Goal: Task Accomplishment & Management: Manage account settings

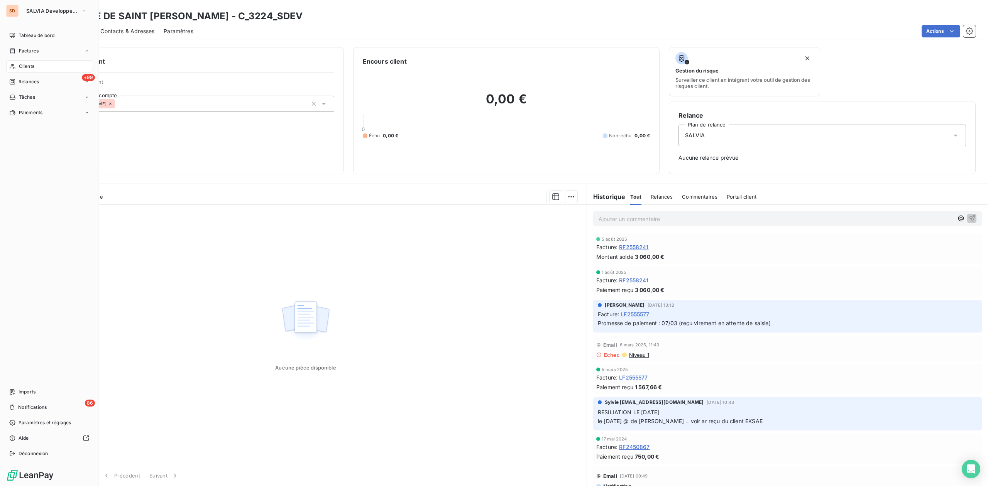
click at [37, 64] on div "Clients" at bounding box center [49, 66] width 86 height 12
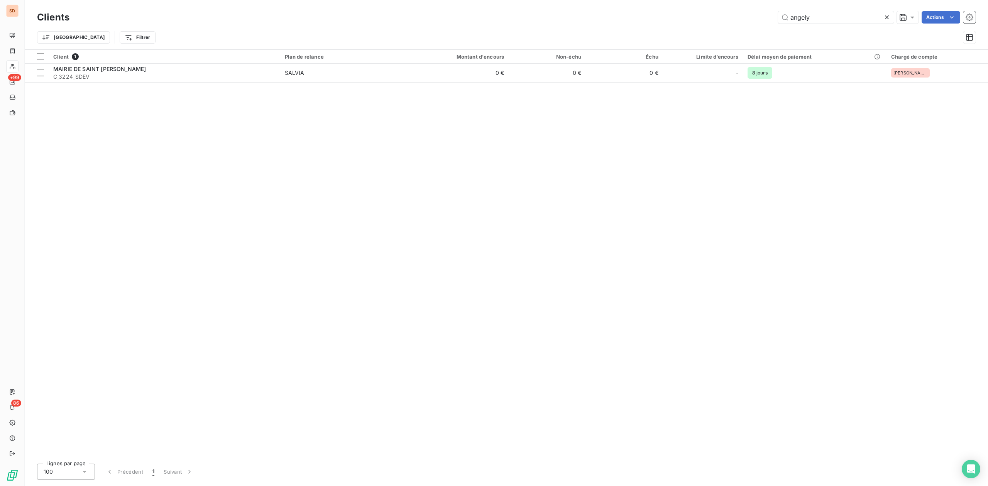
drag, startPoint x: 743, startPoint y: 16, endPoint x: 695, endPoint y: 16, distance: 47.8
click at [735, 16] on div "angely Actions" at bounding box center [527, 17] width 897 height 12
type input "odea"
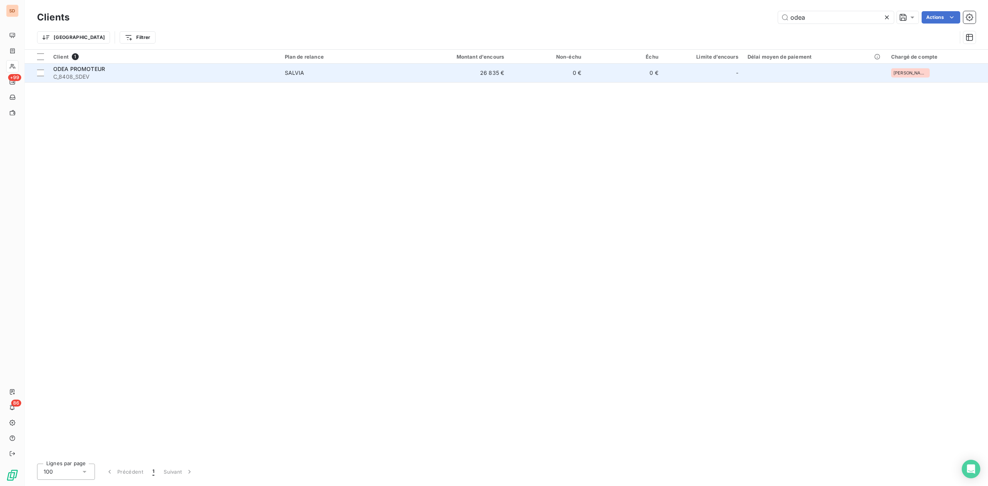
click at [96, 76] on span "C_8408_SDEV" at bounding box center [164, 77] width 222 height 8
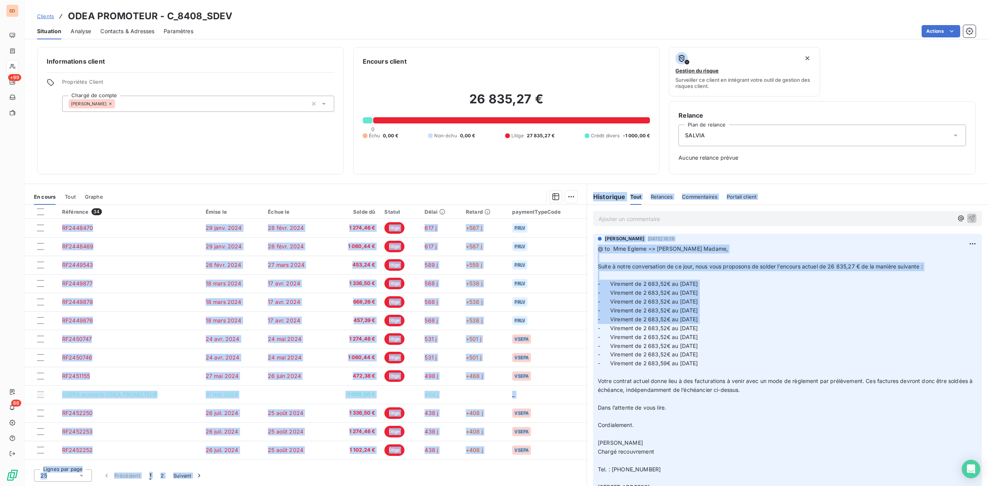
drag, startPoint x: 586, startPoint y: 343, endPoint x: 585, endPoint y: 396, distance: 52.9
click at [585, 411] on div "En cours Tout Graphe Référence 34 Émise le Échue le Solde dû Statut Délai Retar…" at bounding box center [506, 335] width 963 height 302
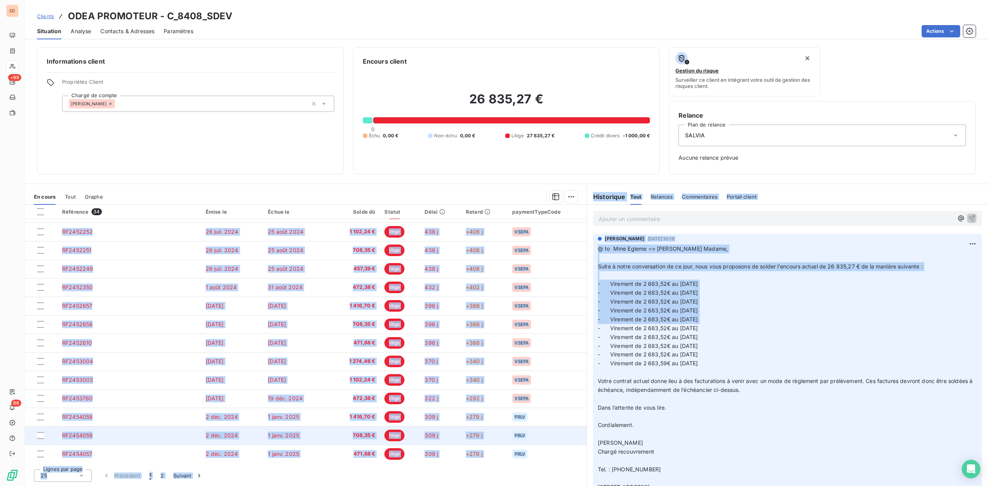
scroll to position [220, 0]
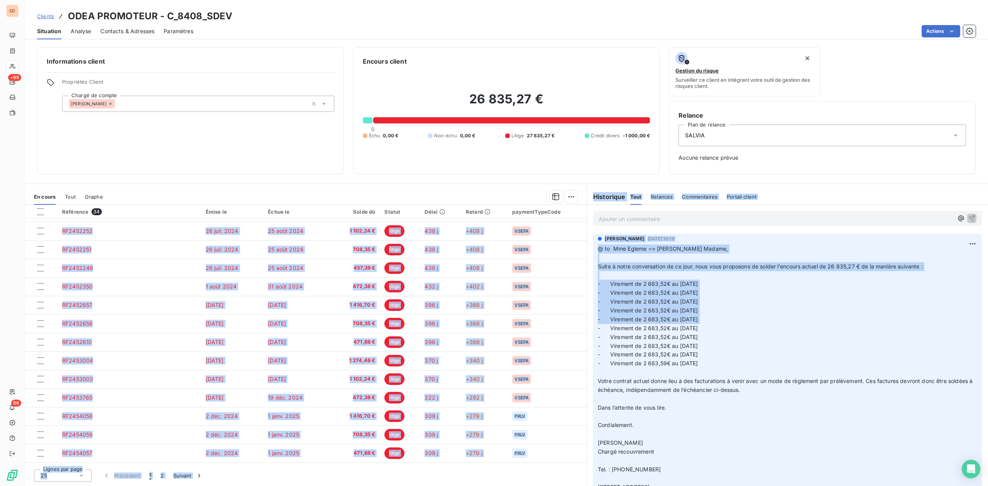
click at [152, 145] on div "Informations client Propriétés Client Chargé de compte Sébastien" at bounding box center [190, 110] width 307 height 127
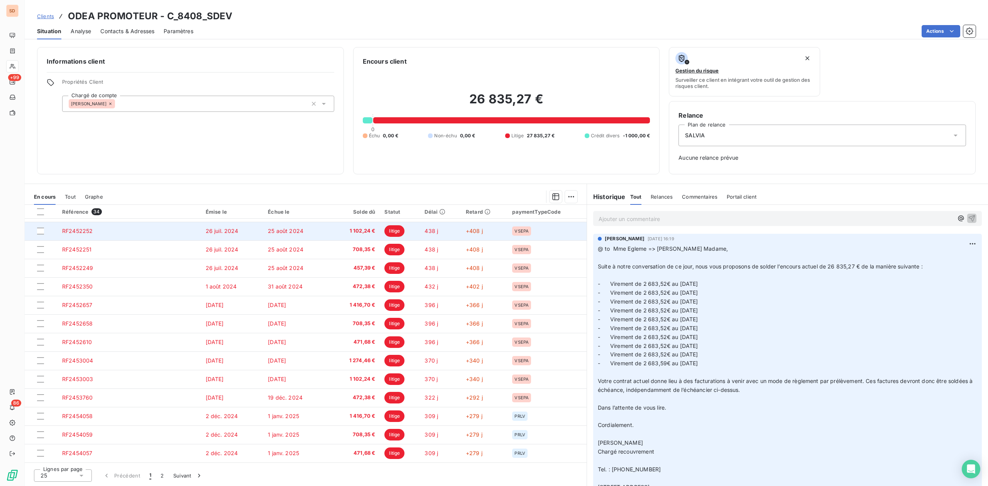
click at [372, 232] on span "1 102,24 €" at bounding box center [353, 231] width 44 height 8
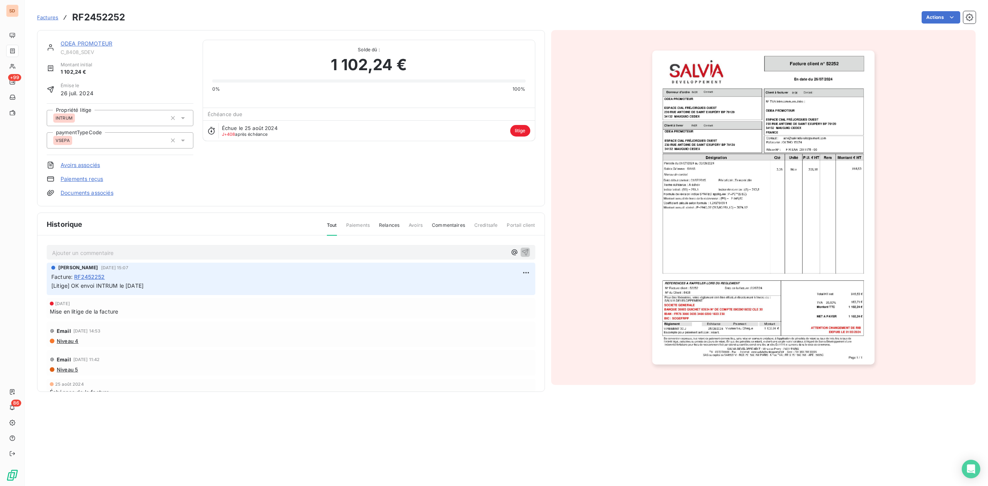
click at [102, 44] on link "ODEA PROMOTEUR" at bounding box center [87, 43] width 52 height 7
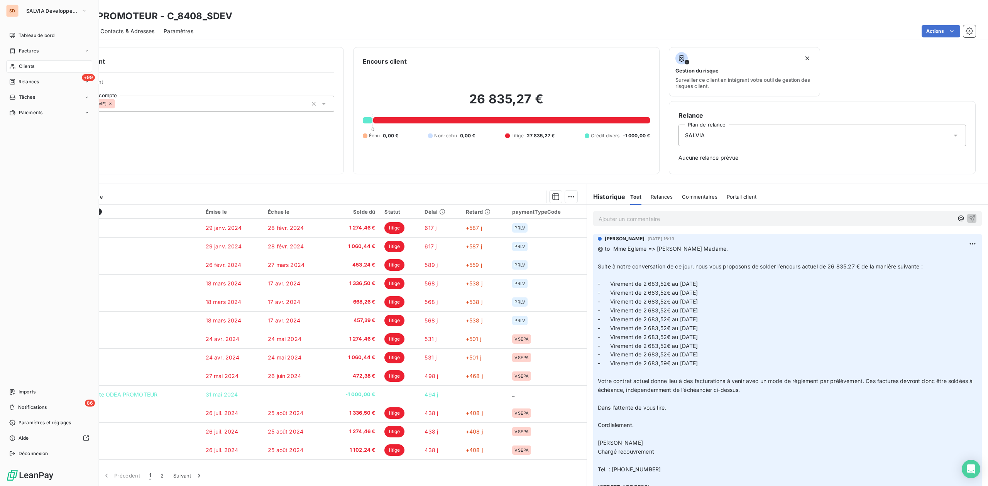
click at [25, 65] on span "Clients" at bounding box center [26, 66] width 15 height 7
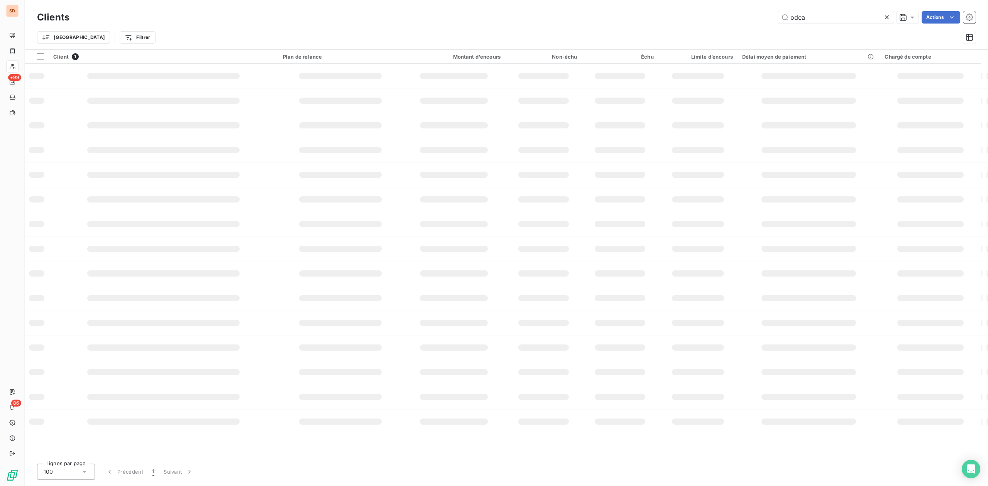
drag, startPoint x: 812, startPoint y: 20, endPoint x: 662, endPoint y: 11, distance: 150.4
click at [729, 20] on div "odea Actions" at bounding box center [527, 17] width 897 height 12
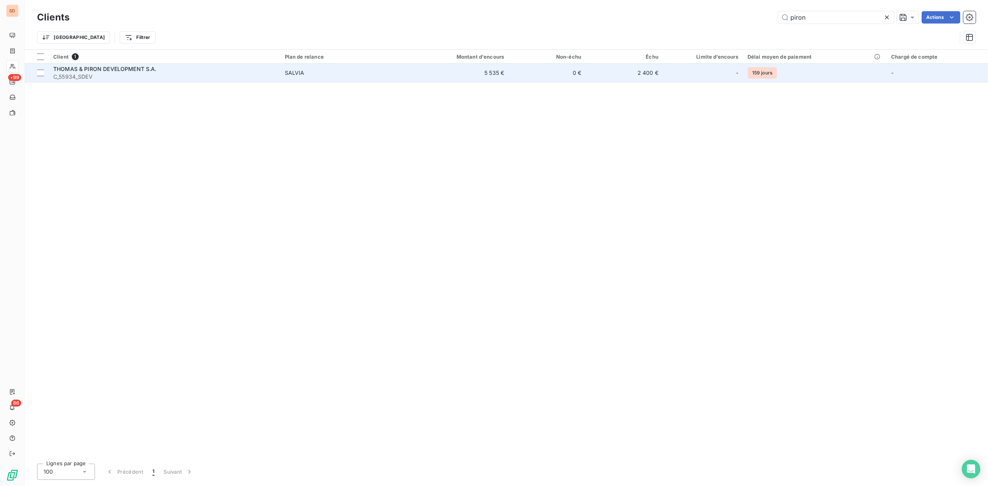
type input "piron"
click at [93, 68] on span "THOMAS & PIRON DEVELOPMENT S.A." at bounding box center [104, 69] width 103 height 7
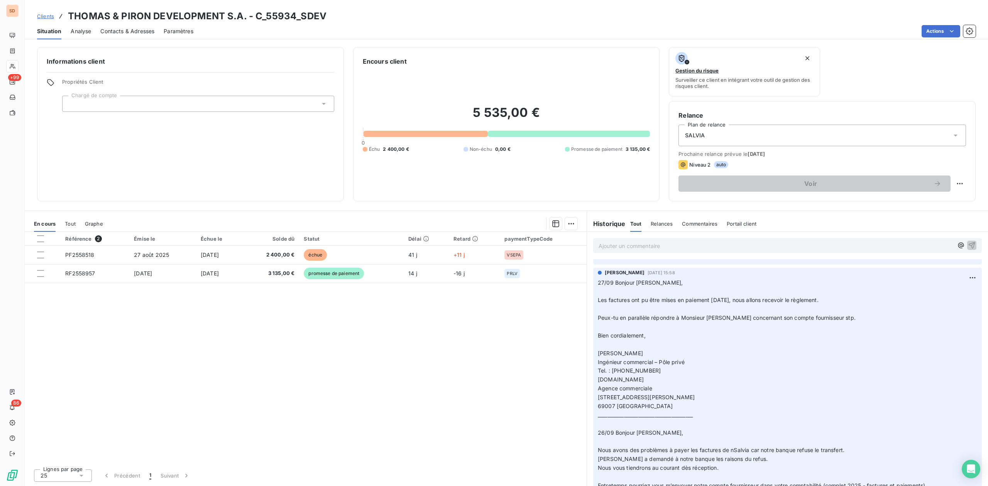
scroll to position [206, 0]
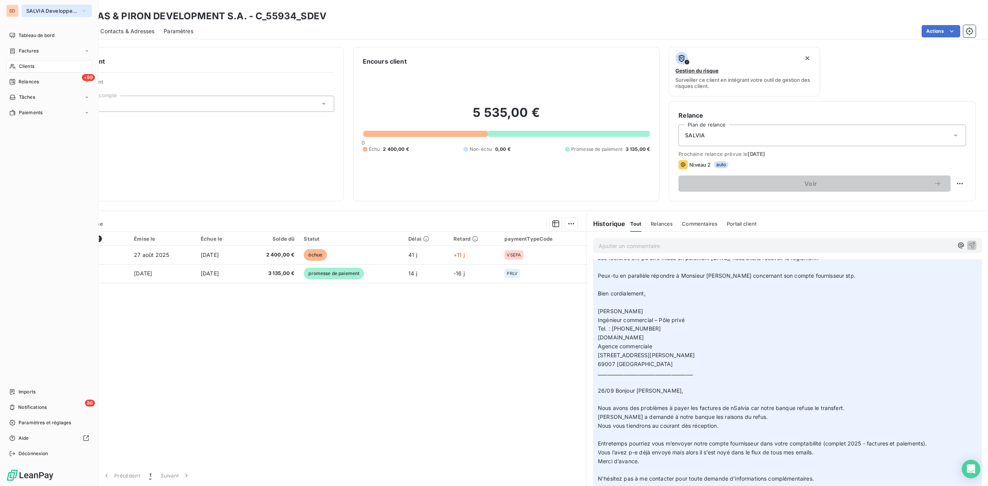
click at [32, 8] on span "SALVIA Developpement" at bounding box center [52, 11] width 52 height 6
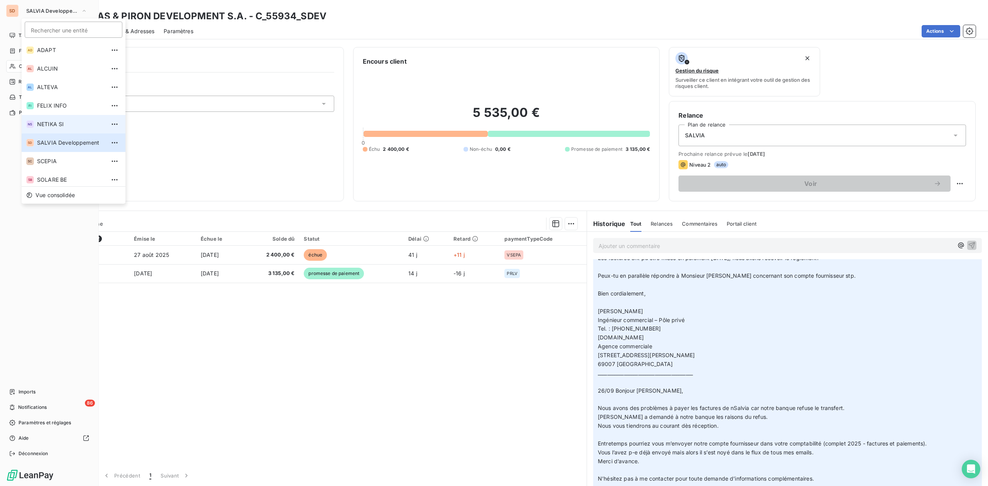
click at [53, 123] on span "NETIKA SI" at bounding box center [71, 124] width 68 height 8
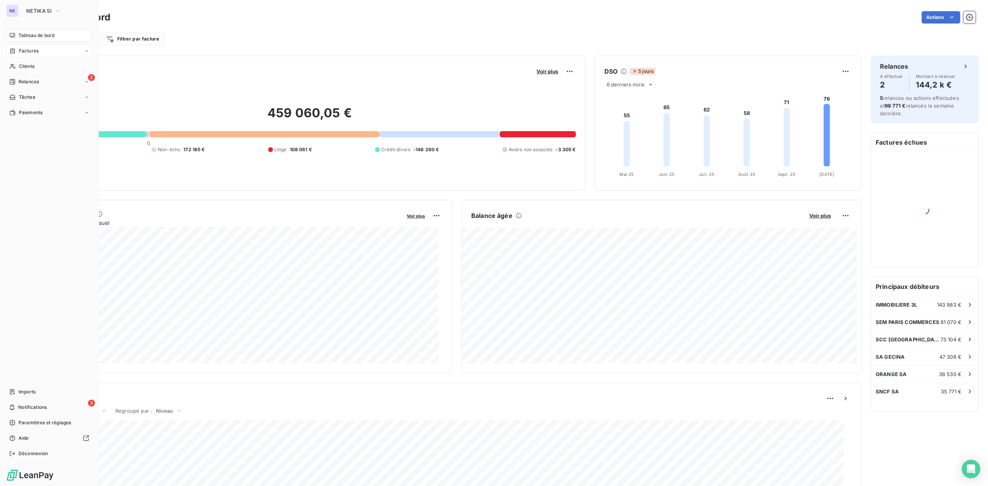
click at [30, 53] on span "Factures" at bounding box center [29, 50] width 20 height 7
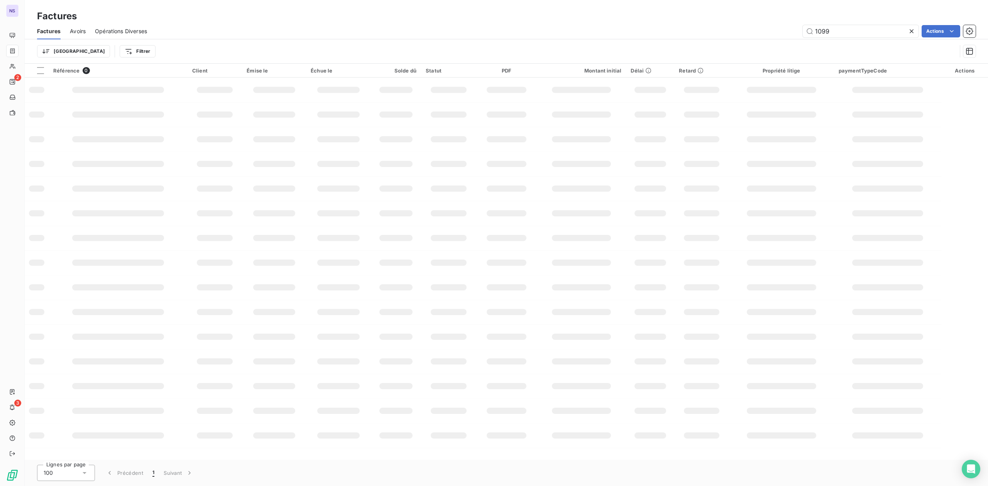
drag, startPoint x: 802, startPoint y: 32, endPoint x: 644, endPoint y: 32, distance: 157.8
click at [760, 32] on div "1099 Actions" at bounding box center [565, 31] width 819 height 12
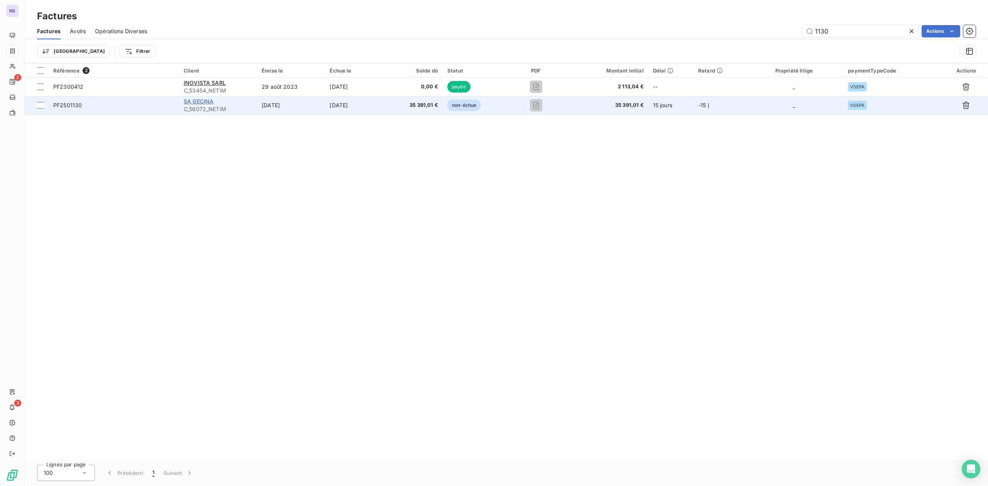
type input "1130"
click at [207, 104] on span "SA GECINA" at bounding box center [199, 101] width 30 height 7
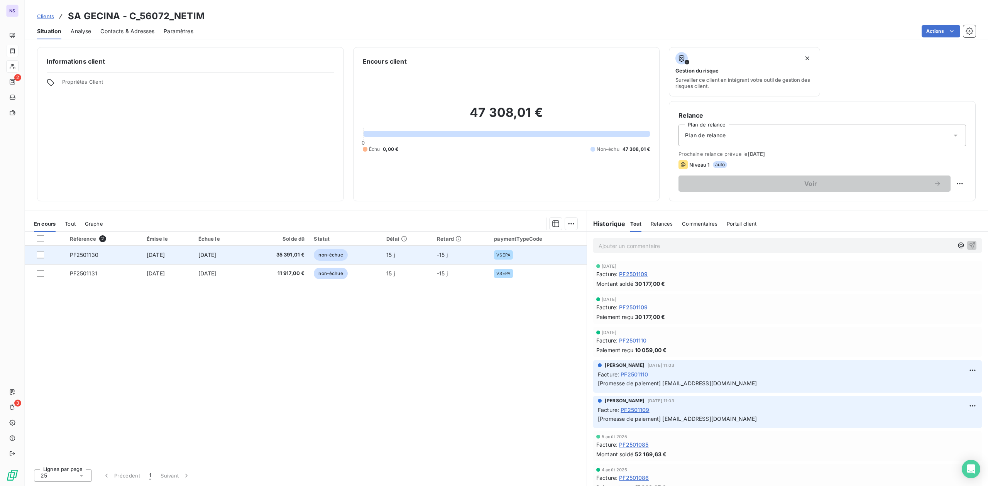
drag, startPoint x: 40, startPoint y: 255, endPoint x: 42, endPoint y: 262, distance: 7.1
click at [40, 255] on div at bounding box center [40, 255] width 7 height 7
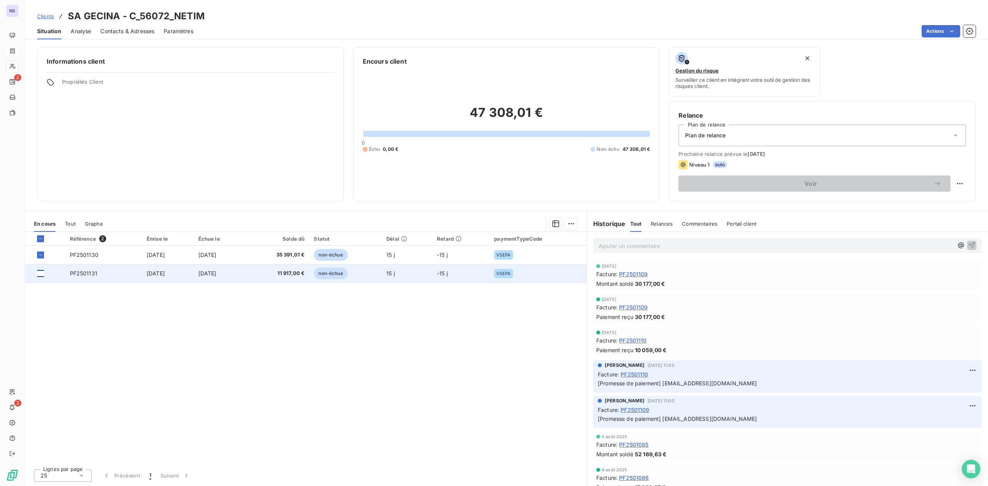
click at [42, 272] on div at bounding box center [40, 273] width 7 height 7
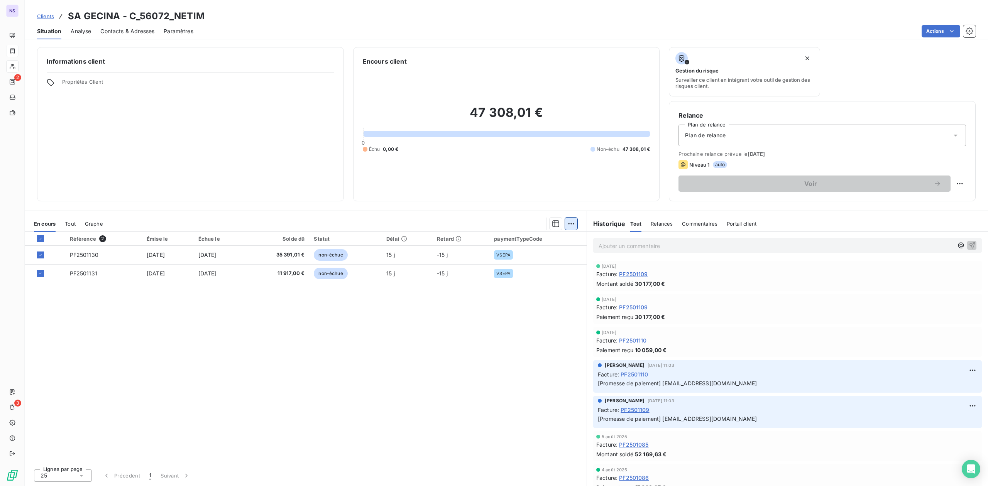
click at [573, 224] on html "NS 2 3 Clients SA GECINA - C_56072_NETIM Situation Analyse Contacts & Adresses …" at bounding box center [494, 243] width 988 height 486
click at [507, 253] on div "Ajouter une promesse de paiement (2 factures)" at bounding box center [503, 254] width 140 height 12
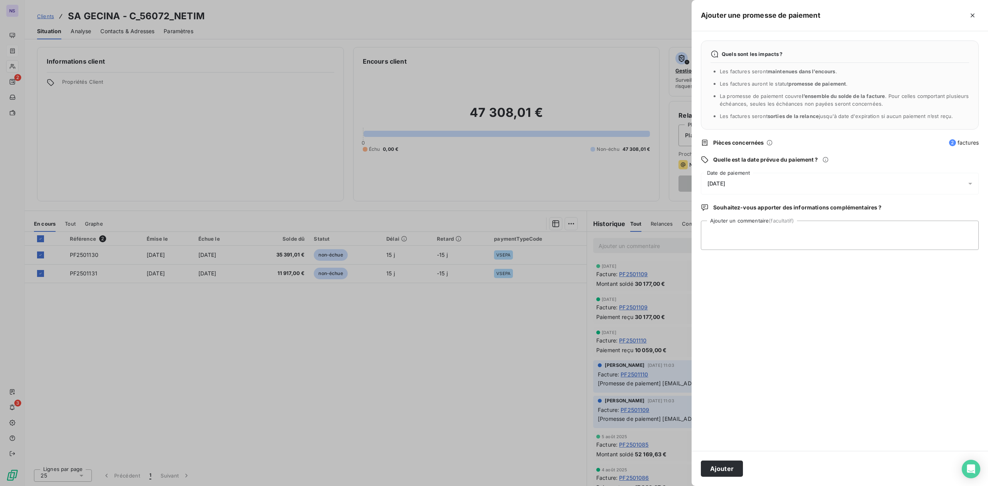
drag, startPoint x: 730, startPoint y: 184, endPoint x: 733, endPoint y: 192, distance: 9.2
click at [725, 184] on span "08/10/2025" at bounding box center [716, 184] width 18 height 6
click at [756, 293] on button "22" at bounding box center [753, 294] width 15 height 15
click at [853, 242] on textarea "Ajouter un commentaire (facultatif)" at bounding box center [840, 235] width 278 height 29
paste textarea "FOURN FT13100 58 RUE DE PRONY 75017 PARIS Compte fournisseur SOLARE IT FRANCE A…"
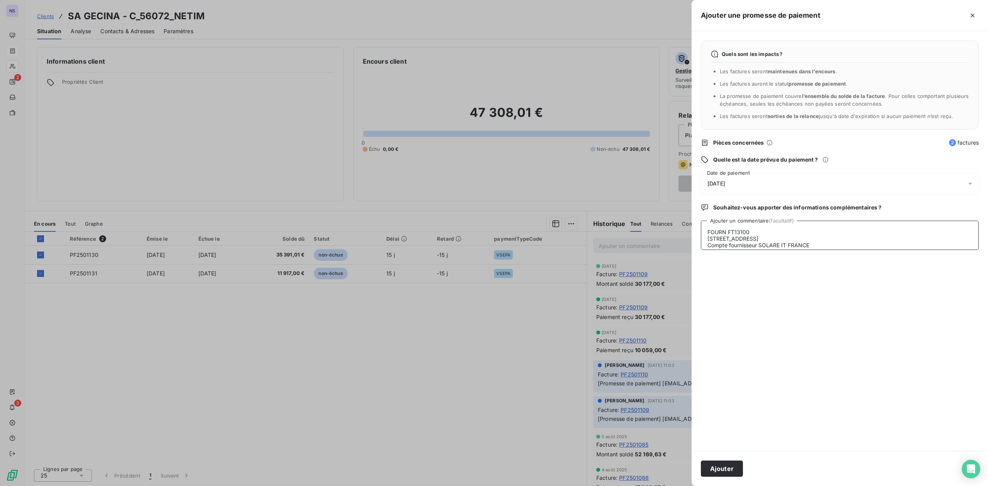
scroll to position [173, 0]
type textarea "FOURN FT13100 58 RUE DE PRONY 75017 PARIS Compte fournisseur SOLARE IT FRANCE A…"
click at [725, 469] on button "Ajouter" at bounding box center [722, 469] width 42 height 16
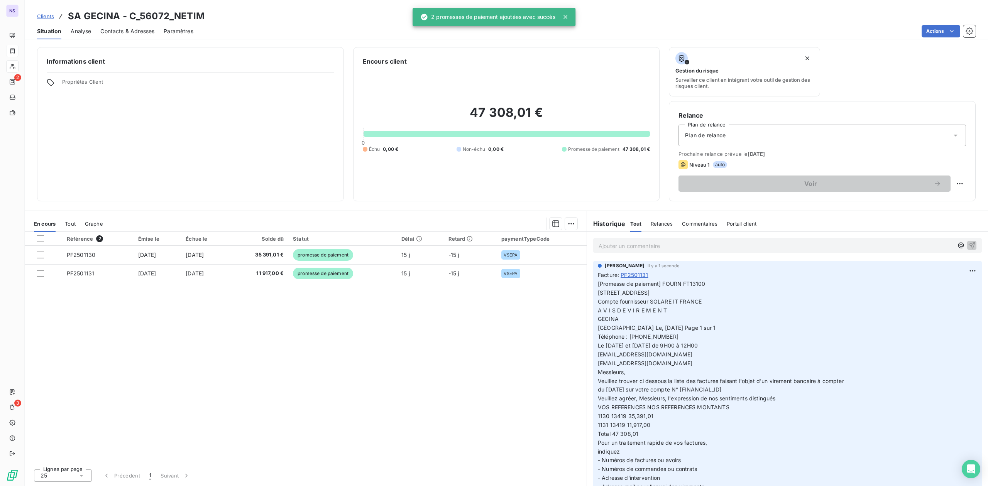
scroll to position [0, 0]
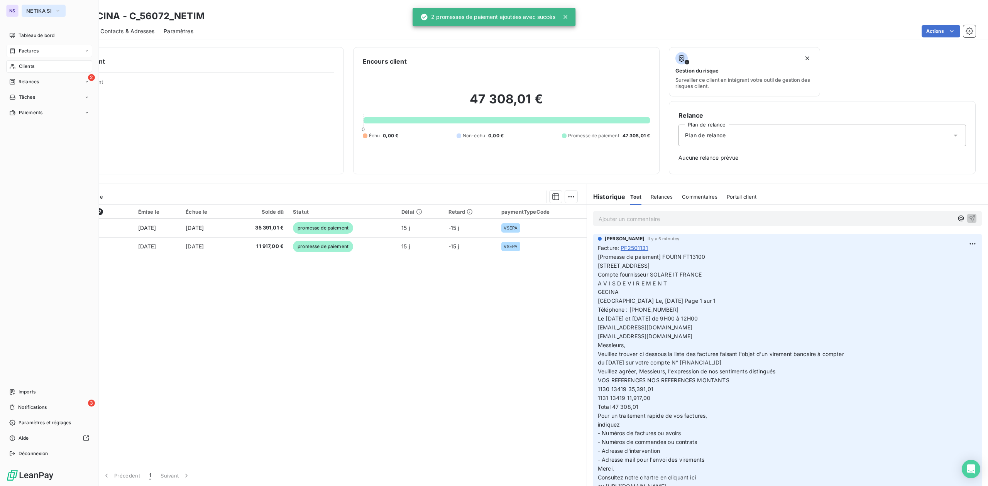
drag, startPoint x: 19, startPoint y: 5, endPoint x: 39, endPoint y: 16, distance: 22.8
click at [37, 5] on button "NETIKA SI" at bounding box center [44, 11] width 44 height 12
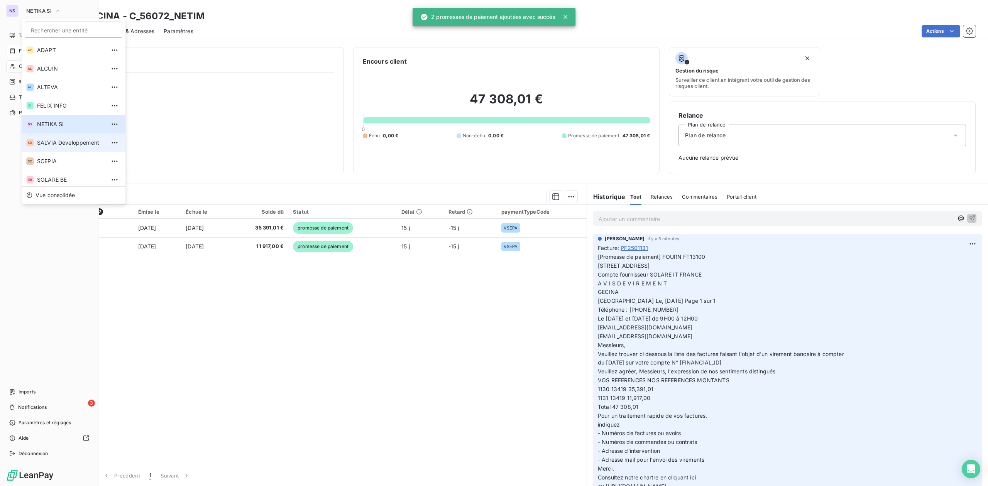
click at [57, 138] on li "SD SALVIA Developpement" at bounding box center [74, 142] width 104 height 19
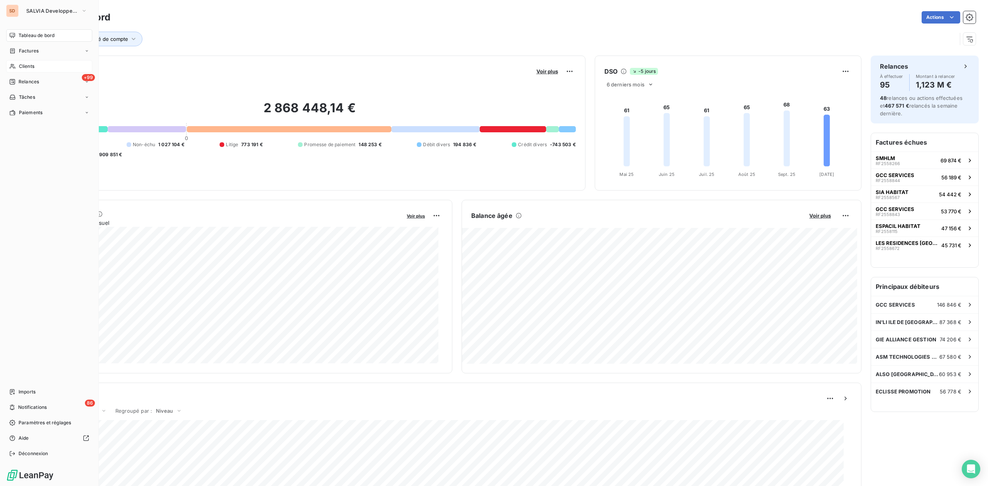
drag, startPoint x: 22, startPoint y: 65, endPoint x: 38, endPoint y: 65, distance: 15.4
click at [22, 65] on span "Clients" at bounding box center [26, 66] width 15 height 7
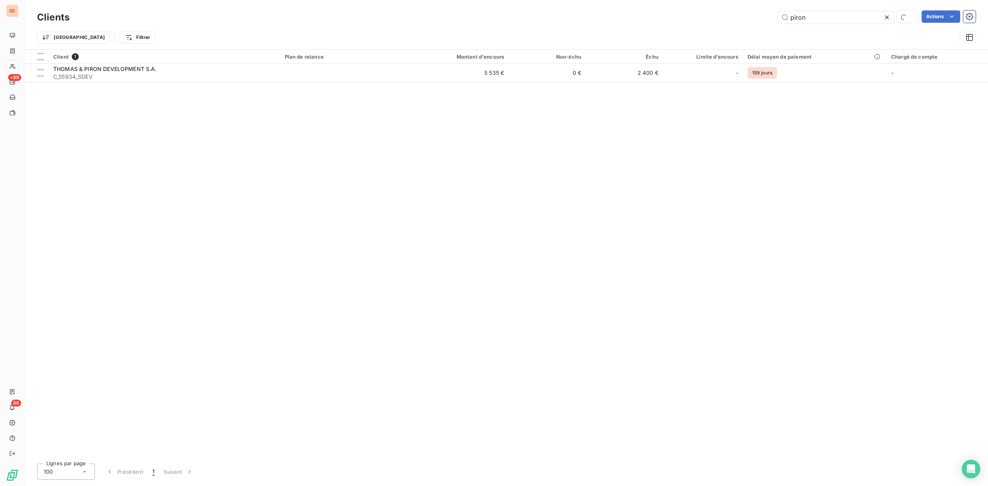
drag, startPoint x: 820, startPoint y: 19, endPoint x: 461, endPoint y: 41, distance: 359.8
click at [721, 23] on div "piron Actions" at bounding box center [527, 17] width 897 height 14
type input "piedra"
click at [244, 77] on span "C_53068_SDEV" at bounding box center [164, 77] width 222 height 8
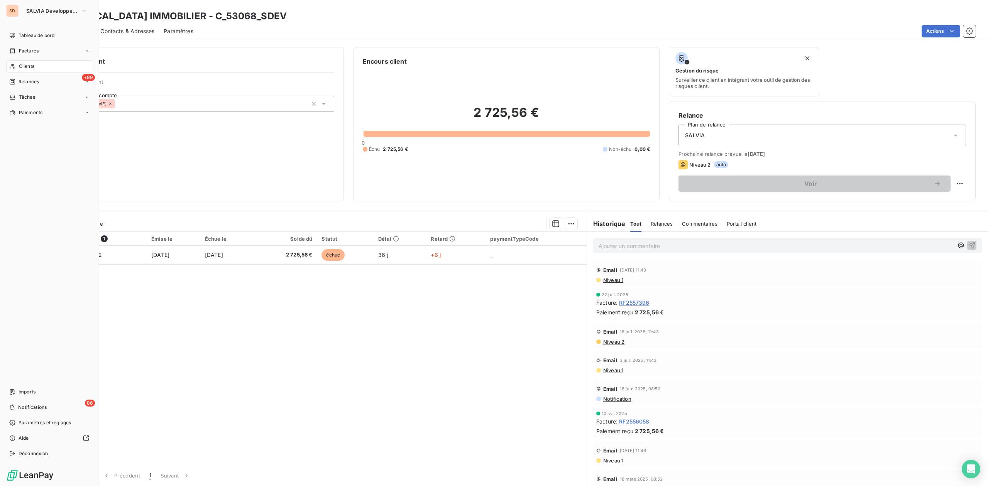
click at [28, 65] on span "Clients" at bounding box center [26, 66] width 15 height 7
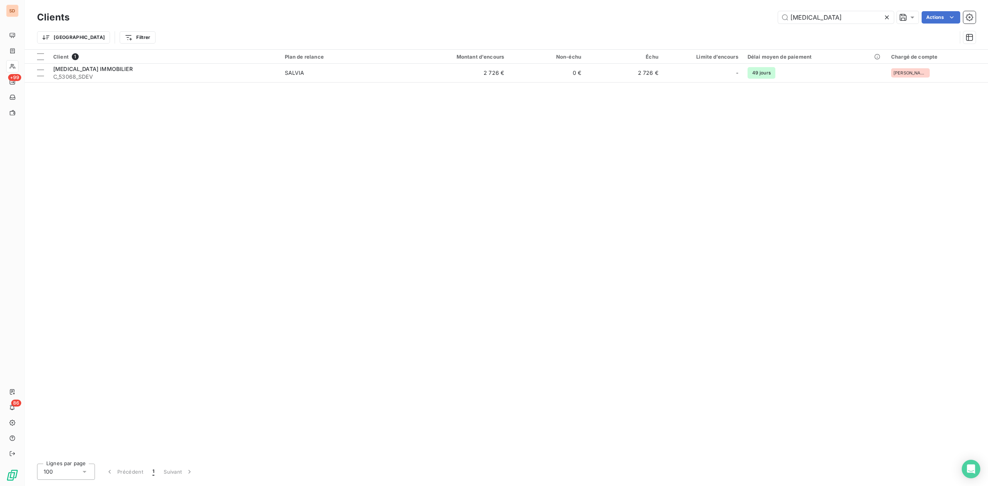
drag, startPoint x: 815, startPoint y: 17, endPoint x: 490, endPoint y: 36, distance: 325.4
click at [692, 23] on div "piedra Actions" at bounding box center [527, 17] width 897 height 12
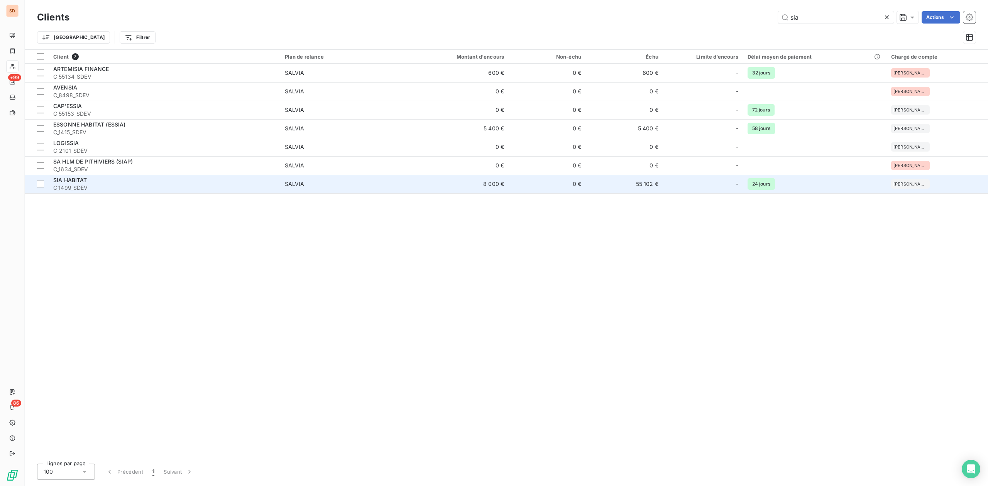
type input "sia"
click at [96, 183] on div "SIA HABITAT" at bounding box center [164, 180] width 222 height 8
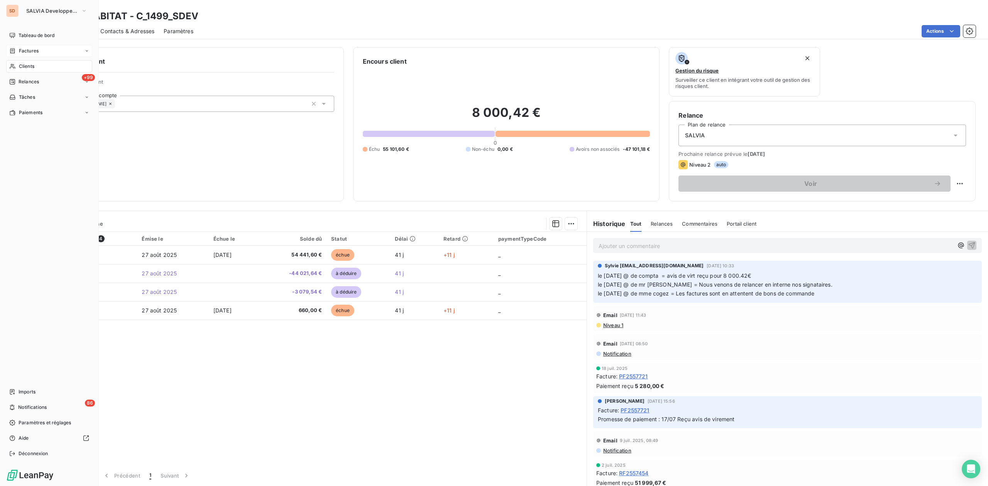
drag, startPoint x: 27, startPoint y: 48, endPoint x: 34, endPoint y: 48, distance: 7.3
click at [27, 48] on span "Factures" at bounding box center [29, 50] width 20 height 7
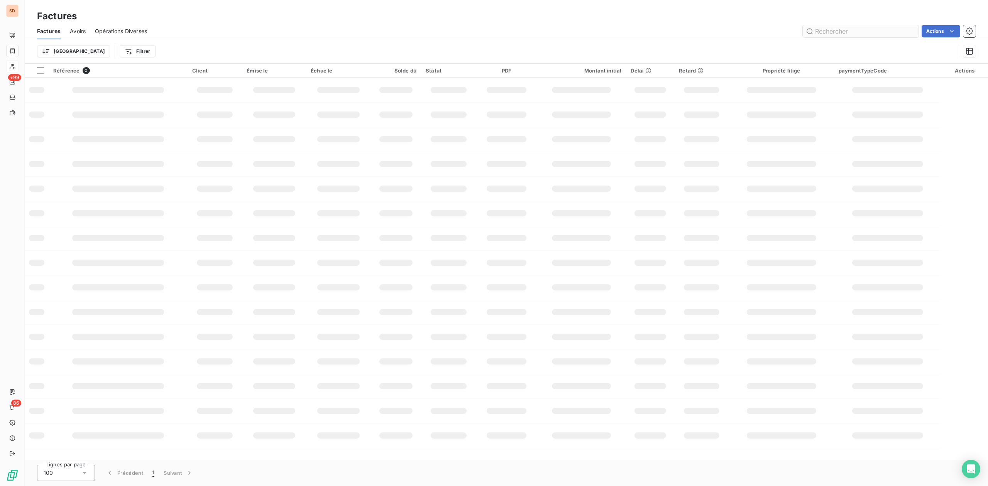
click at [854, 33] on input "text" at bounding box center [860, 31] width 116 height 12
type input "57782"
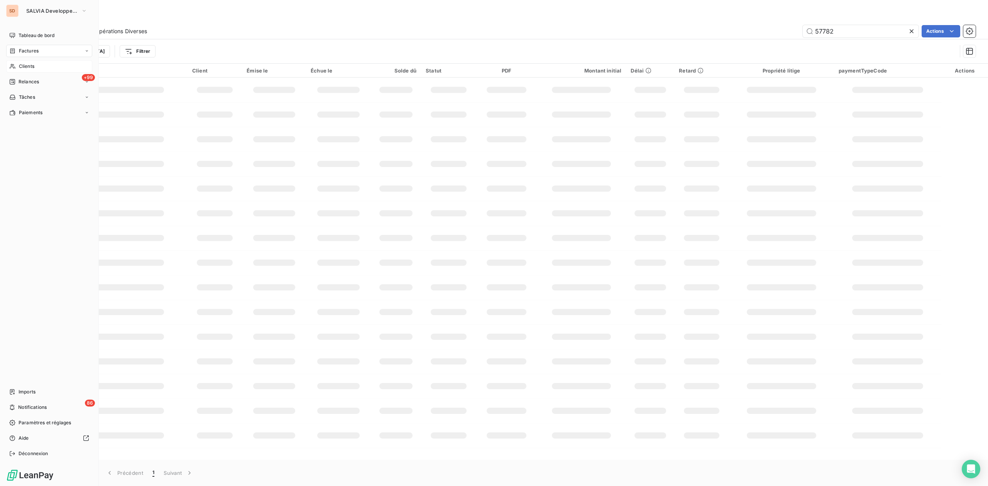
drag, startPoint x: 27, startPoint y: 64, endPoint x: 45, endPoint y: 65, distance: 17.8
click at [27, 64] on span "Clients" at bounding box center [26, 66] width 15 height 7
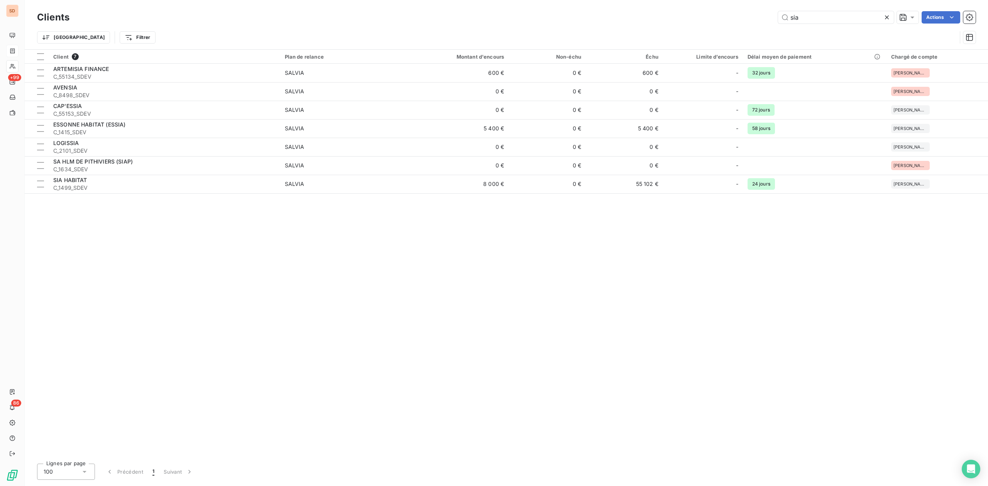
drag, startPoint x: 795, startPoint y: 16, endPoint x: 501, endPoint y: 8, distance: 294.5
click at [627, 16] on div "sia Actions" at bounding box center [527, 17] width 897 height 12
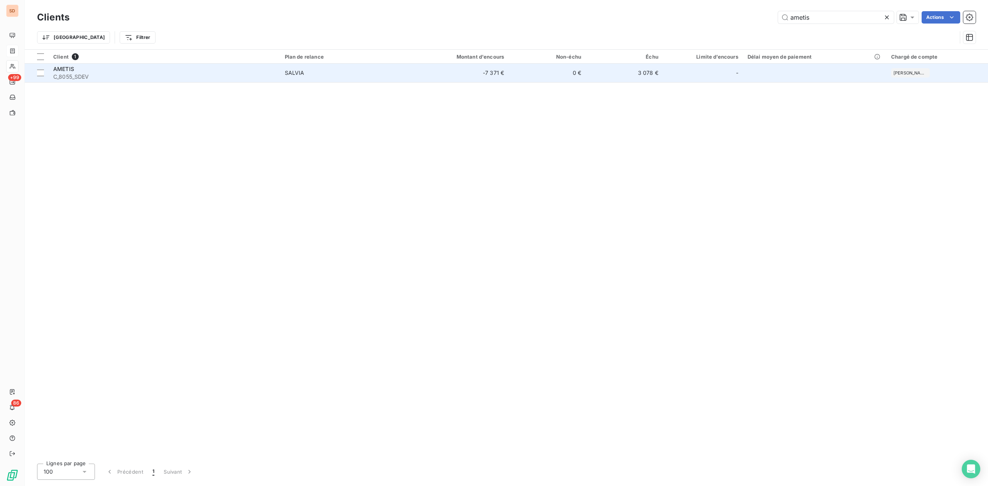
type input "ametis"
click at [96, 70] on div "AMETIS" at bounding box center [164, 69] width 222 height 8
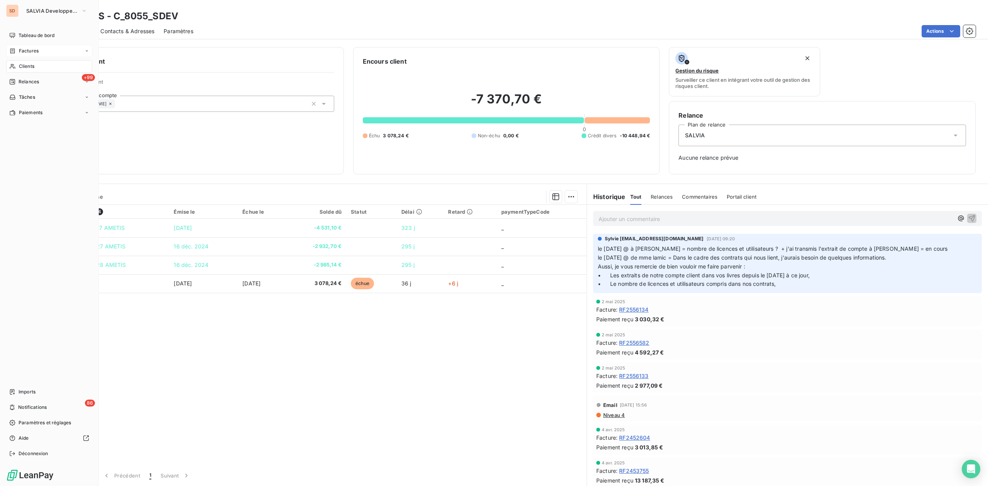
click at [25, 65] on span "Clients" at bounding box center [26, 66] width 15 height 7
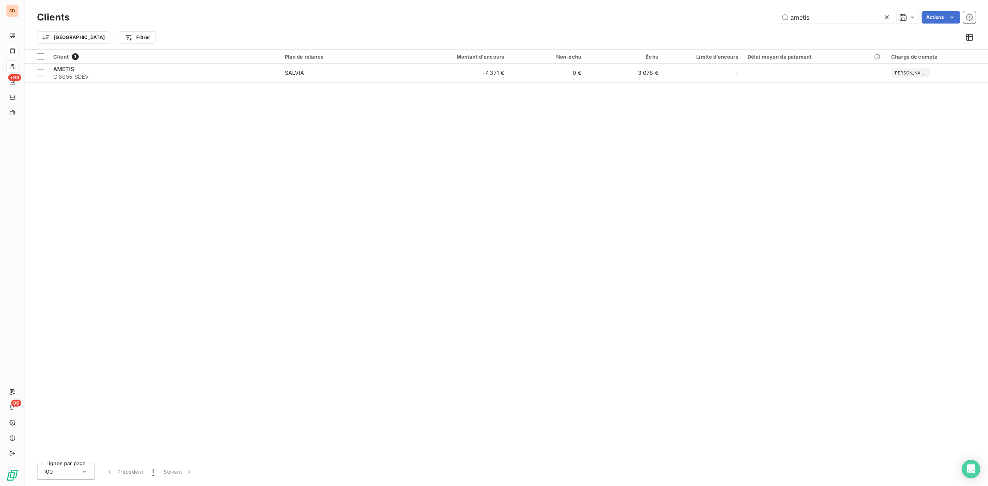
drag, startPoint x: 818, startPoint y: 22, endPoint x: 653, endPoint y: 20, distance: 165.1
click at [711, 22] on div "ametis Actions" at bounding box center [527, 17] width 897 height 12
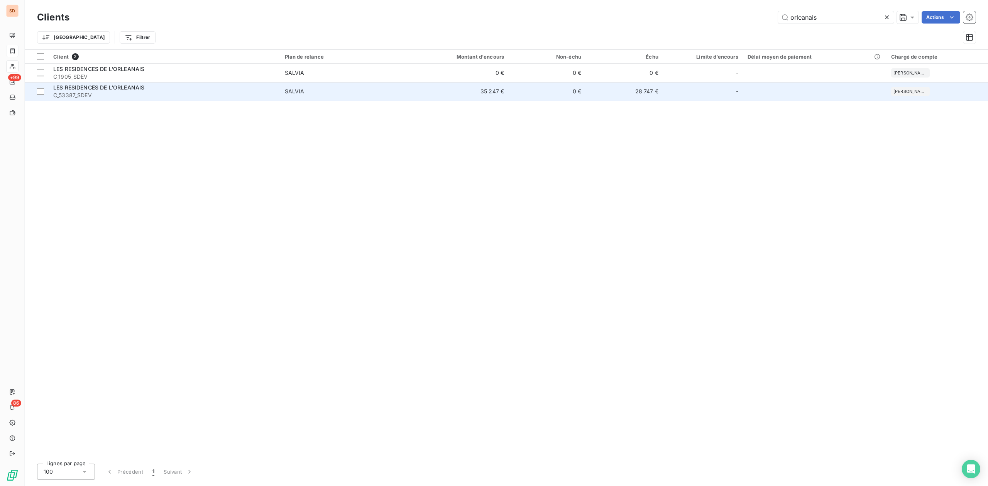
type input "orleanais"
click at [158, 88] on div "LES RESIDENCES DE L'ORLEANAIS" at bounding box center [164, 88] width 222 height 8
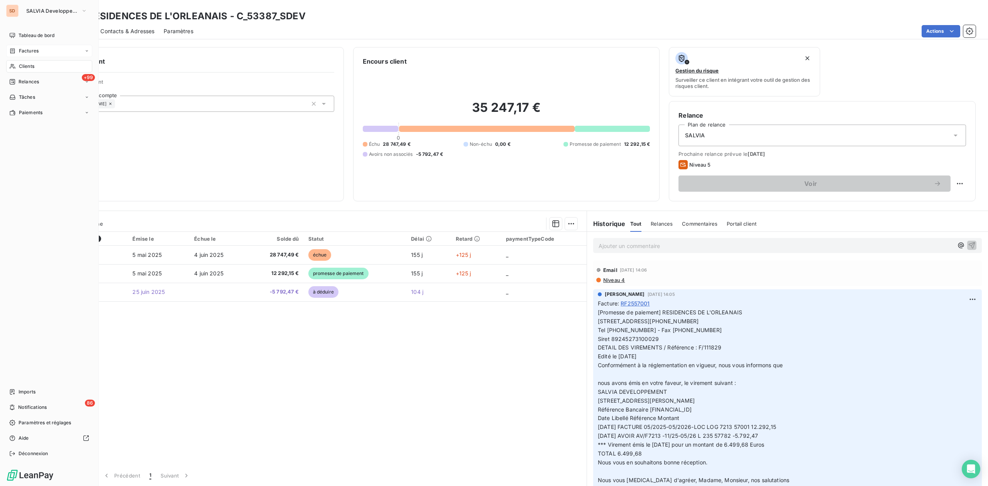
drag, startPoint x: 32, startPoint y: 62, endPoint x: 41, endPoint y: 63, distance: 8.9
click at [32, 62] on div "Clients" at bounding box center [49, 66] width 86 height 12
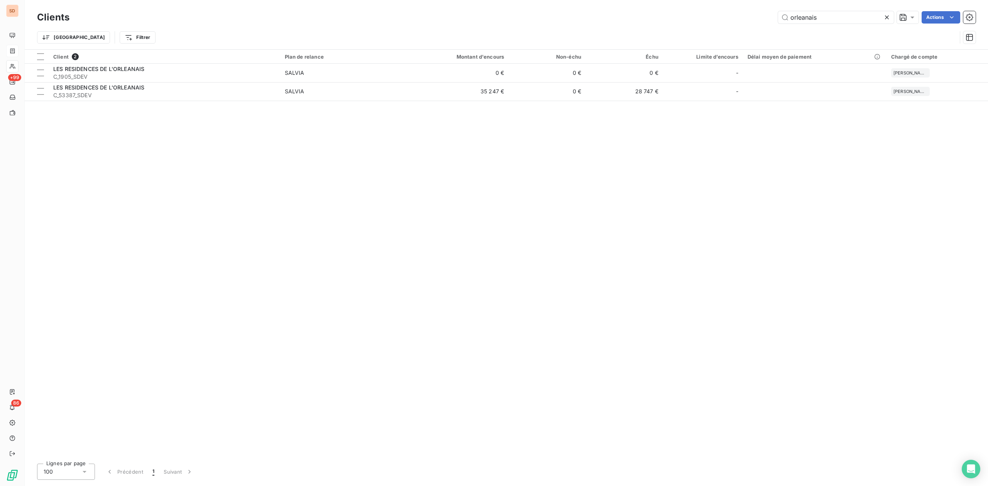
drag, startPoint x: 833, startPoint y: 17, endPoint x: 662, endPoint y: 17, distance: 170.5
click at [662, 17] on div "orleanais Actions" at bounding box center [527, 17] width 897 height 12
type input "sogerim"
click at [108, 82] on table "Client 1 Plan de relance Montant d'encours Non-échu Échu Limite d’encours Délai…" at bounding box center [506, 66] width 963 height 33
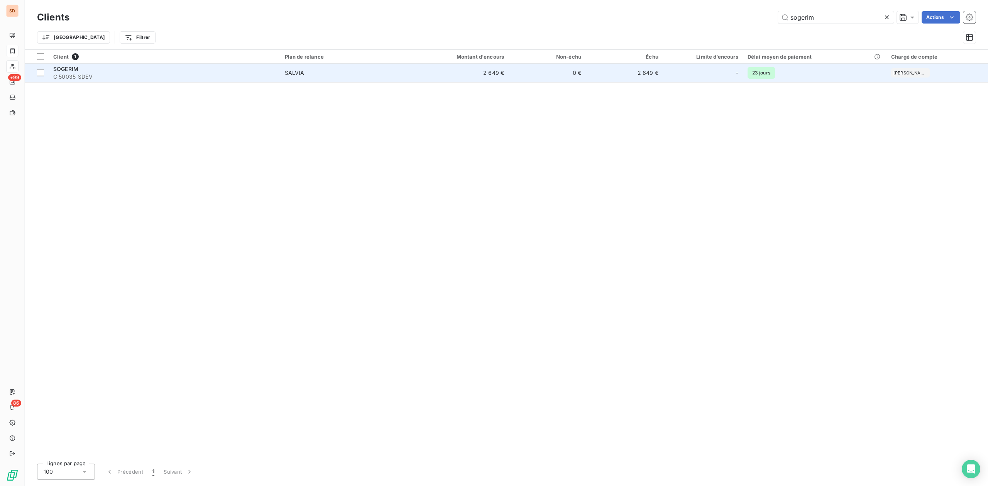
click at [103, 76] on span "C_50035_SDEV" at bounding box center [164, 77] width 222 height 8
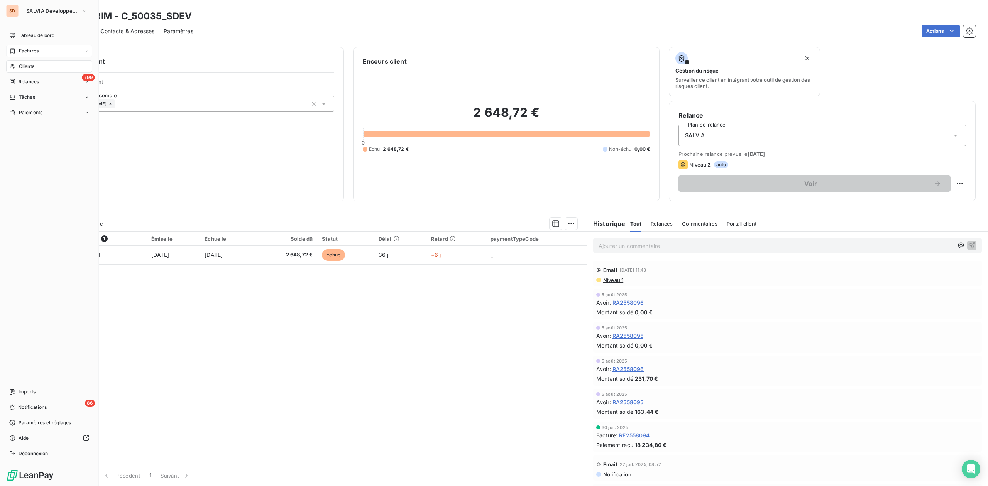
click at [23, 50] on span "Factures" at bounding box center [29, 50] width 20 height 7
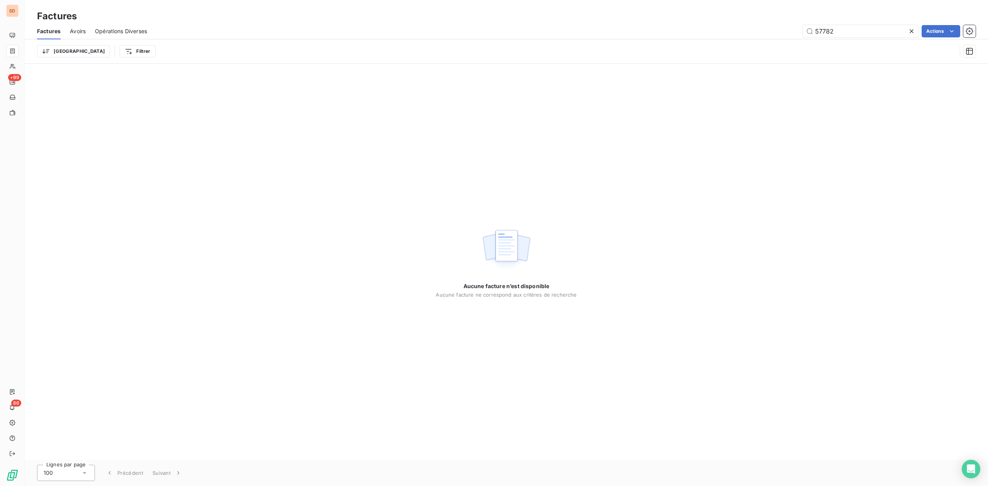
drag, startPoint x: 850, startPoint y: 30, endPoint x: 551, endPoint y: 24, distance: 298.7
click at [638, 31] on div "57782 Actions" at bounding box center [565, 31] width 819 height 12
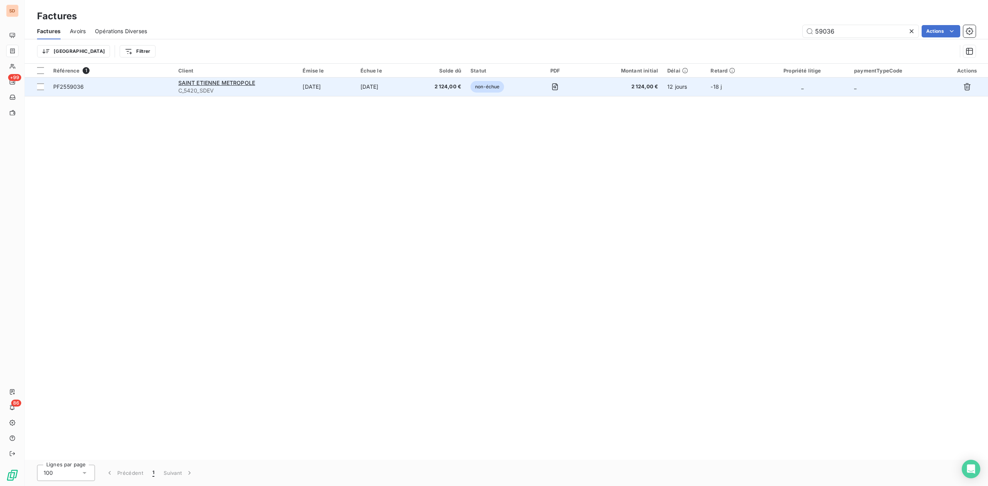
type input "59036"
click at [212, 87] on span "C_5420_SDEV" at bounding box center [235, 91] width 115 height 8
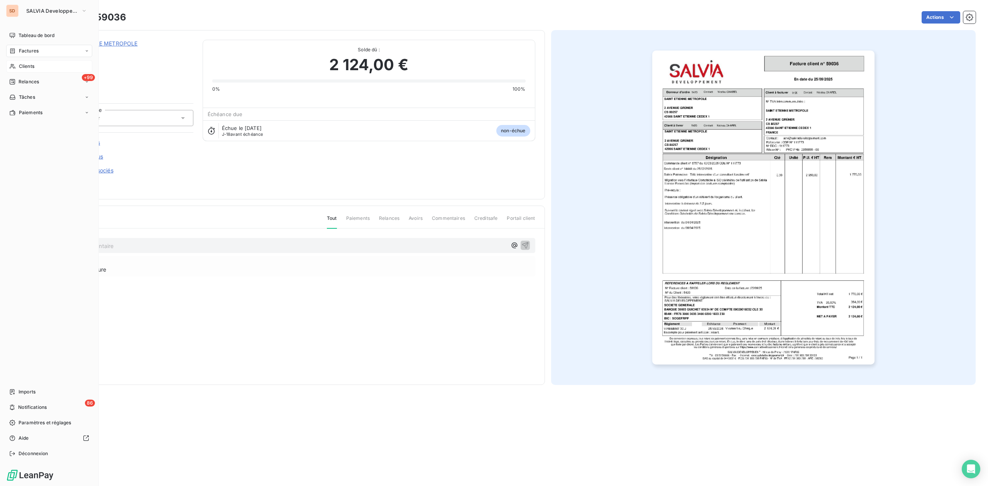
drag, startPoint x: 28, startPoint y: 66, endPoint x: 33, endPoint y: 66, distance: 5.4
click at [28, 66] on span "Clients" at bounding box center [26, 66] width 15 height 7
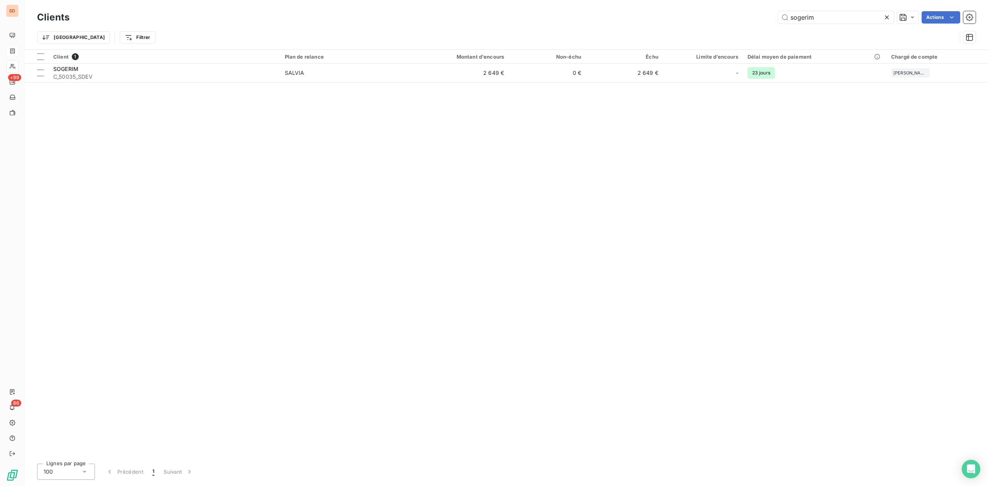
drag, startPoint x: 826, startPoint y: 18, endPoint x: 608, endPoint y: 18, distance: 217.6
click at [685, 18] on div "sogerim Actions" at bounding box center [527, 17] width 897 height 12
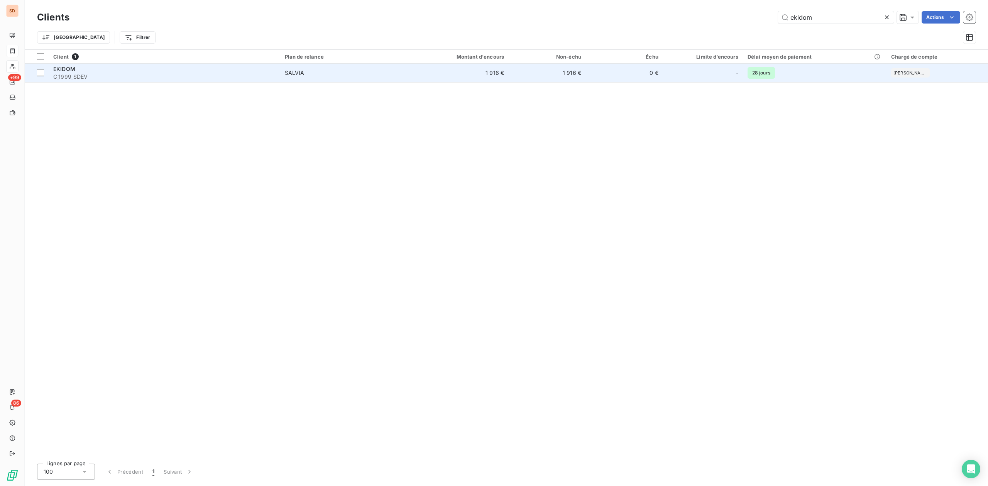
type input "ekidom"
click at [119, 78] on span "C_1999_SDEV" at bounding box center [164, 77] width 222 height 8
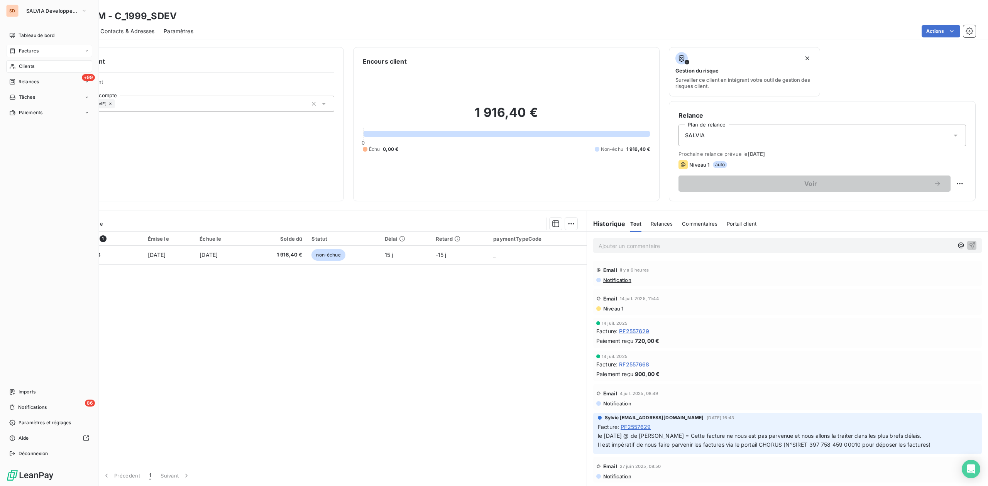
click at [30, 53] on span "Factures" at bounding box center [29, 50] width 20 height 7
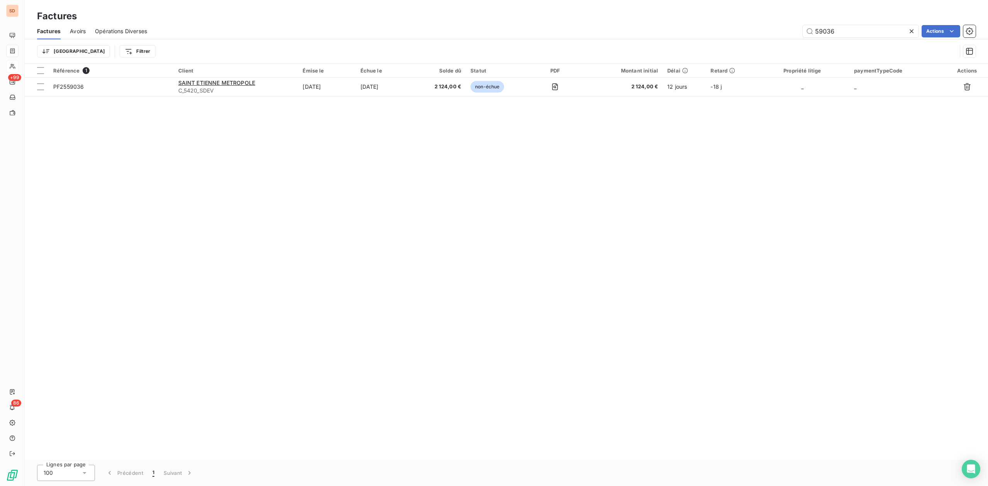
drag, startPoint x: 845, startPoint y: 33, endPoint x: 544, endPoint y: 34, distance: 300.5
click at [650, 34] on div "59036 Actions" at bounding box center [565, 31] width 819 height 12
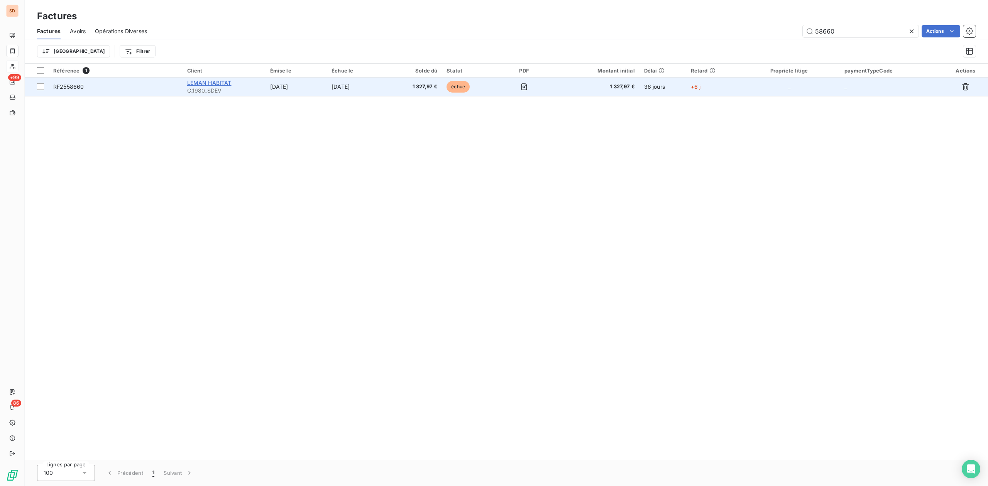
type input "58660"
click at [231, 86] on span "LEMAN HABITAT" at bounding box center [209, 82] width 44 height 7
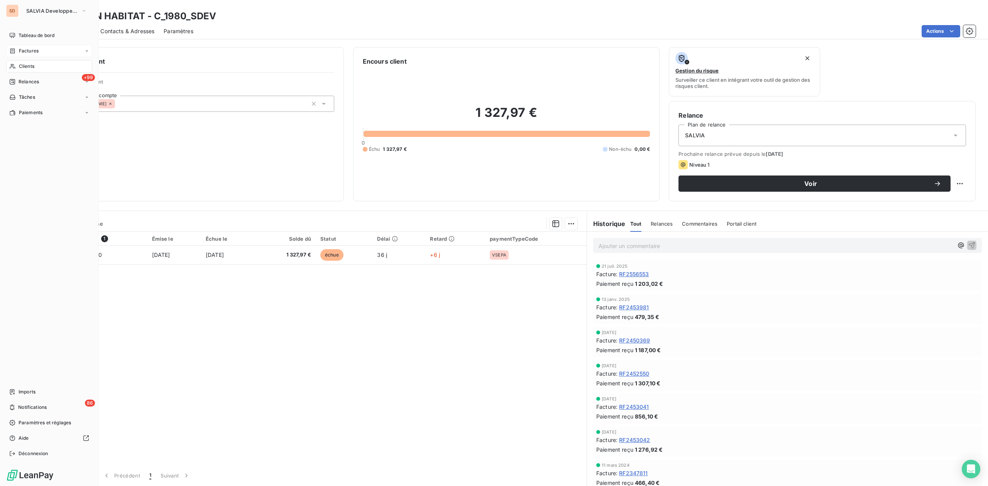
drag, startPoint x: 19, startPoint y: 64, endPoint x: 60, endPoint y: 65, distance: 41.3
click at [19, 64] on span "Clients" at bounding box center [26, 66] width 15 height 7
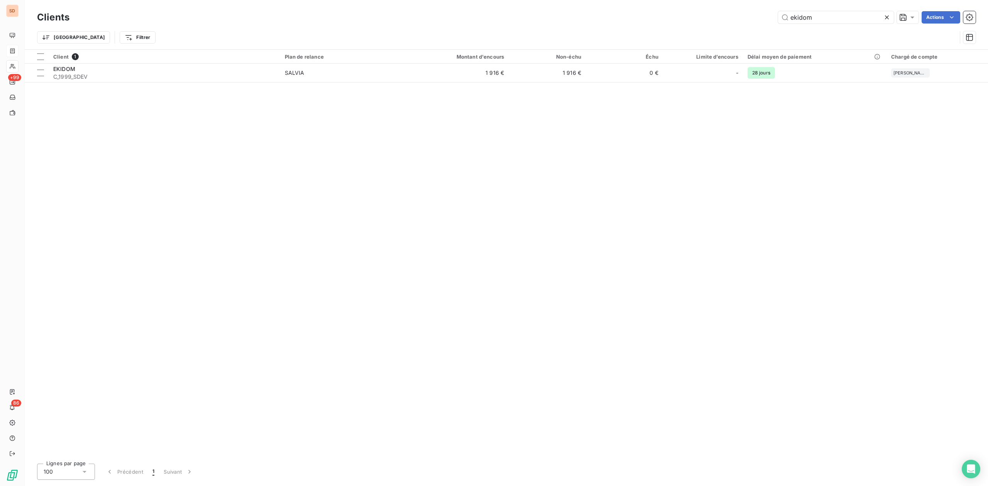
drag, startPoint x: 809, startPoint y: 19, endPoint x: 582, endPoint y: 19, distance: 226.9
click at [729, 19] on div "ekidom Actions" at bounding box center [527, 17] width 897 height 12
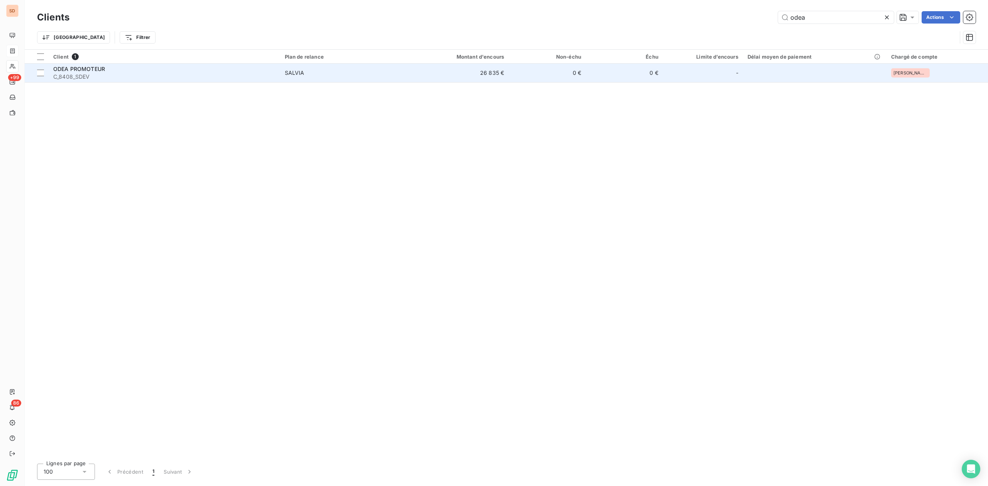
type input "odea"
click at [107, 67] on div "ODEA PROMOTEUR" at bounding box center [164, 69] width 222 height 8
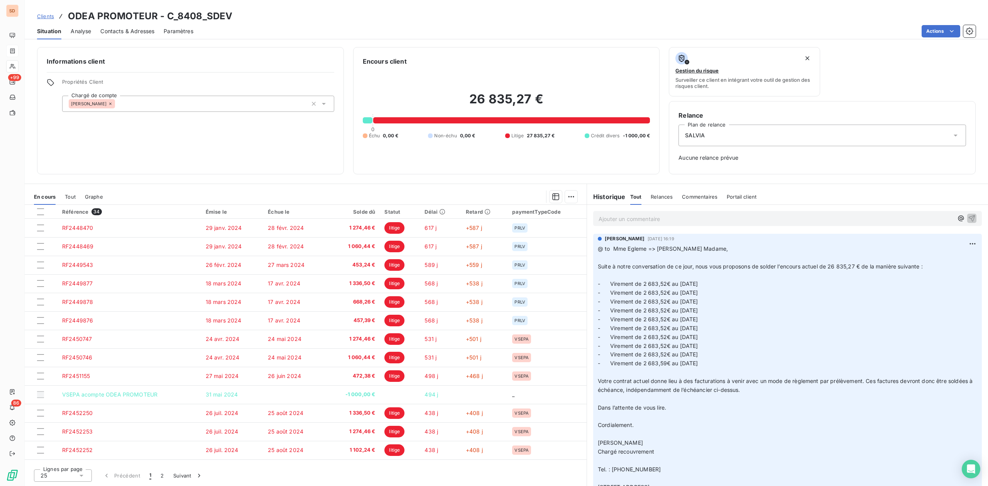
click at [605, 221] on p "Ajouter un commentaire ﻿" at bounding box center [775, 219] width 355 height 10
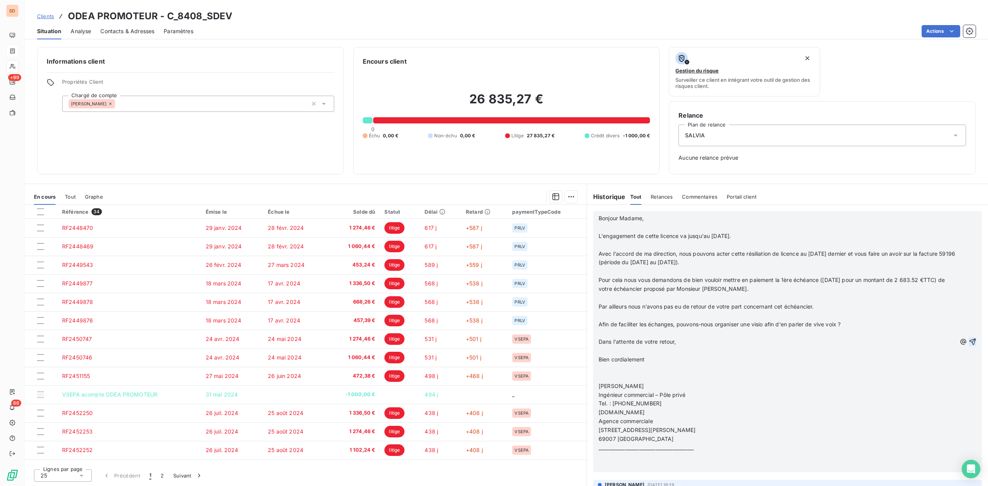
click at [968, 340] on icon "button" at bounding box center [972, 342] width 8 height 8
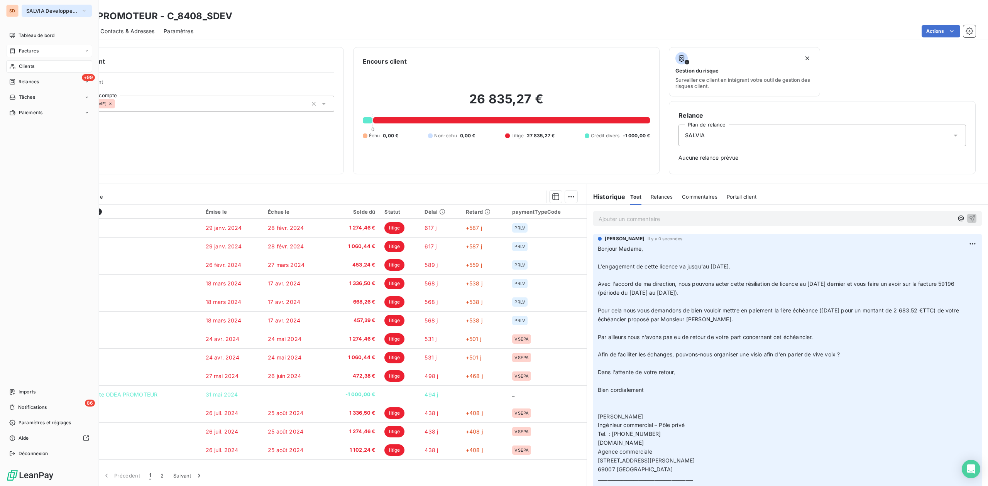
click at [31, 10] on span "SALVIA Developpement" at bounding box center [52, 11] width 52 height 6
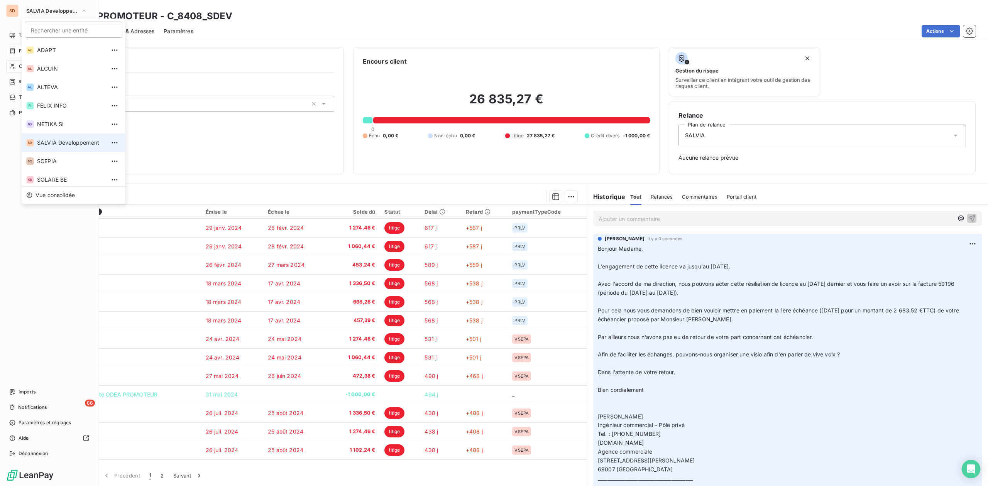
click at [41, 139] on span "SALVIA Developpement" at bounding box center [71, 143] width 68 height 8
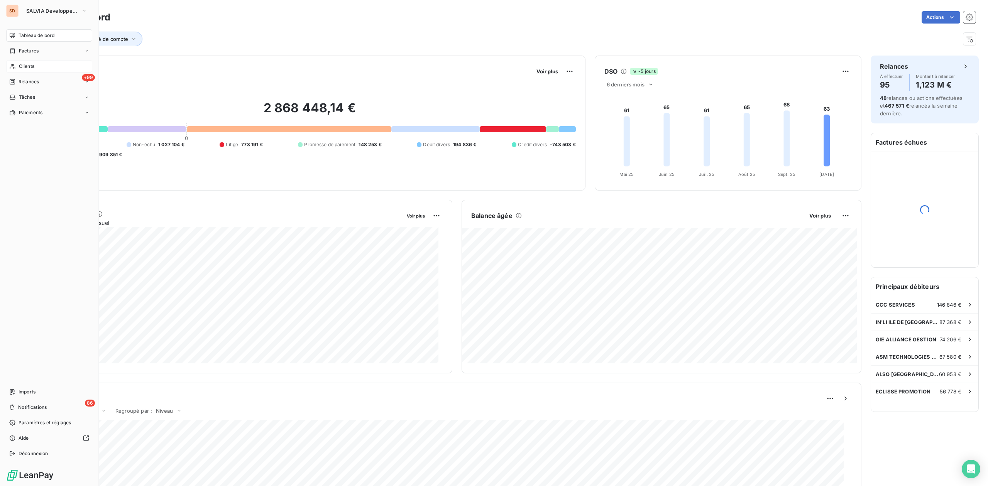
drag, startPoint x: 26, startPoint y: 64, endPoint x: 47, endPoint y: 64, distance: 20.4
click at [26, 64] on span "Clients" at bounding box center [26, 66] width 15 height 7
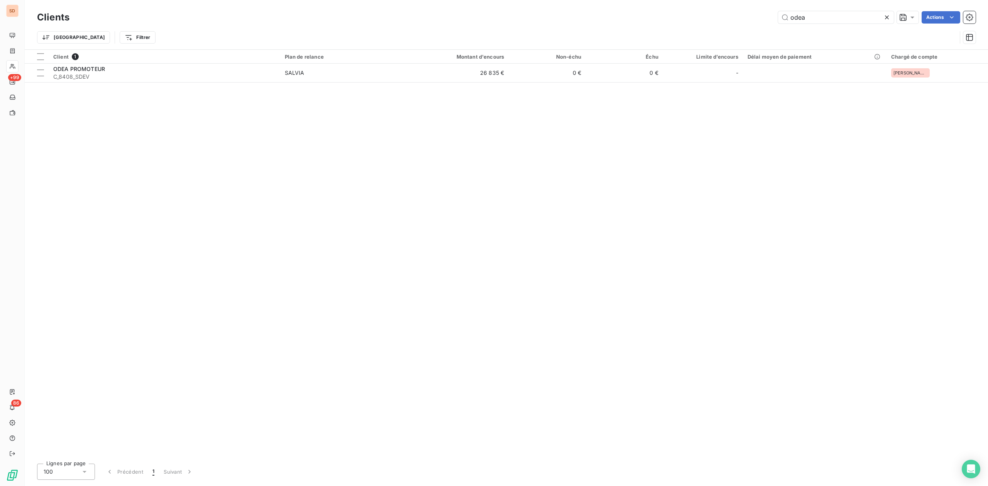
drag, startPoint x: 837, startPoint y: 14, endPoint x: 652, endPoint y: 16, distance: 185.6
click at [664, 16] on div "odea Actions" at bounding box center [527, 17] width 897 height 12
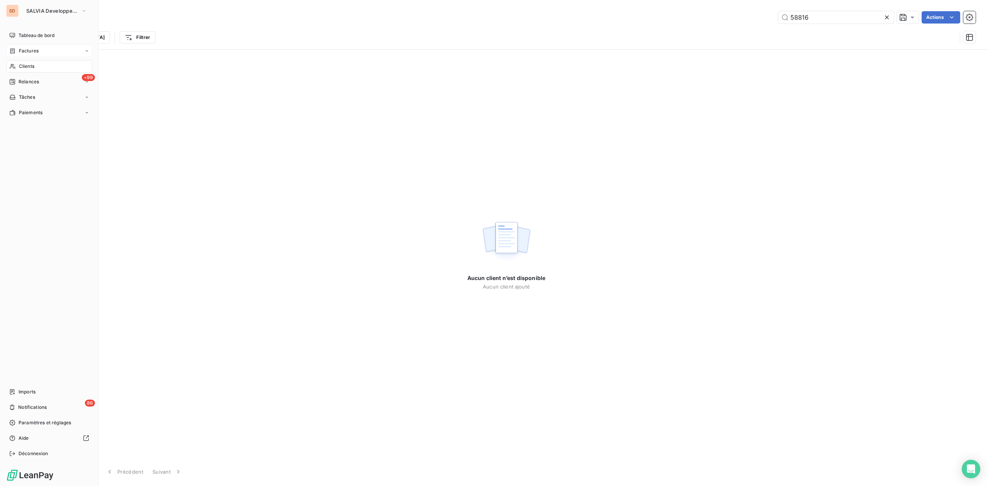
type input "58816"
drag, startPoint x: 21, startPoint y: 48, endPoint x: 78, endPoint y: 50, distance: 56.8
click at [22, 48] on span "Factures" at bounding box center [29, 50] width 20 height 7
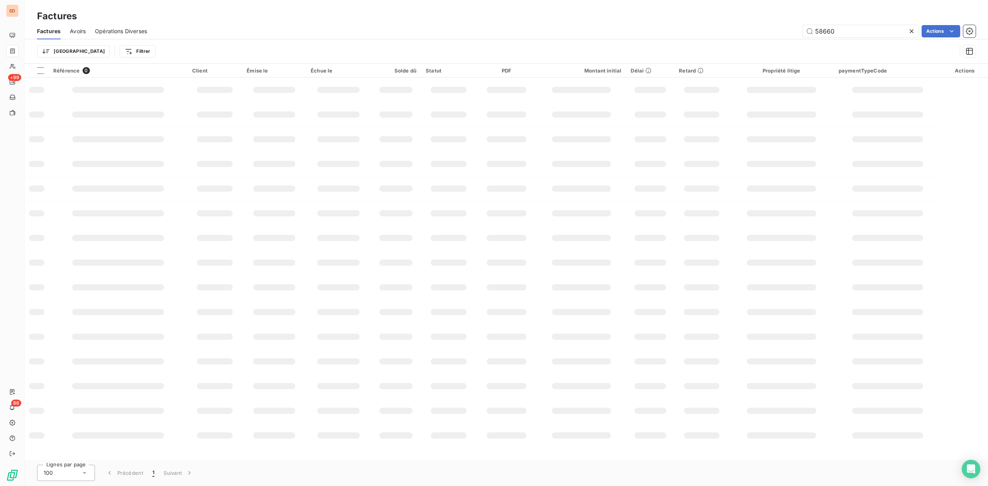
drag, startPoint x: 780, startPoint y: 35, endPoint x: 503, endPoint y: 42, distance: 276.7
click at [661, 35] on div "58660 Actions" at bounding box center [565, 31] width 819 height 12
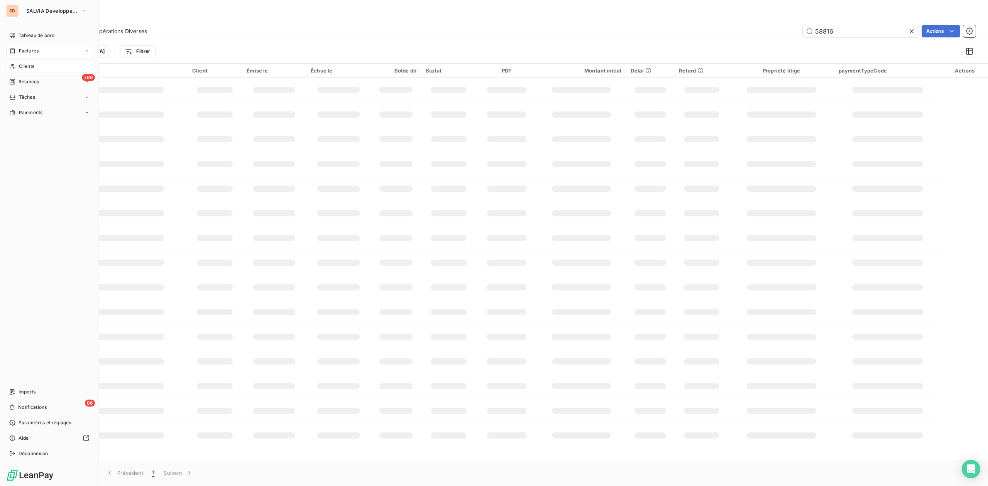
type input "58816"
click at [21, 66] on span "Clients" at bounding box center [26, 66] width 15 height 7
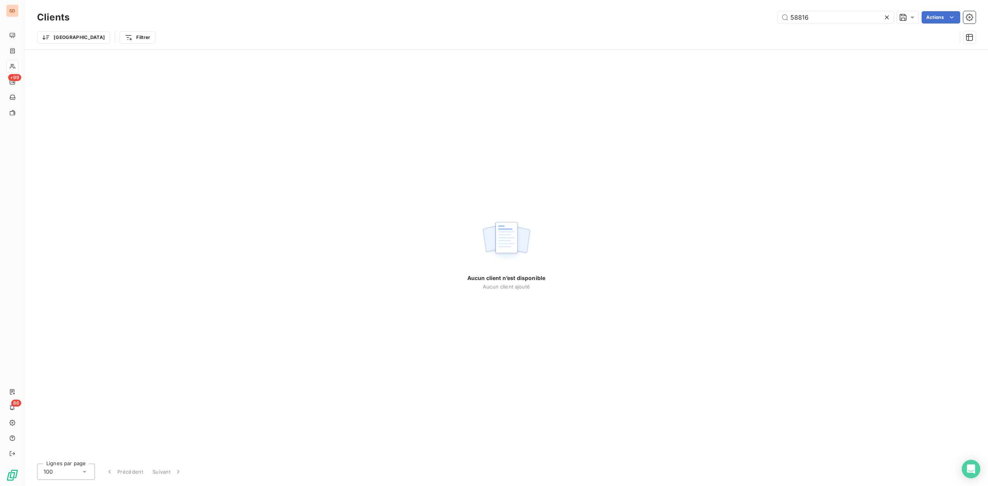
drag, startPoint x: 834, startPoint y: 22, endPoint x: 548, endPoint y: 24, distance: 286.3
click at [595, 21] on div "58816 Actions" at bounding box center [527, 17] width 897 height 12
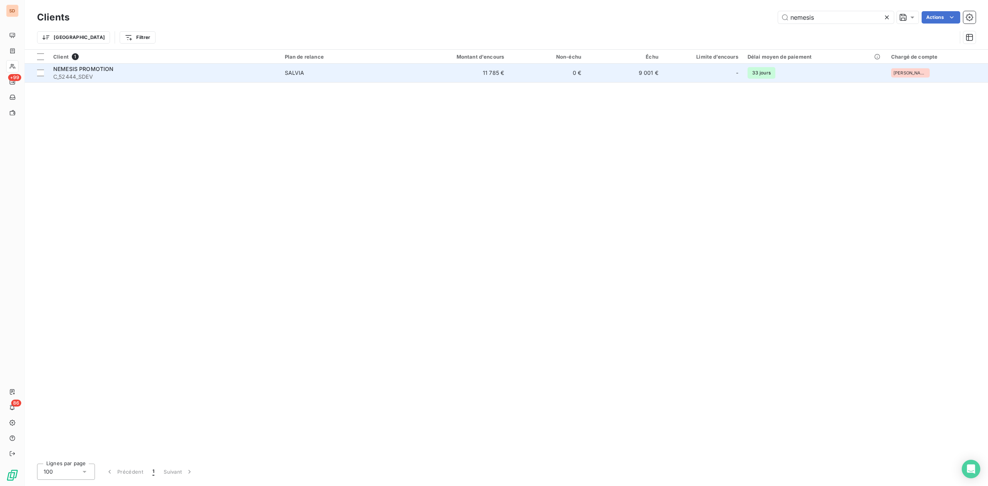
type input "nemesis"
click at [122, 68] on div "NEMESIS PROMOTION" at bounding box center [164, 69] width 222 height 8
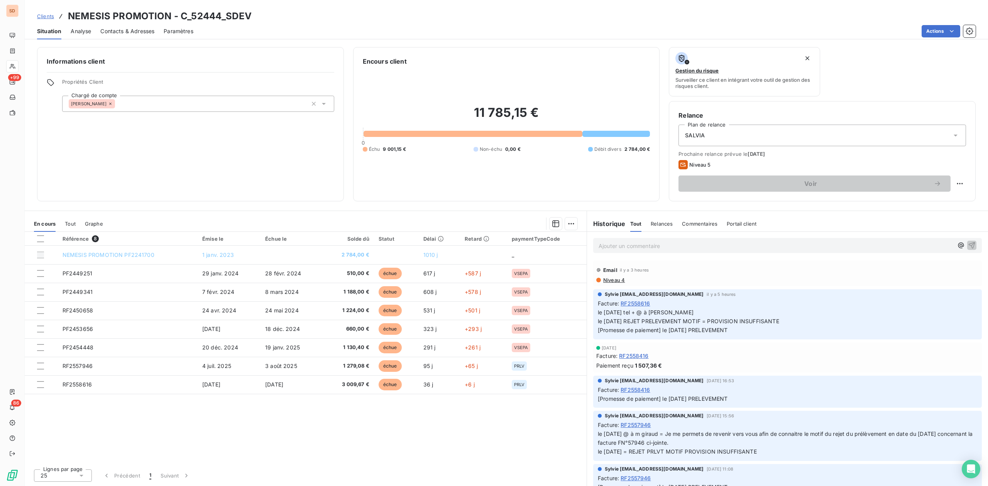
click at [126, 29] on span "Contacts & Adresses" at bounding box center [127, 31] width 54 height 8
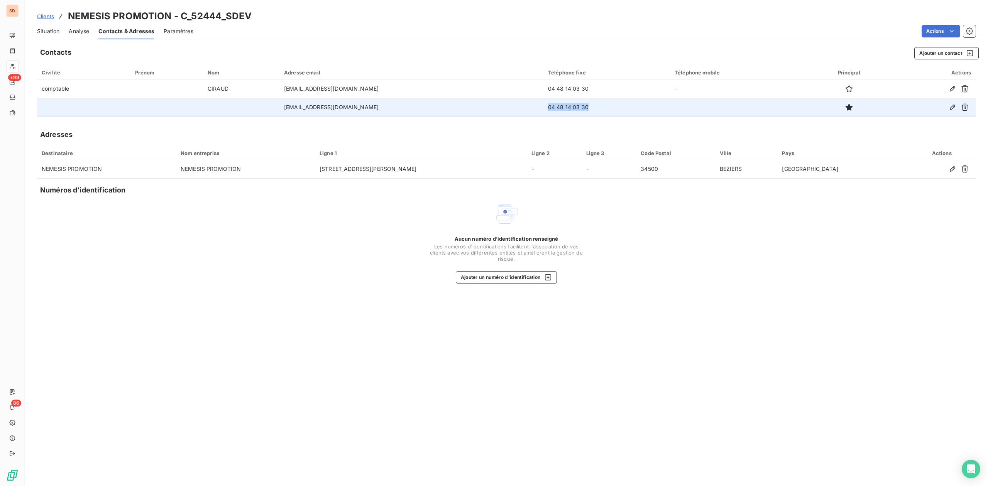
drag, startPoint x: 554, startPoint y: 108, endPoint x: 600, endPoint y: 107, distance: 45.9
click at [600, 107] on td "04 48 14 03 30" at bounding box center [606, 107] width 127 height 19
copy td "04 48 14 03 30"
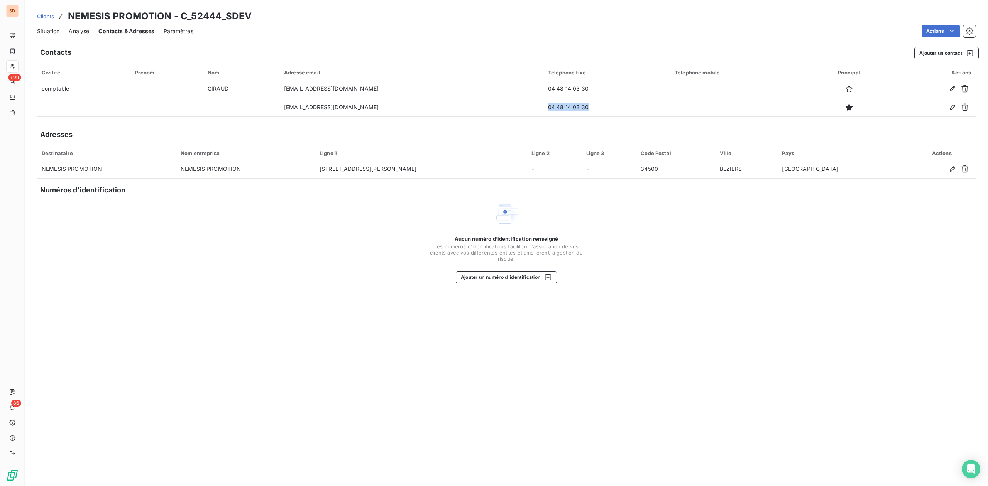
click at [53, 32] on span "Situation" at bounding box center [48, 31] width 22 height 8
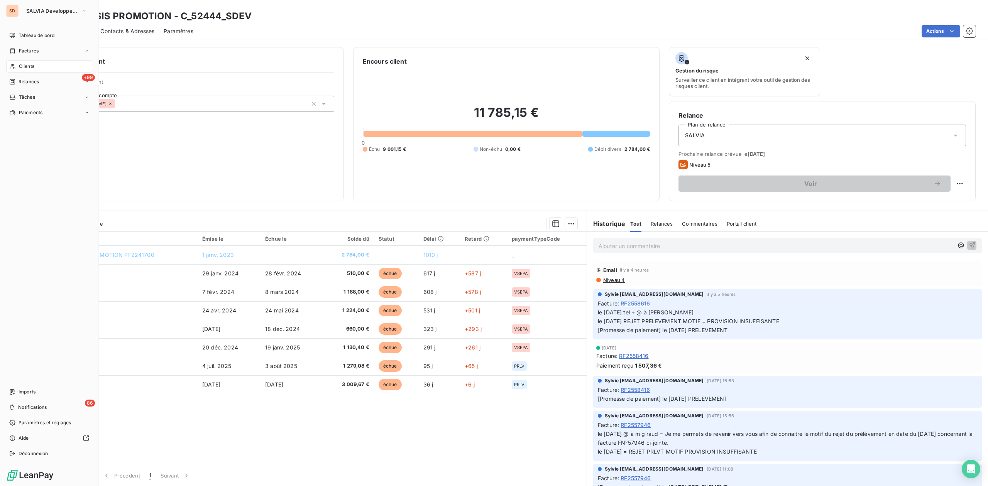
drag, startPoint x: 29, startPoint y: 65, endPoint x: 98, endPoint y: 58, distance: 69.8
click at [29, 65] on span "Clients" at bounding box center [26, 66] width 15 height 7
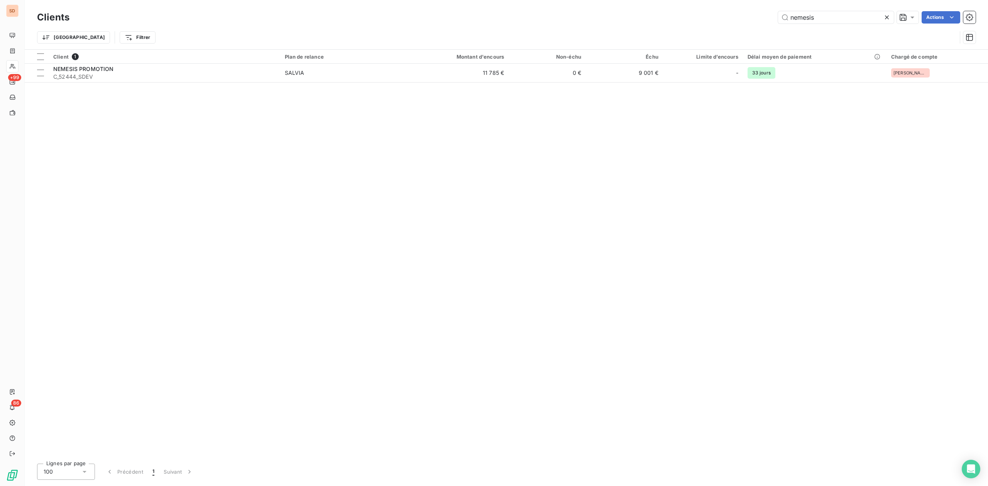
drag, startPoint x: 826, startPoint y: 15, endPoint x: 601, endPoint y: 17, distance: 225.3
click at [601, 17] on div "nemesis Actions" at bounding box center [527, 17] width 897 height 12
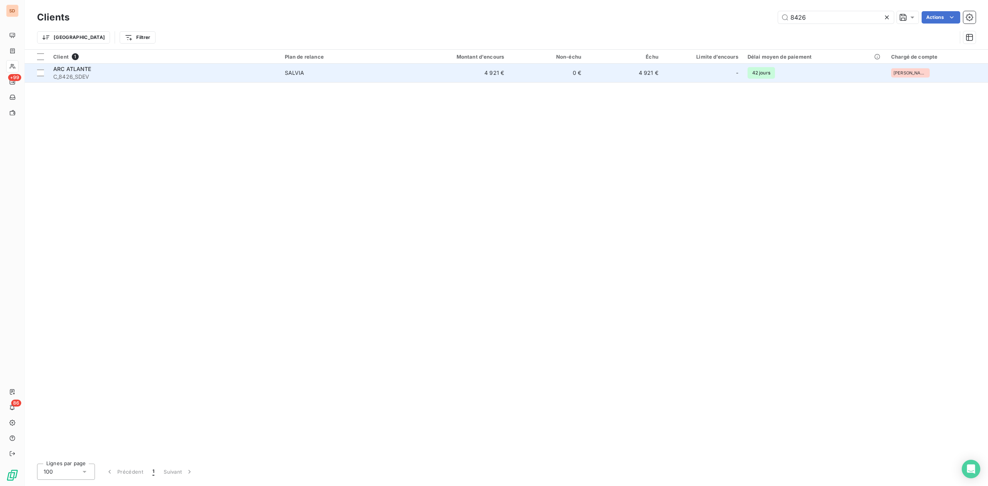
type input "8426"
click at [244, 76] on span "C_8426_SDEV" at bounding box center [164, 77] width 222 height 8
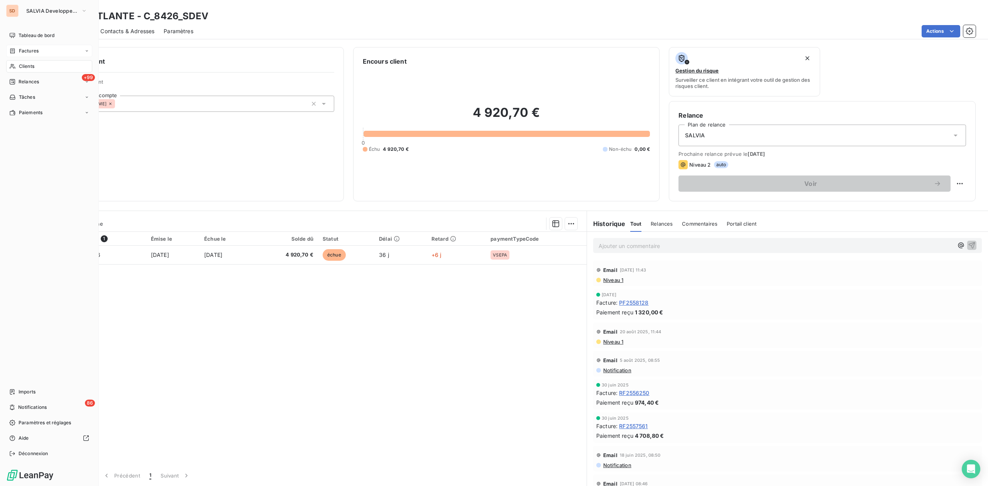
click at [29, 51] on span "Factures" at bounding box center [29, 50] width 20 height 7
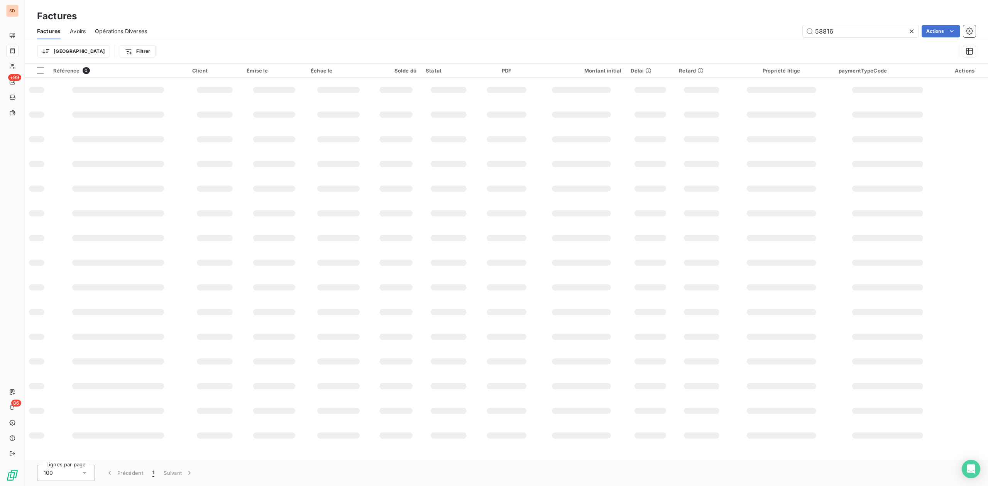
click at [77, 30] on span "Avoirs" at bounding box center [78, 31] width 16 height 8
click at [842, 33] on input "54545" at bounding box center [860, 31] width 116 height 12
click at [846, 25] on div "Factures Avoirs Opérations Diverses 54545 Actions" at bounding box center [506, 31] width 963 height 16
click at [841, 31] on input "54545" at bounding box center [860, 31] width 116 height 12
click at [909, 31] on icon at bounding box center [911, 31] width 8 height 8
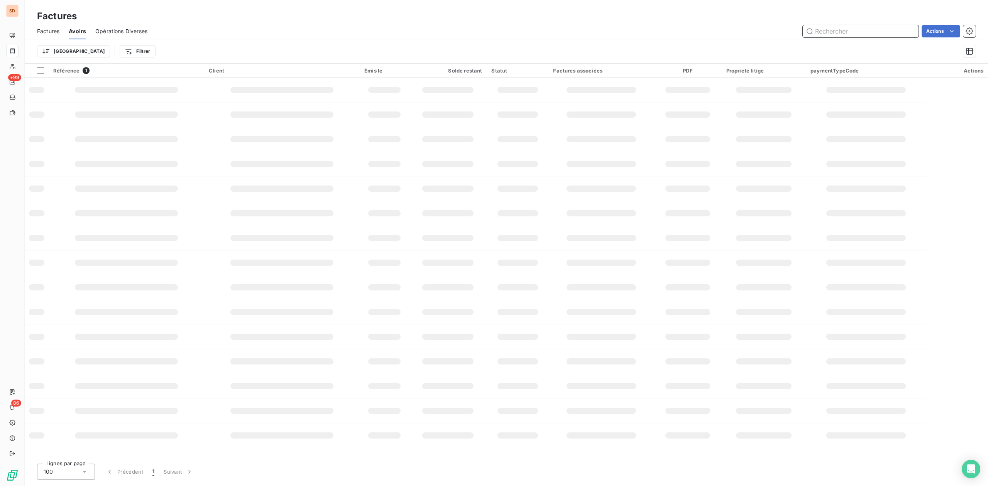
click at [822, 28] on input "text" at bounding box center [860, 31] width 116 height 12
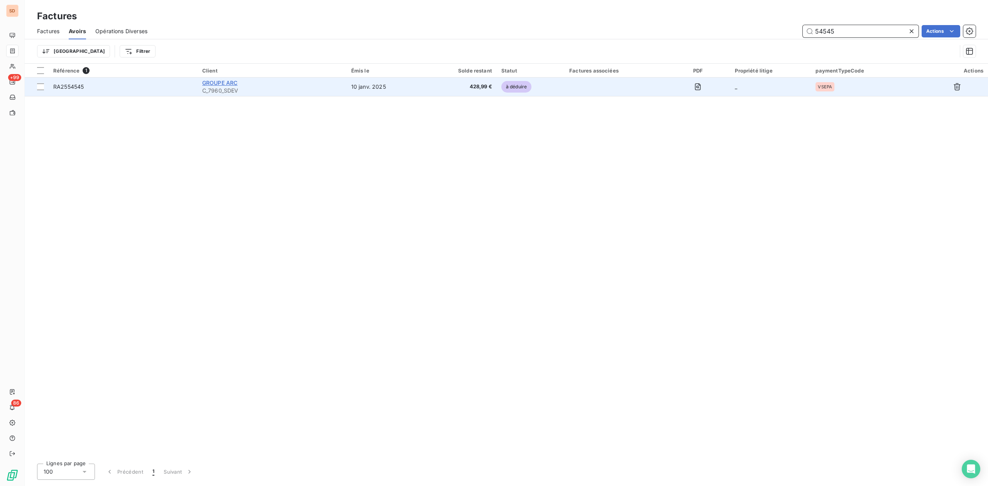
type input "54545"
click at [226, 84] on span "GROUPE ARC" at bounding box center [219, 82] width 35 height 7
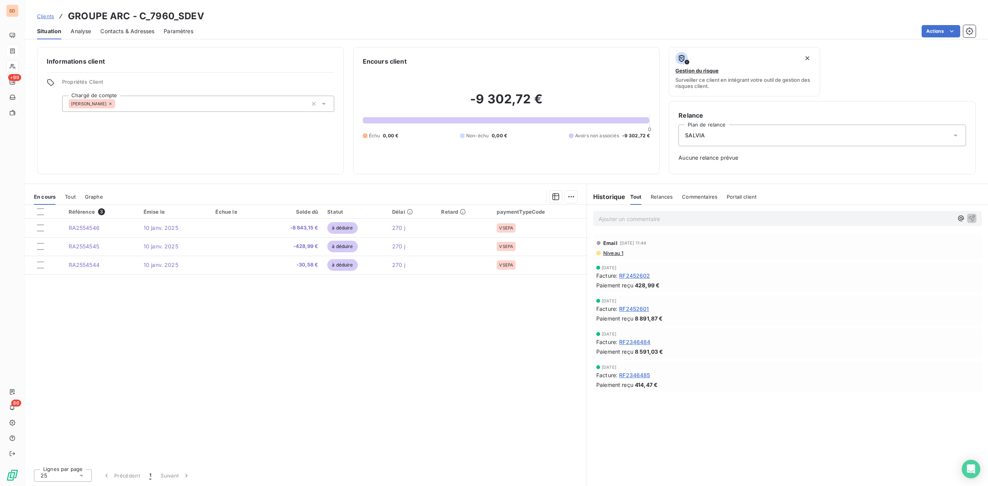
click at [630, 220] on p "Ajouter un commentaire ﻿" at bounding box center [775, 219] width 355 height 10
click at [601, 218] on p "Ajouter un commentaire ﻿" at bounding box center [775, 219] width 355 height 10
drag, startPoint x: 916, startPoint y: 218, endPoint x: 584, endPoint y: 202, distance: 332.6
click at [584, 202] on div "En cours Tout Graphe Référence 3 Émise le Échue le Solde dû Statut Délai Retard…" at bounding box center [506, 335] width 963 height 302
copy span "RIB saisi Sage => en attente de validation pour RBT à faire. En lien avec compt…"
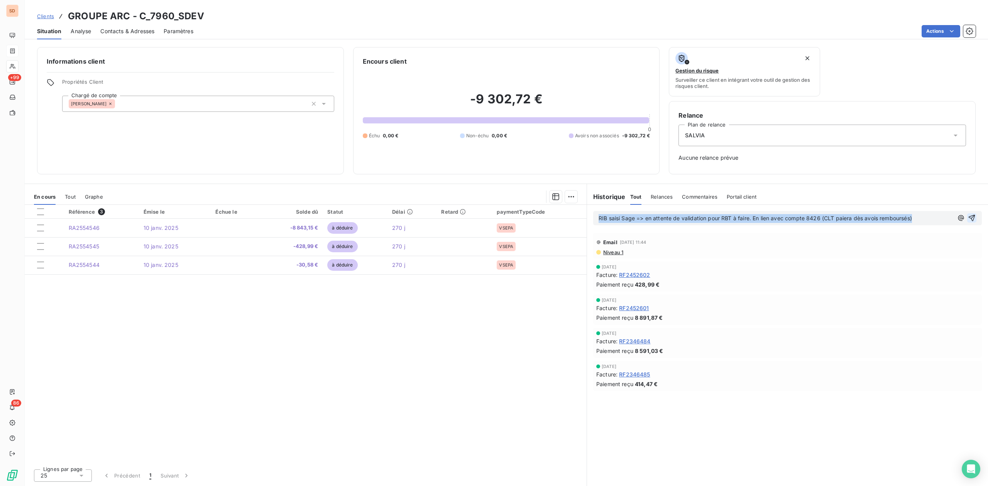
click at [974, 216] on icon "button" at bounding box center [971, 218] width 7 height 7
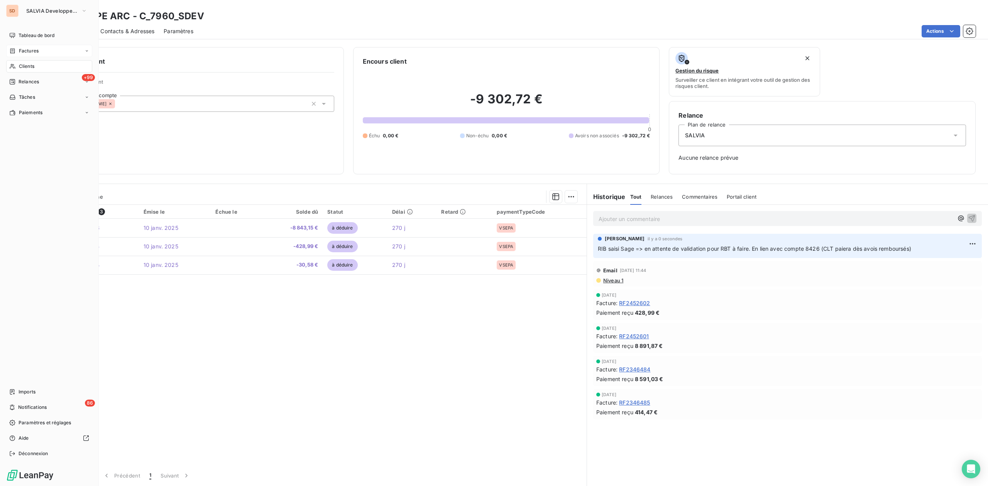
click at [22, 63] on span "Clients" at bounding box center [26, 66] width 15 height 7
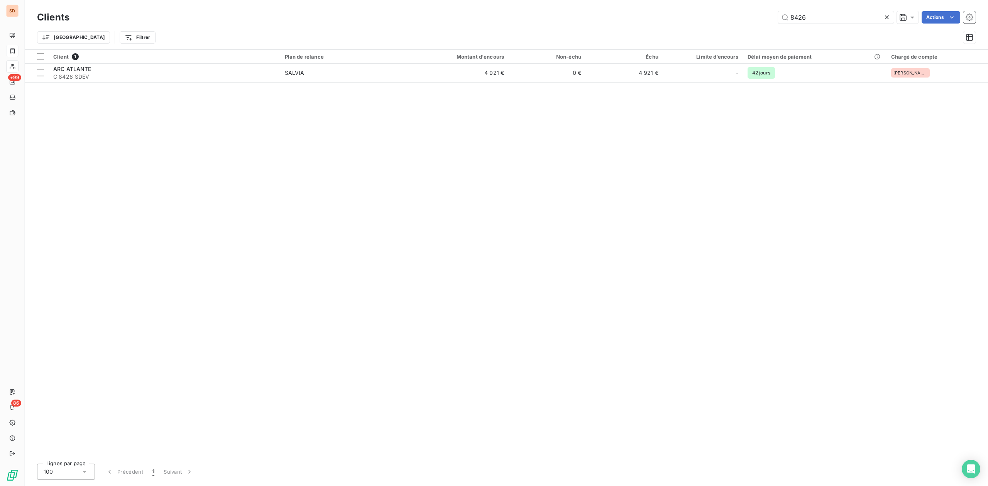
drag, startPoint x: 786, startPoint y: 14, endPoint x: 630, endPoint y: 12, distance: 155.5
click at [670, 14] on div "8426 Actions" at bounding box center [527, 17] width 897 height 12
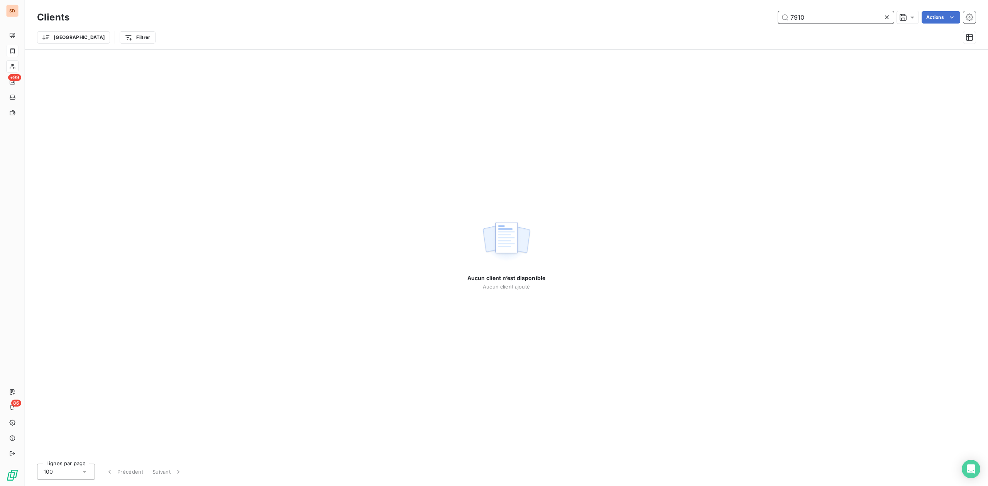
click at [823, 12] on input "7910" at bounding box center [836, 17] width 116 height 12
drag, startPoint x: 770, startPoint y: 16, endPoint x: 747, endPoint y: 16, distance: 23.1
click at [747, 16] on div "7910 Actions" at bounding box center [527, 17] width 897 height 12
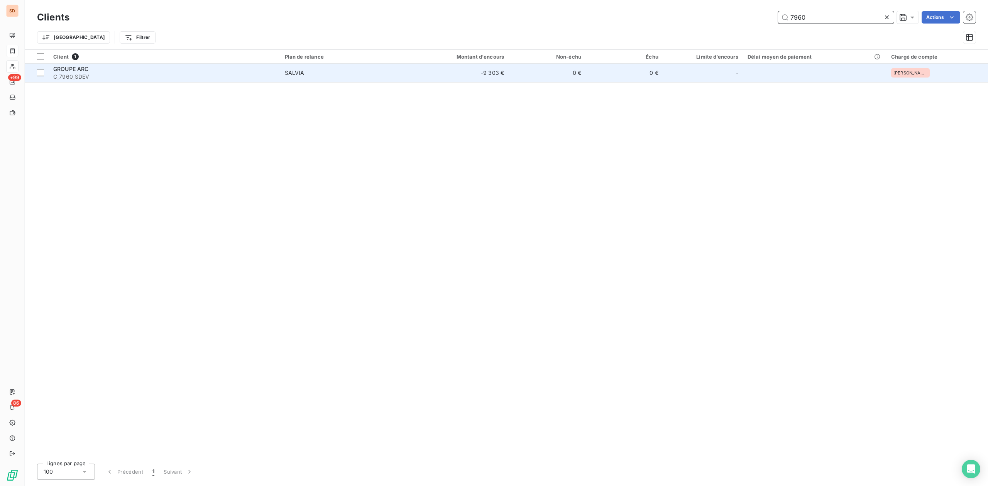
type input "7960"
click at [252, 73] on span "C_7960_SDEV" at bounding box center [164, 77] width 222 height 8
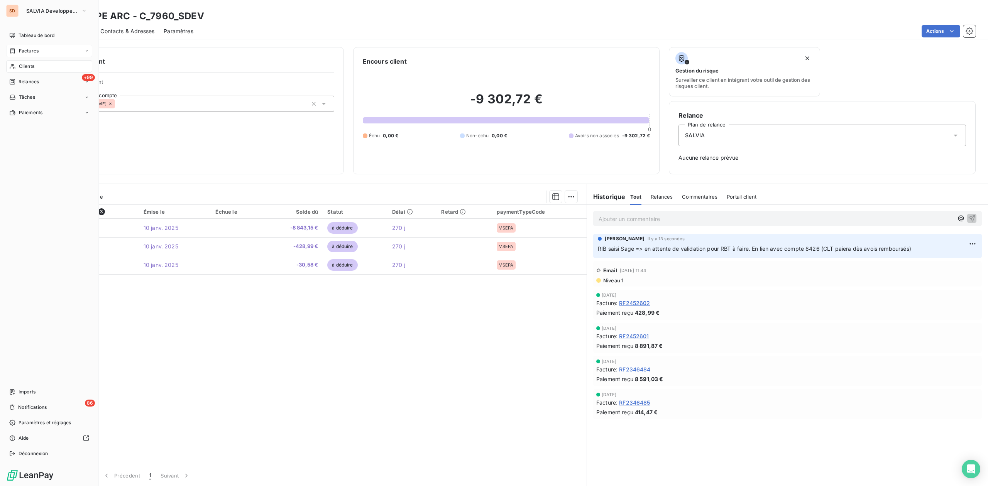
click at [29, 65] on span "Clients" at bounding box center [26, 66] width 15 height 7
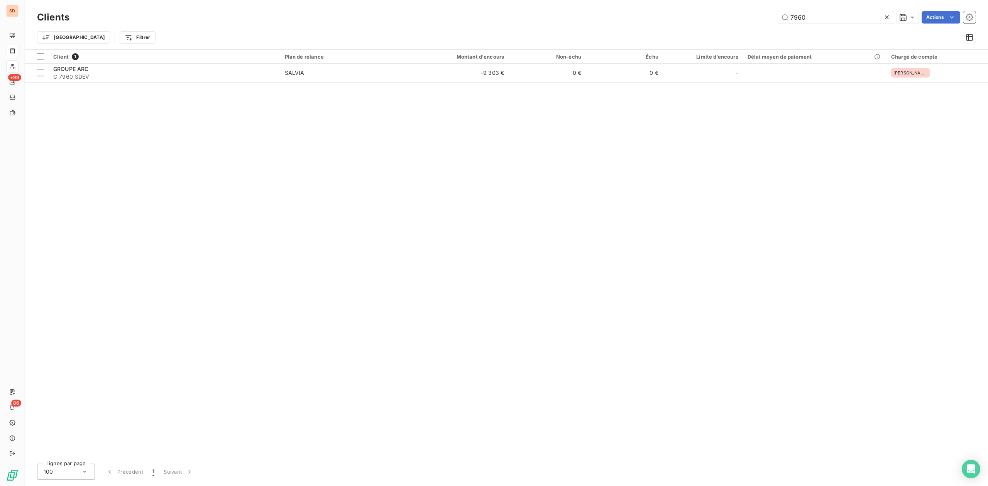
drag, startPoint x: 841, startPoint y: 15, endPoint x: 627, endPoint y: 16, distance: 214.5
click at [669, 16] on div "7960 Actions" at bounding box center [527, 17] width 897 height 12
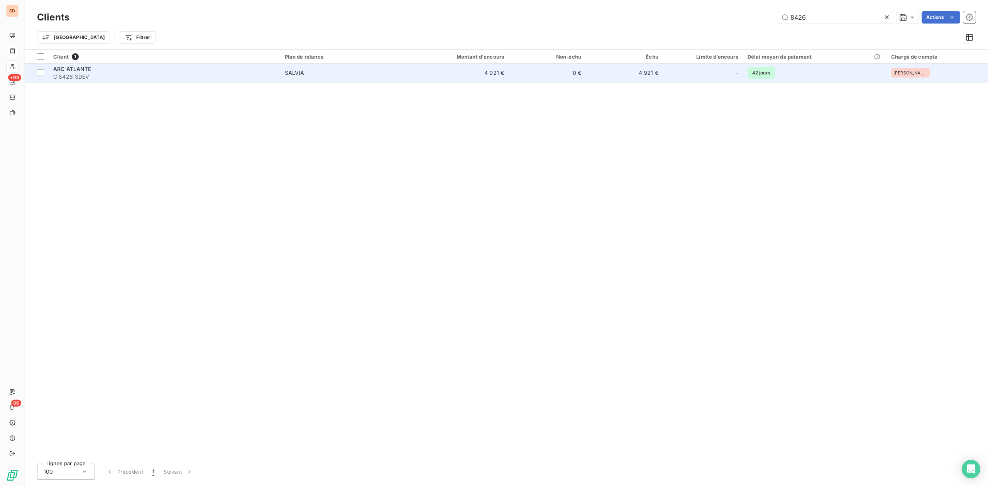
type input "8426"
click at [267, 70] on div "ARC ATLANTE" at bounding box center [164, 69] width 222 height 8
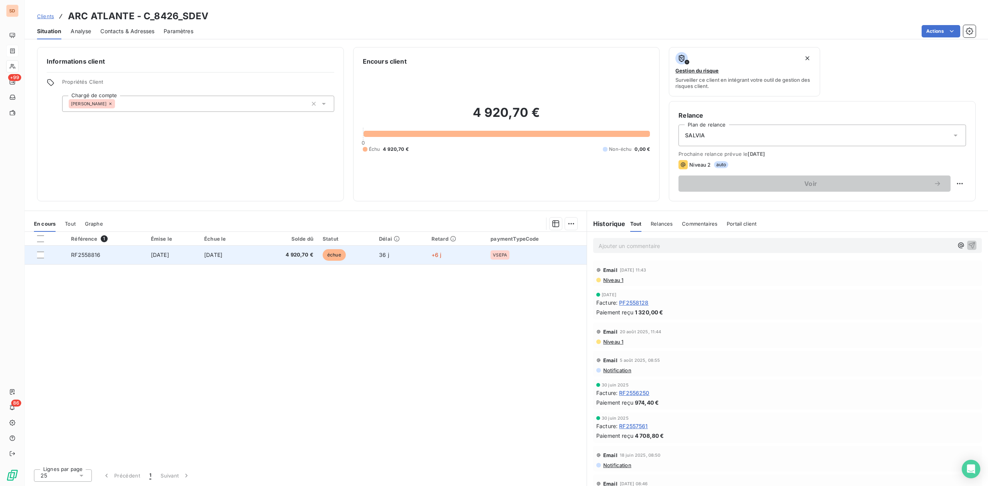
click at [313, 253] on span "4 920,70 €" at bounding box center [285, 255] width 55 height 8
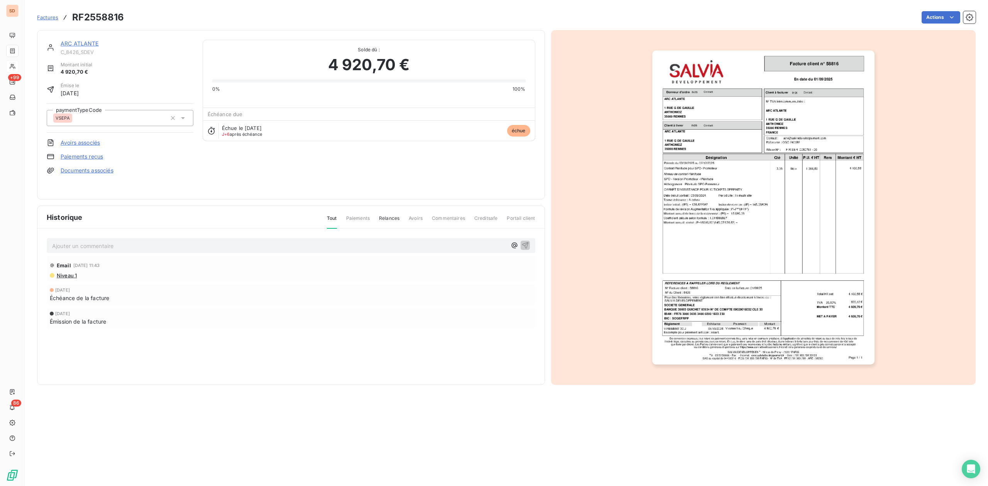
click at [93, 243] on p "Ajouter un commentaire ﻿" at bounding box center [279, 246] width 454 height 10
click at [90, 246] on span "RIB saisi Sage => en attente de validation pour RBT à faire. En lien avec compt…" at bounding box center [208, 245] width 313 height 7
click at [240, 244] on span "RIB saisi Sage compte 7960 => en attente de validation pour RBT à faire. En lie…" at bounding box center [227, 245] width 350 height 7
click at [525, 243] on icon "button" at bounding box center [525, 245] width 7 height 7
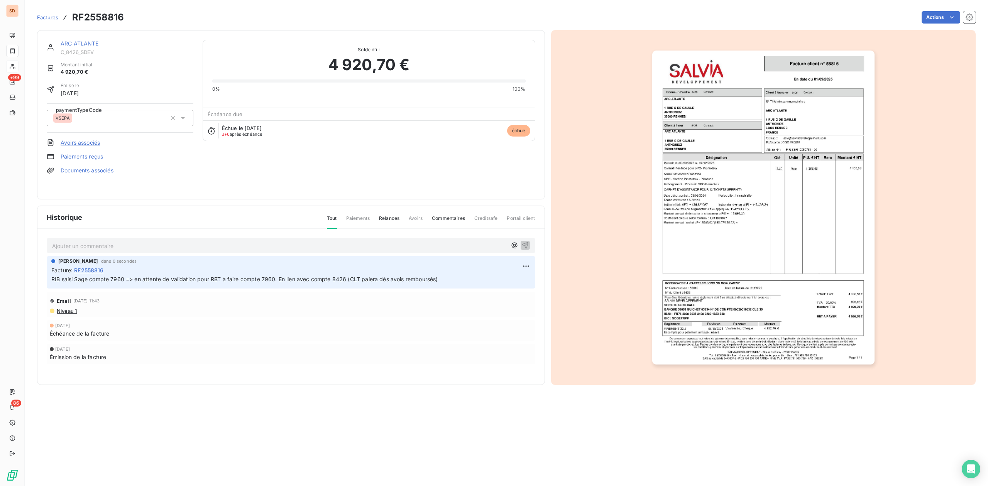
click at [79, 42] on link "ARC ATLANTE" at bounding box center [80, 43] width 38 height 7
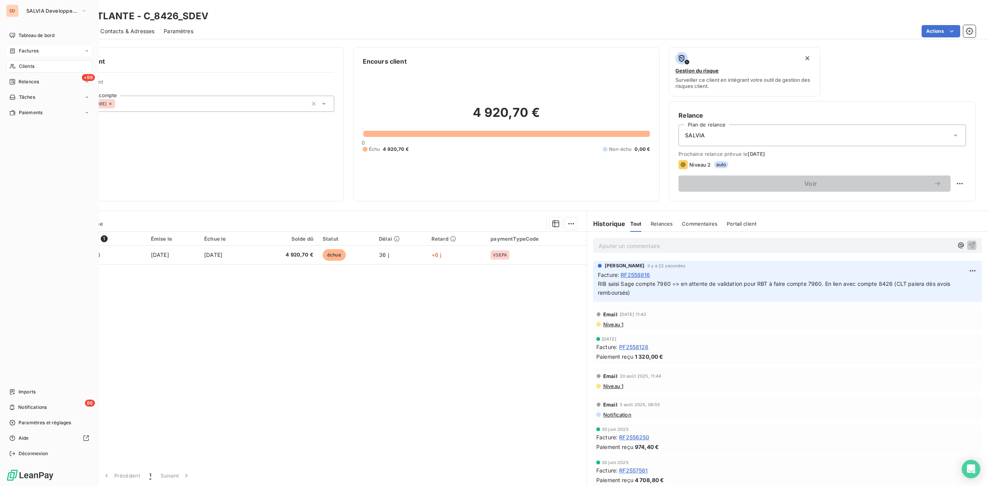
click at [28, 49] on span "Factures" at bounding box center [29, 50] width 20 height 7
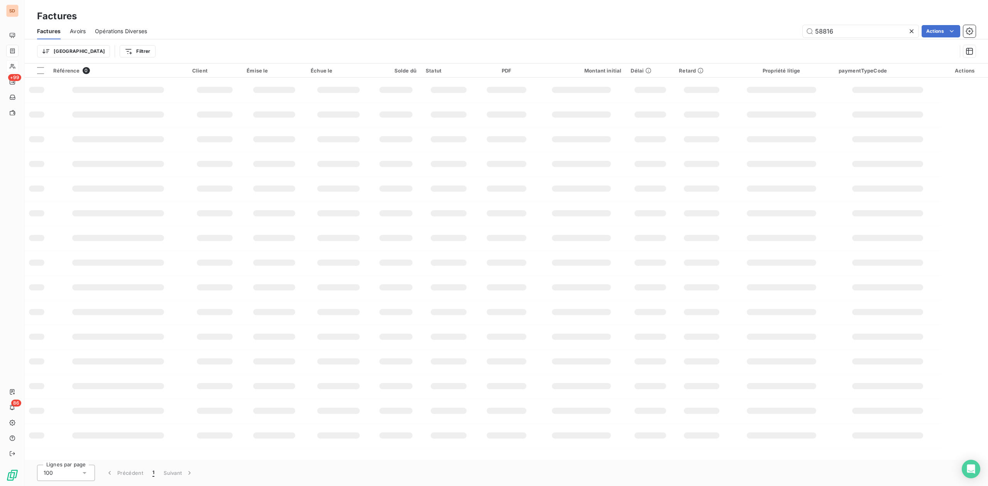
click at [79, 28] on span "Avoirs" at bounding box center [78, 31] width 16 height 8
click at [742, 35] on div "54545 Actions" at bounding box center [566, 31] width 819 height 12
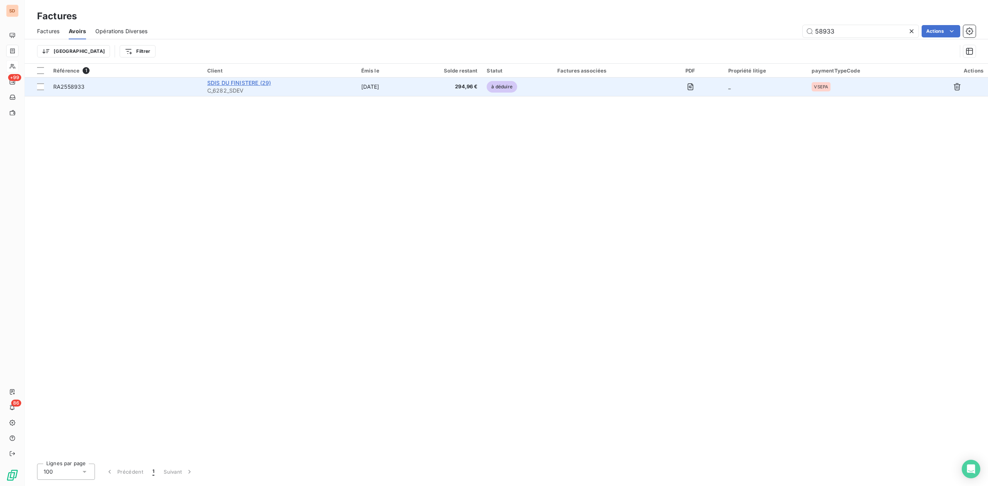
type input "58933"
click at [218, 84] on span "SDIS DU FINISTERE (29)" at bounding box center [239, 82] width 64 height 7
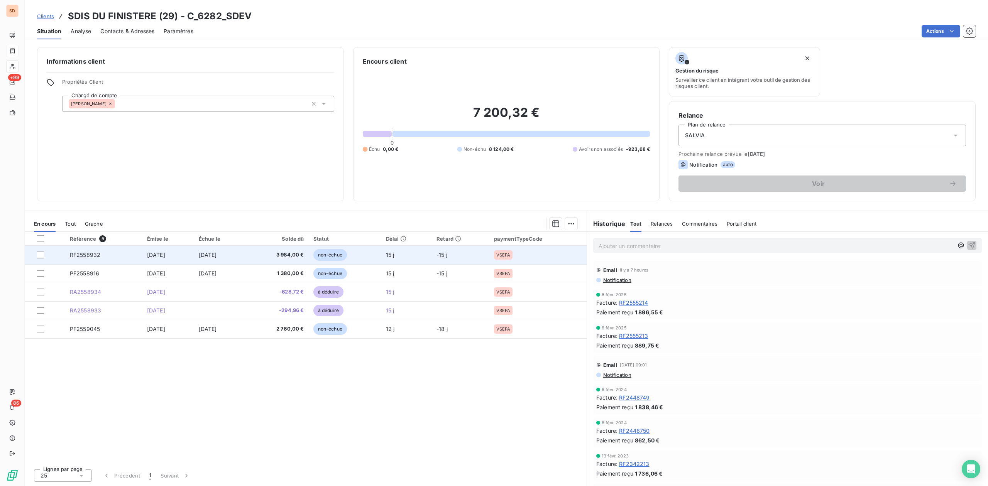
click at [242, 254] on td "[DATE]" at bounding box center [220, 255] width 52 height 19
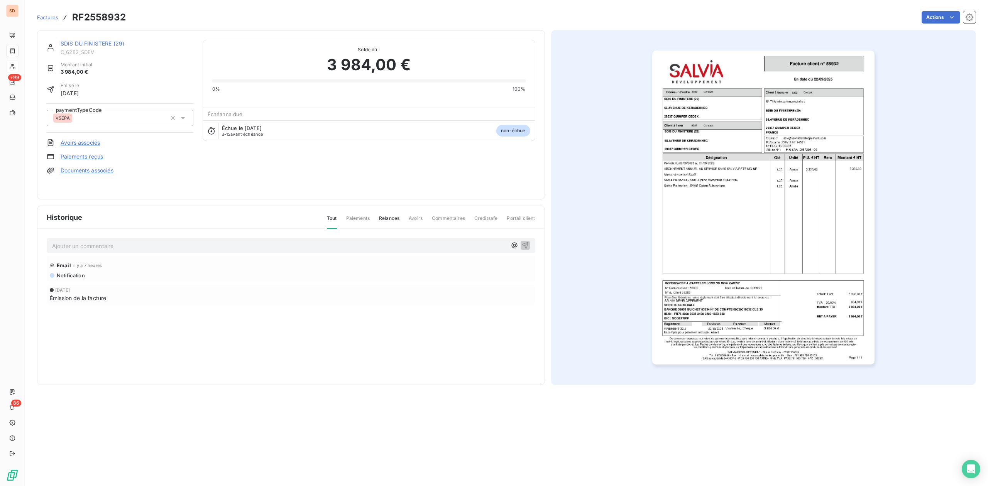
click at [93, 44] on link "SDIS DU FINISTERE (29)" at bounding box center [93, 43] width 64 height 7
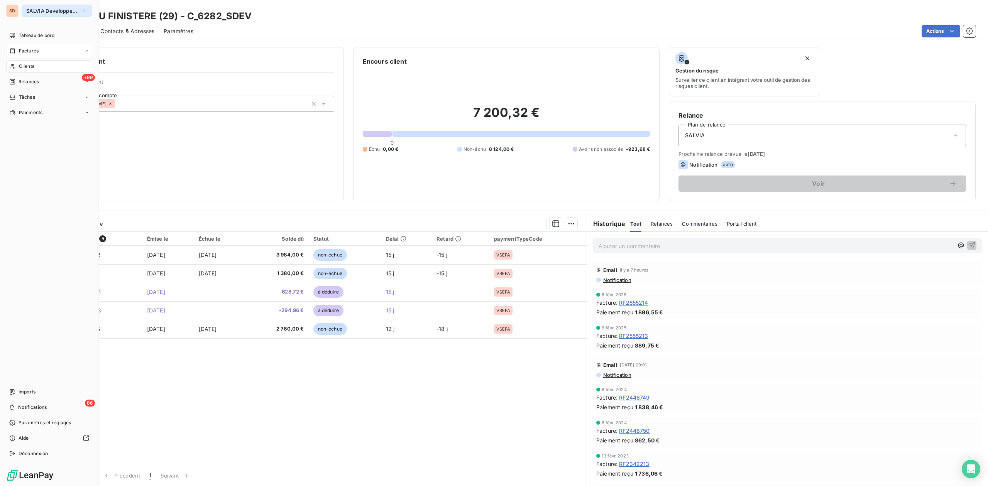
drag, startPoint x: 55, startPoint y: 11, endPoint x: 53, endPoint y: 16, distance: 5.2
click at [55, 11] on span "SALVIA Developpement" at bounding box center [52, 11] width 52 height 6
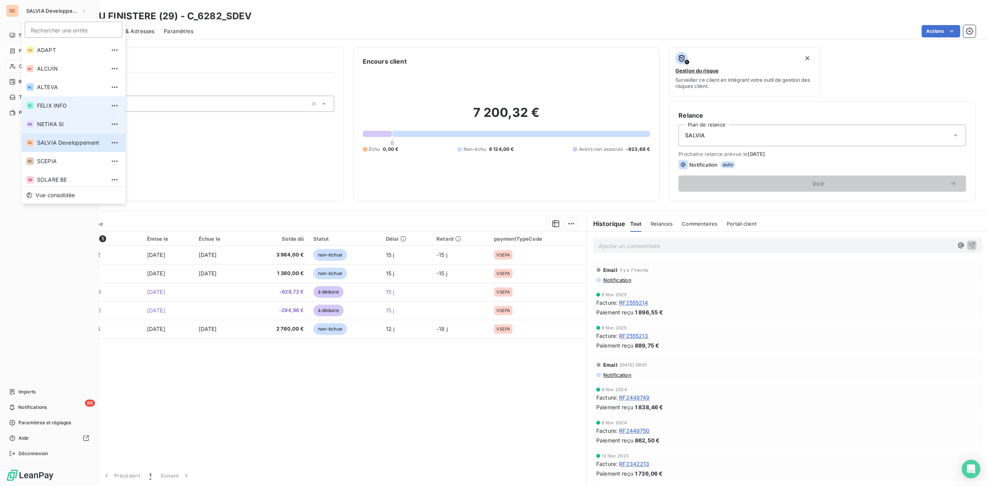
click at [47, 111] on li "FI FELIX INFO" at bounding box center [74, 105] width 104 height 19
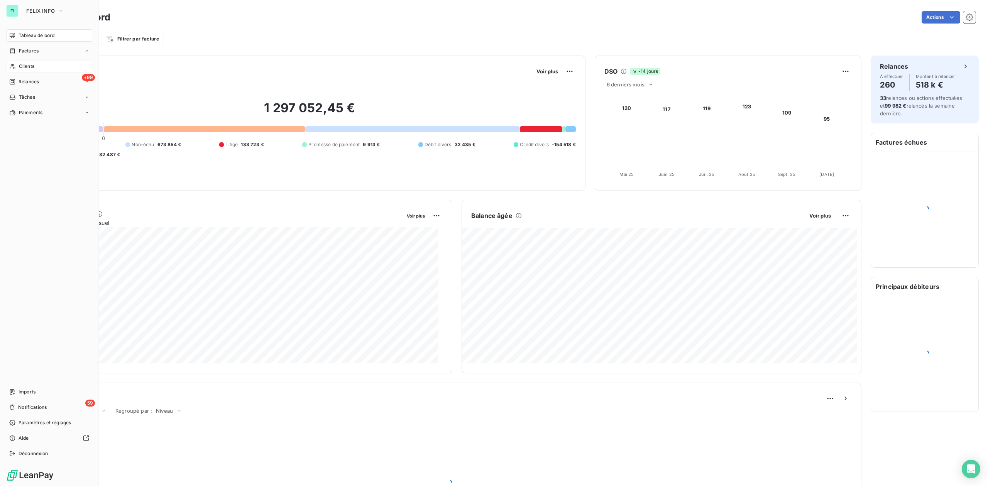
drag, startPoint x: 19, startPoint y: 65, endPoint x: 79, endPoint y: 66, distance: 59.8
click at [20, 65] on span "Clients" at bounding box center [26, 66] width 15 height 7
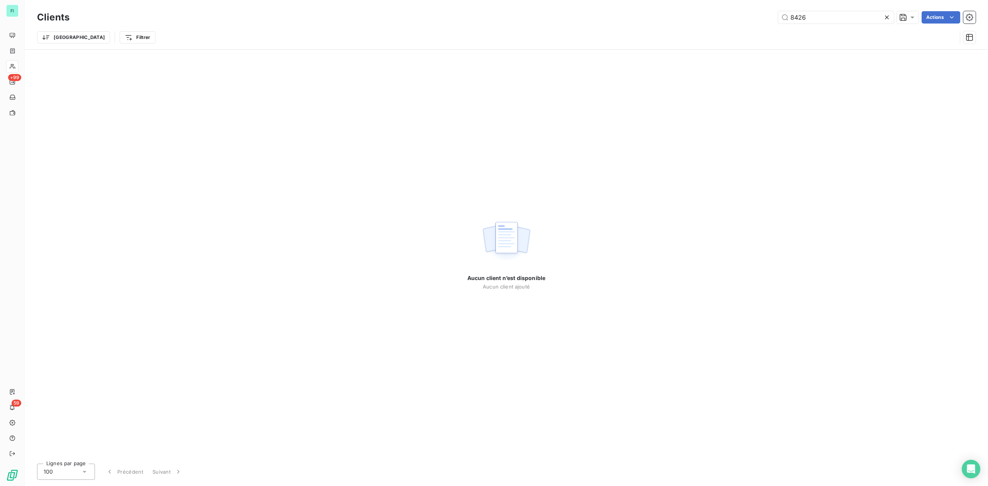
drag, startPoint x: 823, startPoint y: 12, endPoint x: 537, endPoint y: 17, distance: 285.9
click at [631, 17] on div "8426 Actions" at bounding box center [527, 17] width 897 height 12
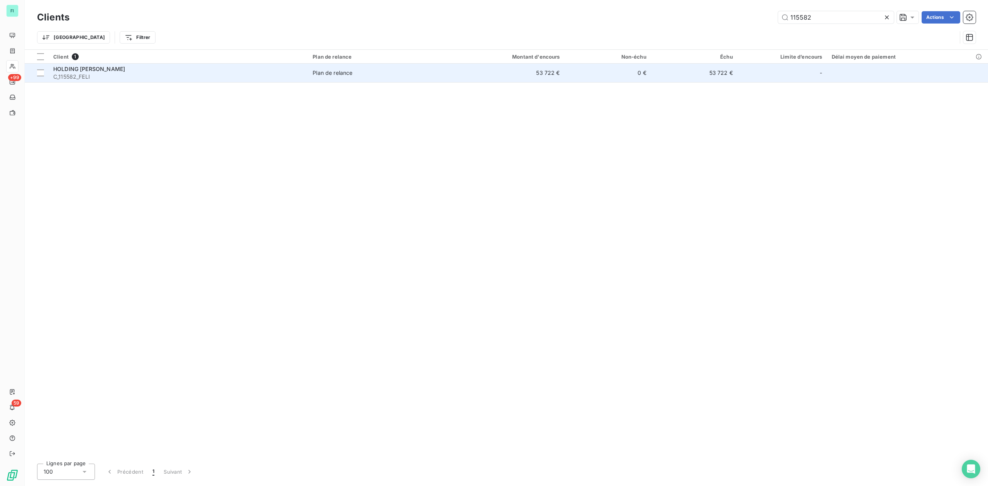
type input "115582"
click at [229, 65] on div "HOLDING [PERSON_NAME]" at bounding box center [178, 69] width 250 height 8
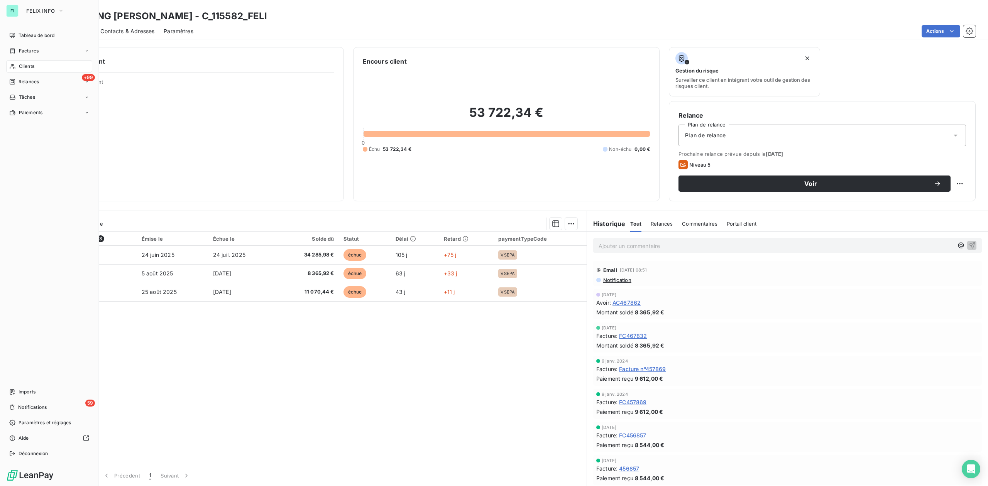
drag, startPoint x: 27, startPoint y: 64, endPoint x: 79, endPoint y: 64, distance: 51.7
click at [27, 64] on span "Clients" at bounding box center [26, 66] width 15 height 7
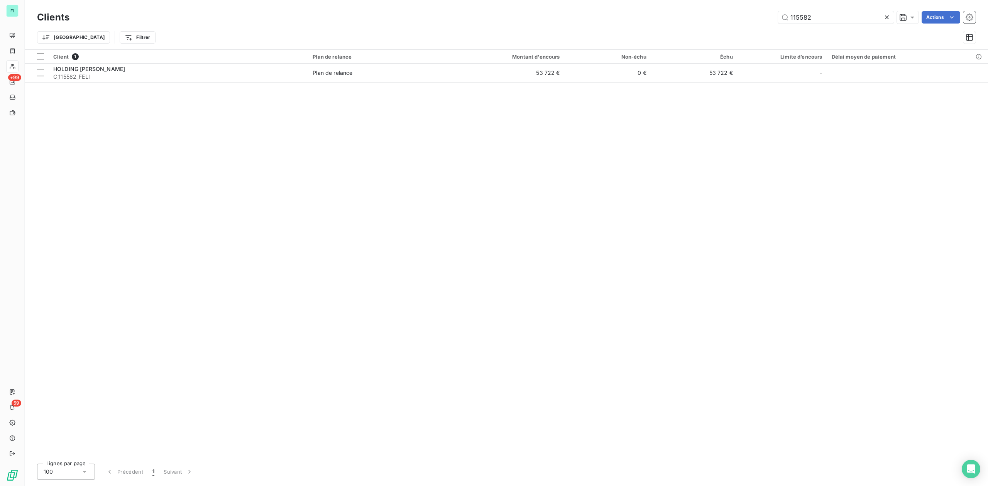
drag, startPoint x: 834, startPoint y: 20, endPoint x: 562, endPoint y: 19, distance: 272.0
click at [607, 22] on div "115582 Actions" at bounding box center [527, 17] width 897 height 12
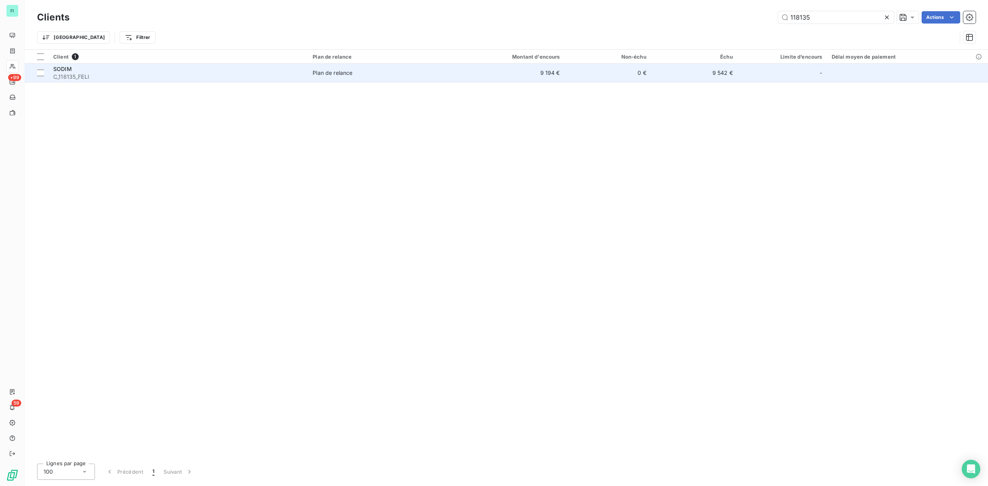
type input "118135"
click at [106, 72] on div "SODIM" at bounding box center [178, 69] width 250 height 8
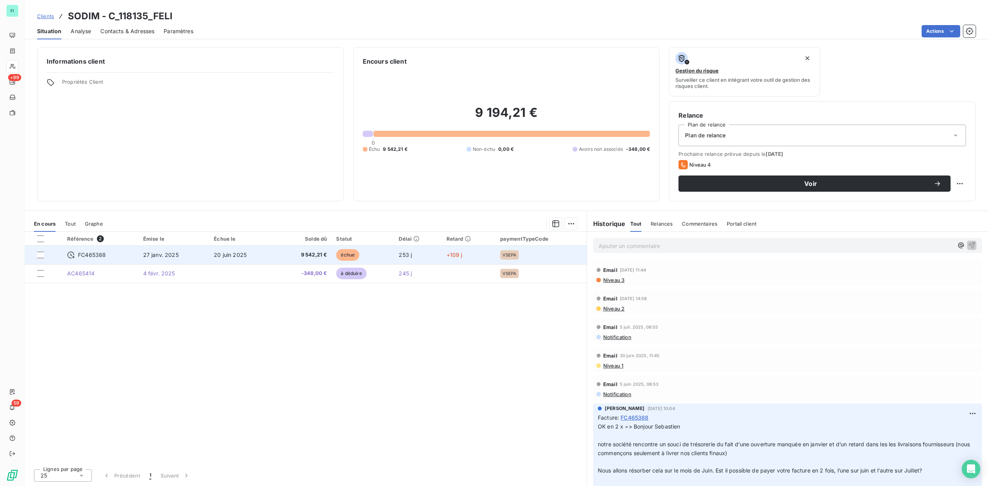
click at [221, 256] on span "20 juin 2025" at bounding box center [230, 255] width 33 height 7
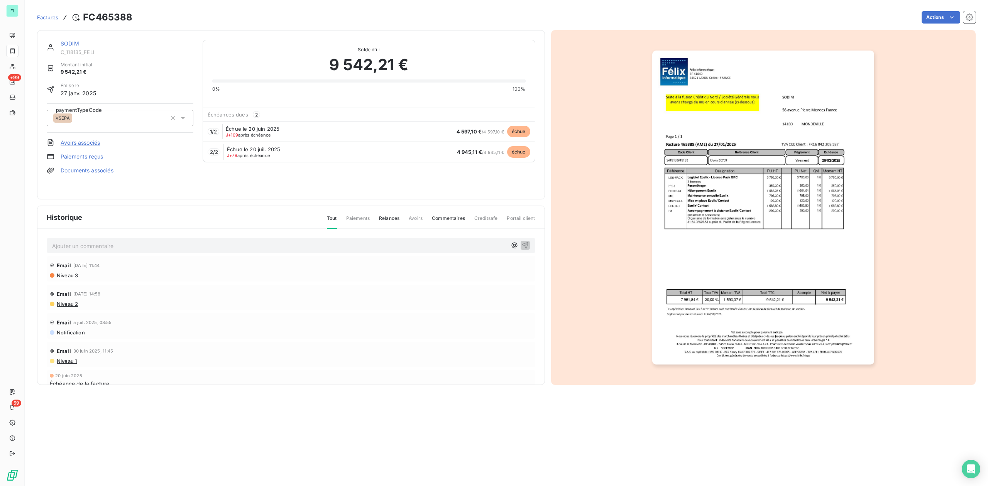
click at [67, 42] on link "SODIM" at bounding box center [70, 43] width 19 height 7
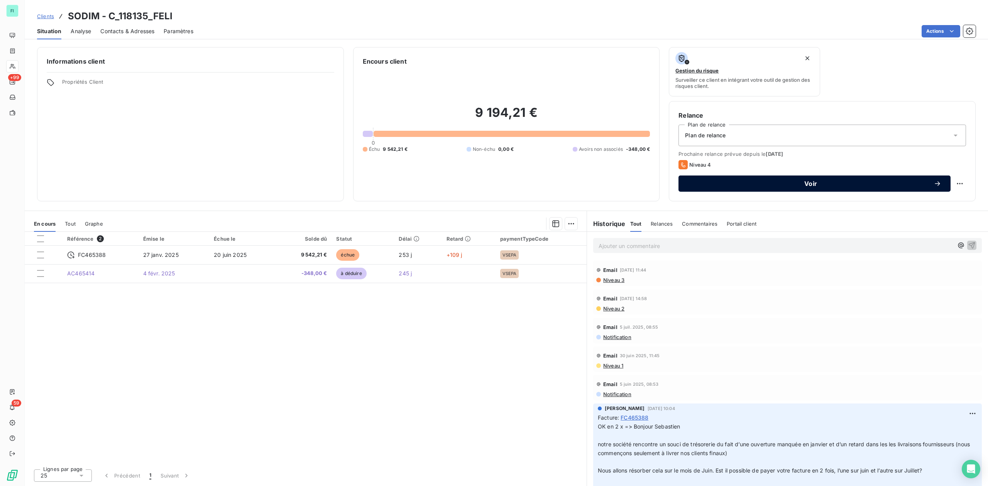
click at [808, 183] on span "Voir" at bounding box center [811, 184] width 246 height 6
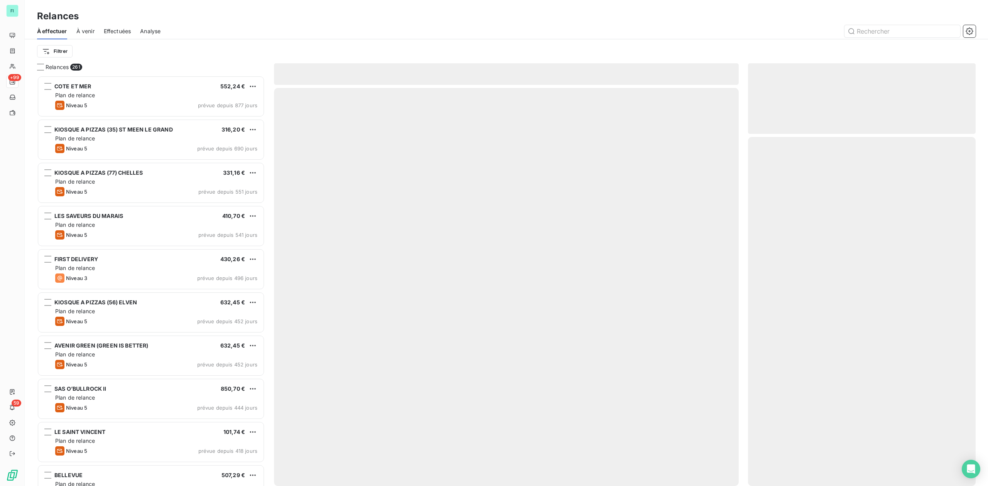
scroll to position [403, 220]
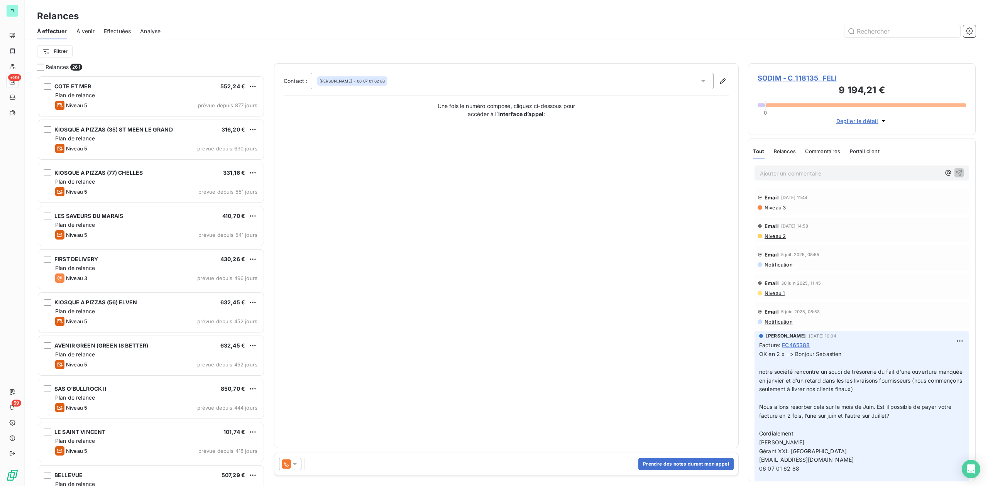
click at [294, 463] on icon at bounding box center [295, 464] width 4 height 2
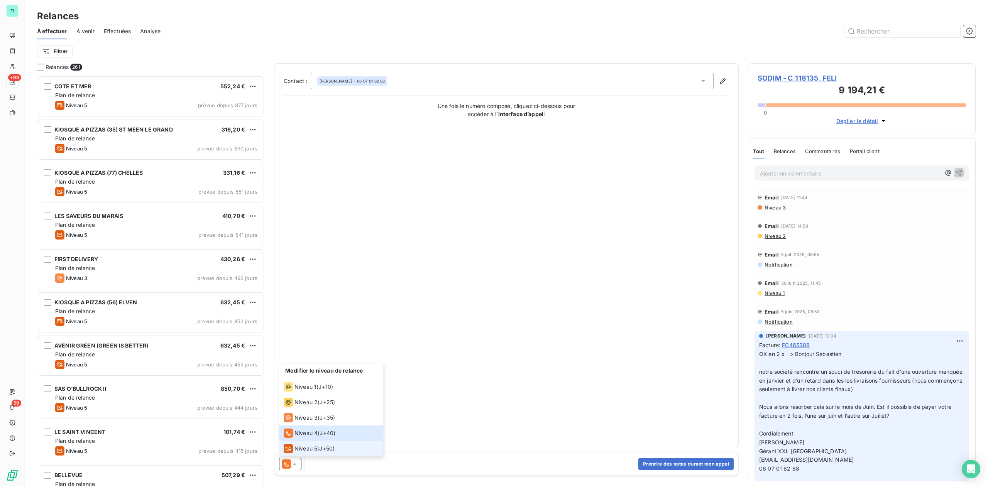
click at [299, 445] on span "Niveau 5" at bounding box center [305, 449] width 23 height 8
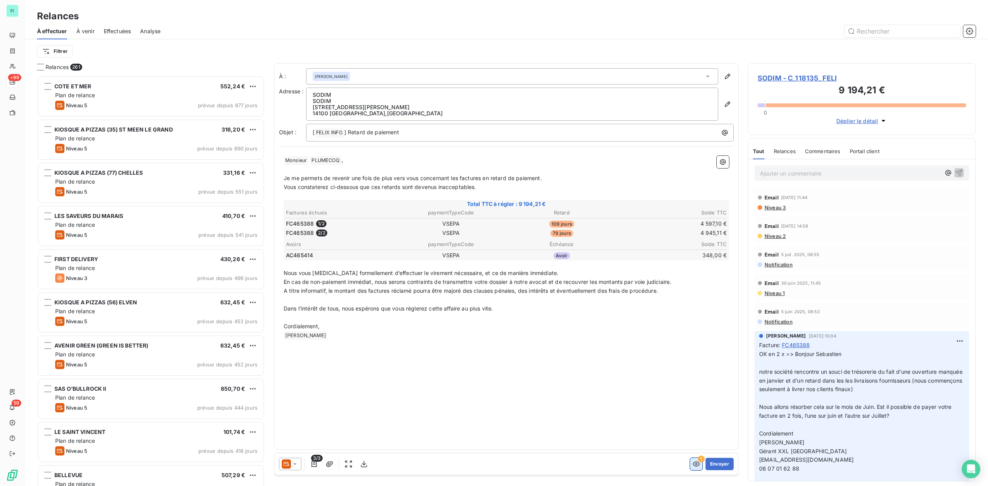
click at [694, 463] on icon "button" at bounding box center [696, 464] width 8 height 8
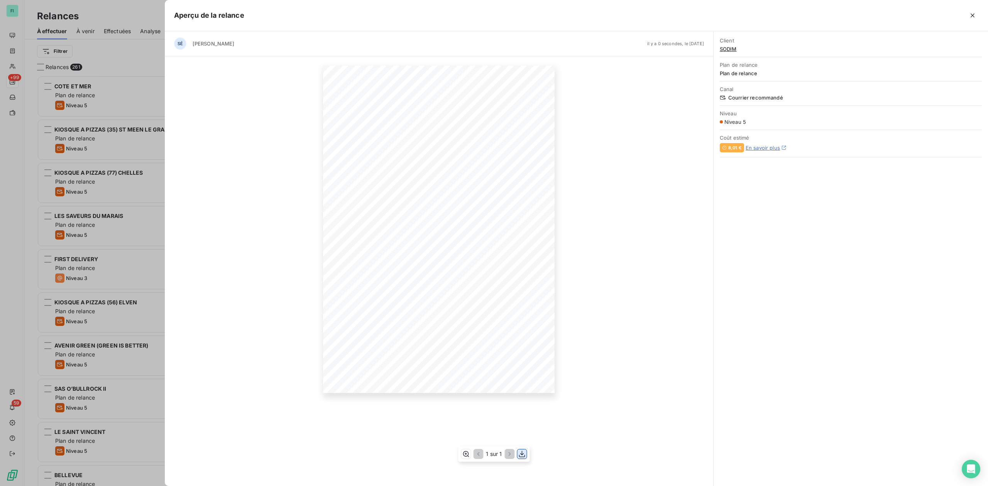
click at [520, 454] on icon "button" at bounding box center [522, 454] width 6 height 7
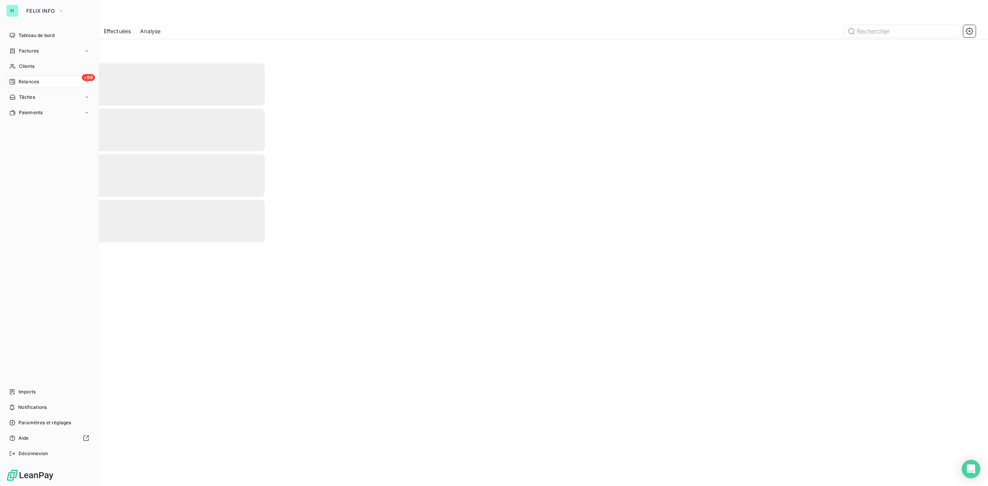
drag, startPoint x: 25, startPoint y: 66, endPoint x: 284, endPoint y: 54, distance: 259.6
click at [25, 66] on span "Clients" at bounding box center [26, 66] width 15 height 7
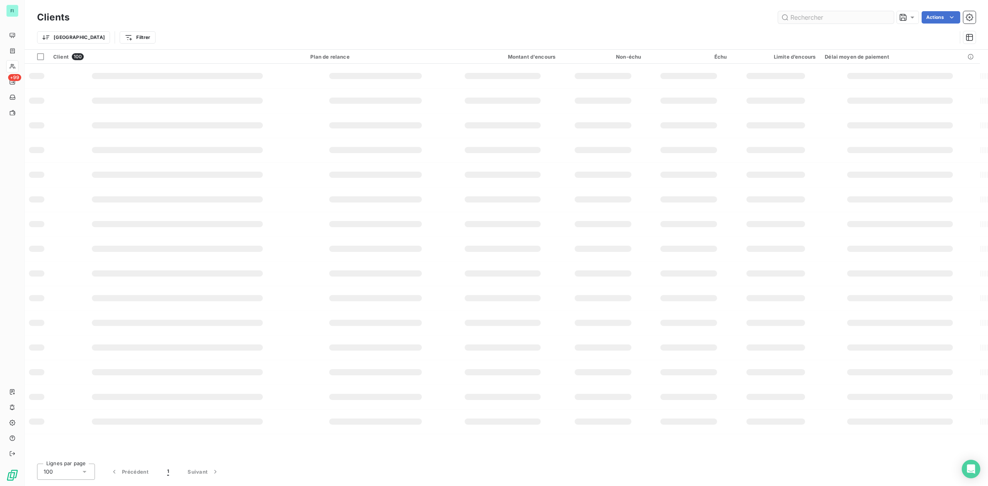
click at [819, 23] on input "text" at bounding box center [836, 17] width 116 height 12
click at [817, 21] on input "text" at bounding box center [836, 17] width 116 height 12
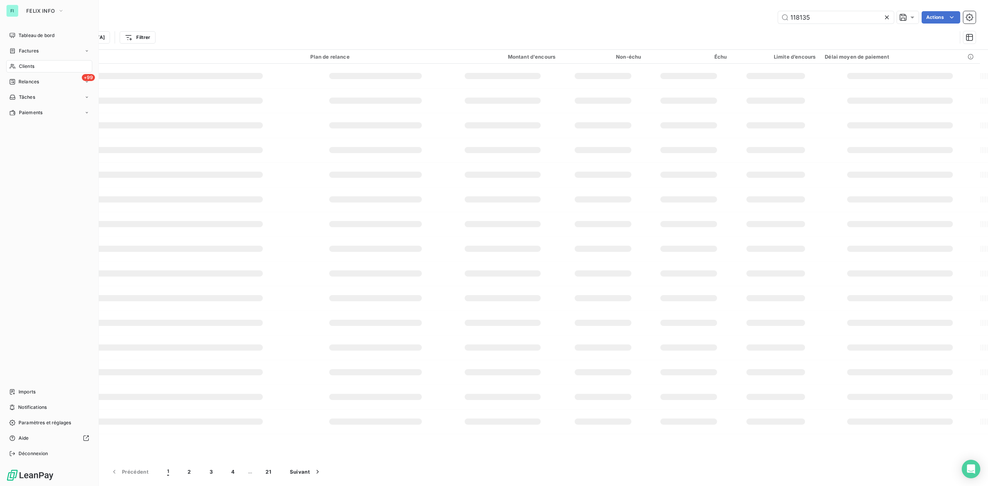
type input "118135"
click at [25, 67] on span "Clients" at bounding box center [26, 66] width 15 height 7
click at [31, 34] on span "Tableau de bord" at bounding box center [37, 35] width 36 height 7
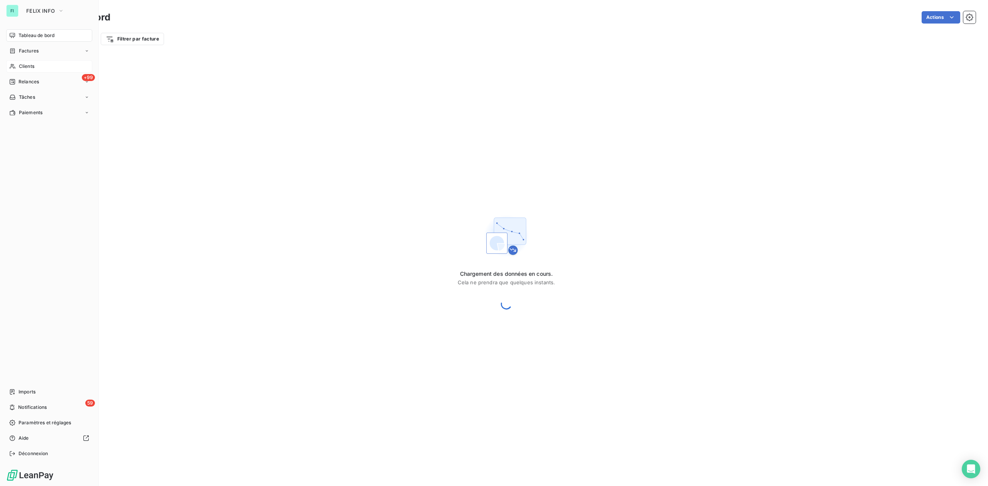
click at [26, 66] on span "Clients" at bounding box center [26, 66] width 15 height 7
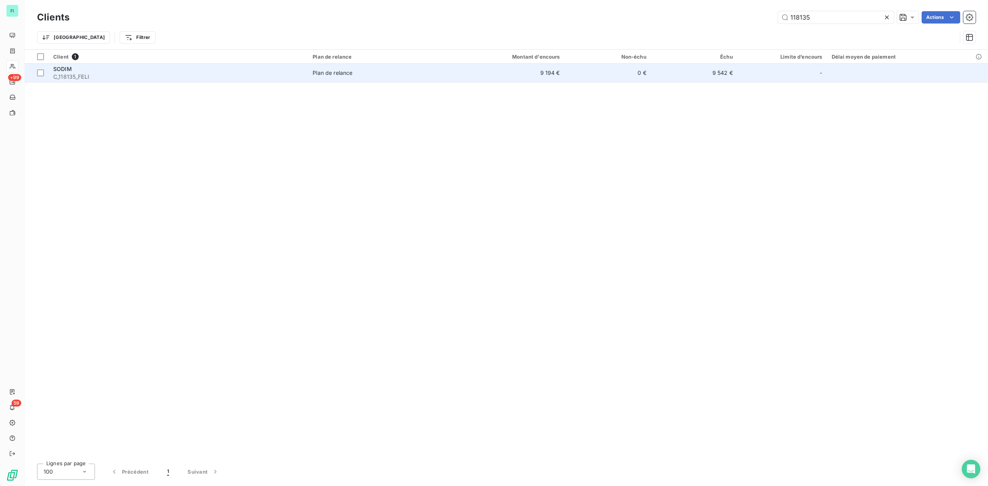
click at [75, 76] on span "C_118135_FELI" at bounding box center [178, 77] width 250 height 8
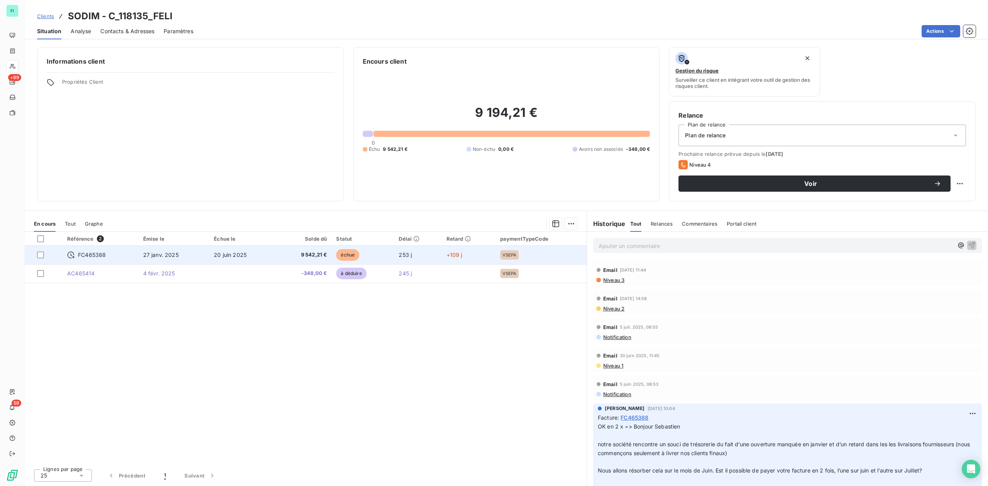
click at [311, 253] on span "9 542,21 €" at bounding box center [303, 255] width 47 height 8
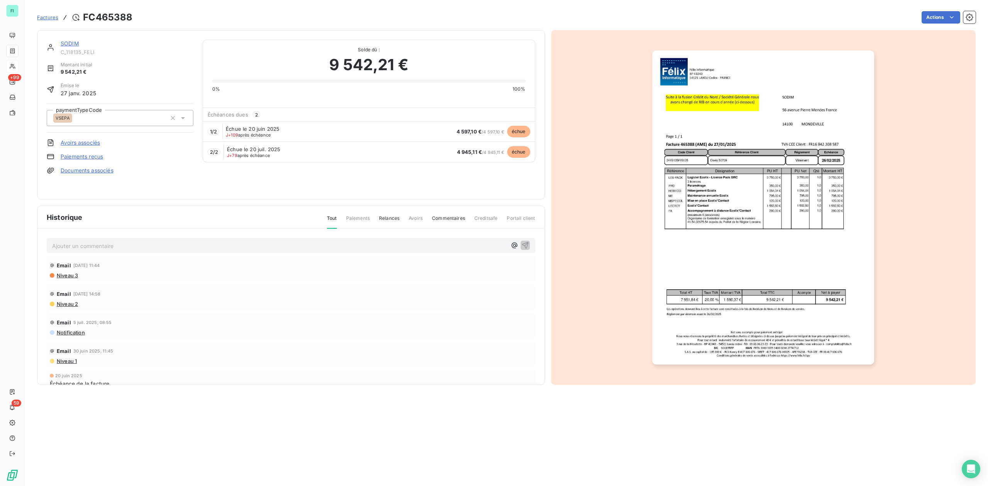
click at [78, 247] on p "Ajouter un commentaire ﻿" at bounding box center [279, 246] width 454 height 10
click at [521, 244] on icon "button" at bounding box center [525, 245] width 8 height 8
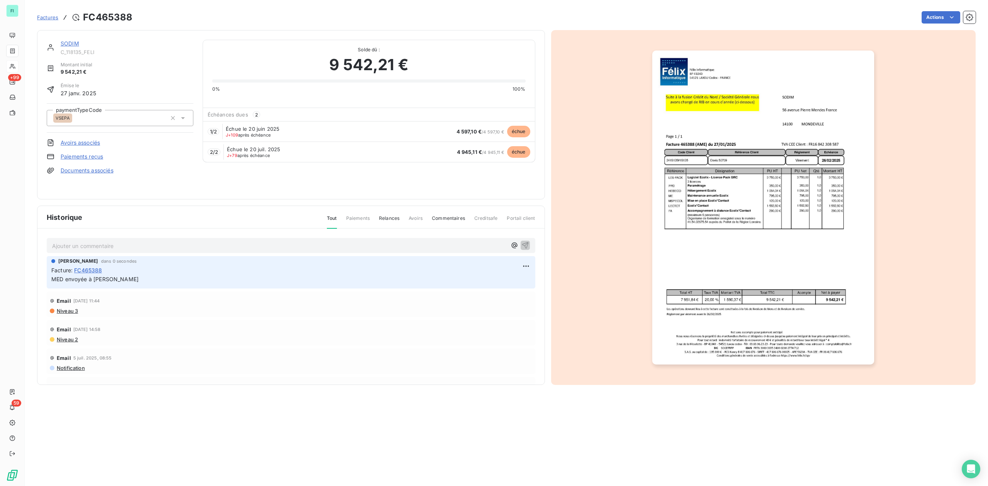
click at [69, 44] on link "SODIM" at bounding box center [70, 43] width 19 height 7
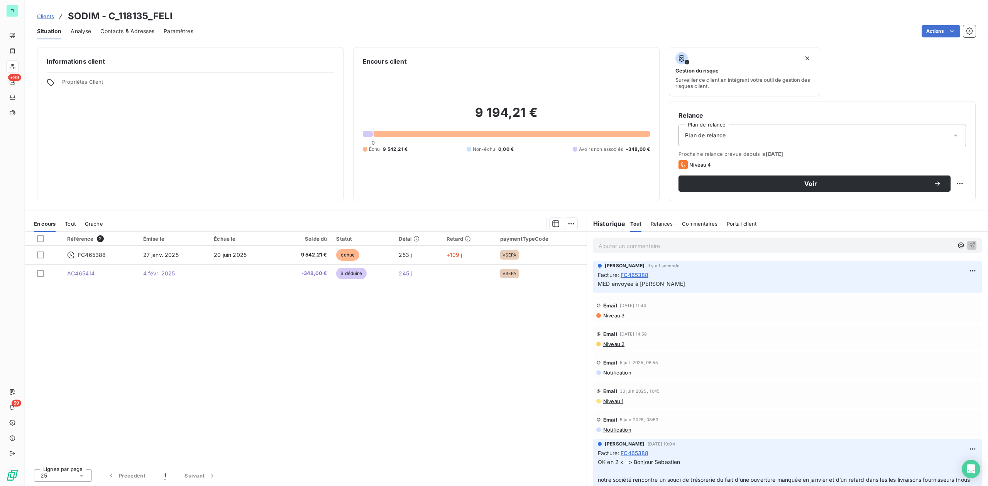
click at [121, 30] on span "Contacts & Adresses" at bounding box center [127, 31] width 54 height 8
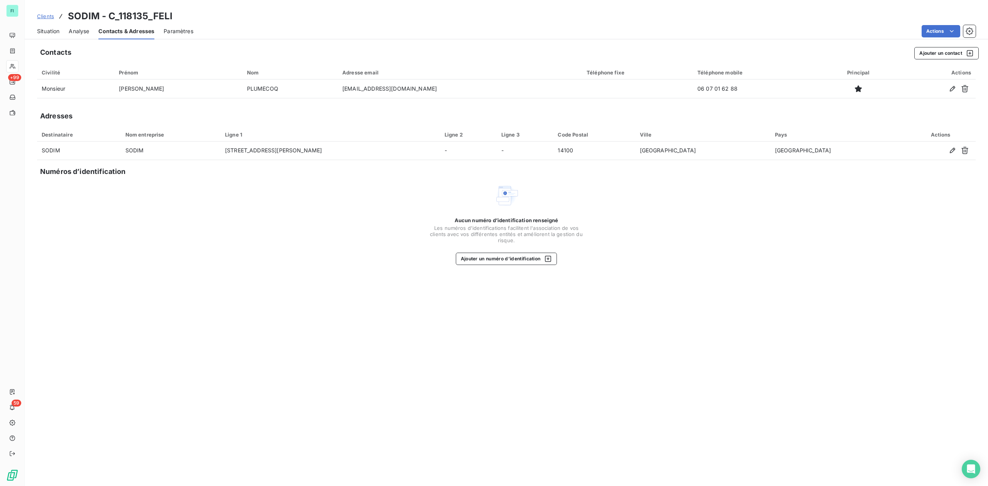
click at [48, 31] on span "Situation" at bounding box center [48, 31] width 22 height 8
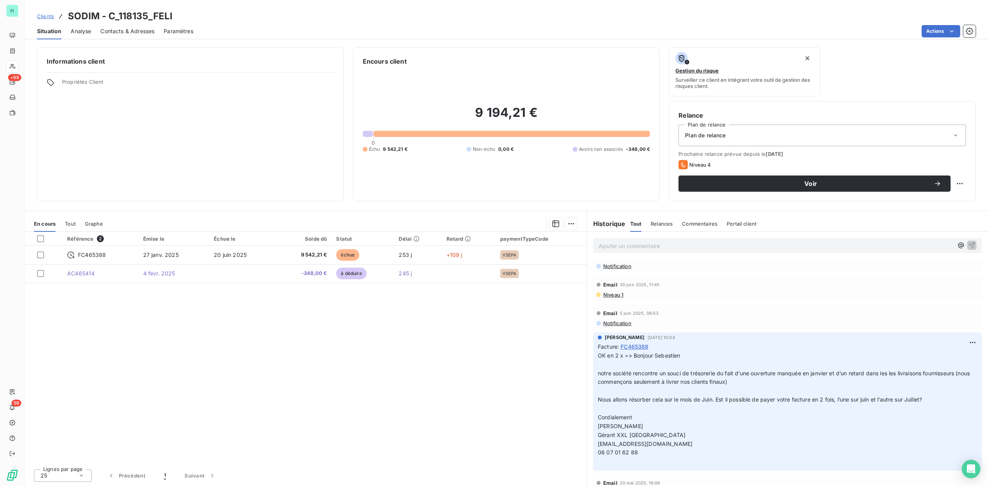
scroll to position [121, 0]
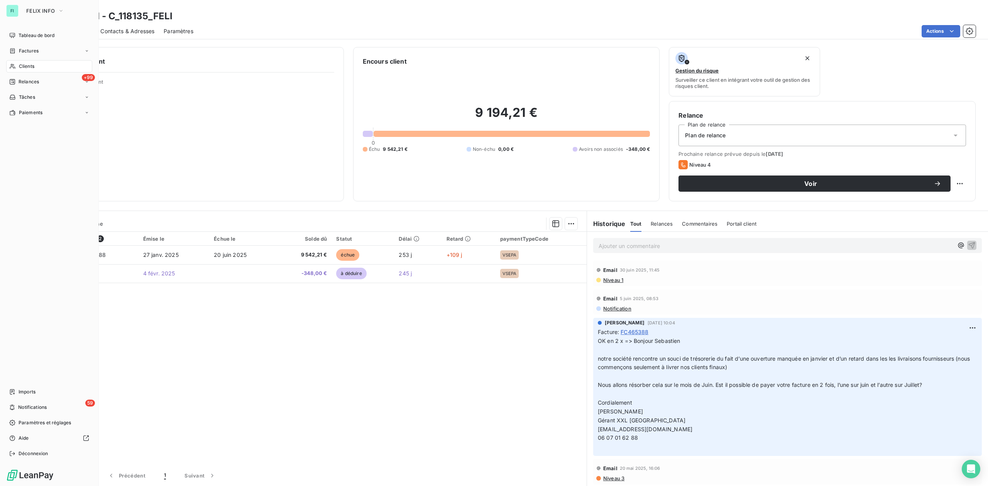
click at [28, 64] on span "Clients" at bounding box center [26, 66] width 15 height 7
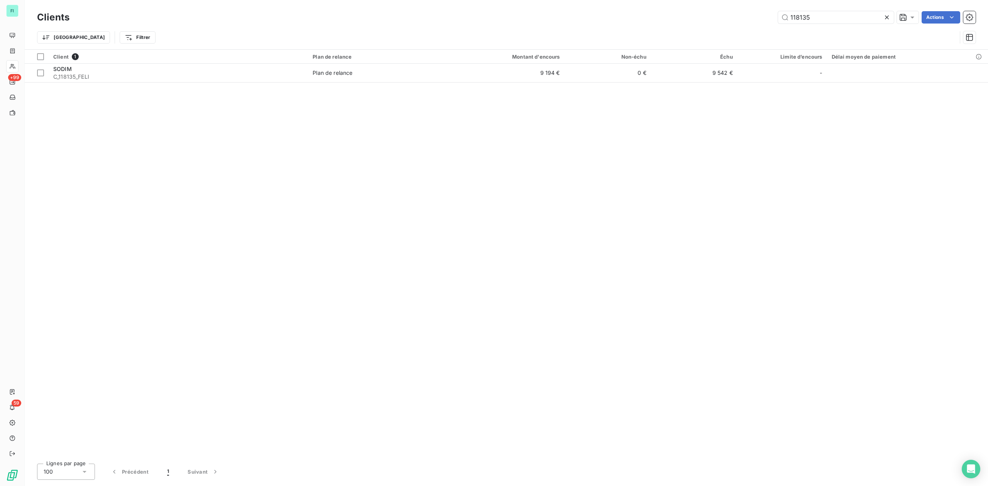
drag, startPoint x: 818, startPoint y: 19, endPoint x: 655, endPoint y: 14, distance: 163.3
click at [664, 14] on div "118135 Actions" at bounding box center [527, 17] width 897 height 12
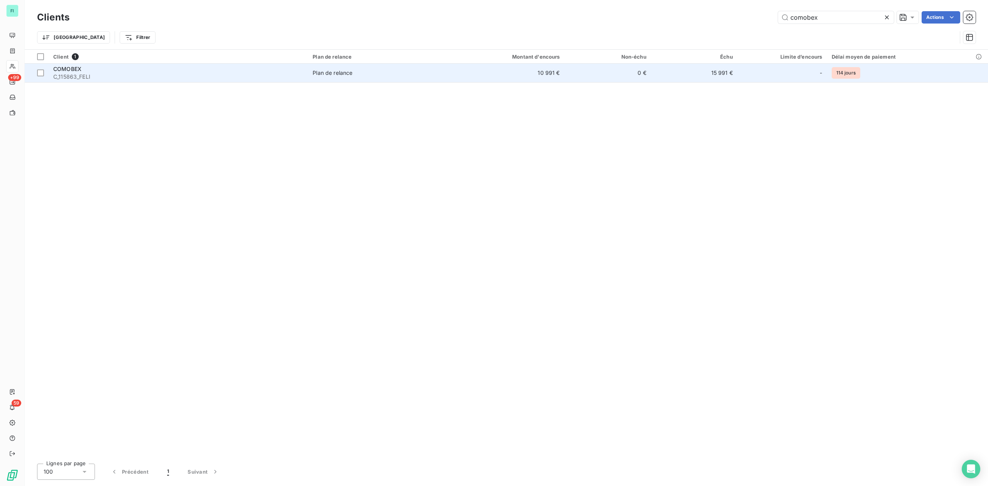
type input "comobex"
click at [89, 71] on div "COMOBEX" at bounding box center [178, 69] width 250 height 8
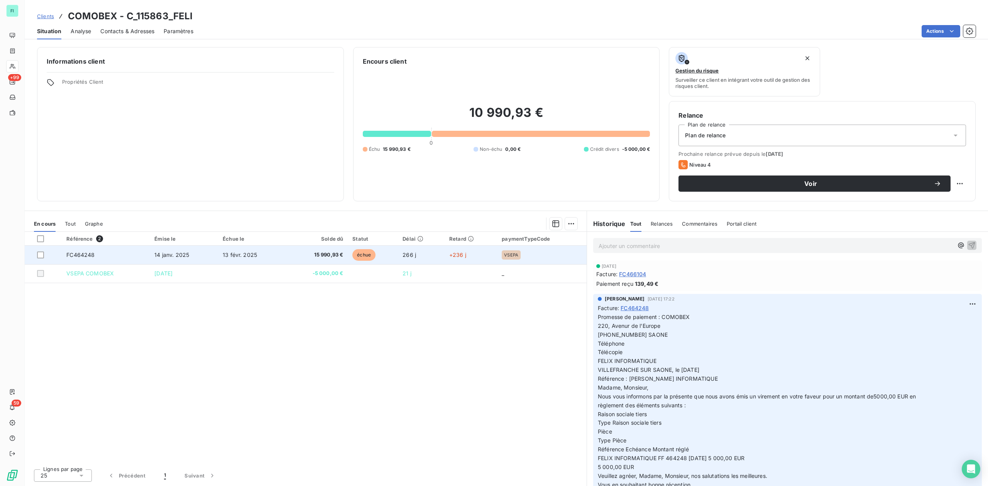
click at [181, 255] on span "14 janv. 2025" at bounding box center [171, 255] width 35 height 7
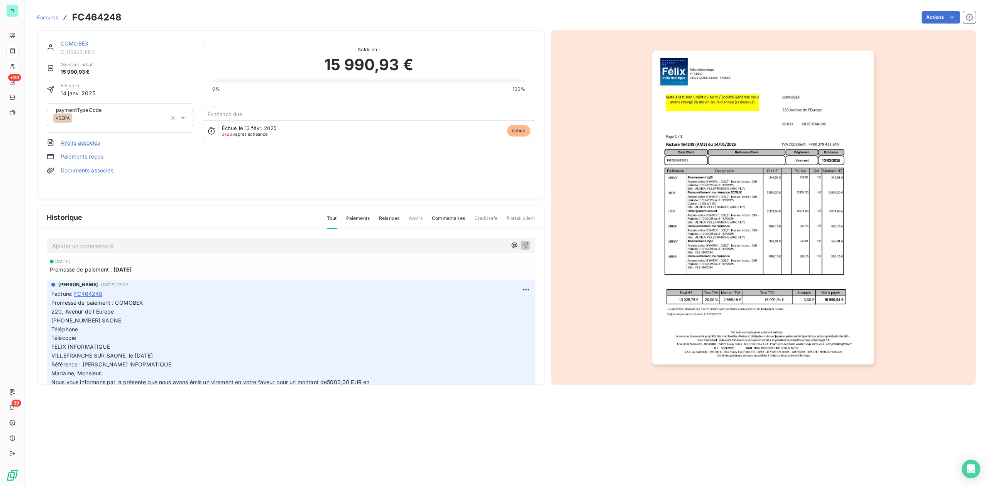
click at [78, 43] on link "COMOBEX" at bounding box center [75, 43] width 28 height 7
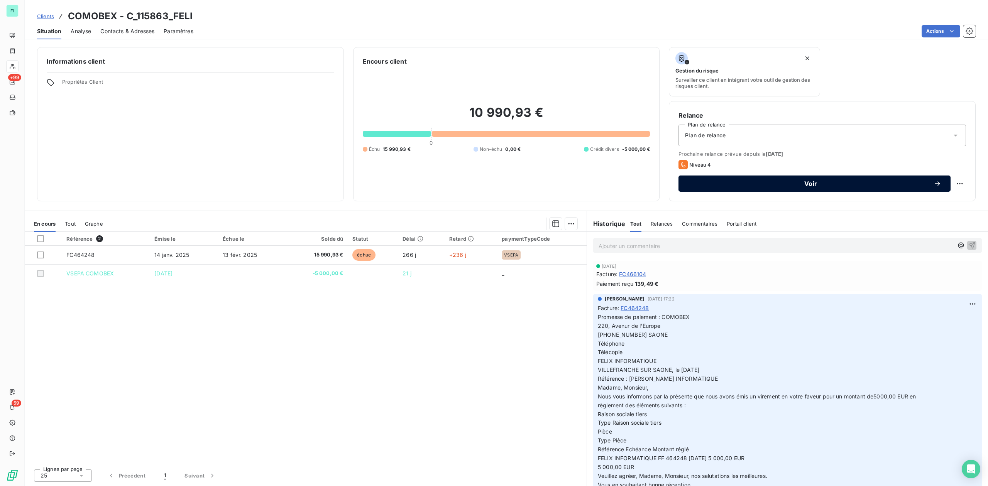
click at [799, 181] on span "Voir" at bounding box center [811, 184] width 246 height 6
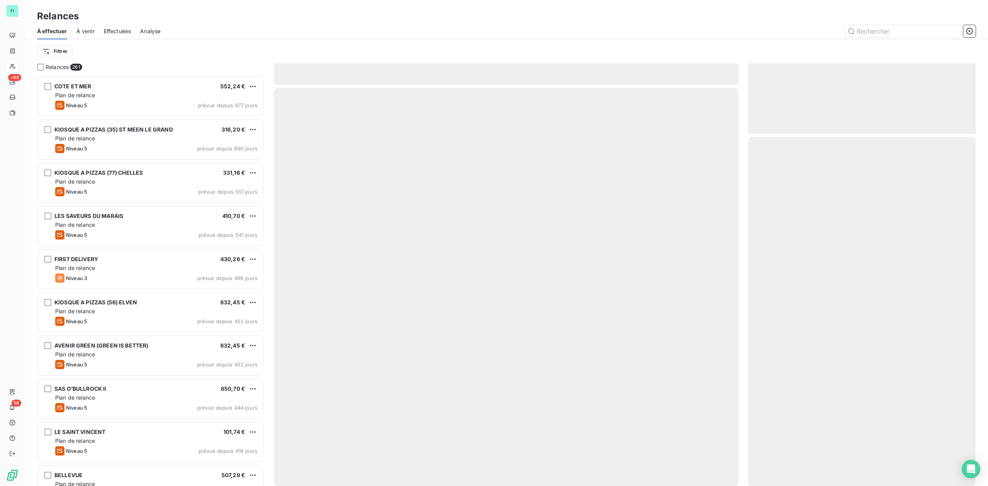
scroll to position [403, 220]
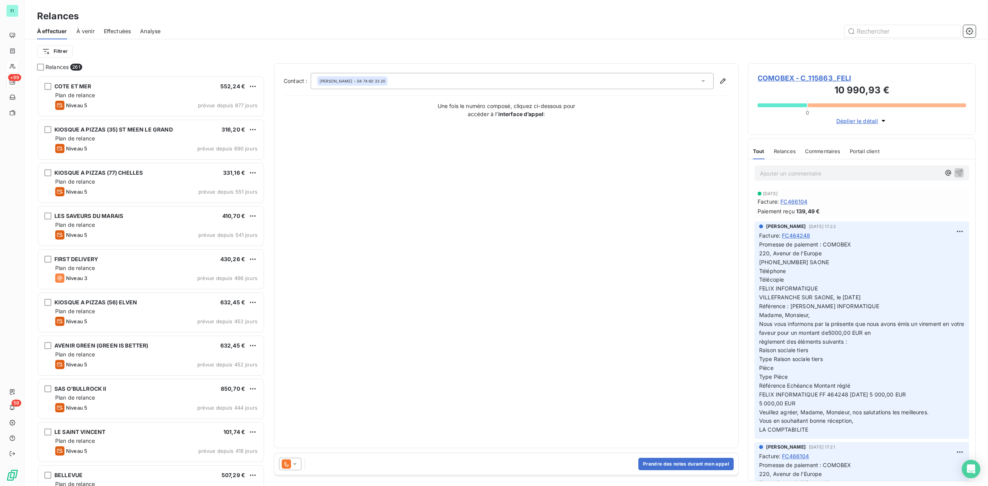
click at [299, 463] on div at bounding box center [290, 464] width 22 height 12
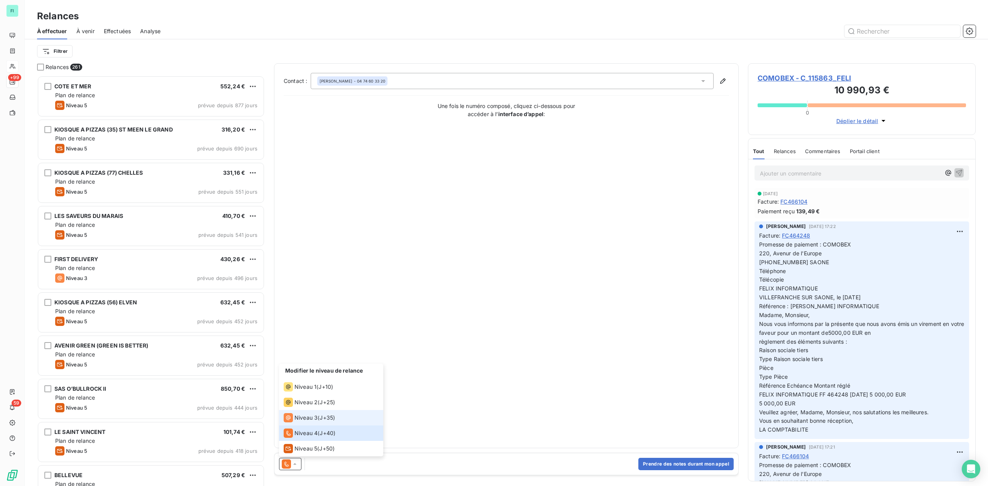
click at [298, 420] on span "Niveau 3" at bounding box center [305, 418] width 23 height 8
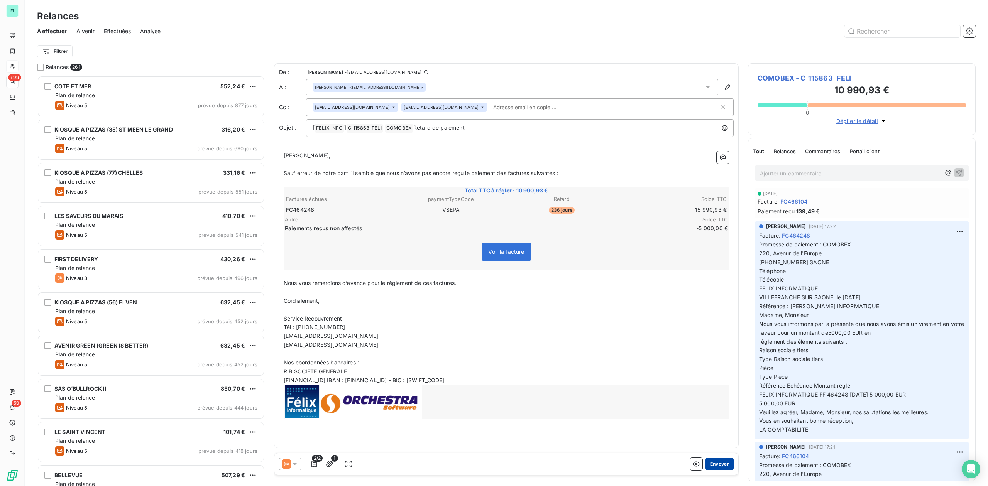
click at [715, 463] on button "Envoyer" at bounding box center [719, 464] width 28 height 12
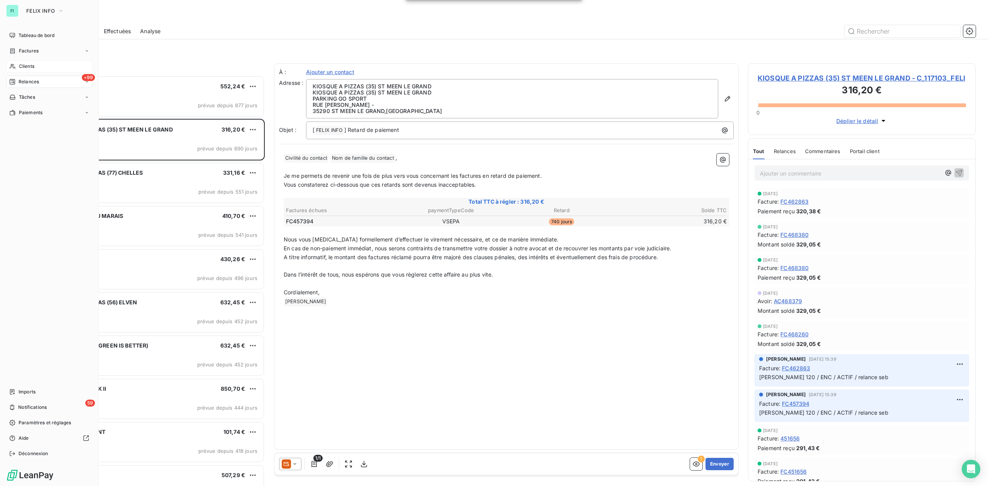
click at [34, 62] on div "Clients" at bounding box center [49, 66] width 86 height 12
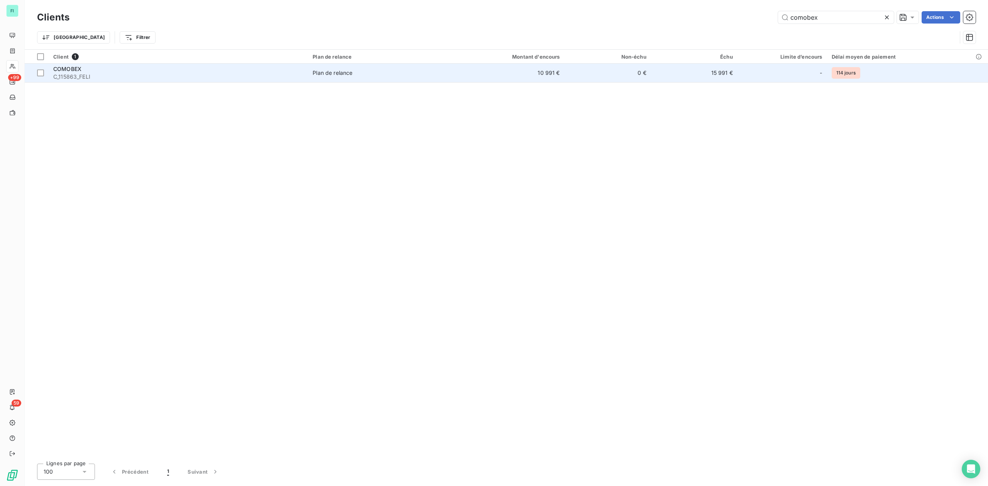
click at [490, 76] on td "10 991 €" at bounding box center [506, 73] width 116 height 19
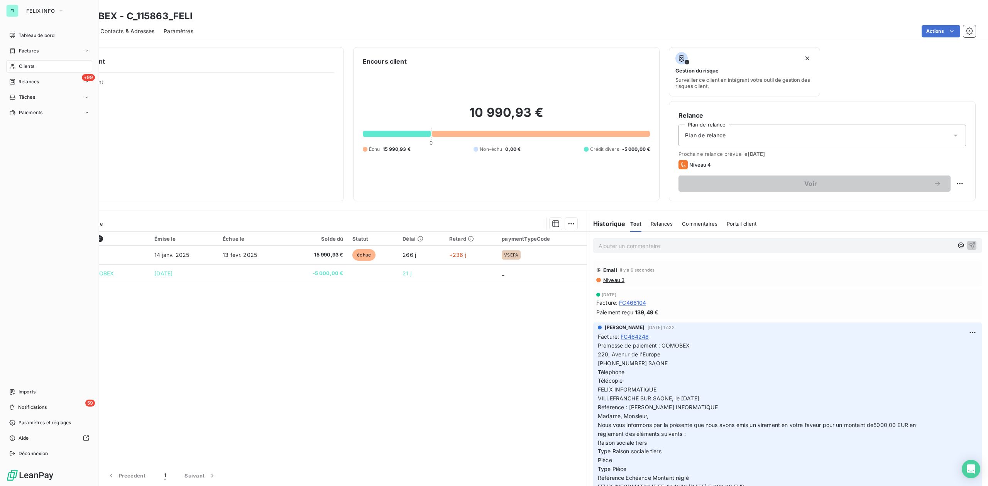
drag, startPoint x: 25, startPoint y: 65, endPoint x: 50, endPoint y: 63, distance: 24.8
click at [25, 64] on span "Clients" at bounding box center [26, 66] width 15 height 7
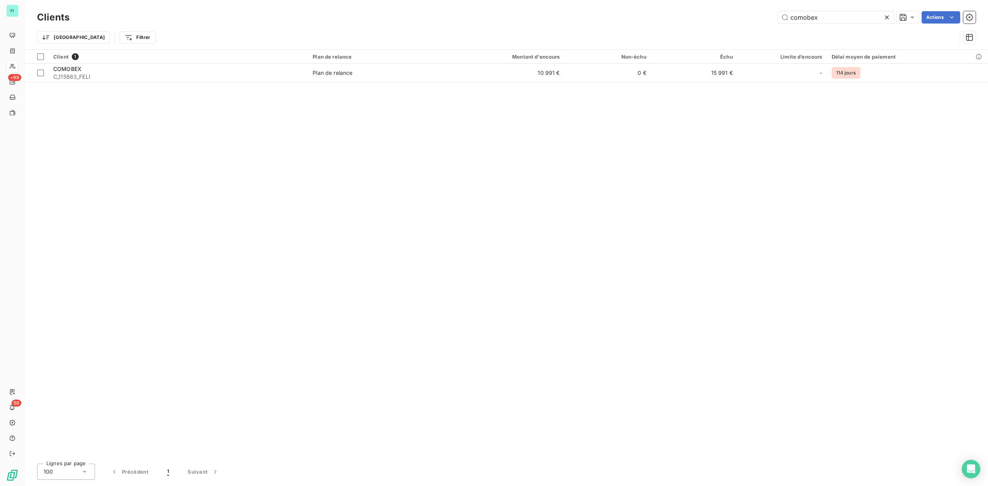
drag, startPoint x: 826, startPoint y: 14, endPoint x: 695, endPoint y: 2, distance: 131.7
click at [743, 14] on div "comobex Actions" at bounding box center [527, 17] width 897 height 12
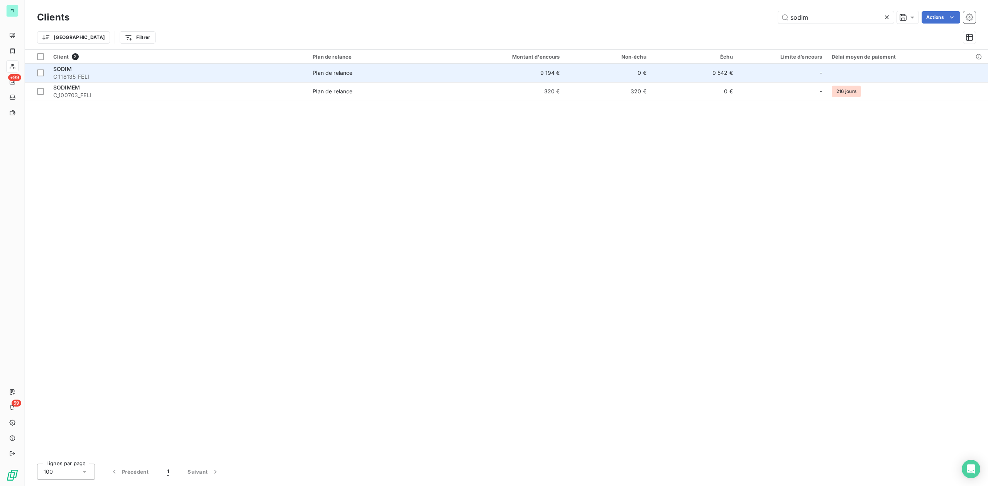
type input "sodim"
click at [113, 72] on div "SODIM" at bounding box center [178, 69] width 250 height 8
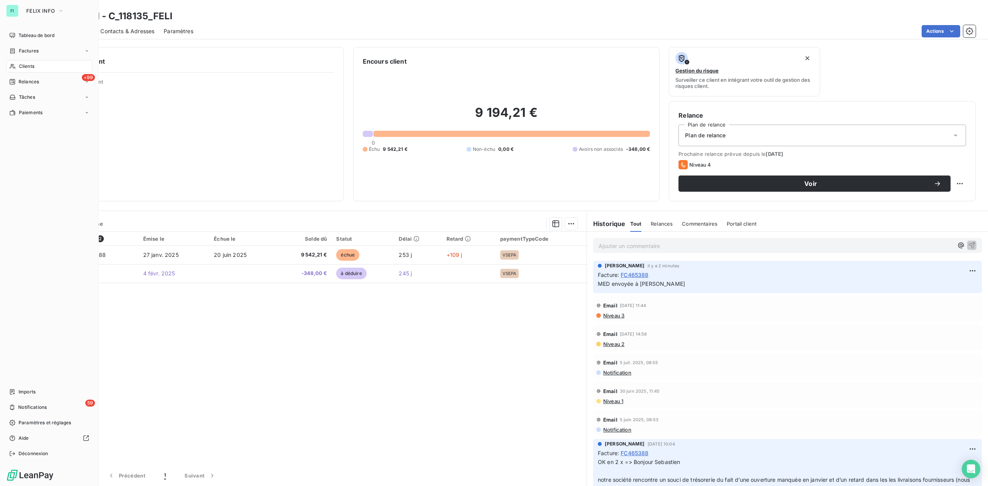
click at [31, 68] on span "Clients" at bounding box center [26, 66] width 15 height 7
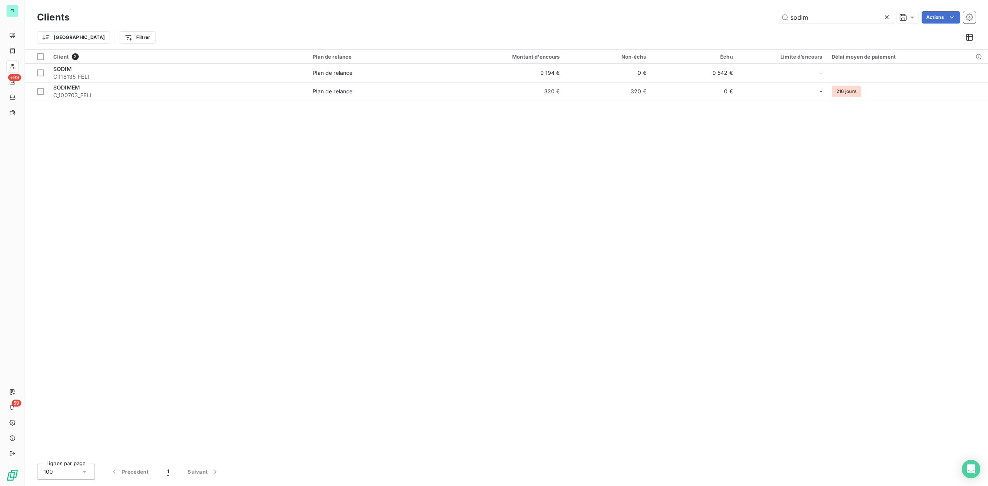
drag, startPoint x: 825, startPoint y: 21, endPoint x: 627, endPoint y: 21, distance: 197.5
click at [700, 20] on div "sodim Actions" at bounding box center [527, 17] width 897 height 12
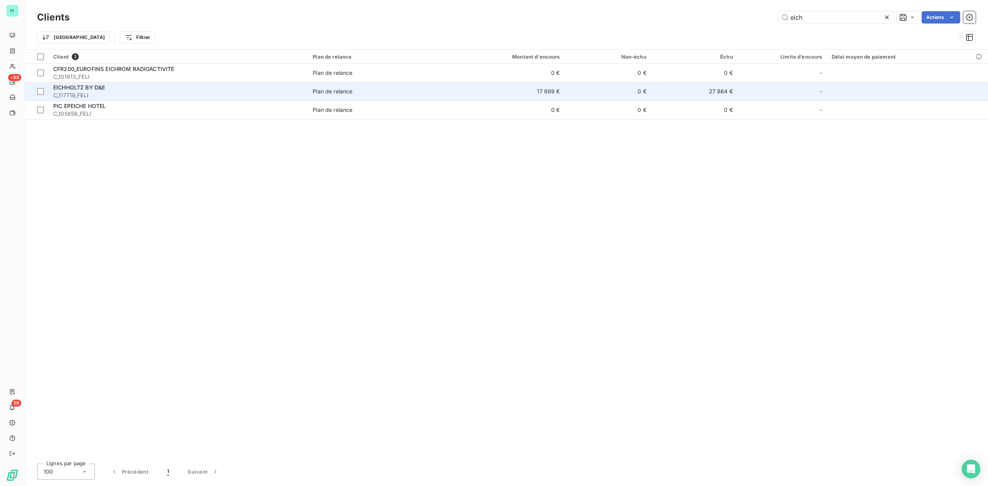
type input "eich"
click at [106, 88] on div "EICHHOLTZ BY D&E" at bounding box center [178, 88] width 250 height 8
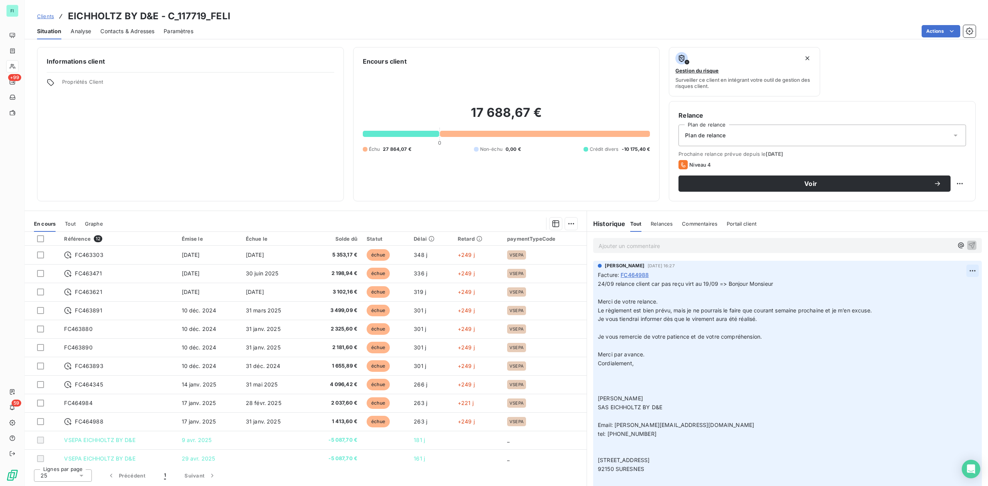
click at [968, 268] on html "FI +99 59 Clients EICHHOLTZ BY D&E - C_117719_FELI Situation Analyse Contacts &…" at bounding box center [494, 243] width 988 height 486
click at [934, 285] on div "Editer" at bounding box center [945, 288] width 43 height 12
click at [598, 284] on span "24/09 relance client car pas reçu virt au 19/09 => Bonjour Monsieur" at bounding box center [685, 283] width 175 height 7
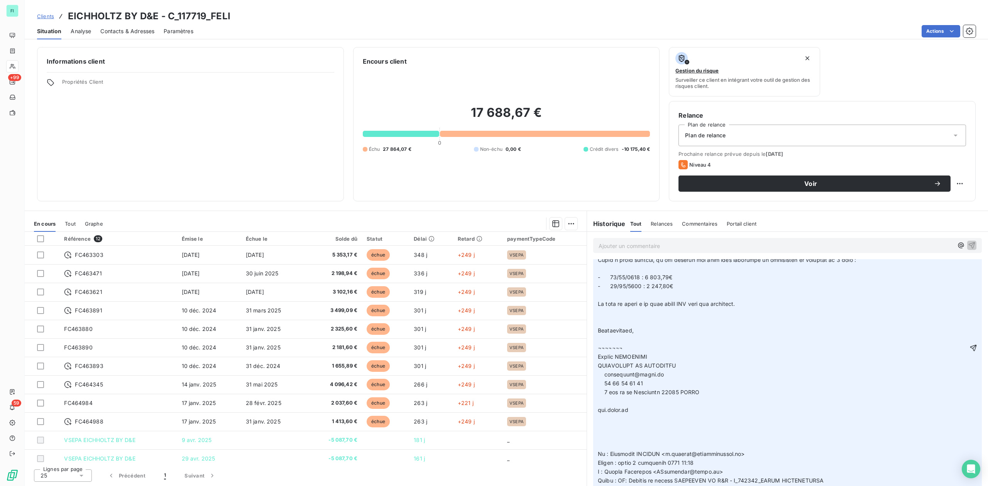
scroll to position [566, 0]
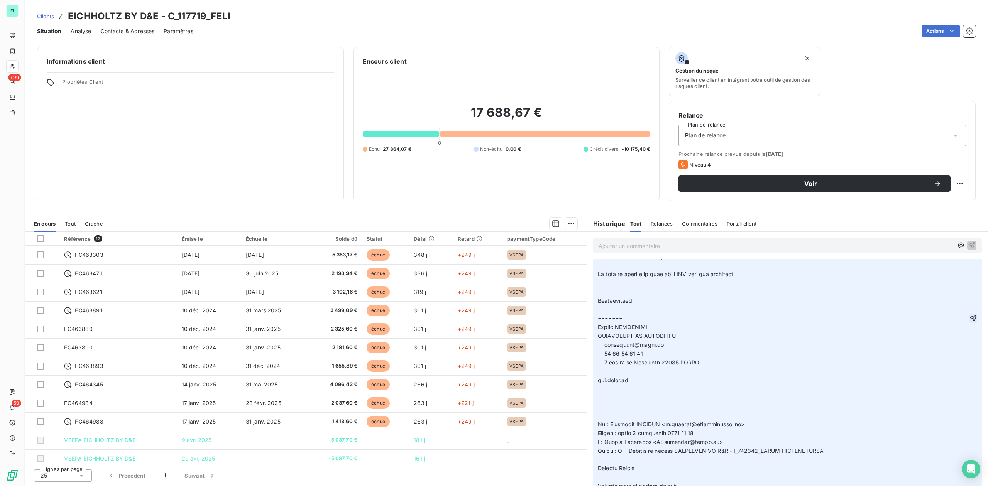
click at [970, 321] on icon "button" at bounding box center [973, 318] width 7 height 7
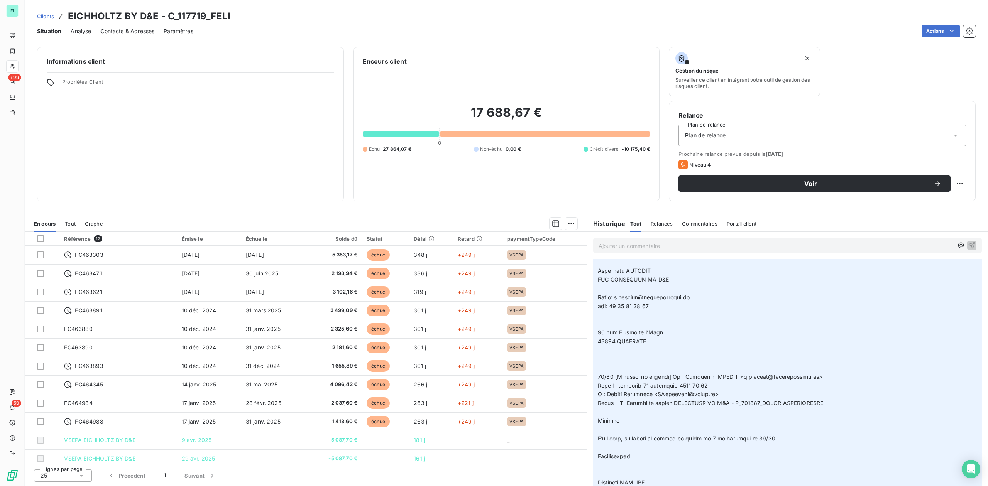
scroll to position [0, 0]
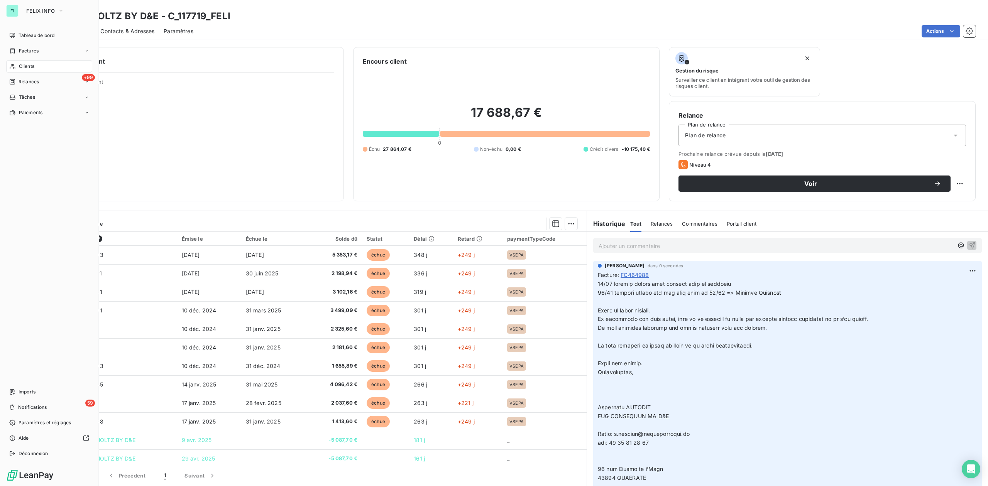
click at [35, 62] on div "Clients" at bounding box center [49, 66] width 86 height 12
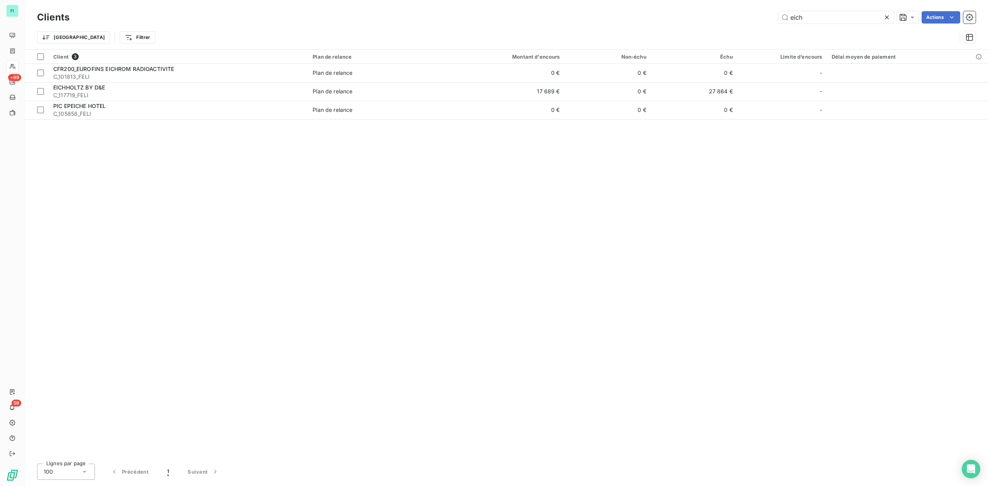
drag, startPoint x: 724, startPoint y: 17, endPoint x: 669, endPoint y: 17, distance: 54.8
click at [677, 17] on div "eich Actions" at bounding box center [527, 17] width 897 height 12
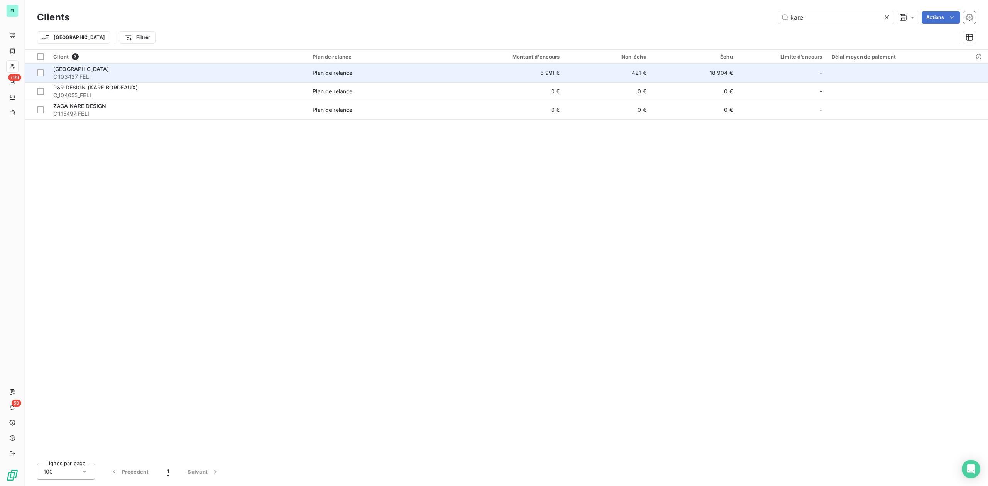
type input "kare"
click at [113, 76] on span "C_103427_FELI" at bounding box center [178, 77] width 250 height 8
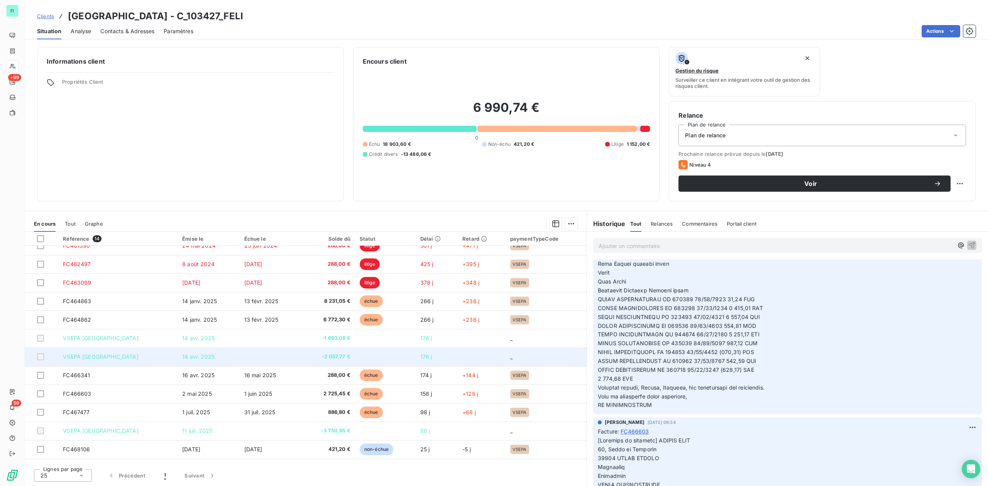
scroll to position [42, 0]
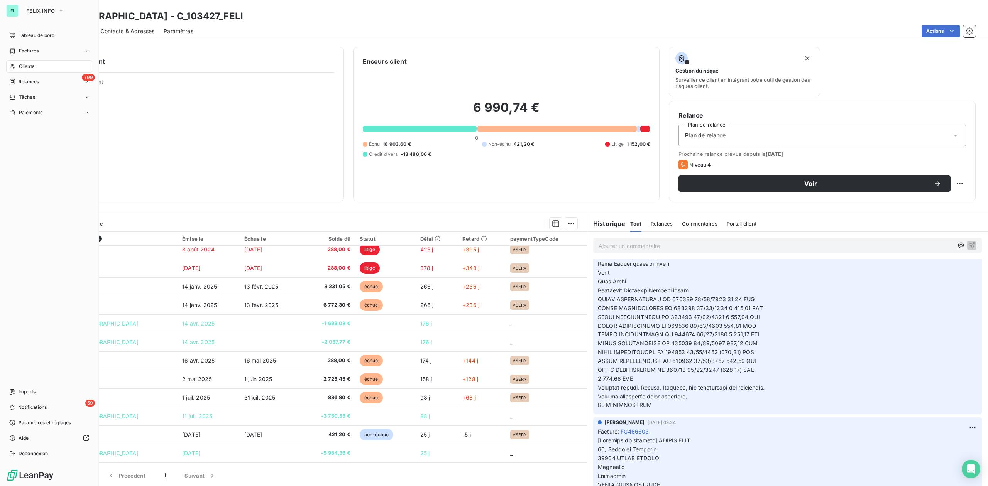
click at [20, 65] on span "Clients" at bounding box center [26, 66] width 15 height 7
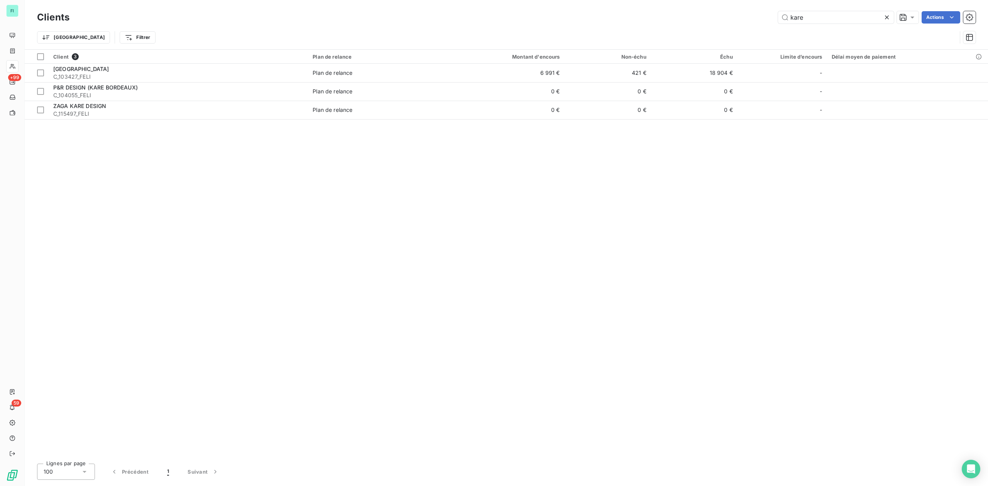
drag, startPoint x: 816, startPoint y: 15, endPoint x: 602, endPoint y: 17, distance: 213.7
click at [638, 17] on div "kare Actions" at bounding box center [527, 17] width 897 height 12
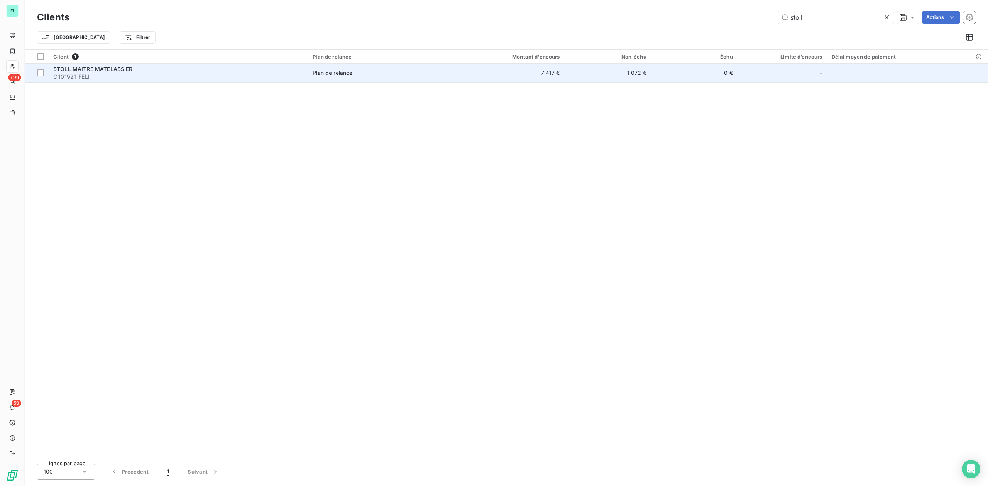
type input "stoll"
click at [142, 73] on span "C_101921_FELI" at bounding box center [178, 77] width 250 height 8
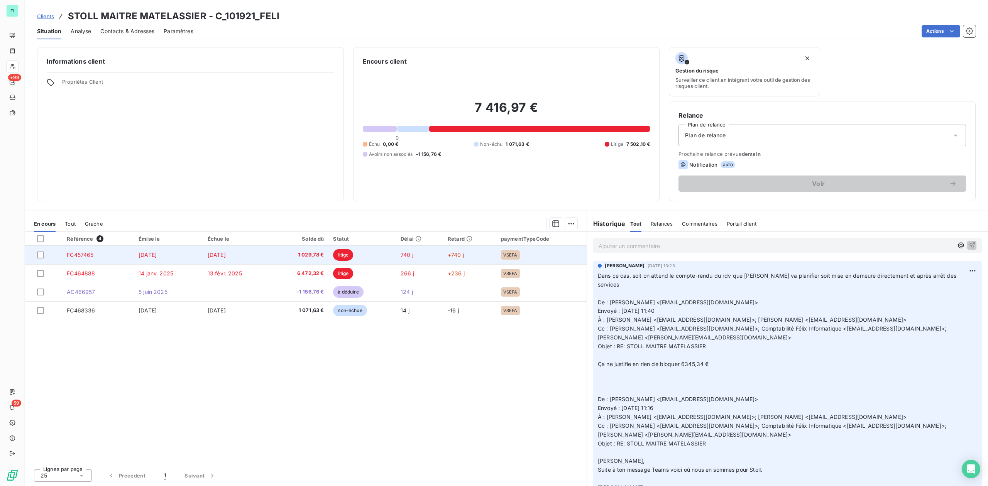
click at [139, 261] on td "28 sept. 2023" at bounding box center [168, 255] width 69 height 19
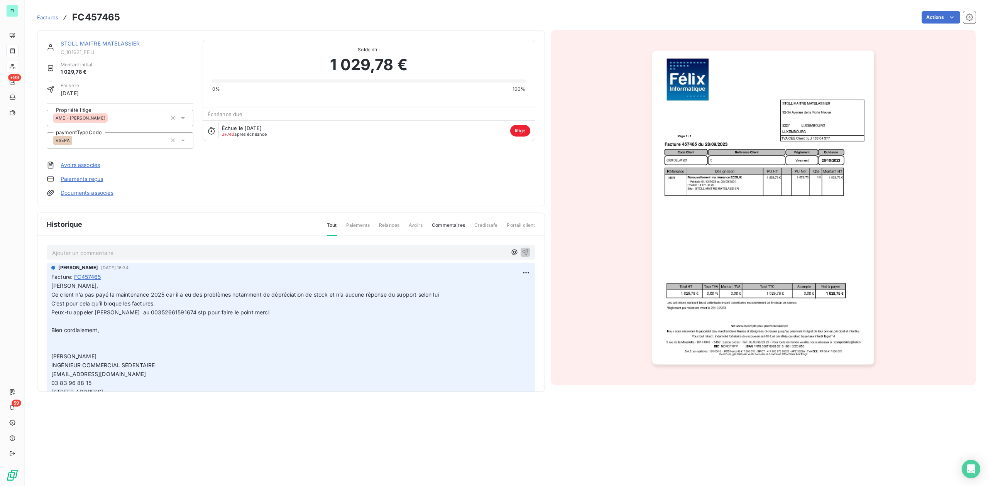
click at [90, 42] on link "STOLL MAITRE MATELASSIER" at bounding box center [100, 43] width 79 height 7
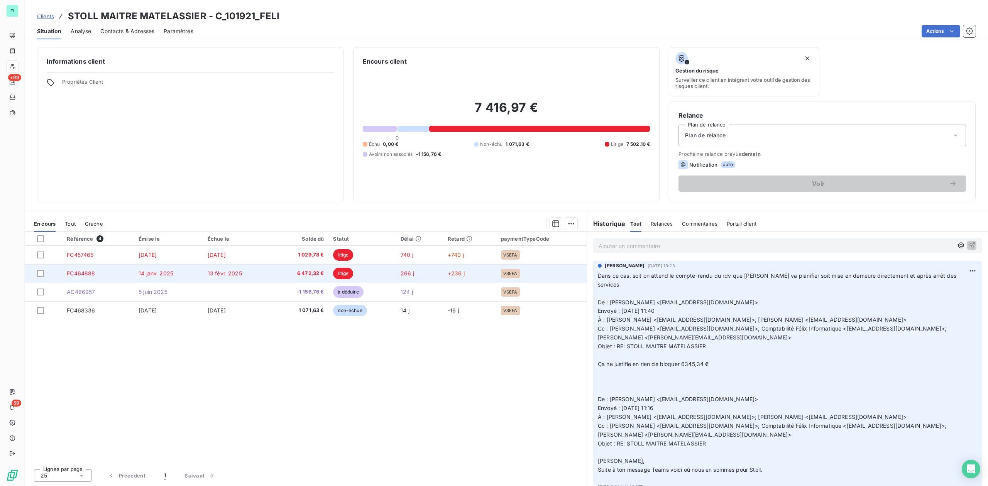
click at [219, 272] on span "13 févr. 2025" at bounding box center [225, 273] width 34 height 7
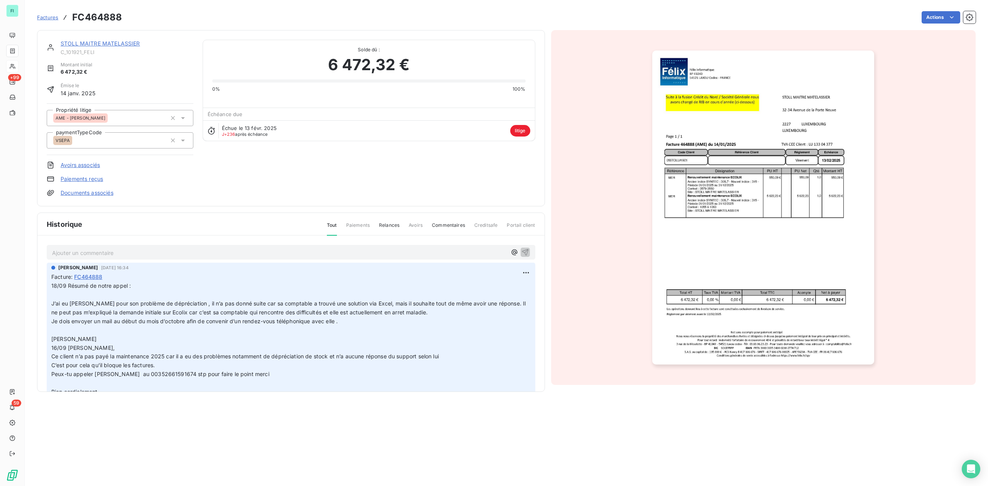
click at [79, 41] on link "STOLL MAITRE MATELASSIER" at bounding box center [100, 43] width 79 height 7
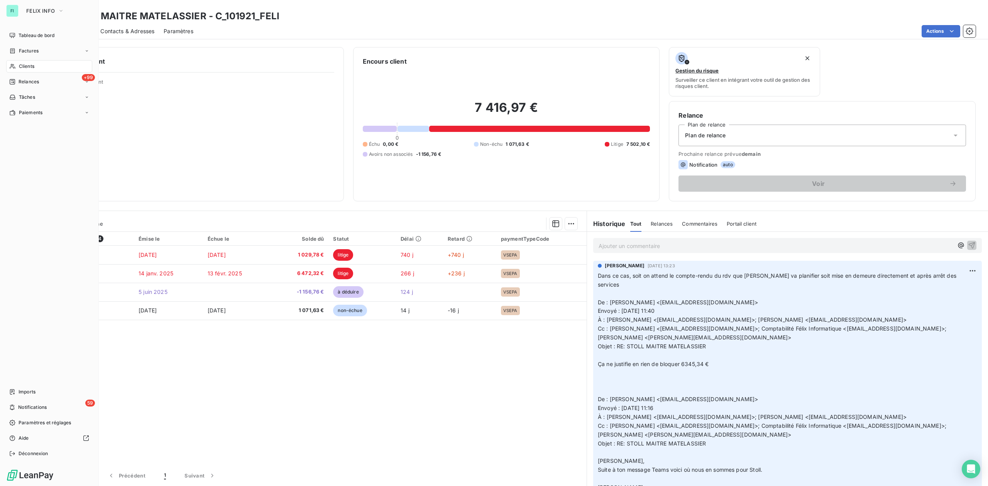
click at [23, 62] on div "Clients" at bounding box center [49, 66] width 86 height 12
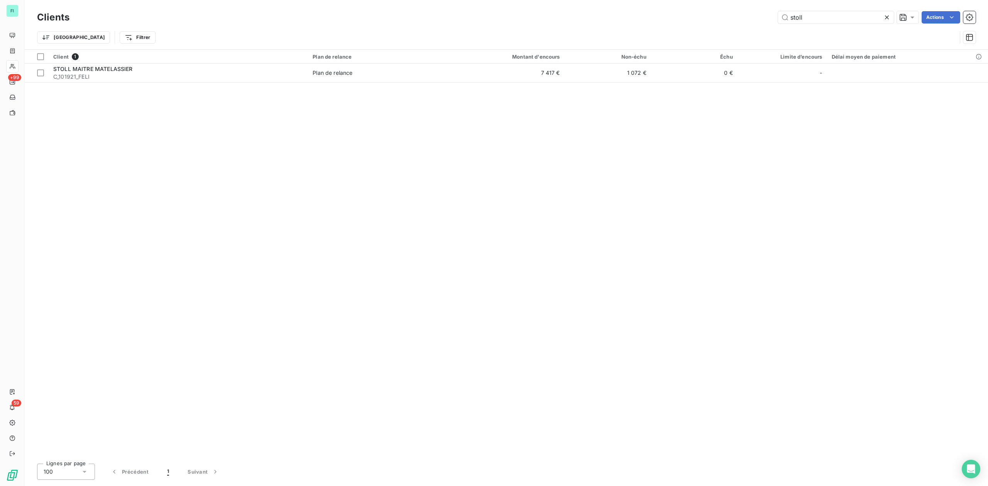
drag, startPoint x: 816, startPoint y: 15, endPoint x: 554, endPoint y: 25, distance: 262.5
click at [644, 15] on div "stoll Actions" at bounding box center [527, 17] width 897 height 12
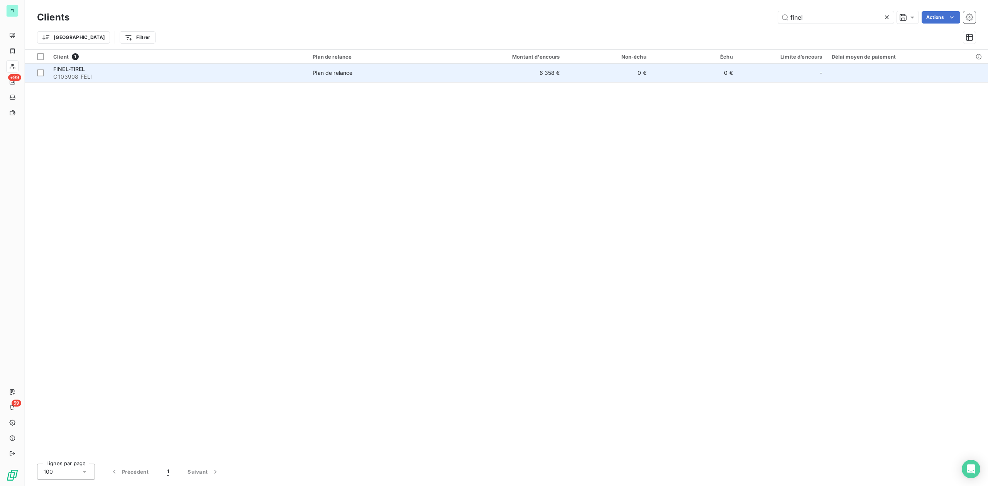
type input "finel"
click at [96, 71] on div "FINEL-TIREL" at bounding box center [178, 69] width 250 height 8
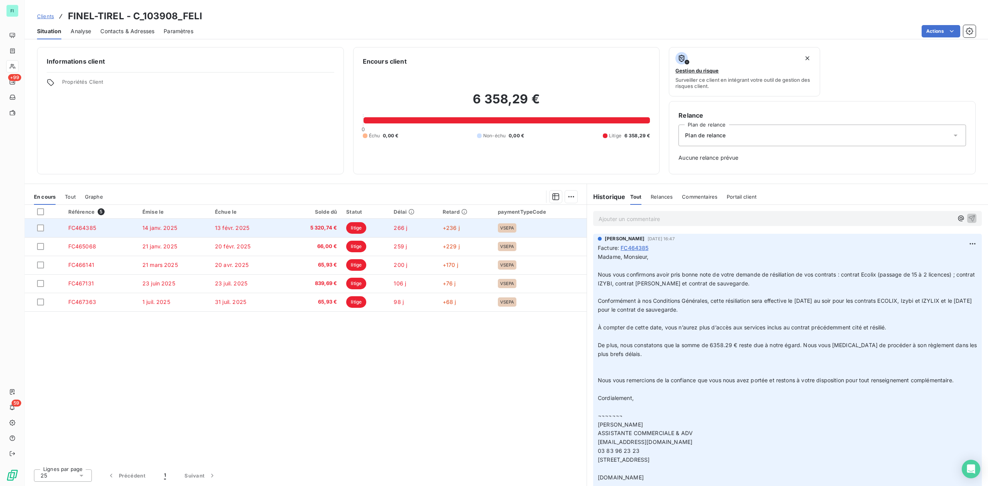
click at [178, 228] on td "14 janv. 2025" at bounding box center [174, 228] width 73 height 19
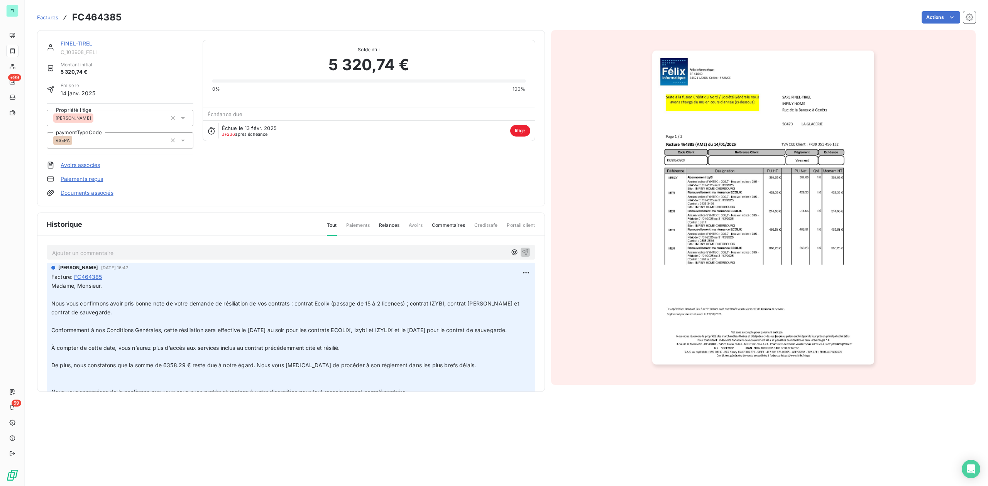
click at [84, 42] on link "FINEL-TIREL" at bounding box center [77, 43] width 32 height 7
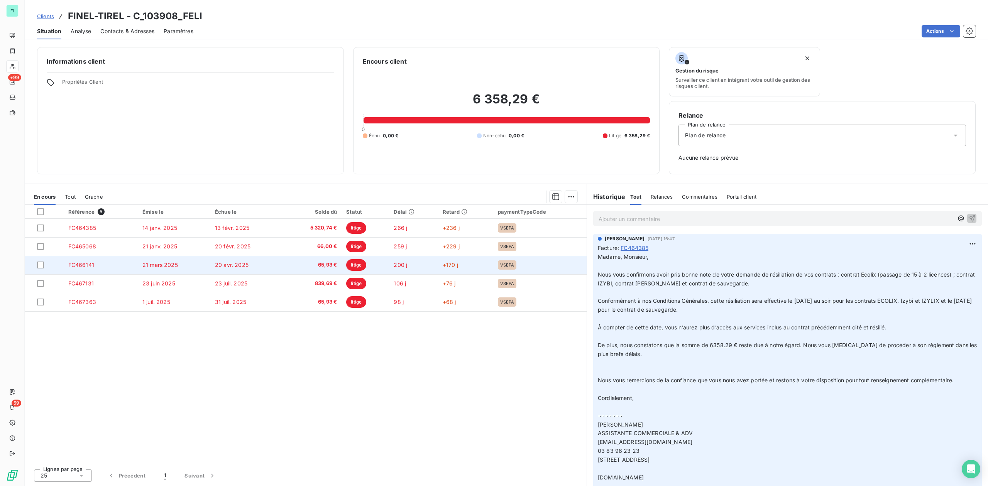
click at [236, 267] on span "20 avr. 2025" at bounding box center [232, 265] width 34 height 7
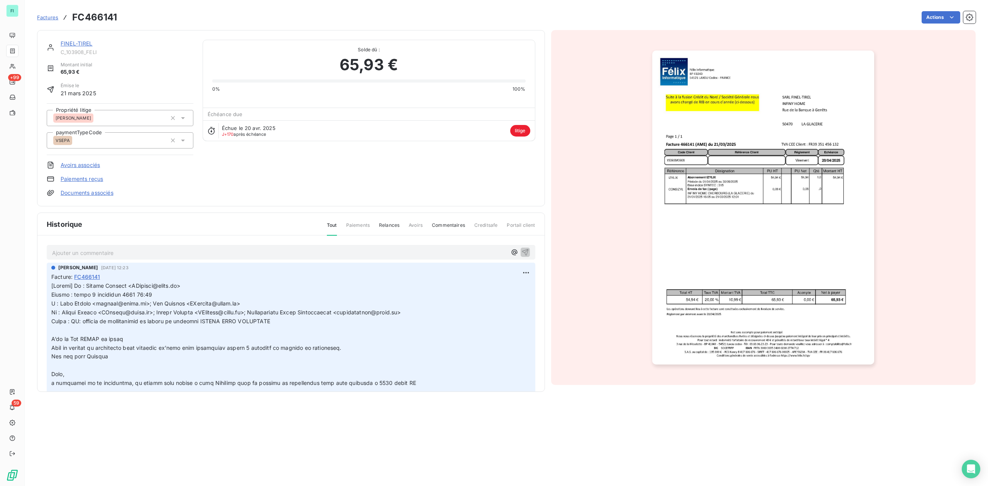
click at [78, 44] on link "FINEL-TIREL" at bounding box center [77, 43] width 32 height 7
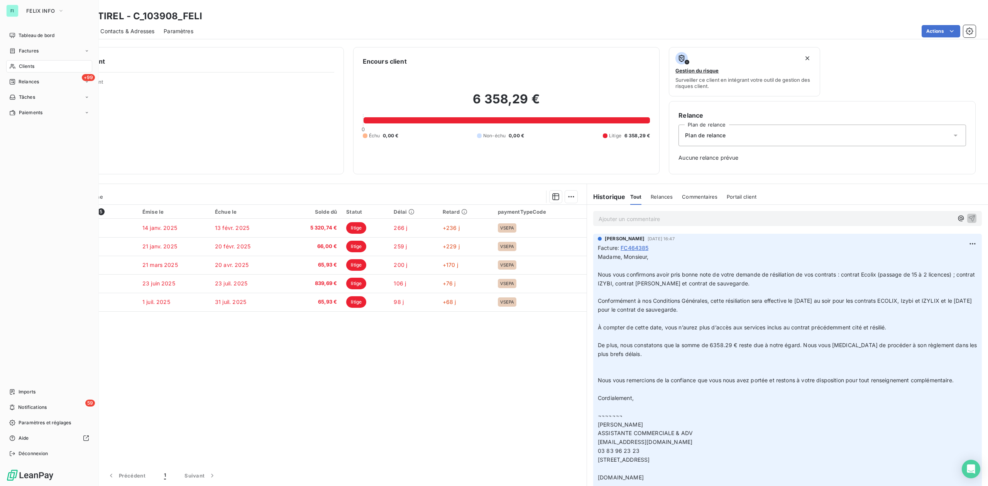
click at [22, 66] on span "Clients" at bounding box center [26, 66] width 15 height 7
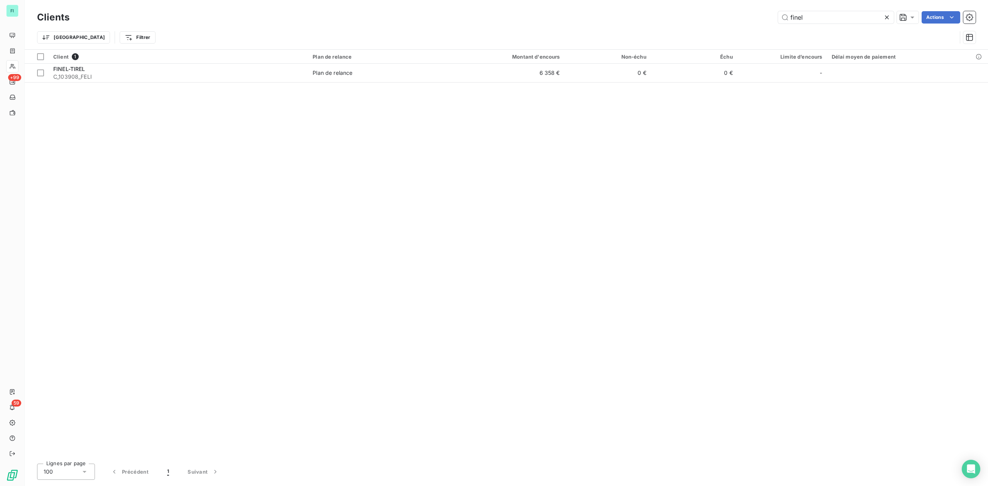
drag, startPoint x: 818, startPoint y: 11, endPoint x: 454, endPoint y: 37, distance: 365.1
click at [647, 31] on div "Clients finel Actions Trier Filtrer" at bounding box center [506, 29] width 938 height 40
click at [815, 17] on input "finel" at bounding box center [836, 17] width 116 height 12
drag, startPoint x: 763, startPoint y: 17, endPoint x: 712, endPoint y: 16, distance: 50.6
click at [721, 17] on div "finel Actions" at bounding box center [527, 17] width 897 height 12
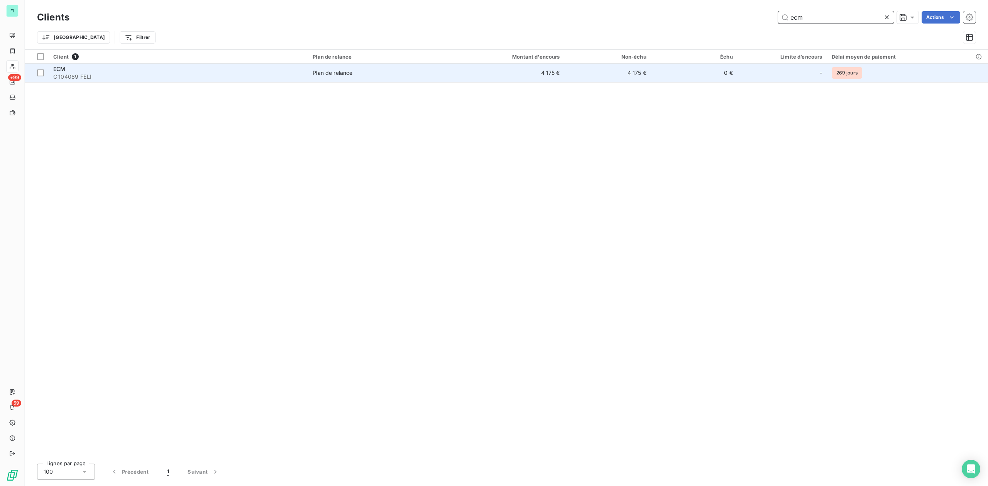
type input "ecm"
click at [90, 73] on span "C_104089_FELI" at bounding box center [178, 77] width 250 height 8
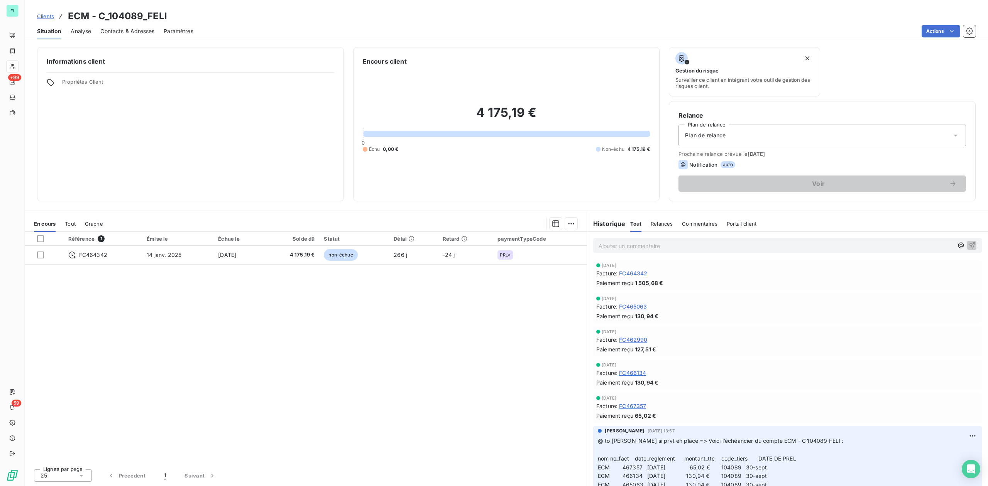
scroll to position [103, 0]
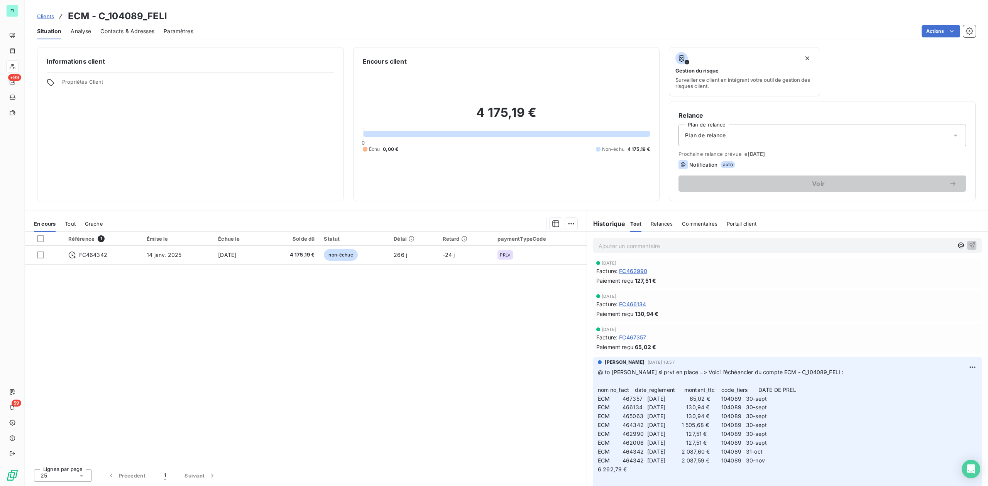
click at [71, 221] on span "Tout" at bounding box center [70, 224] width 11 height 6
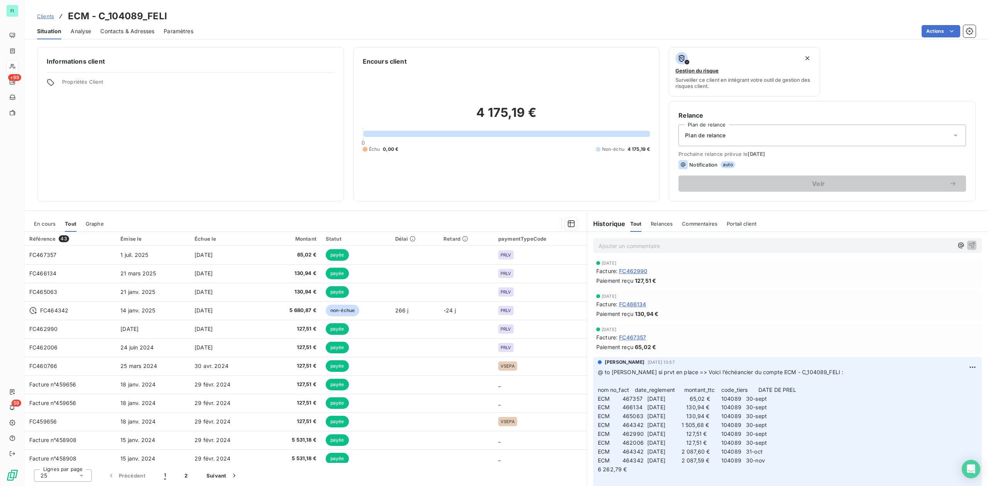
click at [48, 221] on span "En cours" at bounding box center [45, 224] width 22 height 6
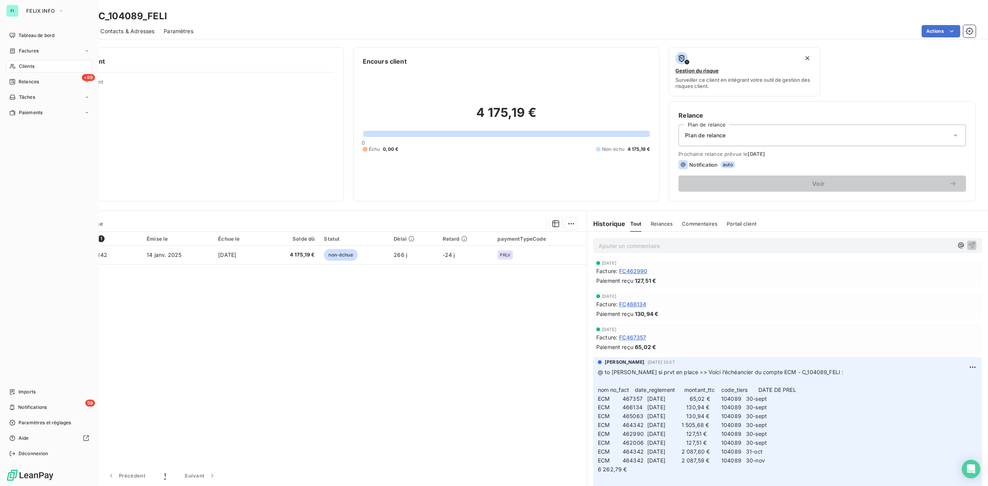
click at [27, 66] on span "Clients" at bounding box center [26, 66] width 15 height 7
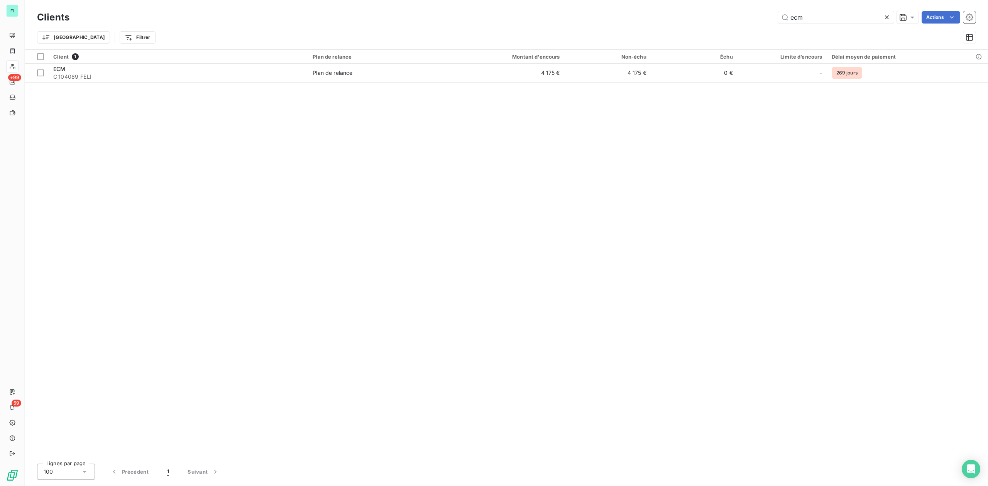
drag, startPoint x: 817, startPoint y: 22, endPoint x: 613, endPoint y: 25, distance: 204.1
click at [673, 23] on div "ecm Actions" at bounding box center [527, 17] width 897 height 12
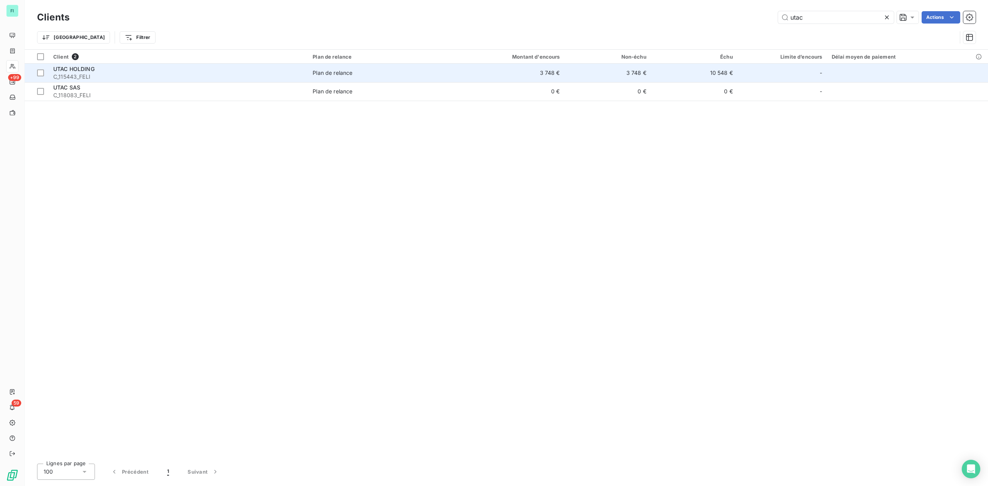
type input "utac"
click at [88, 68] on span "UTAC HOLDING" at bounding box center [73, 69] width 41 height 7
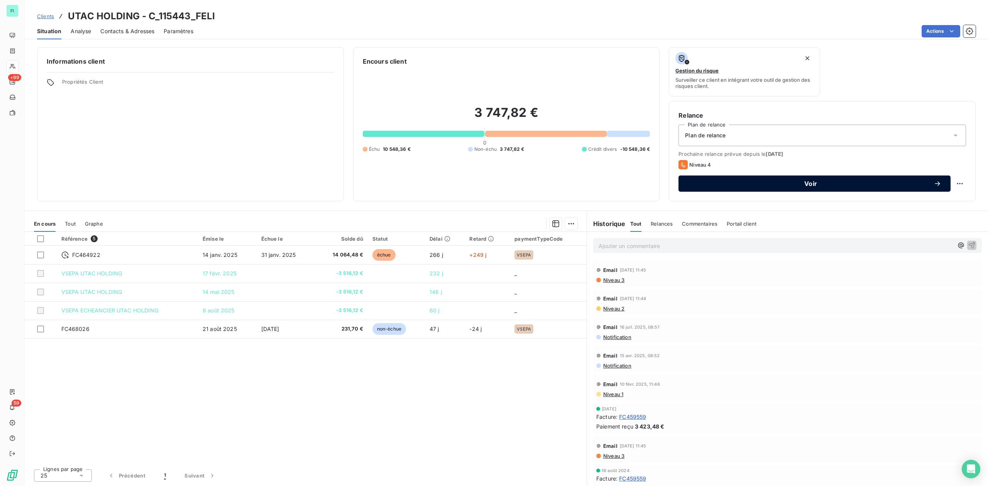
click at [796, 188] on button "Voir" at bounding box center [814, 184] width 272 height 16
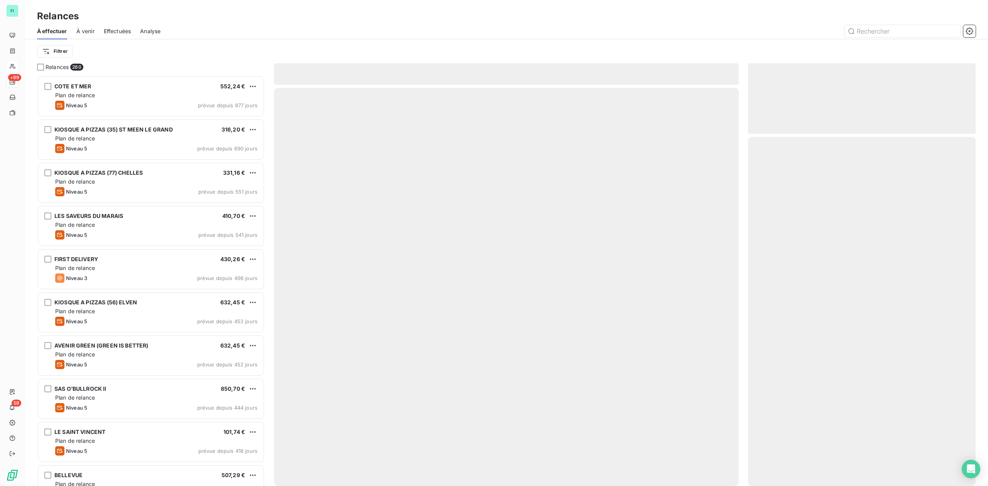
scroll to position [403, 220]
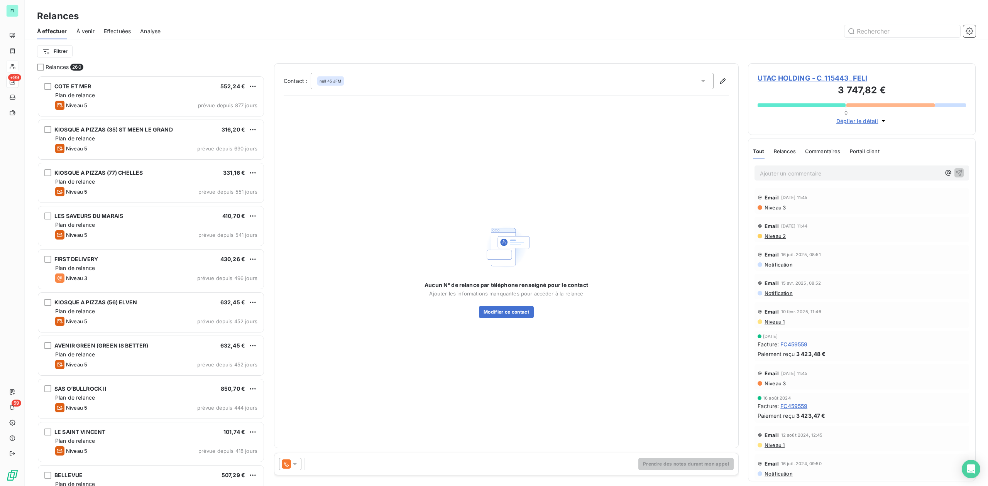
click at [294, 463] on icon at bounding box center [295, 464] width 4 height 2
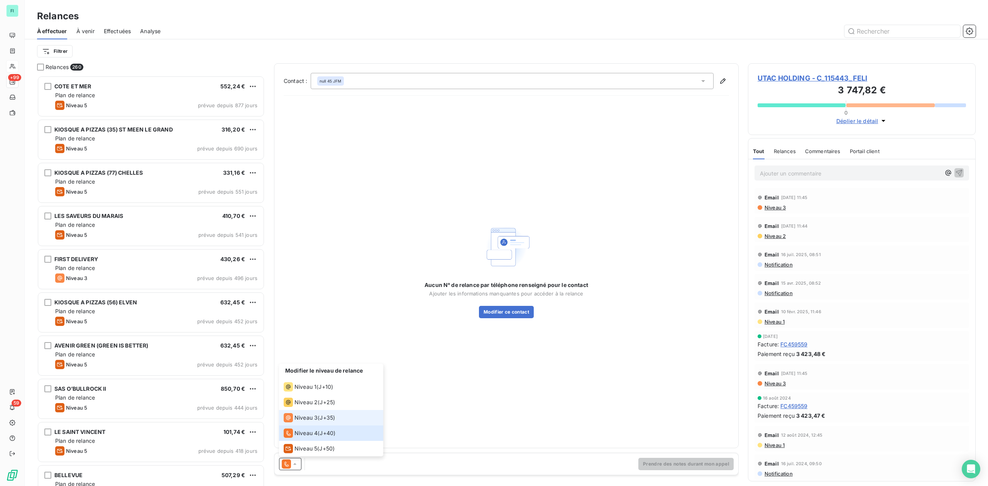
click at [299, 418] on span "Niveau 3" at bounding box center [305, 418] width 23 height 8
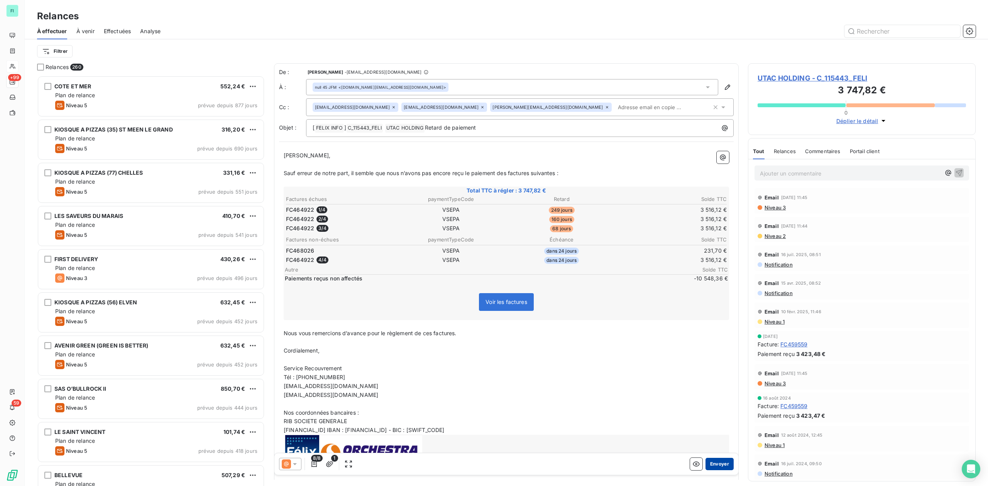
click at [709, 463] on button "Envoyer" at bounding box center [719, 464] width 28 height 12
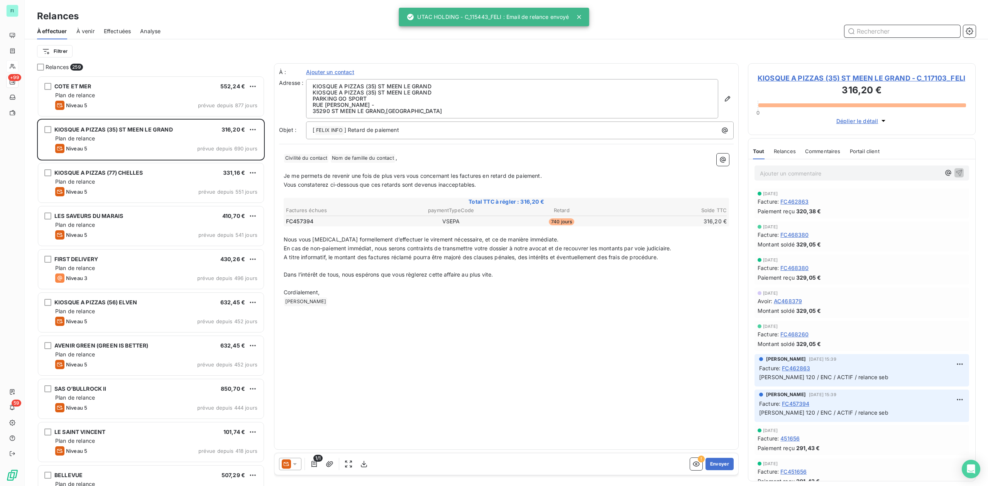
click at [869, 30] on input "text" at bounding box center [902, 31] width 116 height 12
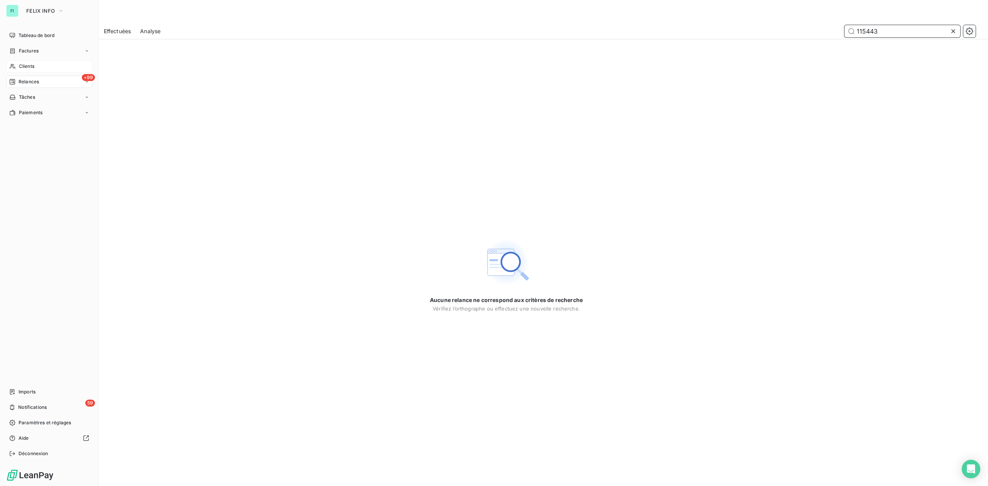
type input "115443"
click at [27, 65] on span "Clients" at bounding box center [26, 66] width 15 height 7
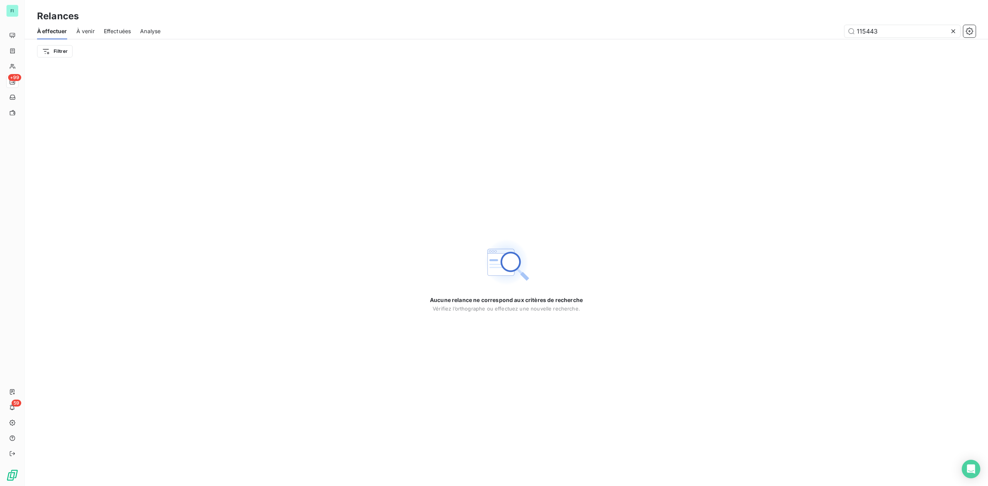
drag, startPoint x: 911, startPoint y: 28, endPoint x: 572, endPoint y: 43, distance: 339.5
click at [663, 32] on div "115443" at bounding box center [573, 31] width 806 height 12
type input "utac"
click at [204, 96] on div "Aucune relance ne correspond aux critères de recherche Vérifiez l’orthographe o…" at bounding box center [506, 274] width 963 height 423
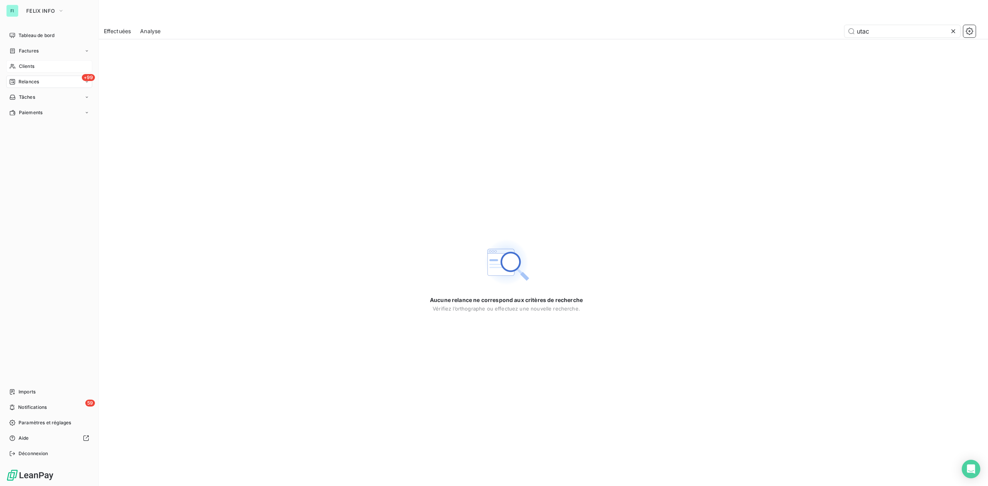
click at [24, 65] on span "Clients" at bounding box center [26, 66] width 15 height 7
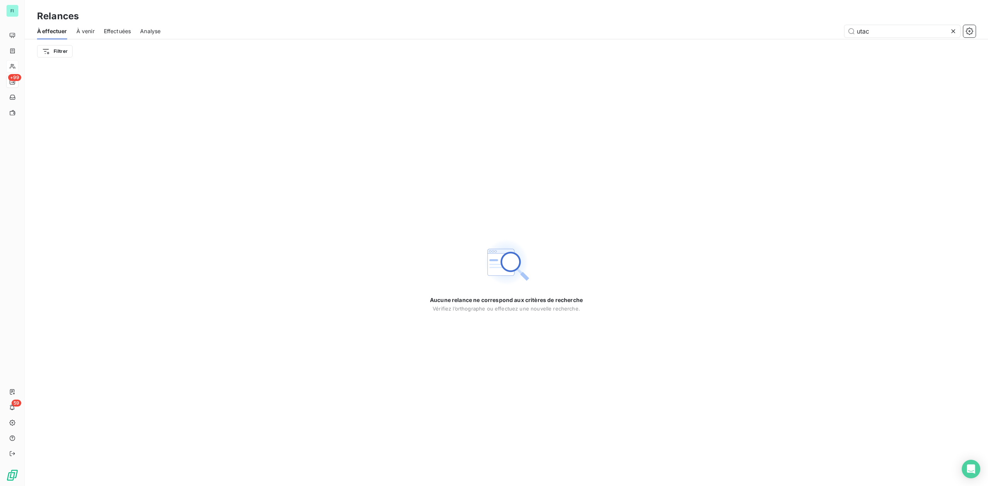
drag, startPoint x: 892, startPoint y: 30, endPoint x: 775, endPoint y: 31, distance: 117.3
click at [775, 31] on div "utac" at bounding box center [573, 31] width 806 height 12
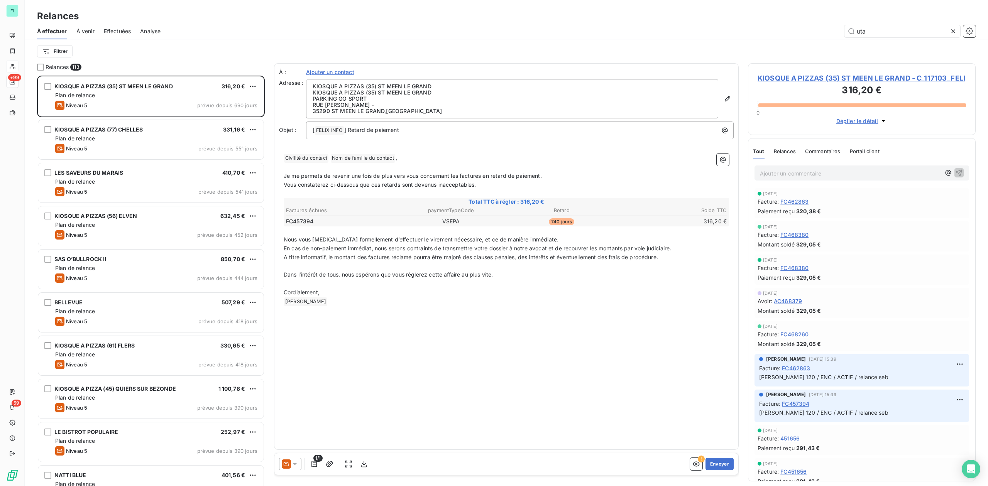
scroll to position [403, 220]
type input "utac"
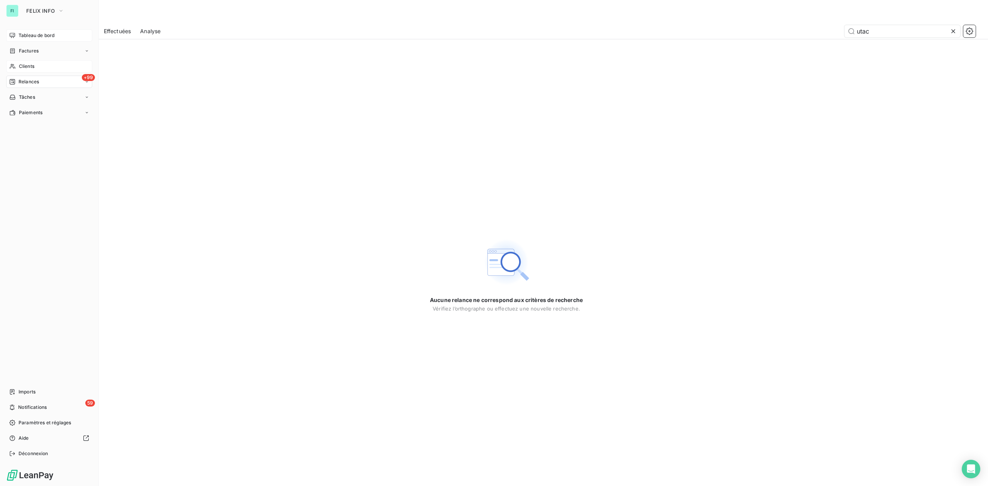
click at [30, 37] on span "Tableau de bord" at bounding box center [37, 35] width 36 height 7
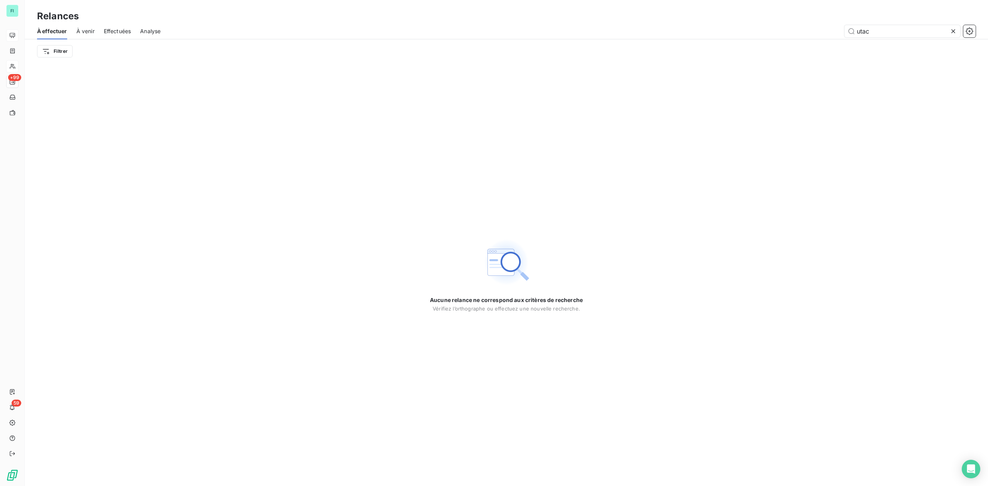
click at [409, 211] on div "Aucune relance ne correspond aux critères de recherche Vérifiez l’orthographe o…" at bounding box center [506, 274] width 963 height 423
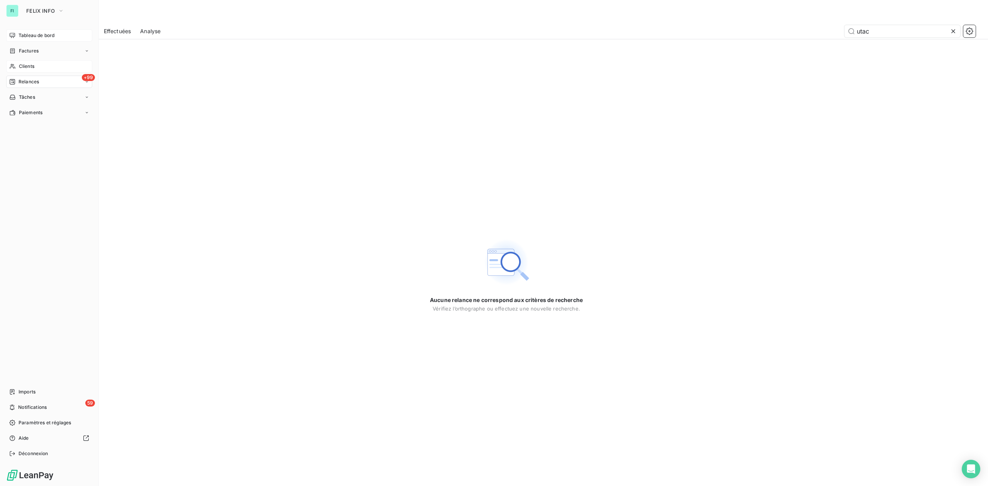
click at [24, 63] on span "Clients" at bounding box center [26, 66] width 15 height 7
click at [28, 64] on span "Clients" at bounding box center [26, 66] width 15 height 7
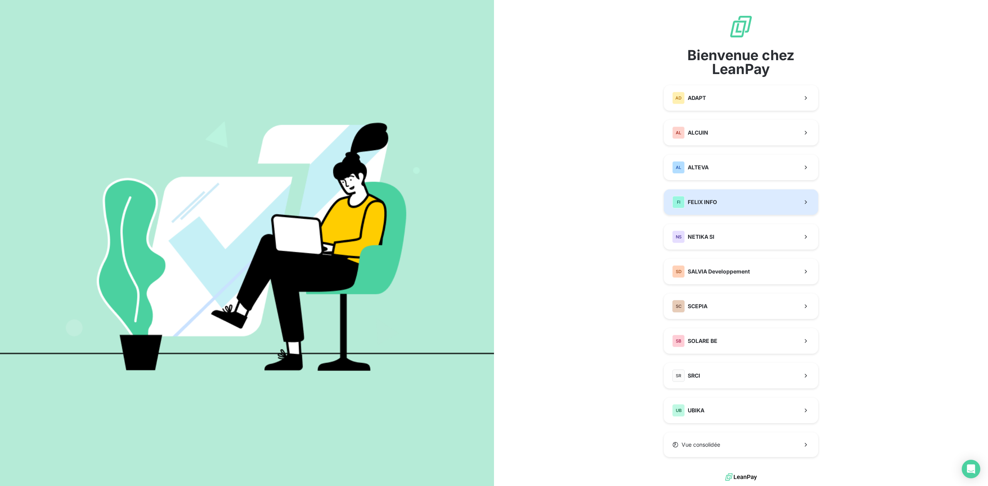
click at [702, 206] on span "FELIX INFO" at bounding box center [702, 202] width 29 height 8
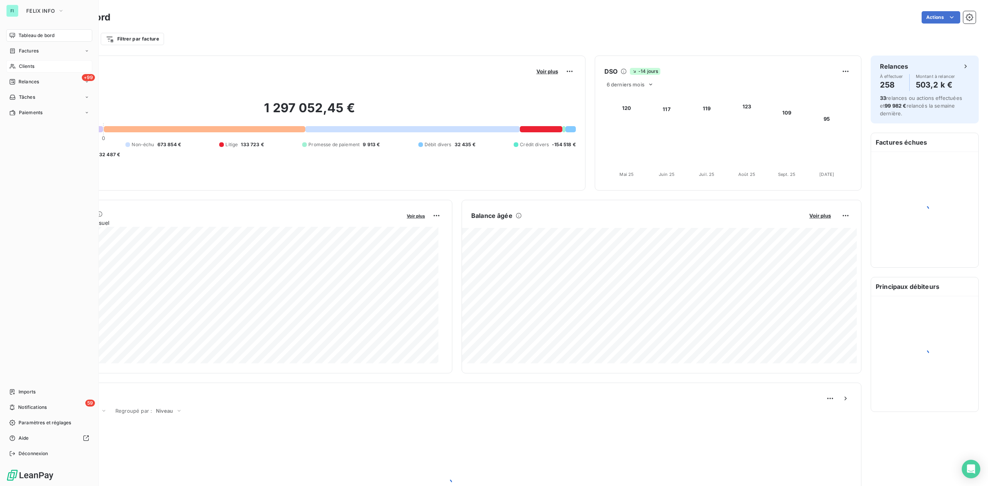
click at [30, 64] on span "Clients" at bounding box center [26, 66] width 15 height 7
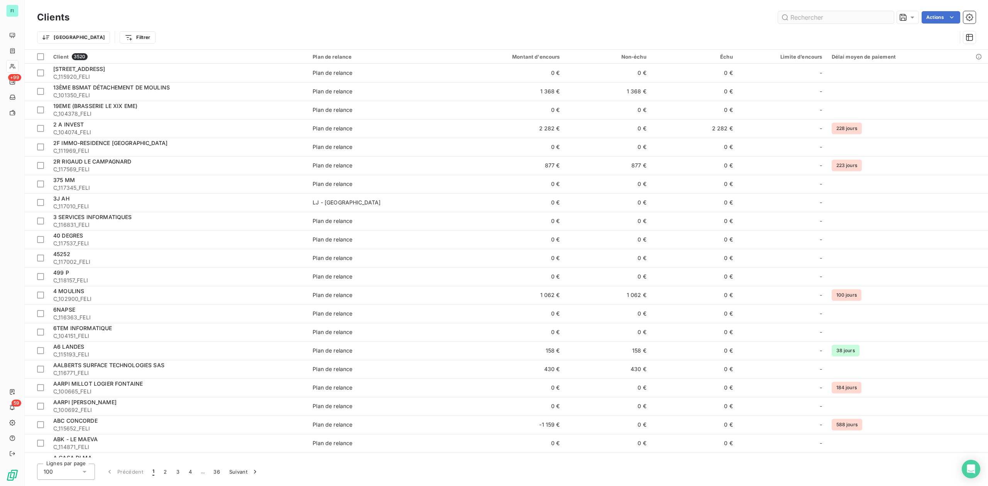
click at [798, 22] on input "text" at bounding box center [836, 17] width 116 height 12
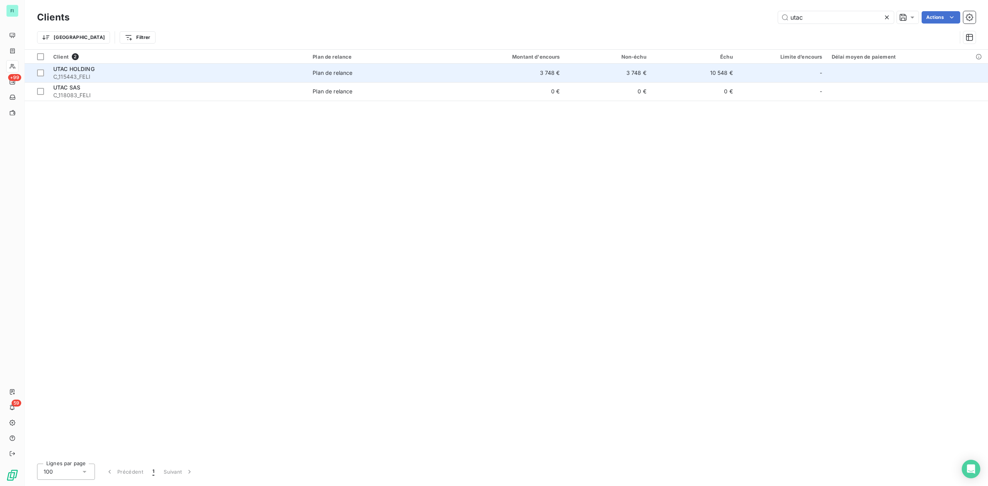
type input "utac"
click at [96, 69] on div "UTAC HOLDING" at bounding box center [178, 69] width 250 height 8
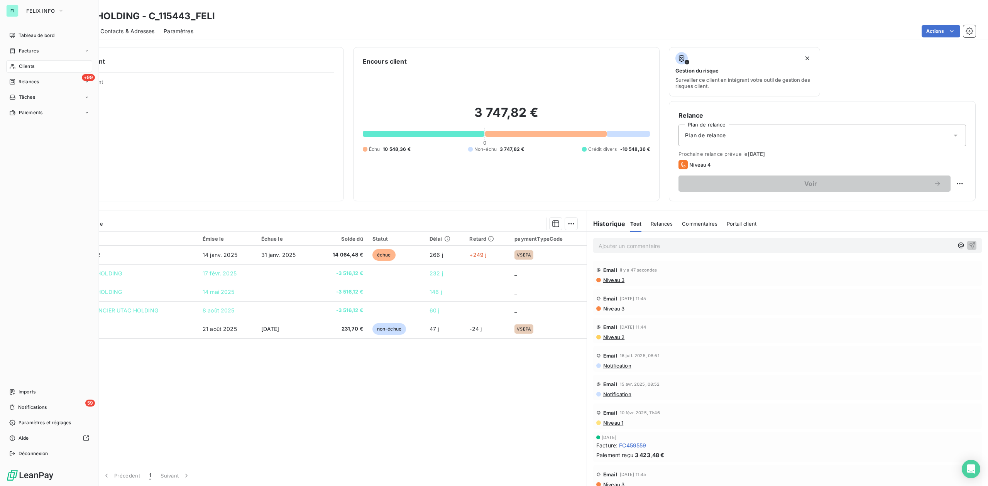
click at [21, 65] on span "Clients" at bounding box center [26, 66] width 15 height 7
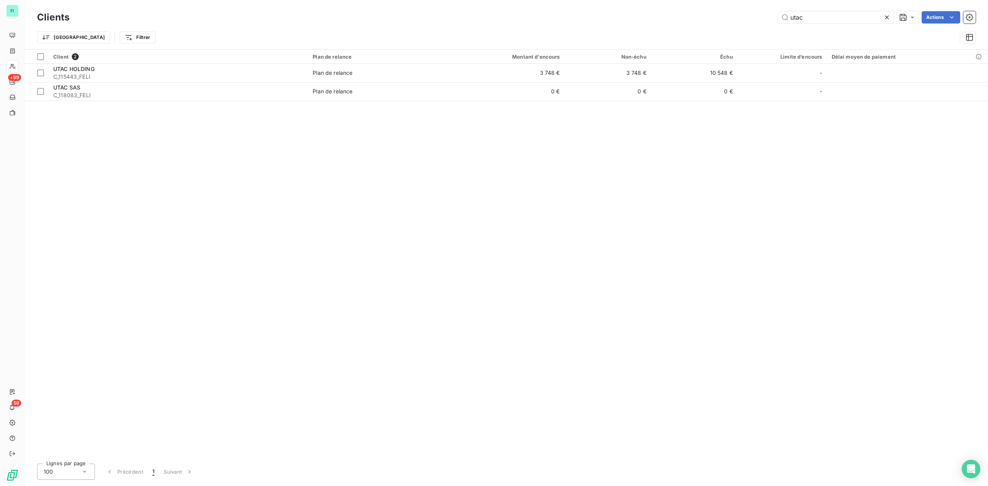
drag, startPoint x: 819, startPoint y: 19, endPoint x: 697, endPoint y: 25, distance: 122.1
click at [728, 24] on div "Clients utac Actions" at bounding box center [506, 17] width 938 height 16
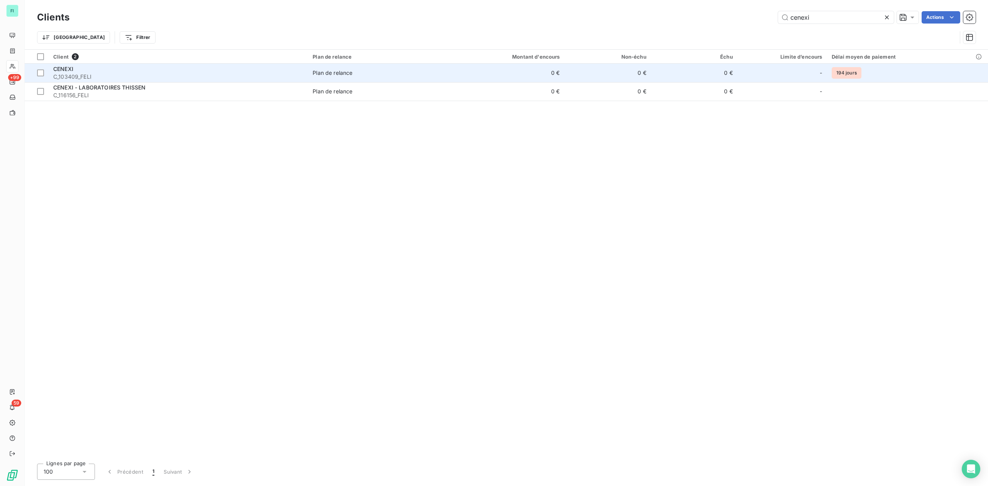
type input "cenexi"
click at [118, 77] on span "C_103409_FELI" at bounding box center [178, 77] width 250 height 8
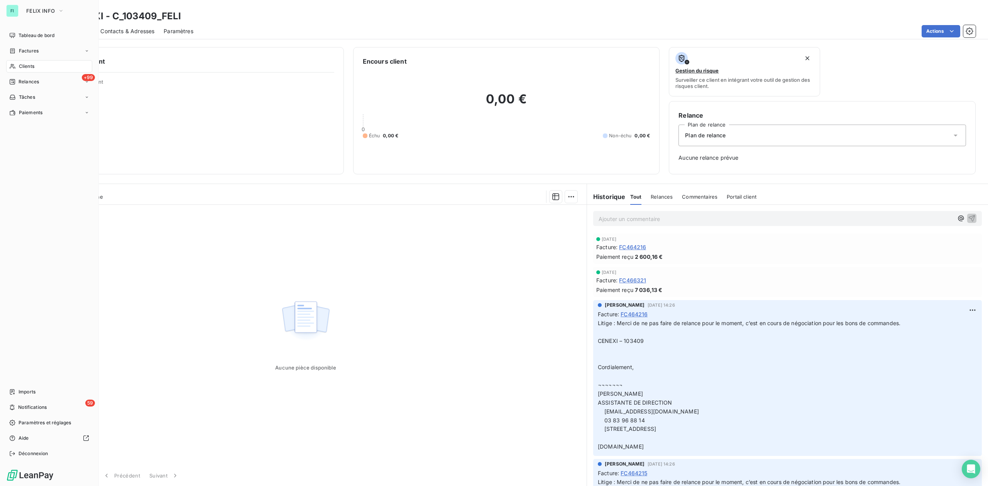
click at [28, 68] on span "Clients" at bounding box center [26, 66] width 15 height 7
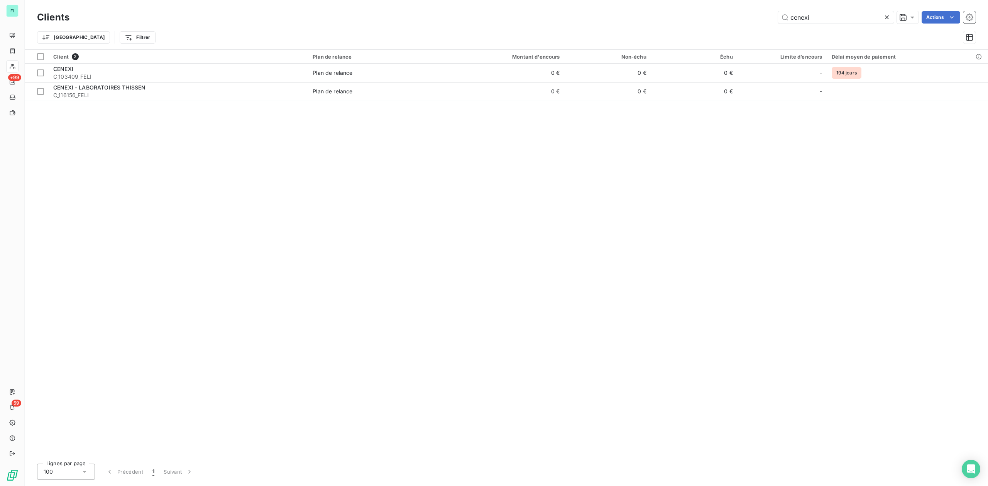
drag, startPoint x: 760, startPoint y: 22, endPoint x: 644, endPoint y: 22, distance: 115.4
click at [708, 22] on div "cenexi Actions" at bounding box center [527, 17] width 897 height 12
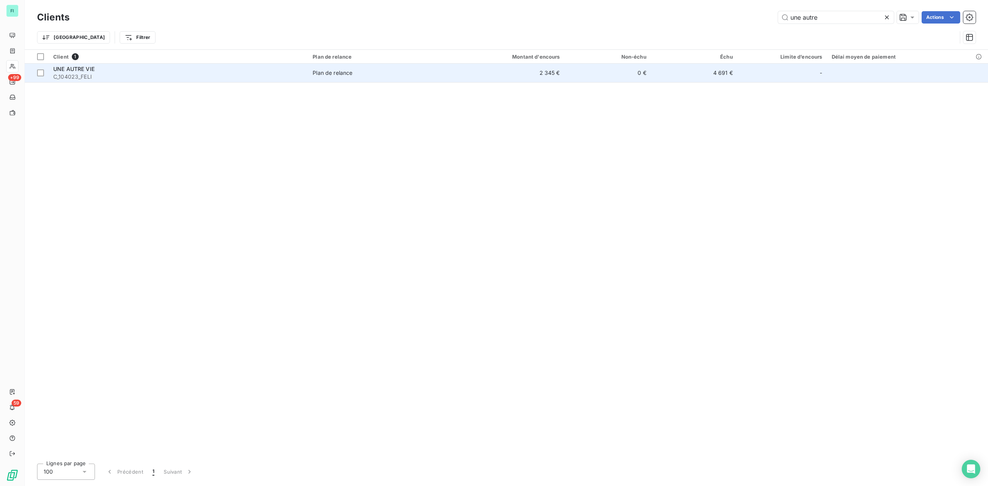
type input "une autre"
click at [91, 70] on span "UNE AUTRE VIE" at bounding box center [73, 69] width 41 height 7
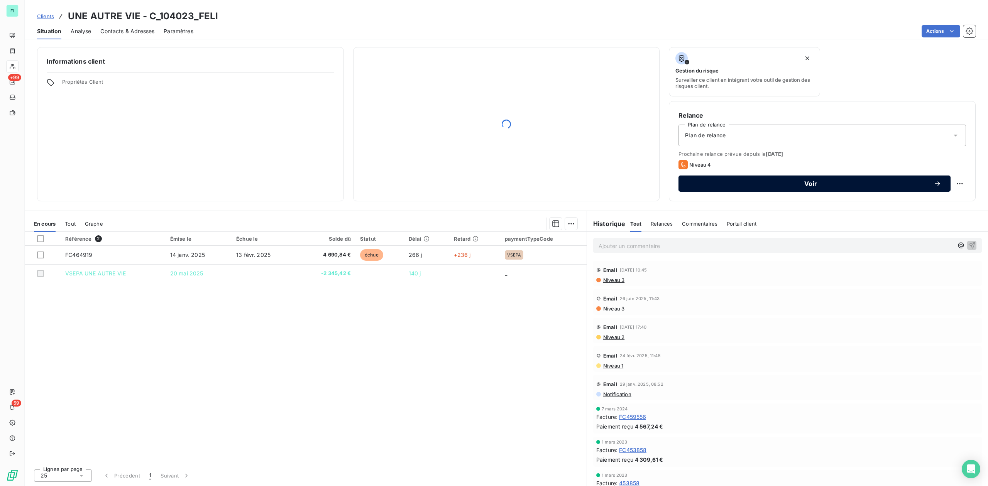
click at [809, 181] on span "Voir" at bounding box center [811, 184] width 246 height 6
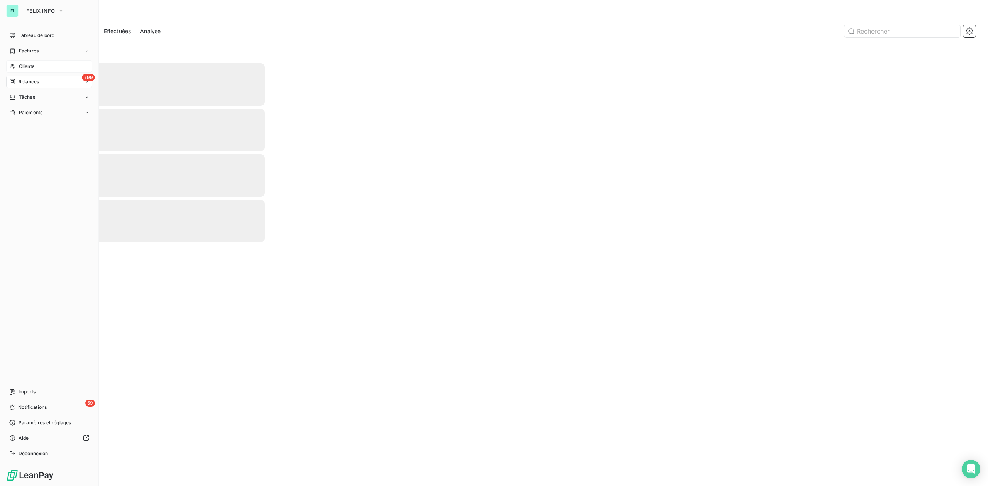
click at [28, 66] on span "Clients" at bounding box center [26, 66] width 15 height 7
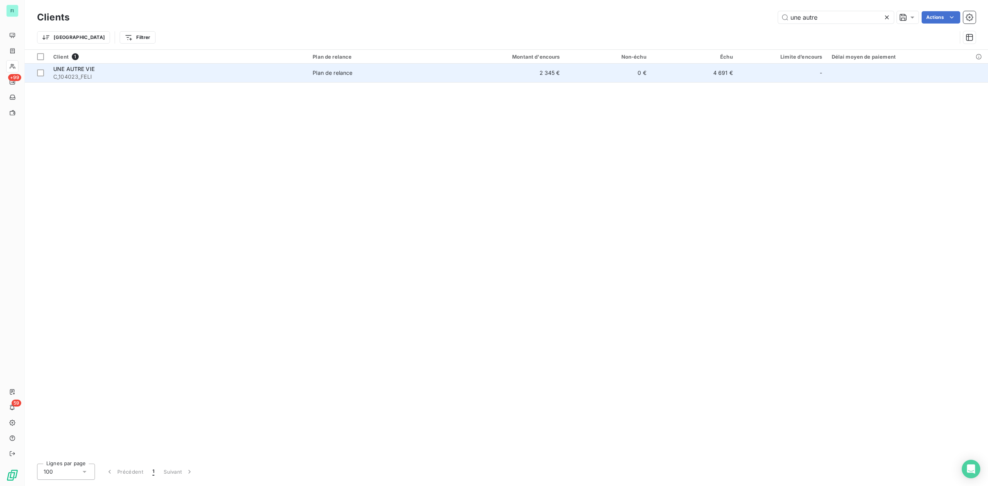
click at [244, 71] on div "UNE AUTRE VIE" at bounding box center [178, 69] width 250 height 8
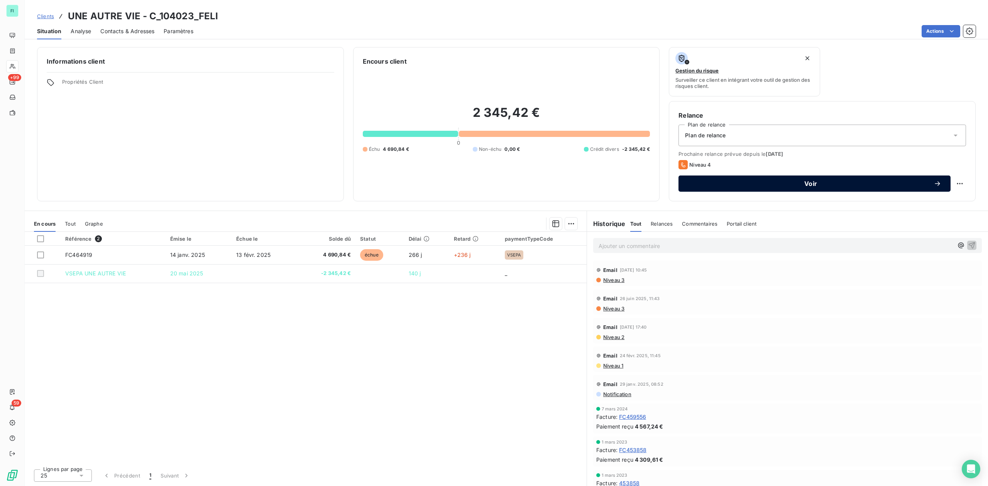
click at [767, 184] on span "Voir" at bounding box center [811, 184] width 246 height 6
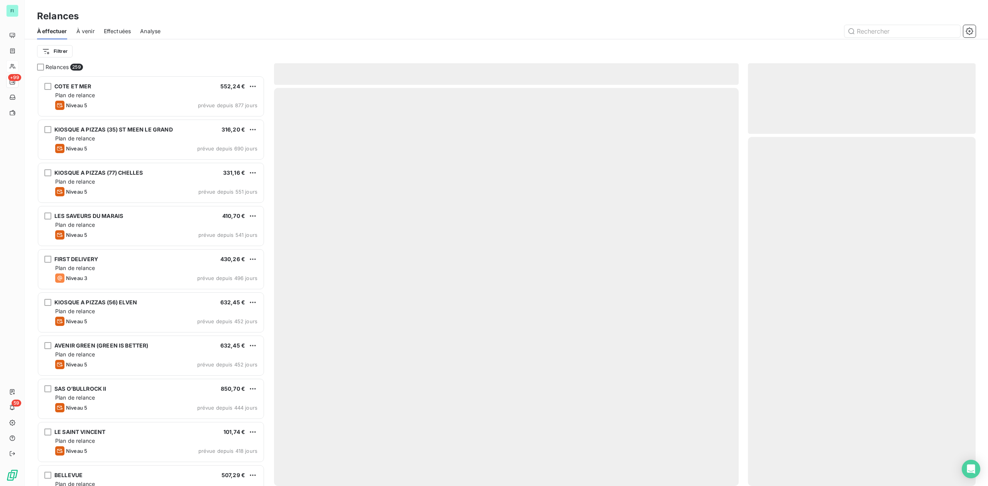
scroll to position [403, 220]
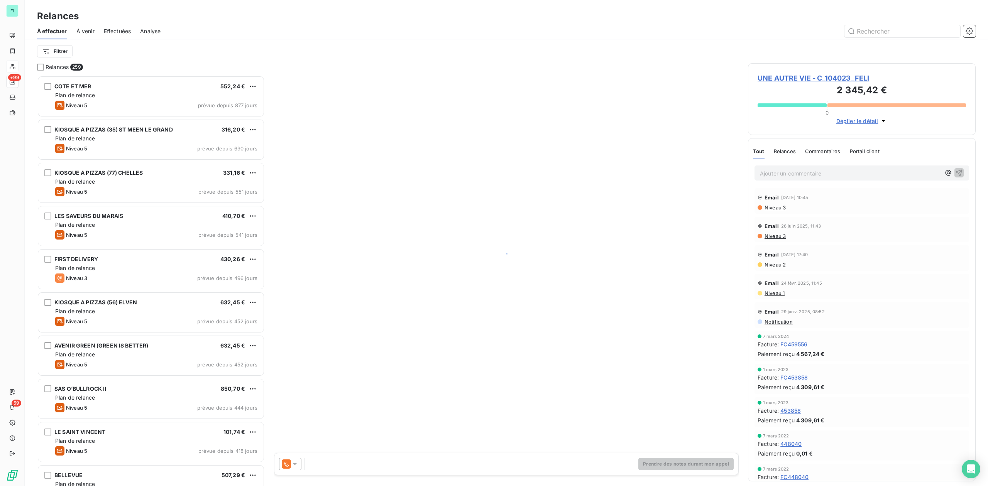
click at [298, 463] on icon at bounding box center [295, 464] width 8 height 8
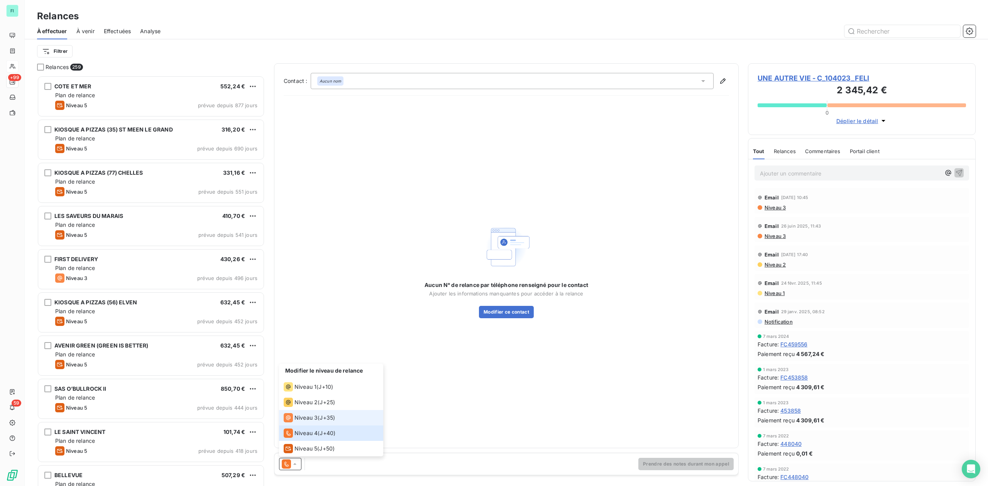
click at [302, 418] on span "Niveau 3" at bounding box center [305, 418] width 23 height 8
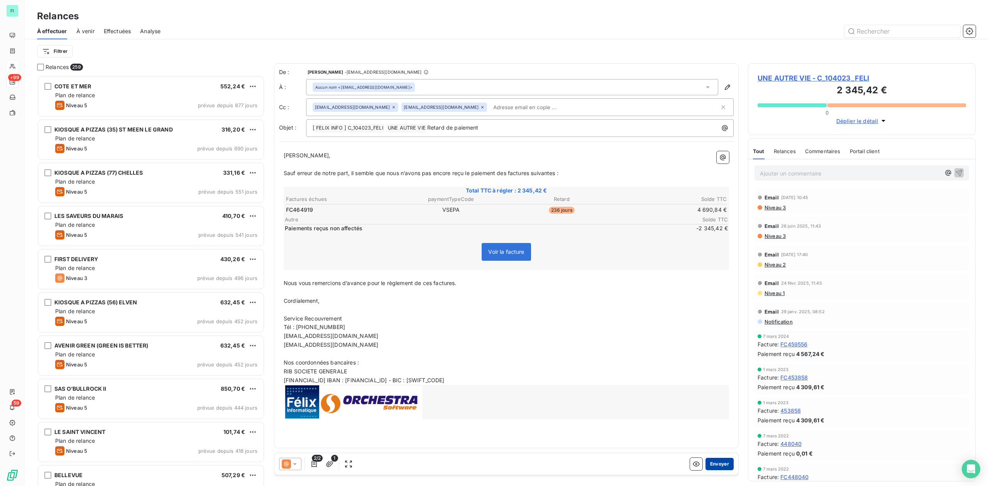
click at [716, 465] on button "Envoyer" at bounding box center [719, 464] width 28 height 12
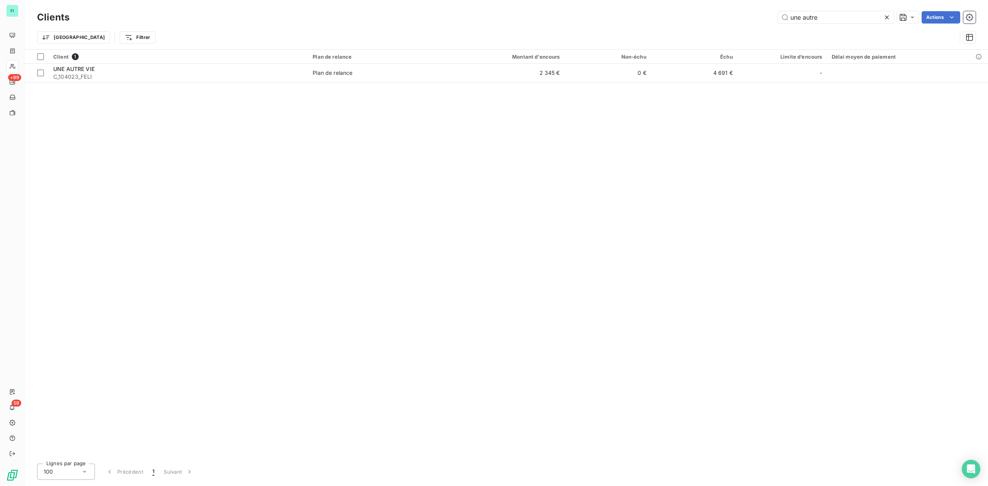
drag, startPoint x: 837, startPoint y: 19, endPoint x: 468, endPoint y: 19, distance: 368.8
click at [577, 19] on div "une autre Actions" at bounding box center [527, 17] width 897 height 12
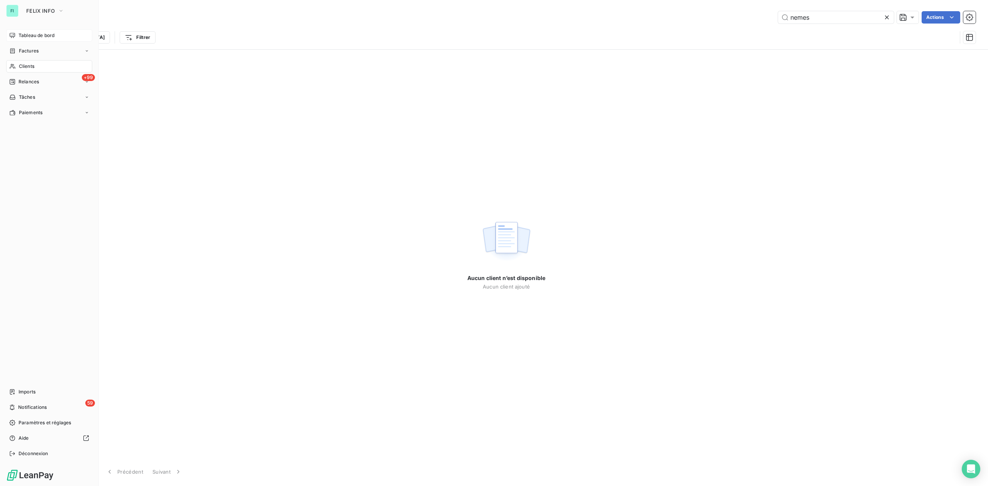
type input "nemes"
click at [21, 33] on span "Tableau de bord" at bounding box center [37, 35] width 36 height 7
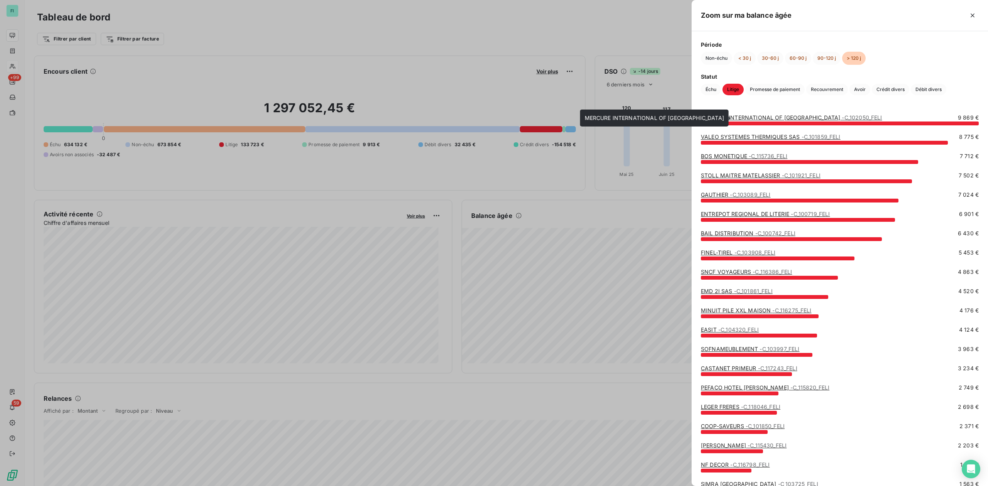
click at [732, 118] on link "MERCURE INTERNATIONAL OF MONACO - C_102050_FELI" at bounding box center [791, 117] width 181 height 7
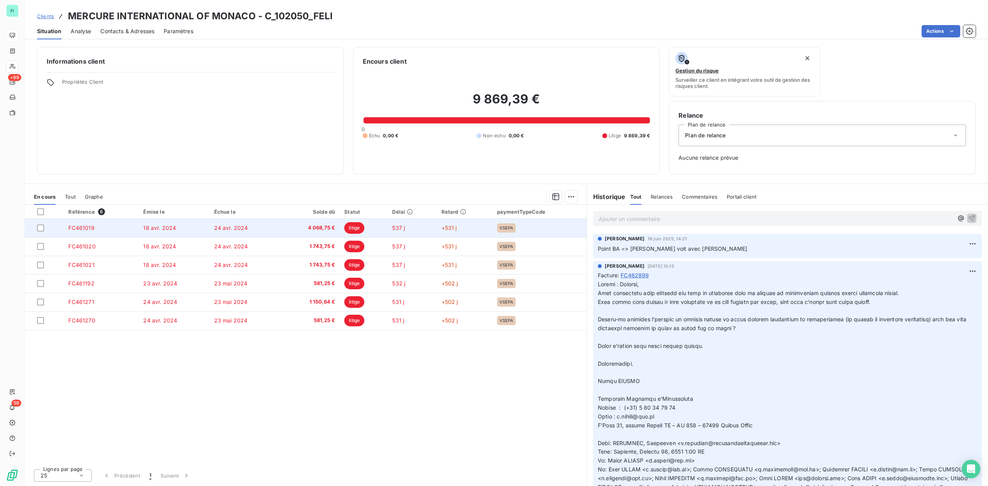
click at [263, 226] on td "24 avr. 2024" at bounding box center [244, 228] width 71 height 19
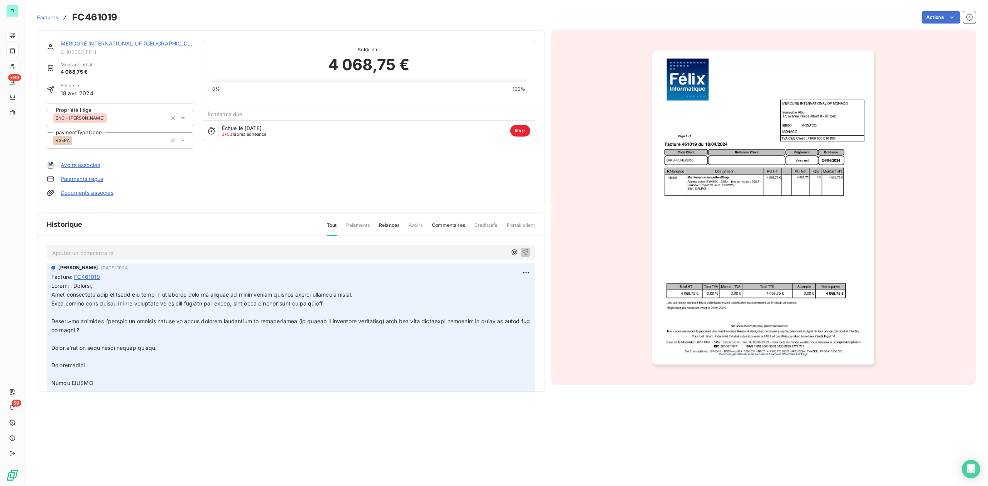
click at [133, 45] on link "MERCURE INTERNATIONAL OF [GEOGRAPHIC_DATA]" at bounding box center [130, 43] width 139 height 7
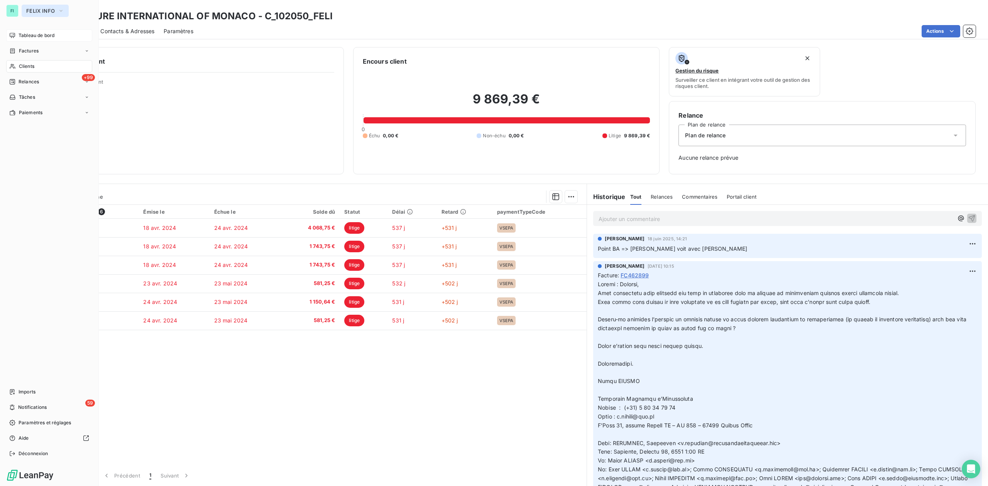
click at [31, 7] on button "FELIX INFO" at bounding box center [45, 11] width 47 height 12
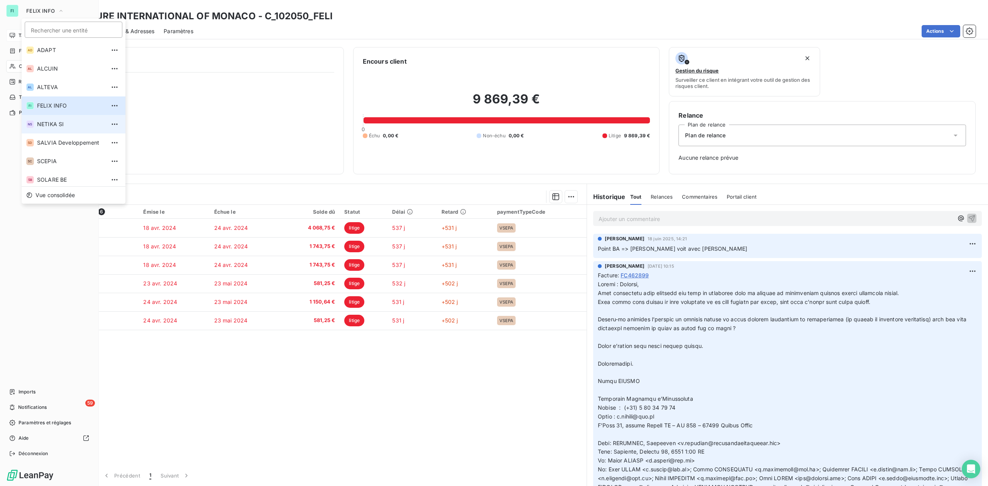
click at [47, 127] on span "NETIKA SI" at bounding box center [71, 124] width 68 height 8
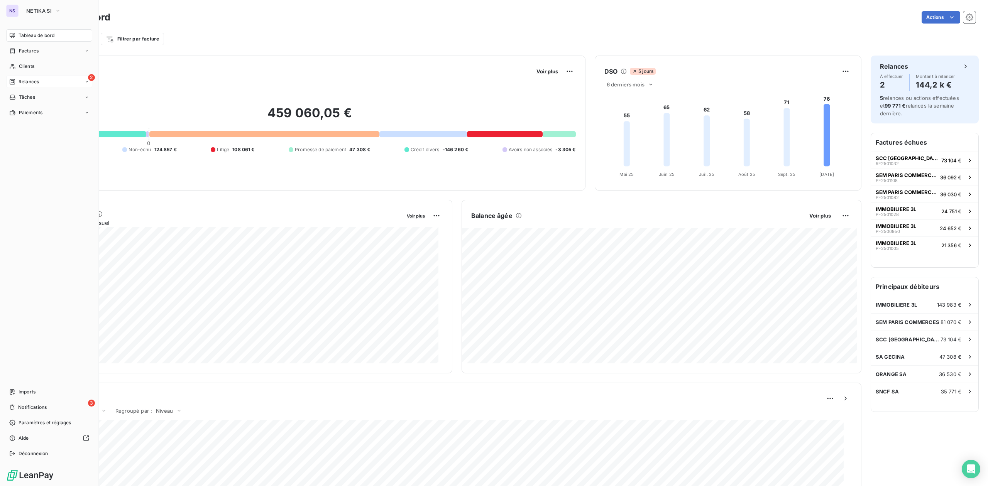
click at [48, 78] on div "2 Relances" at bounding box center [49, 82] width 86 height 12
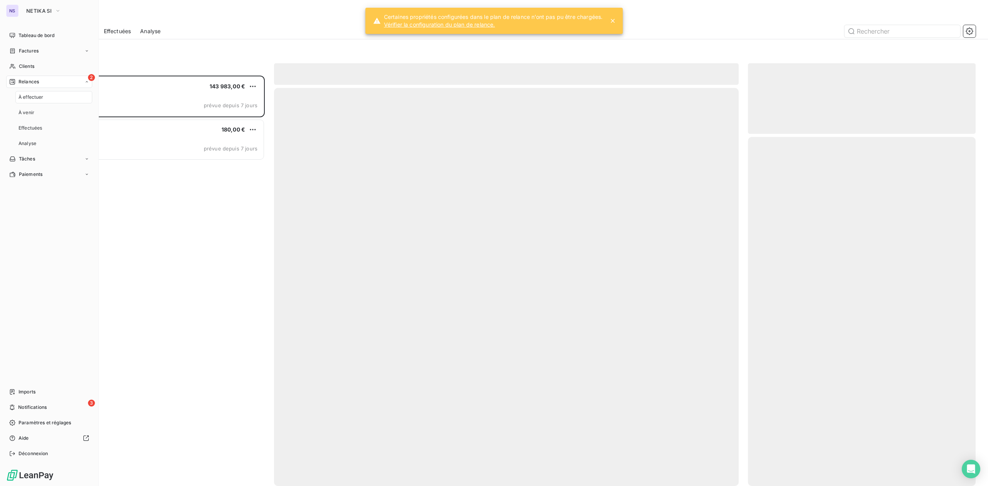
scroll to position [403, 220]
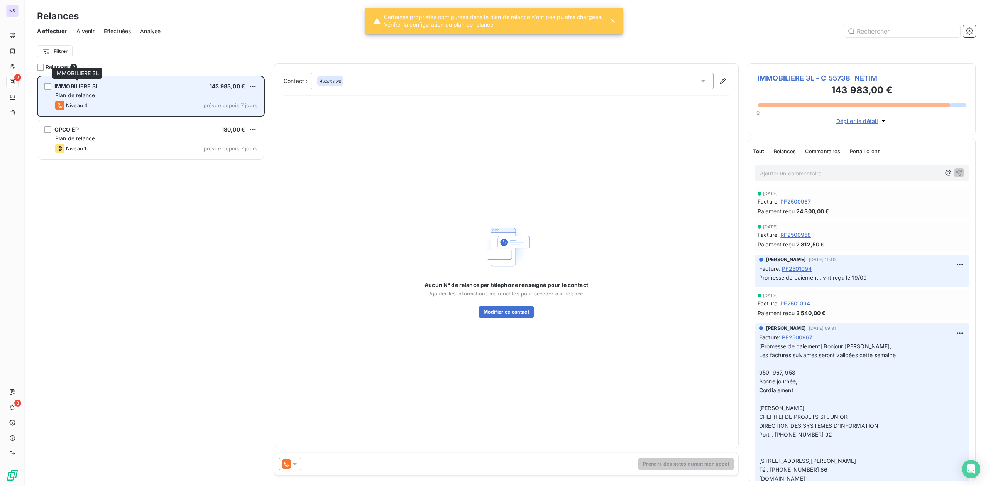
click at [79, 85] on span "IMMOBILIERE 3L" at bounding box center [76, 86] width 44 height 7
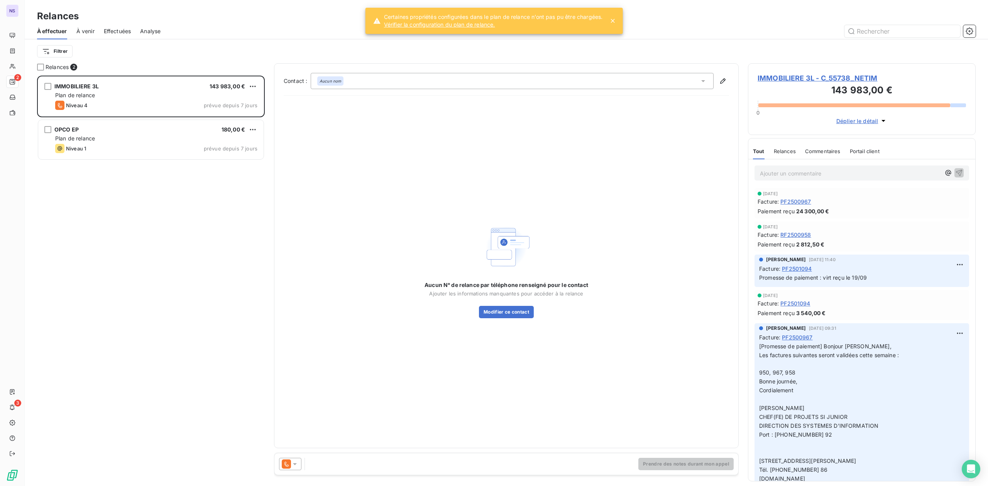
click at [821, 76] on span "IMMOBILIERE 3L - C_55738_NETIM" at bounding box center [861, 78] width 208 height 10
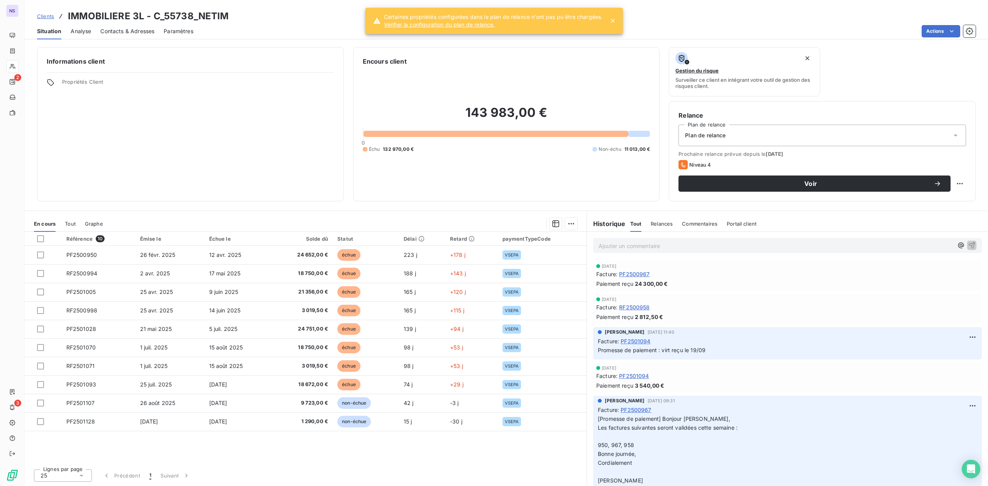
click at [613, 20] on icon at bounding box center [612, 21] width 4 height 4
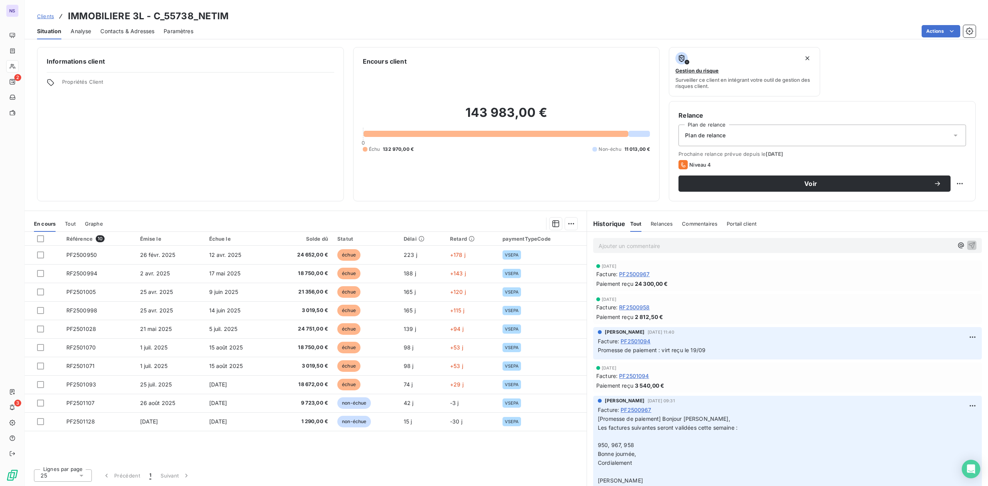
click at [116, 32] on span "Contacts & Adresses" at bounding box center [127, 31] width 54 height 8
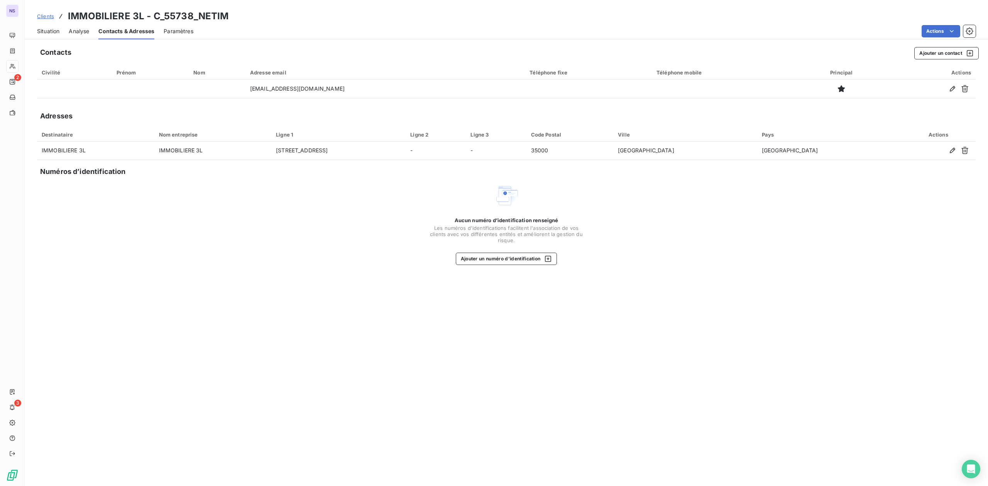
click at [44, 28] on span "Situation" at bounding box center [48, 31] width 22 height 8
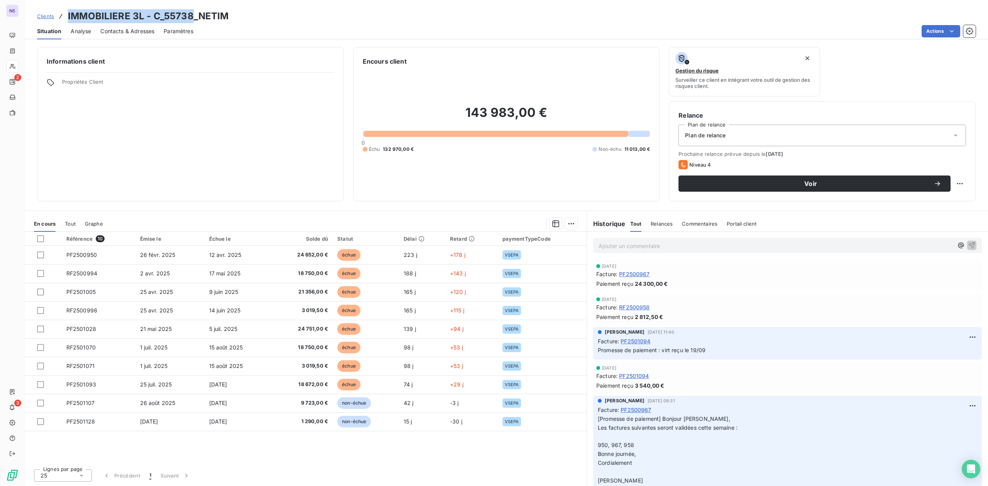
drag, startPoint x: 67, startPoint y: 16, endPoint x: 190, endPoint y: 16, distance: 123.5
click at [190, 16] on div "Clients IMMOBILIERE 3L - C_55738_NETIM" at bounding box center [133, 16] width 192 height 14
copy h3 "IMMOBILIERE 3L - C_55738"
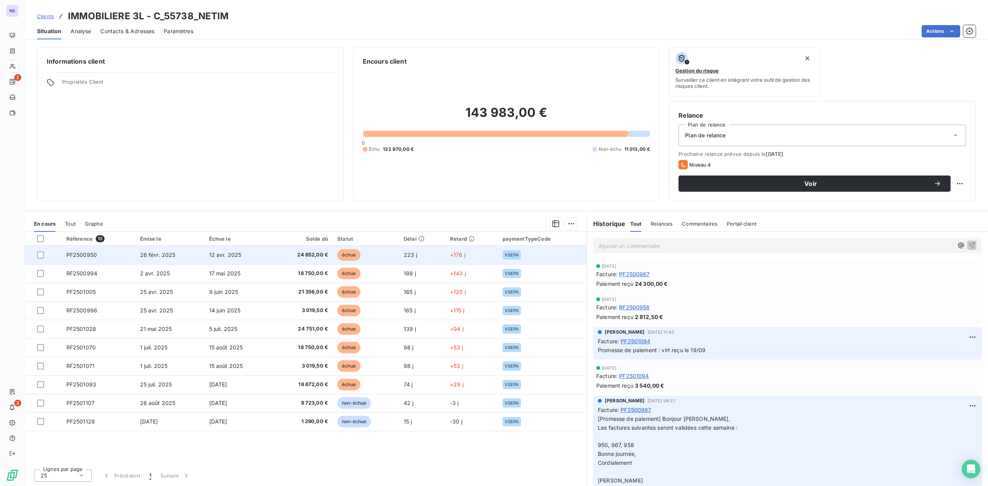
click at [232, 251] on td "12 avr. 2025" at bounding box center [237, 255] width 67 height 19
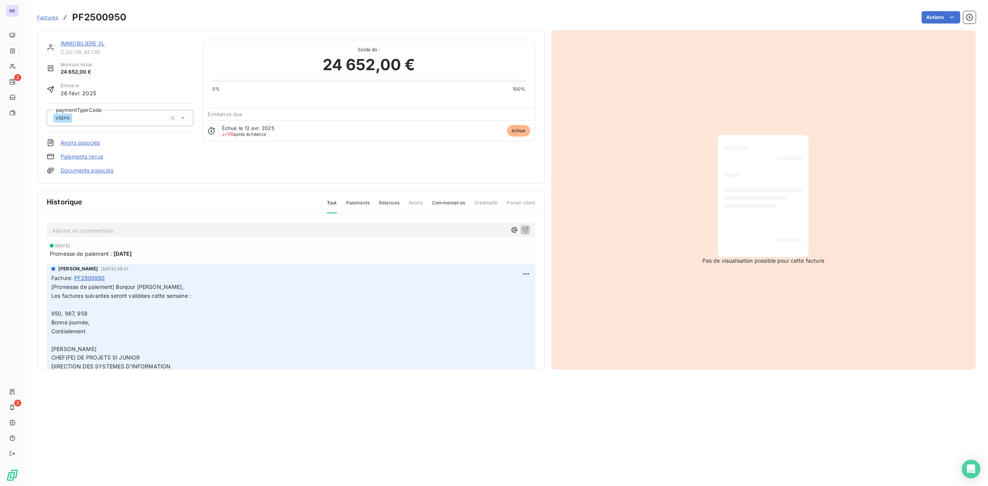
click at [87, 231] on p "Ajouter un commentaire ﻿" at bounding box center [279, 231] width 454 height 10
click at [521, 229] on icon "button" at bounding box center [525, 230] width 8 height 8
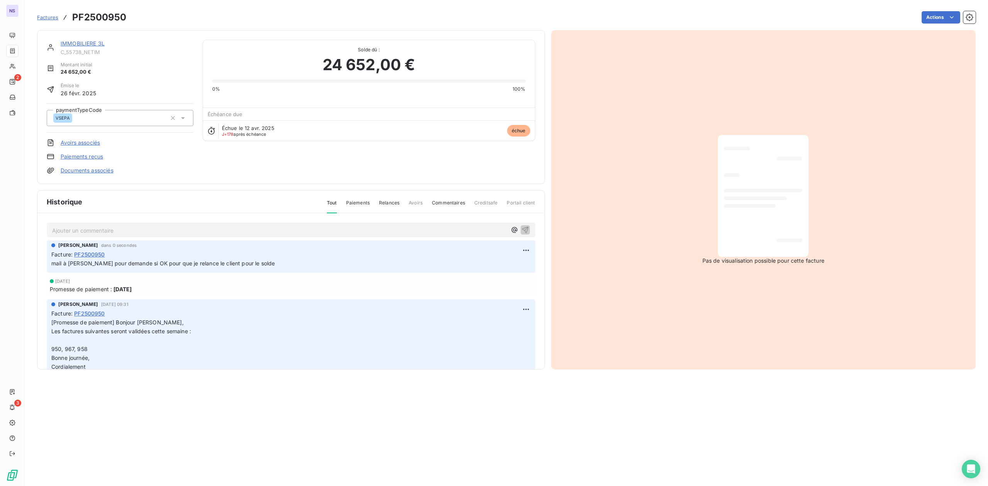
click at [91, 42] on link "IMMOBILIERE 3L" at bounding box center [83, 43] width 44 height 7
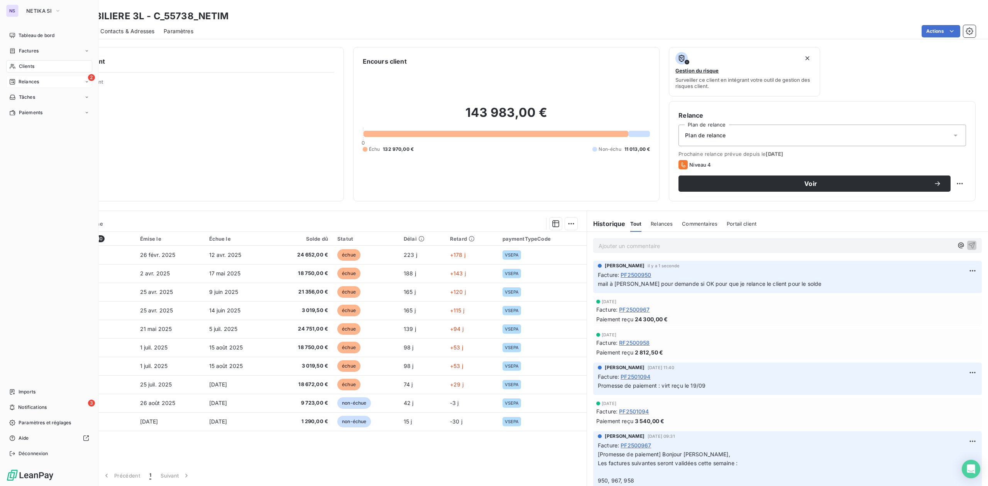
click at [32, 77] on div "2 Relances" at bounding box center [49, 82] width 86 height 12
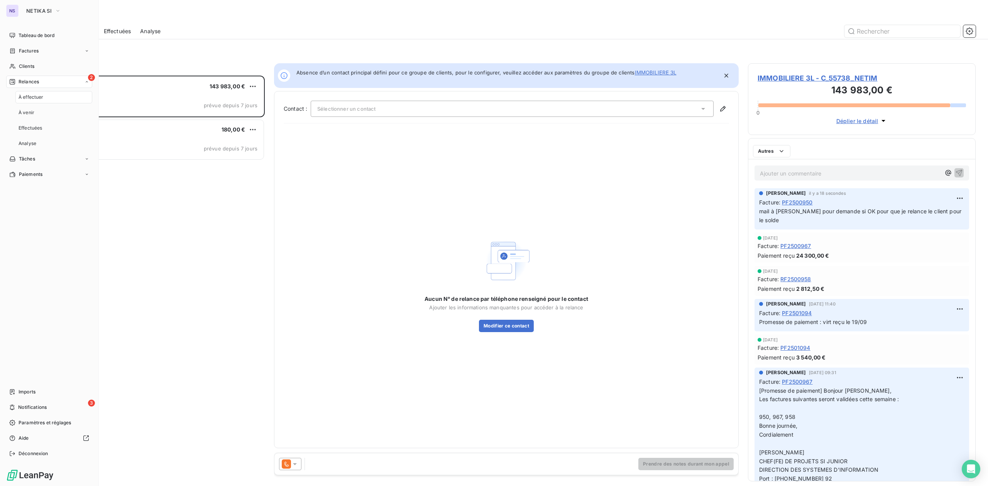
scroll to position [403, 220]
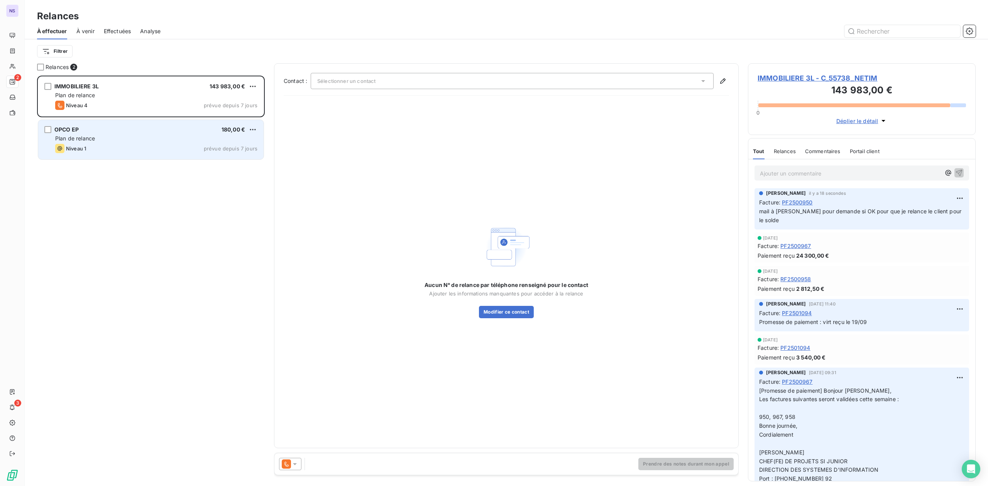
click at [120, 141] on div "Plan de relance" at bounding box center [156, 139] width 202 height 8
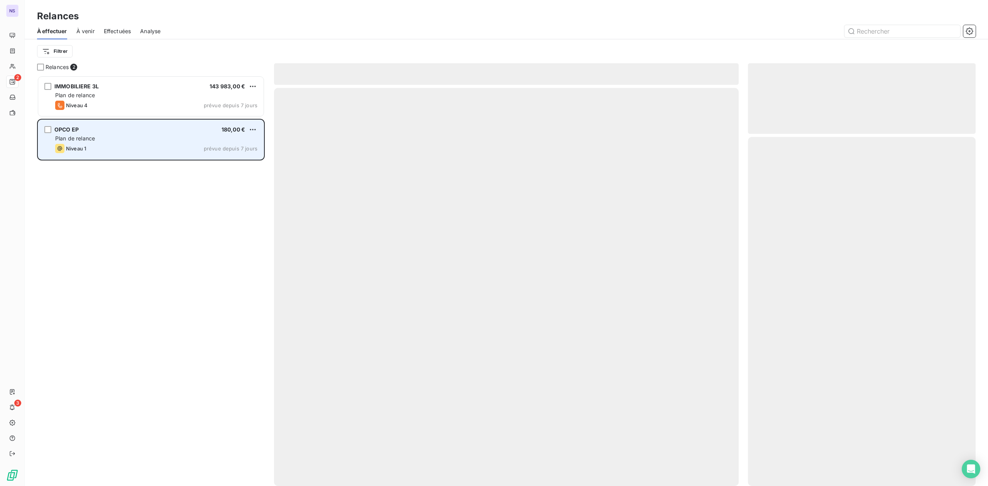
click at [79, 130] on div "OPCO EP 180,00 €" at bounding box center [156, 129] width 202 height 7
click at [67, 132] on span "OPCO EP" at bounding box center [66, 129] width 24 height 7
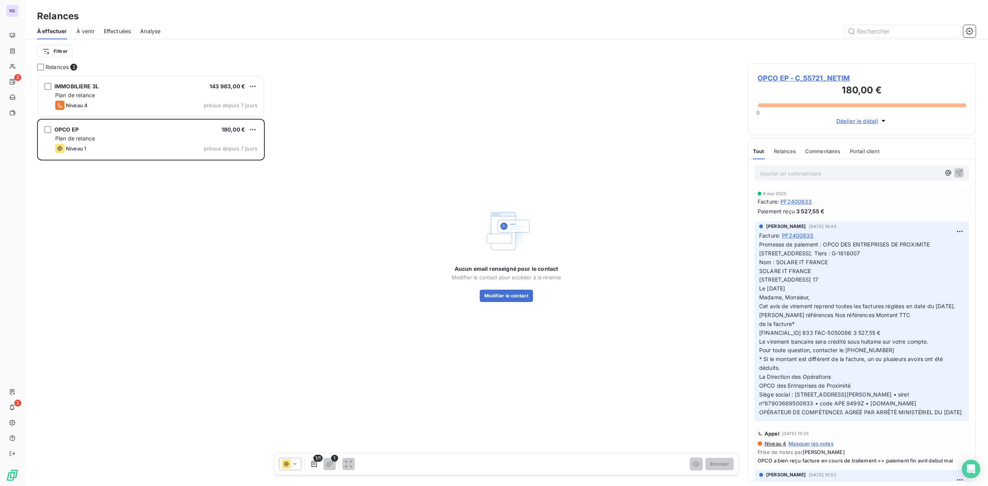
click at [787, 76] on span "OPCO EP - C_55721_NETIM" at bounding box center [861, 78] width 208 height 10
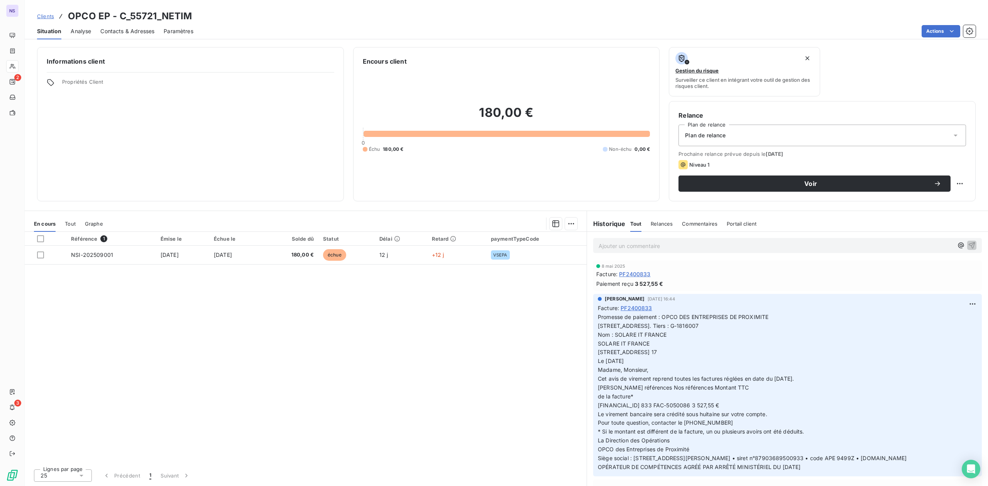
click at [120, 33] on span "Contacts & Adresses" at bounding box center [127, 31] width 54 height 8
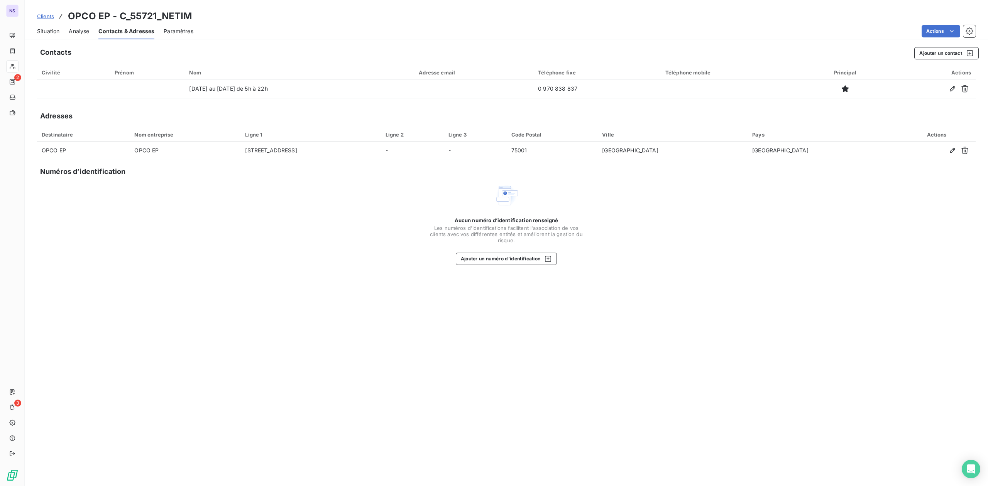
click at [58, 29] on span "Situation" at bounding box center [48, 31] width 22 height 8
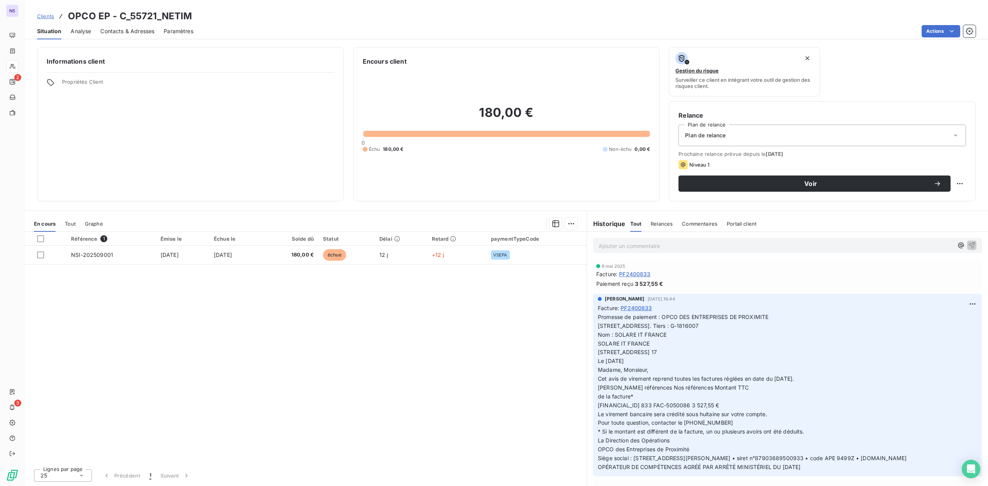
click at [127, 30] on span "Contacts & Adresses" at bounding box center [127, 31] width 54 height 8
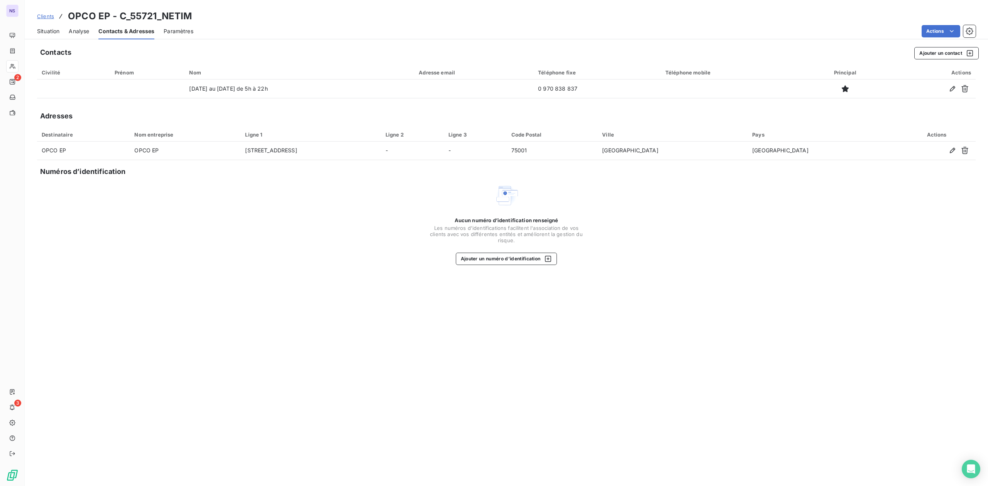
click at [46, 32] on span "Situation" at bounding box center [48, 31] width 22 height 8
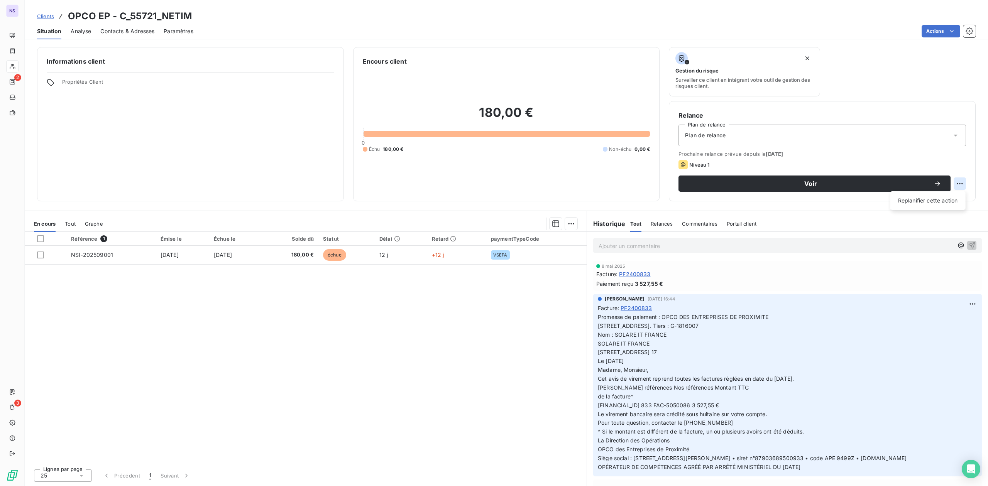
click at [957, 181] on html "NS 2 3 Clients OPCO EP - C_55721_NETIM Situation Analyse Contacts & Adresses Pa…" at bounding box center [494, 243] width 988 height 486
click at [924, 197] on div "Replanifier cette action" at bounding box center [927, 200] width 69 height 12
select select "9"
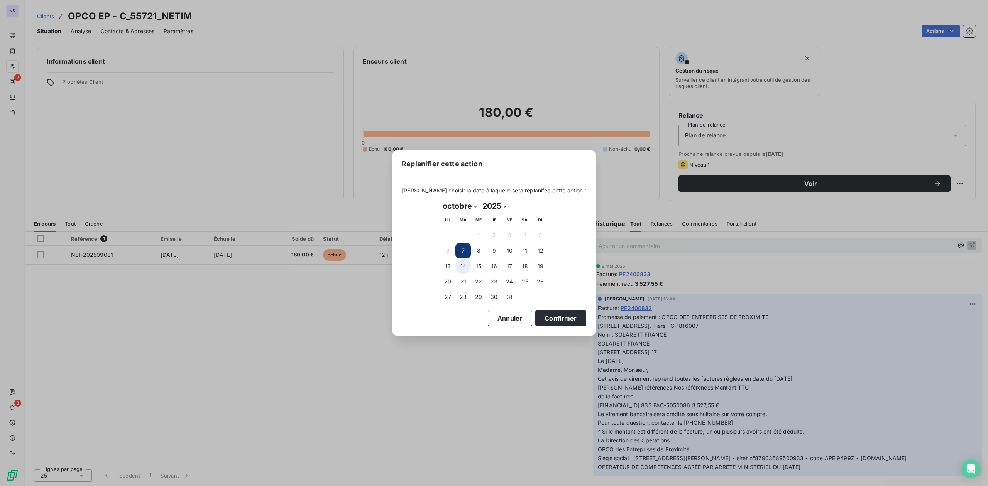
click at [462, 266] on button "14" at bounding box center [462, 265] width 15 height 15
click at [547, 317] on button "Confirmer" at bounding box center [560, 318] width 51 height 16
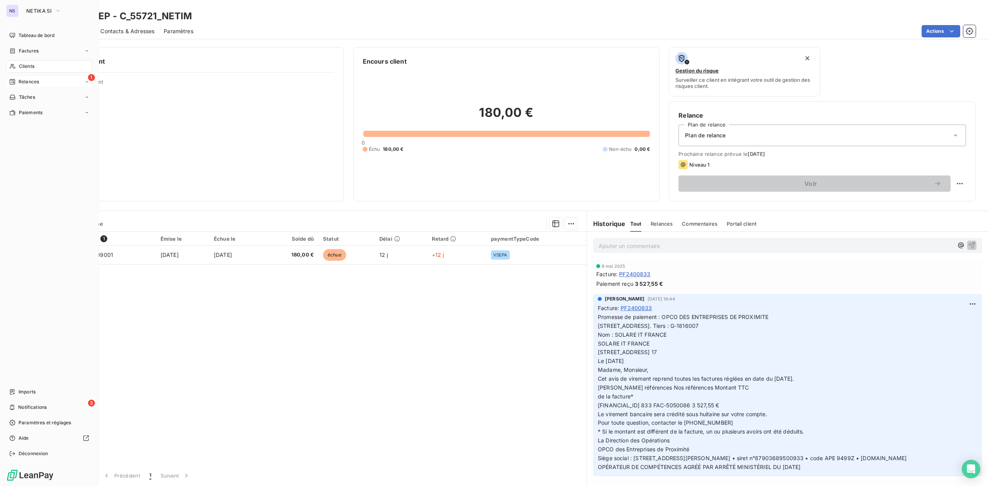
click at [25, 81] on span "Relances" at bounding box center [29, 81] width 20 height 7
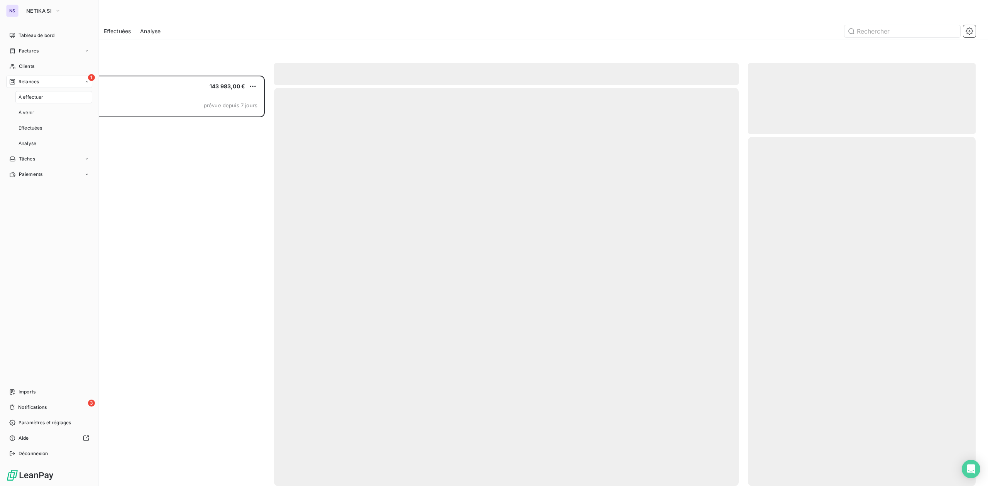
scroll to position [403, 220]
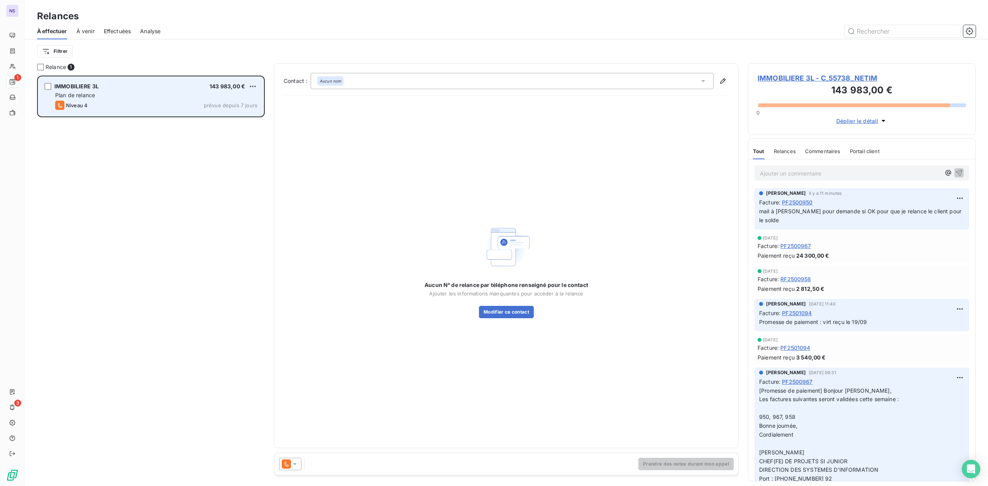
click at [83, 90] on span "IMMOBILIERE 3L" at bounding box center [76, 86] width 44 height 7
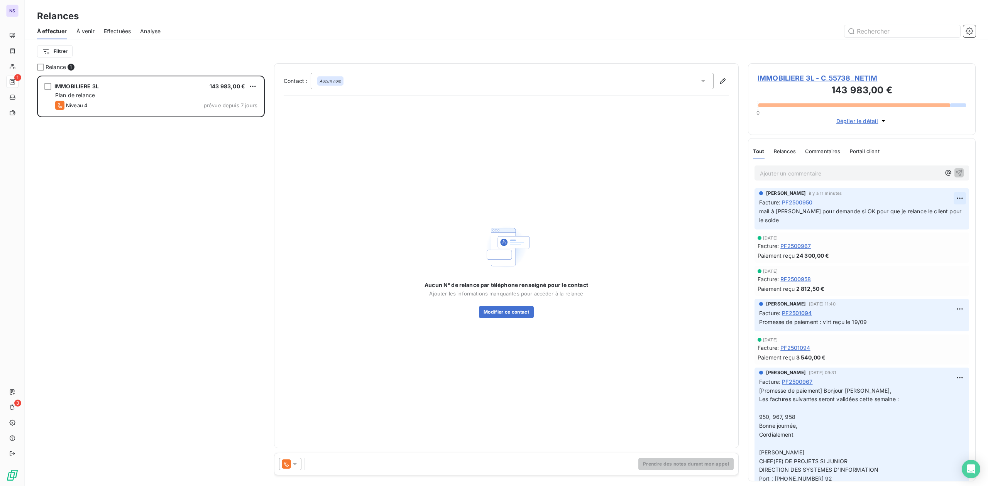
click at [951, 199] on html "NS 1 3 Relances À effectuer À venir Effectuées Analyse Filtrer Relance 1 IMMOBI…" at bounding box center [494, 243] width 988 height 486
click at [927, 216] on div "Editer" at bounding box center [933, 216] width 43 height 12
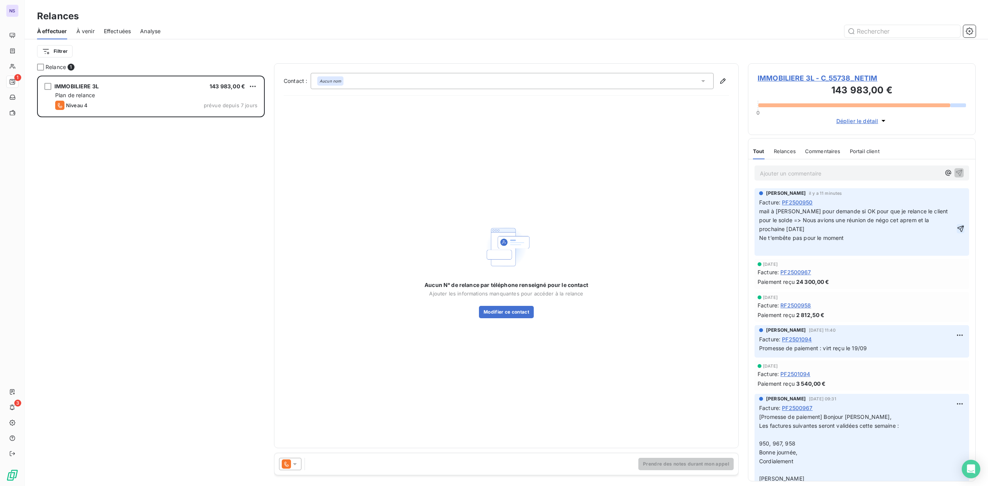
click at [957, 229] on icon "button" at bounding box center [960, 229] width 7 height 7
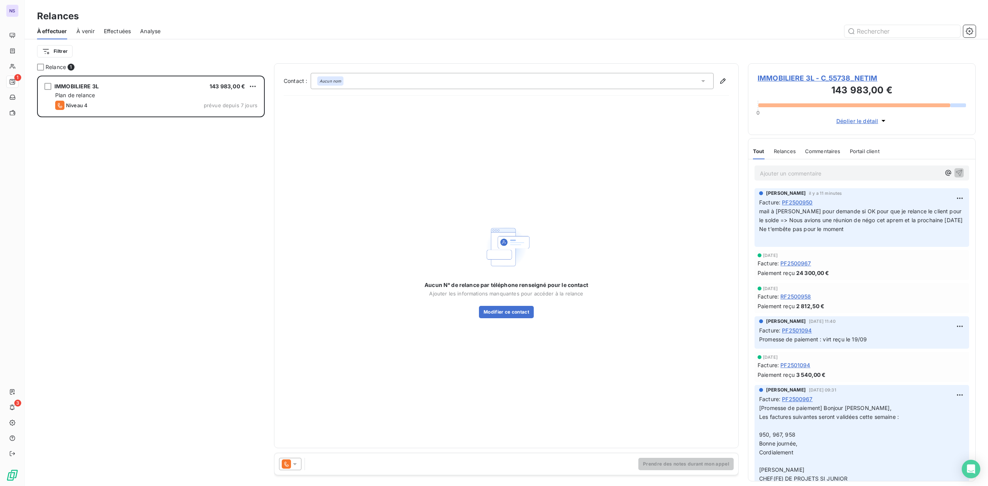
click at [801, 76] on span "IMMOBILIERE 3L - C_55738_NETIM" at bounding box center [861, 78] width 208 height 10
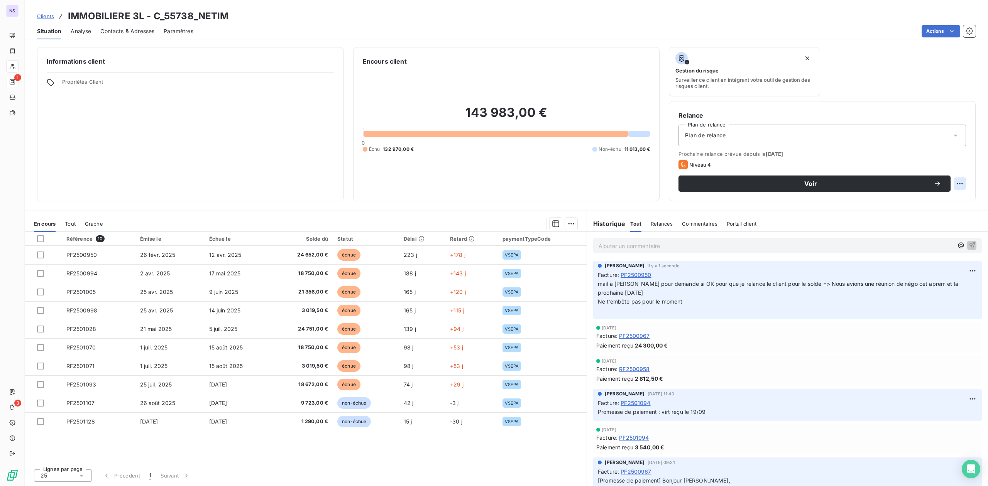
click at [955, 182] on html "NS 1 3 Clients IMMOBILIERE 3L - C_55738_NETIM Situation Analyse Contacts & Adre…" at bounding box center [494, 243] width 988 height 486
click at [921, 198] on div "Replanifier cette action" at bounding box center [927, 200] width 69 height 12
select select "9"
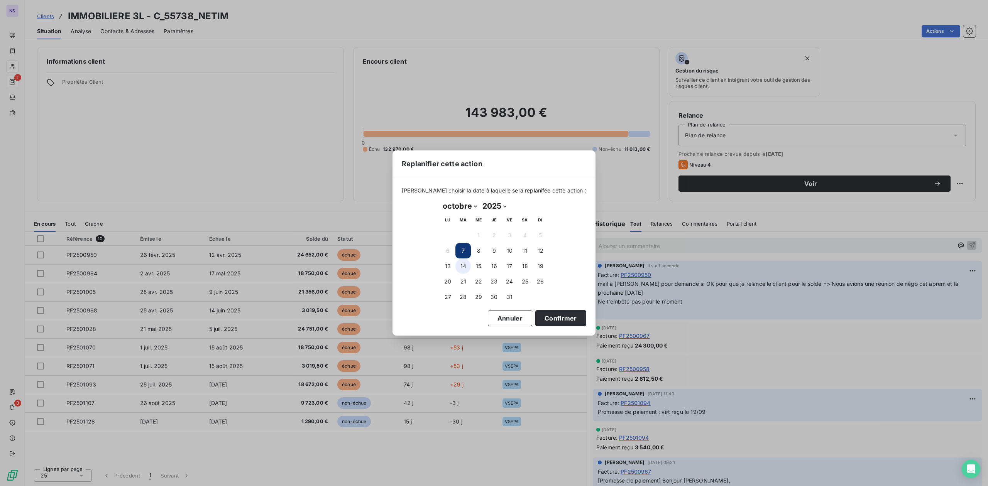
click at [459, 264] on button "14" at bounding box center [462, 265] width 15 height 15
click at [542, 321] on button "Confirmer" at bounding box center [560, 318] width 51 height 16
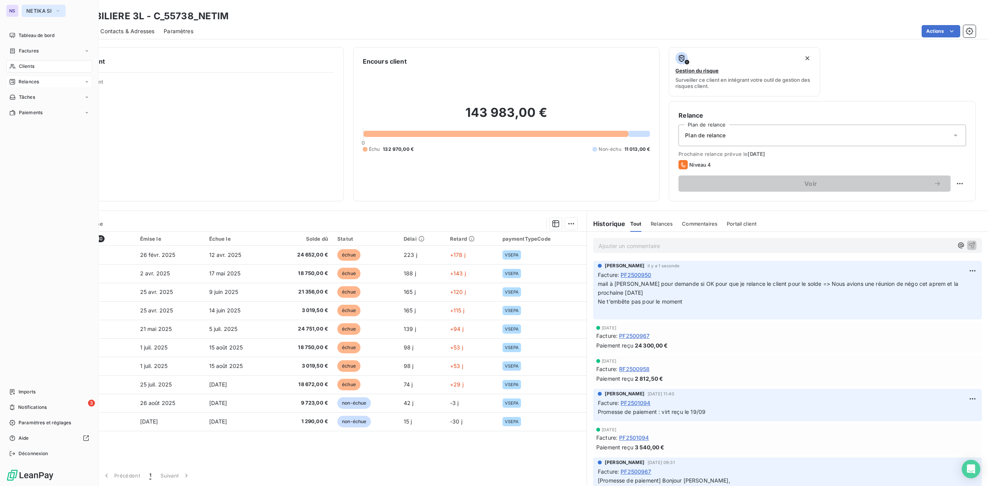
click at [36, 8] on span "NETIKA SI" at bounding box center [38, 11] width 25 height 6
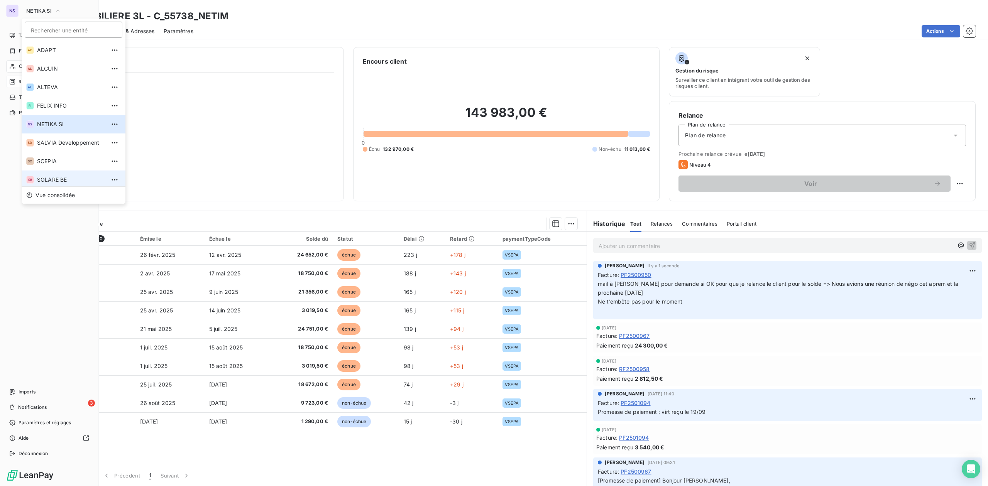
click at [50, 178] on span "SOLARE BE" at bounding box center [71, 180] width 68 height 8
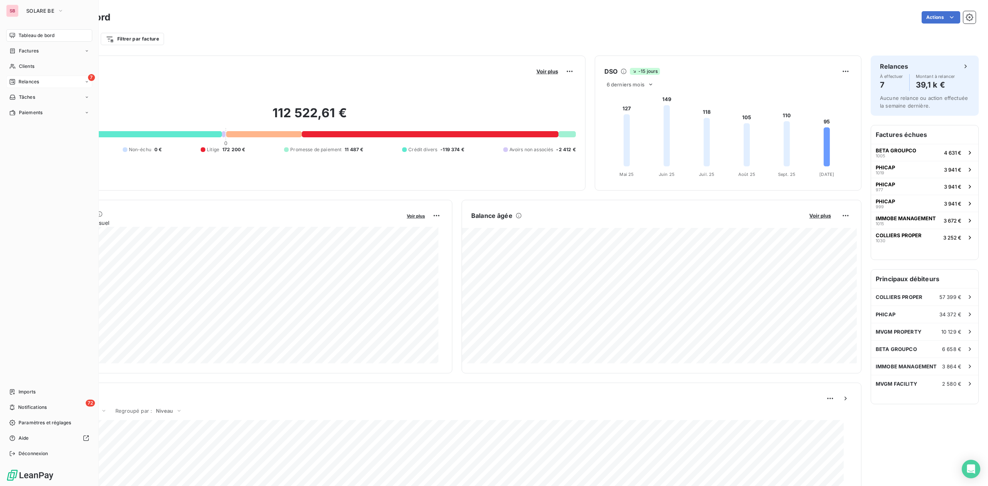
click at [36, 81] on span "Relances" at bounding box center [29, 81] width 20 height 7
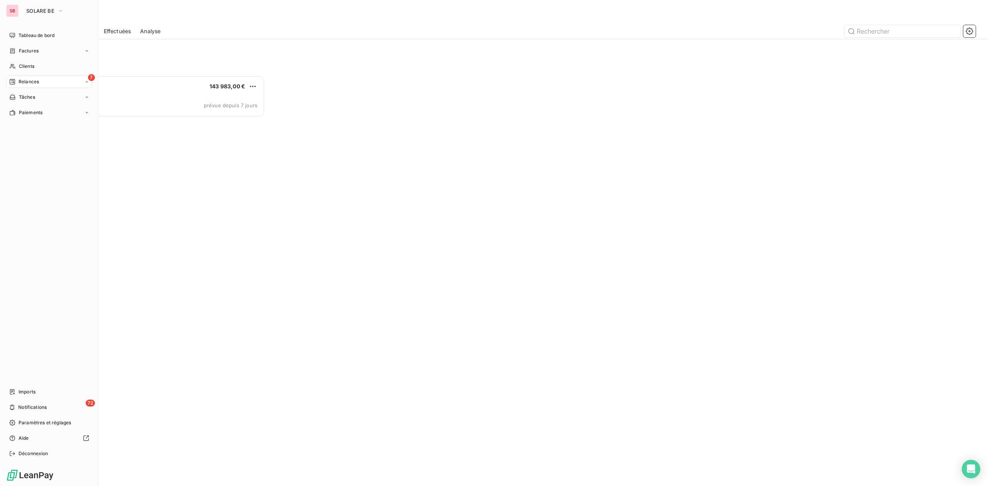
scroll to position [403, 220]
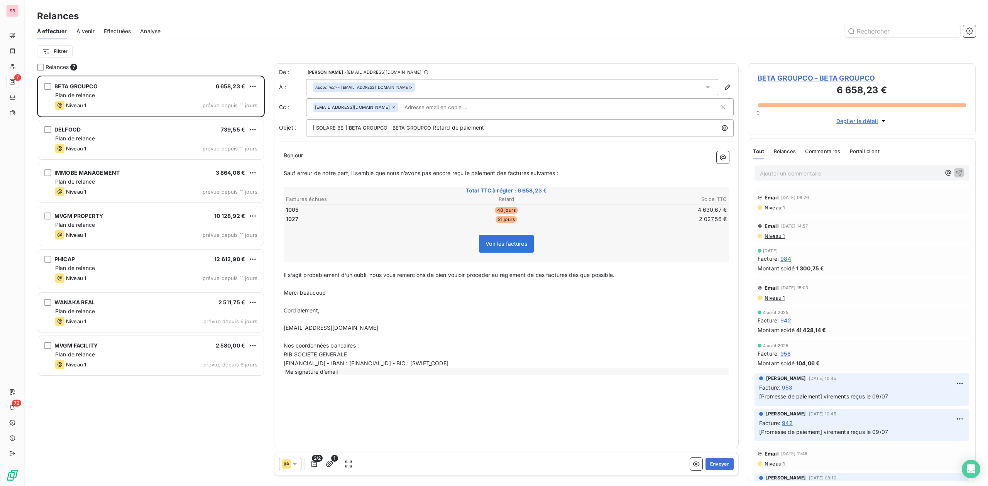
click at [799, 80] on span "BETA GROUPCO - BETA GROUPCO" at bounding box center [861, 78] width 208 height 10
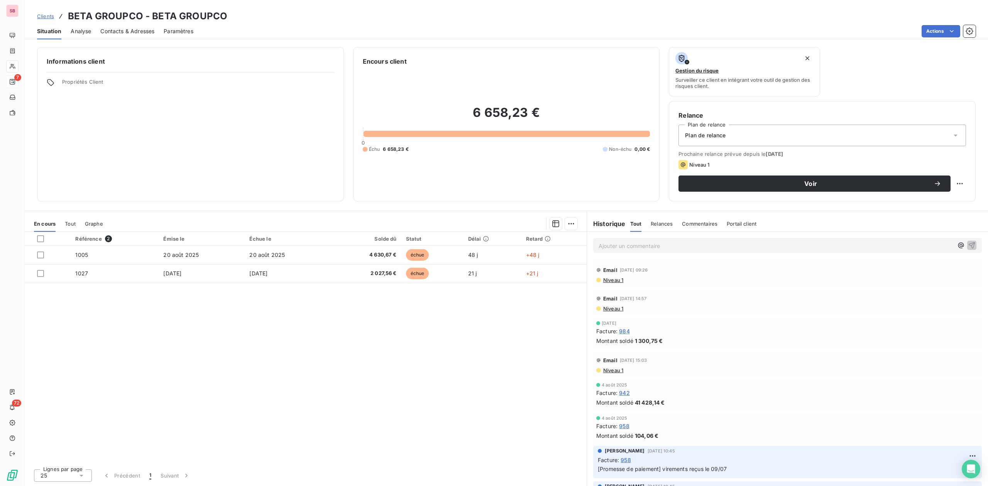
click at [140, 44] on div "Informations client Propriétés Client Encours client 6 658,23 € 0 Échu 6 658,23…" at bounding box center [506, 264] width 963 height 444
click at [137, 28] on span "Contacts & Adresses" at bounding box center [127, 31] width 54 height 8
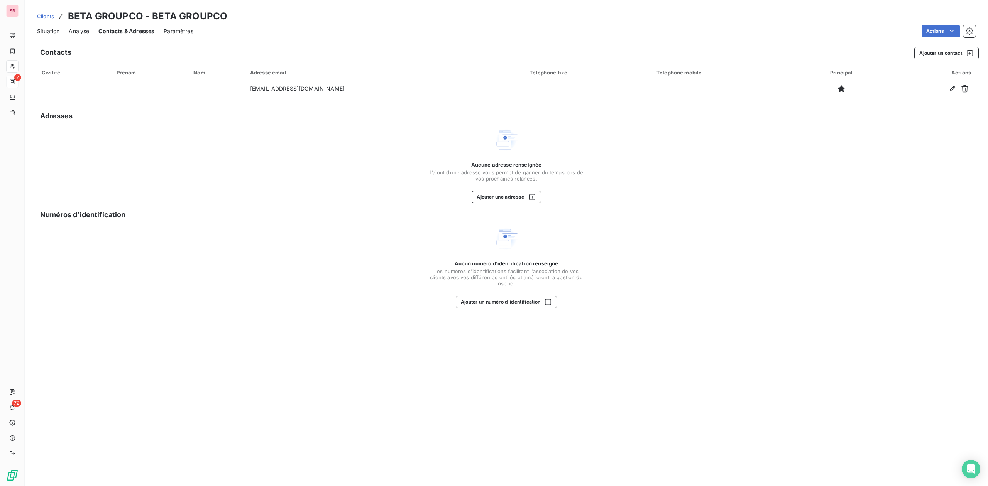
click at [54, 29] on span "Situation" at bounding box center [48, 31] width 22 height 8
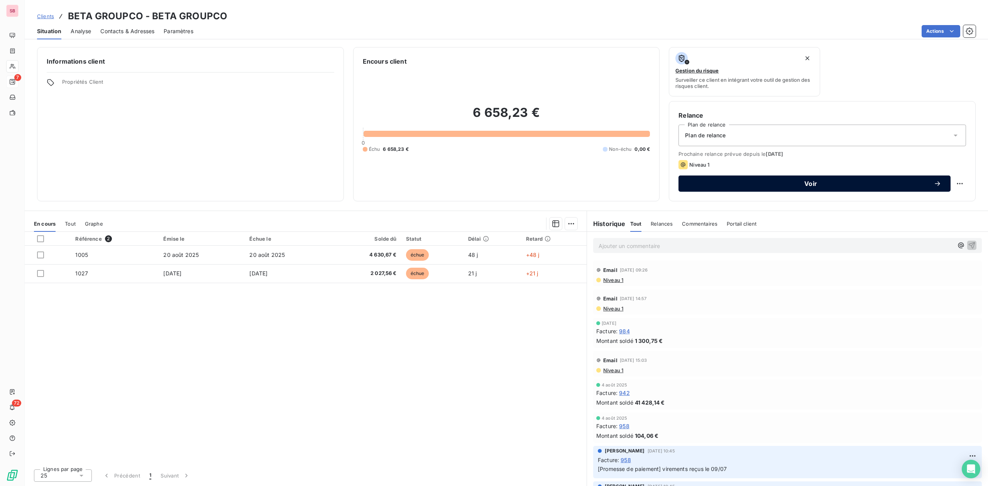
click at [811, 181] on span "Voir" at bounding box center [811, 184] width 246 height 6
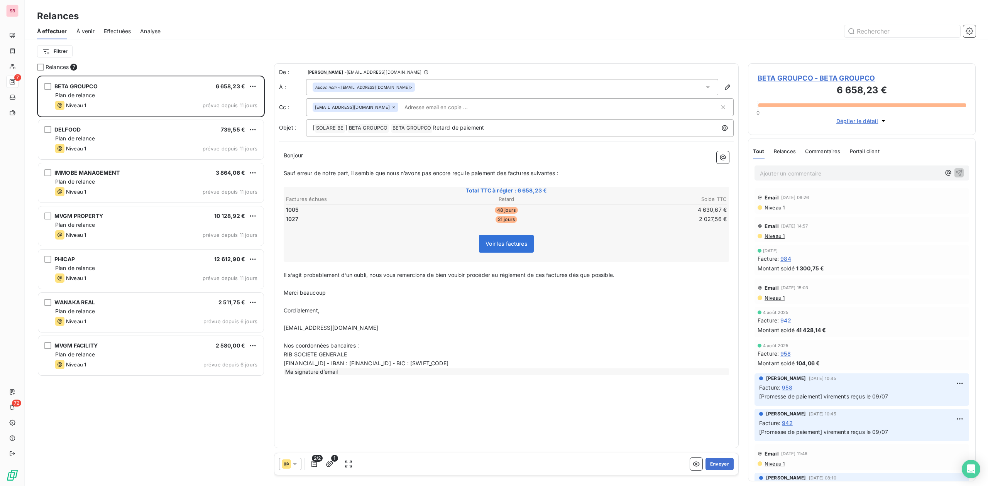
scroll to position [403, 220]
click at [716, 466] on button "Envoyer" at bounding box center [719, 464] width 28 height 12
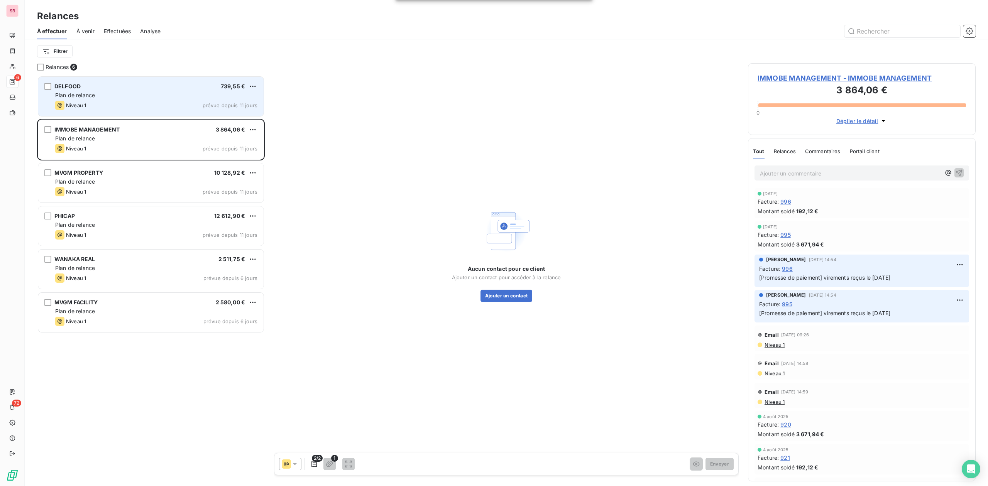
click at [117, 90] on div "DELFOOD 739,55 € Plan de relance Niveau 1 prévue depuis 11 jours" at bounding box center [150, 96] width 225 height 39
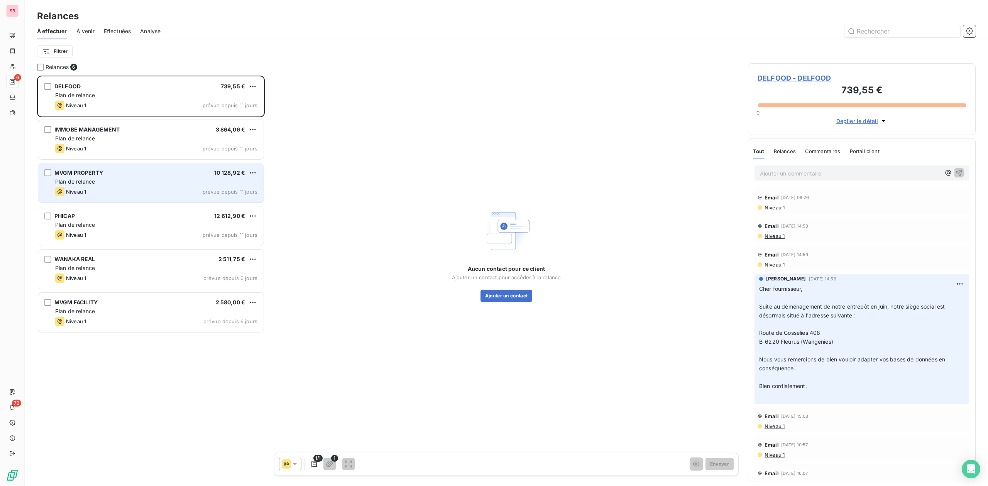
click at [110, 176] on div "MVGM PROPERTY 10 128,92 € Plan de relance Niveau 1 prévue depuis 11 jours" at bounding box center [150, 182] width 225 height 39
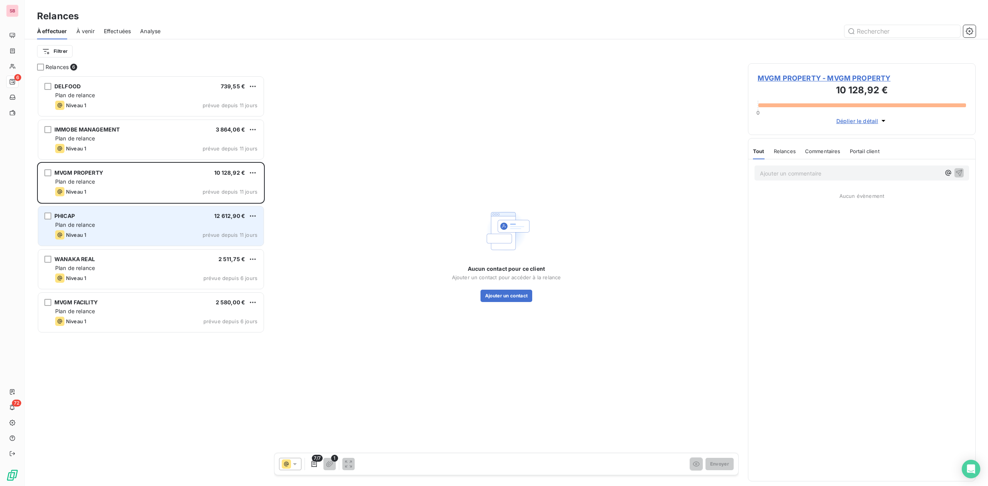
click at [119, 224] on div "Plan de relance" at bounding box center [156, 225] width 202 height 8
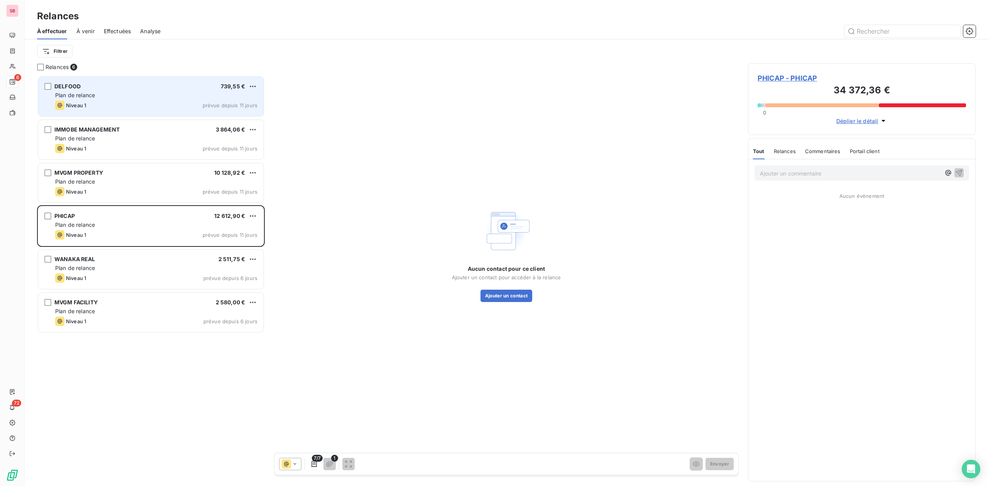
click at [93, 91] on div "Plan de relance" at bounding box center [156, 95] width 202 height 8
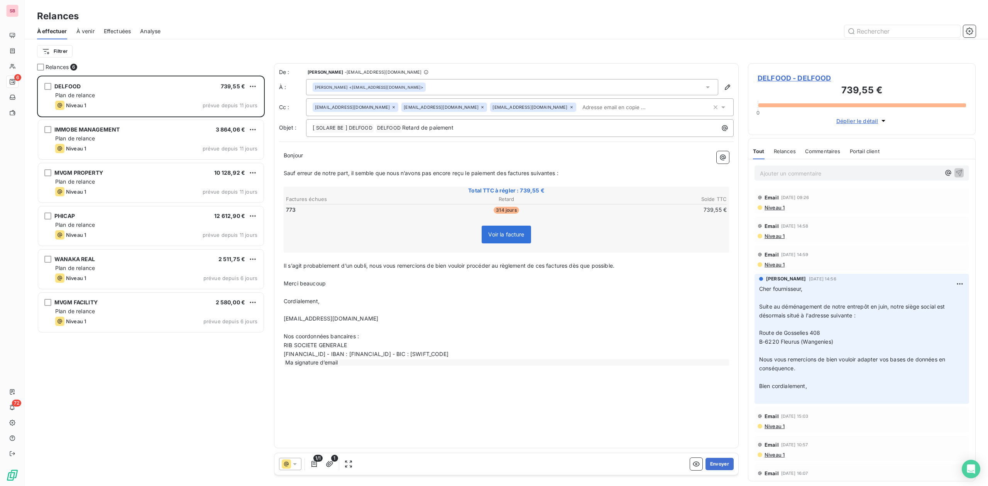
click at [801, 76] on span "DELFOOD - DELFOOD" at bounding box center [861, 78] width 208 height 10
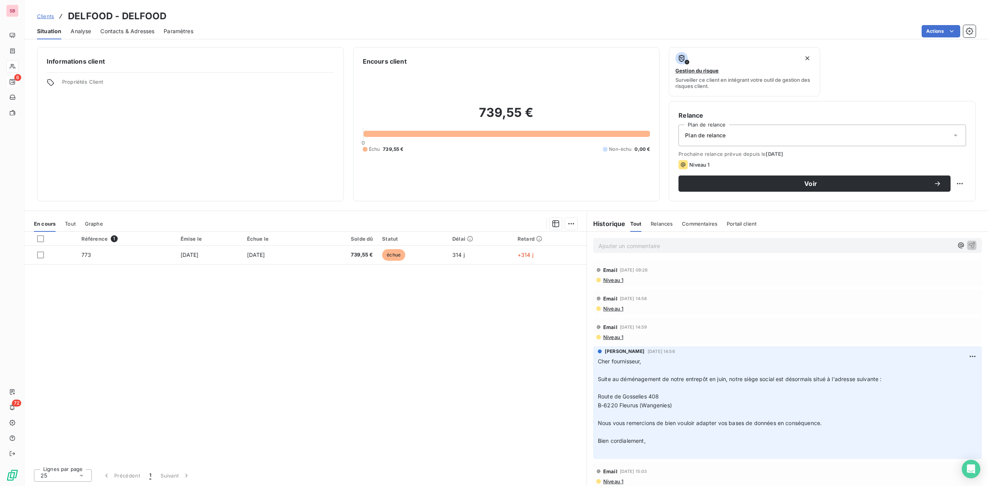
click at [121, 28] on span "Contacts & Adresses" at bounding box center [127, 31] width 54 height 8
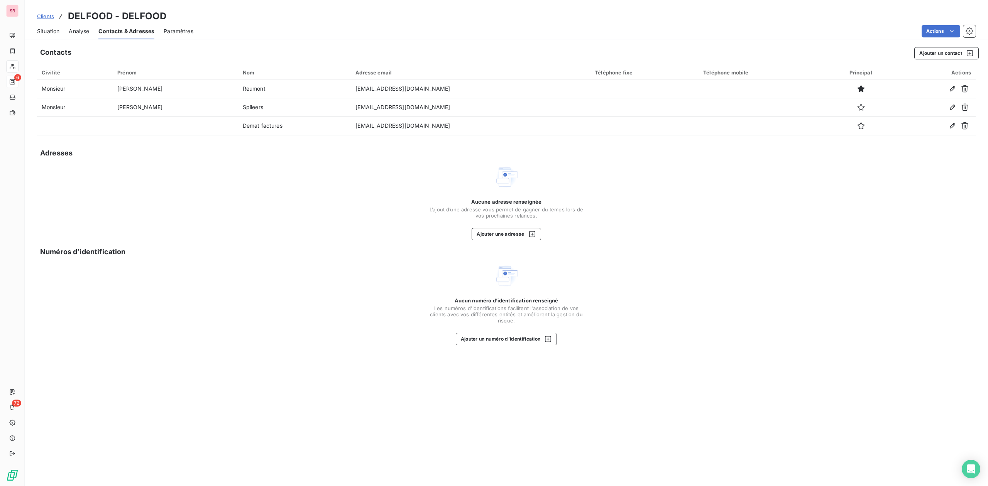
click at [48, 32] on span "Situation" at bounding box center [48, 31] width 22 height 8
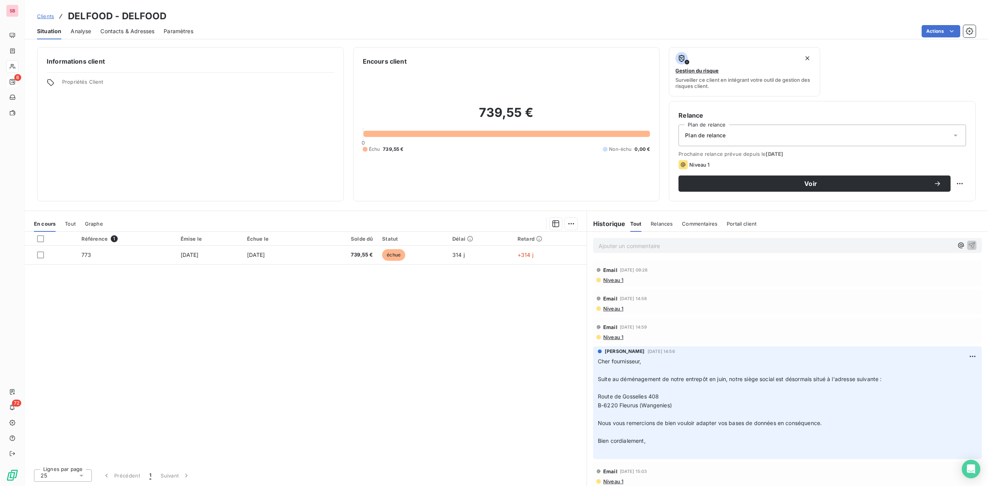
click at [128, 31] on span "Contacts & Adresses" at bounding box center [127, 31] width 54 height 8
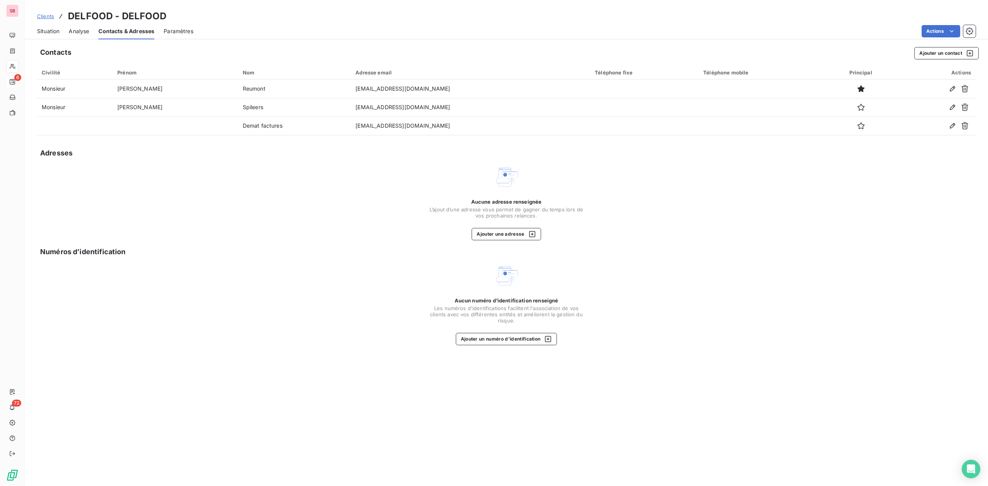
click at [50, 29] on span "Situation" at bounding box center [48, 31] width 22 height 8
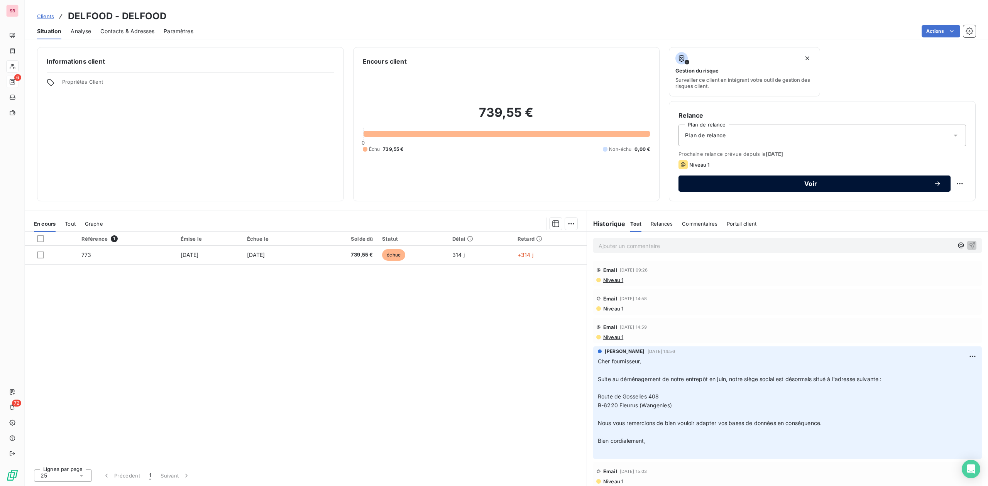
click at [828, 184] on span "Voir" at bounding box center [811, 184] width 246 height 6
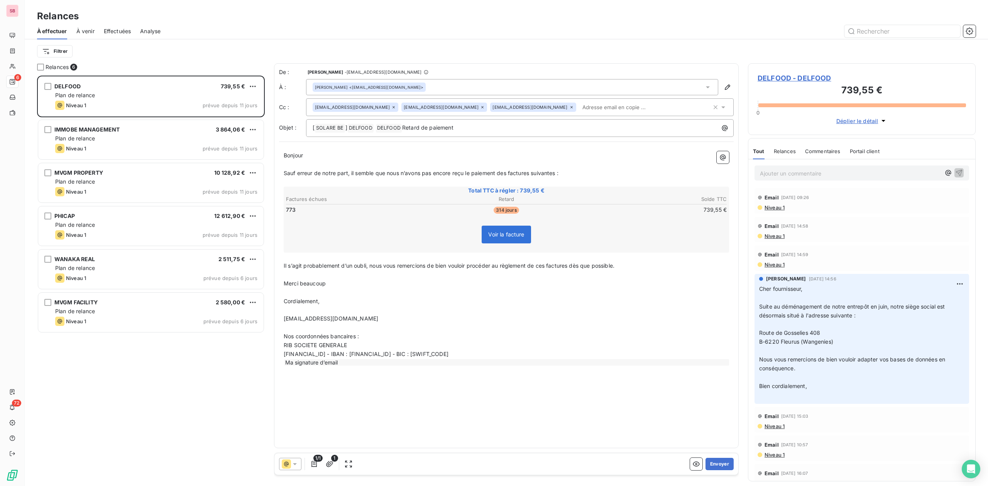
scroll to position [403, 220]
click at [715, 465] on button "Envoyer" at bounding box center [719, 464] width 28 height 12
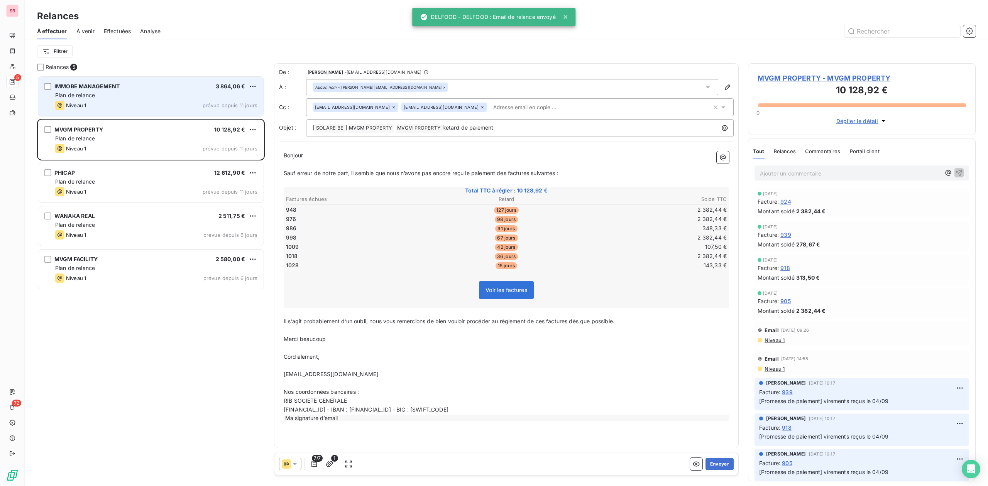
click at [107, 84] on span "IMMOBE MANAGEMENT" at bounding box center [87, 86] width 66 height 7
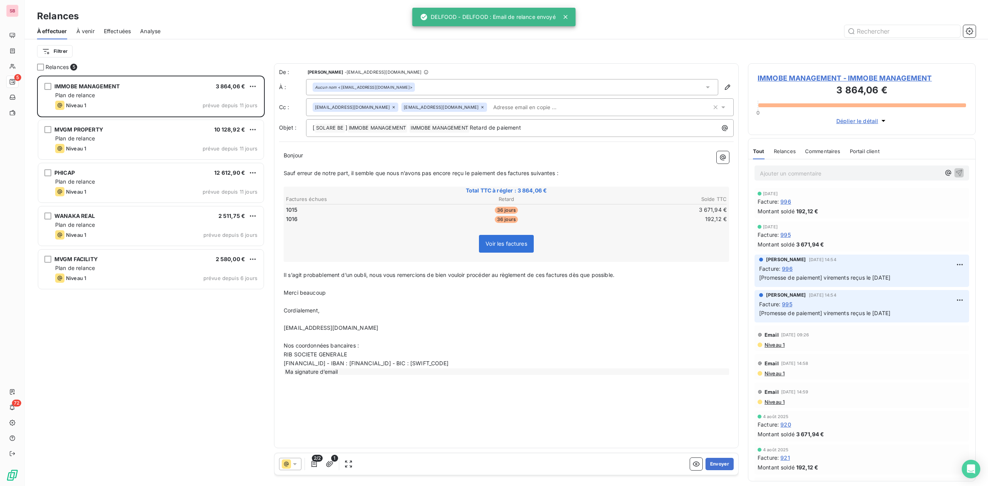
click at [800, 78] on span "IMMOBE MANAGEMENT - IMMOBE MANAGEMENT" at bounding box center [861, 78] width 208 height 10
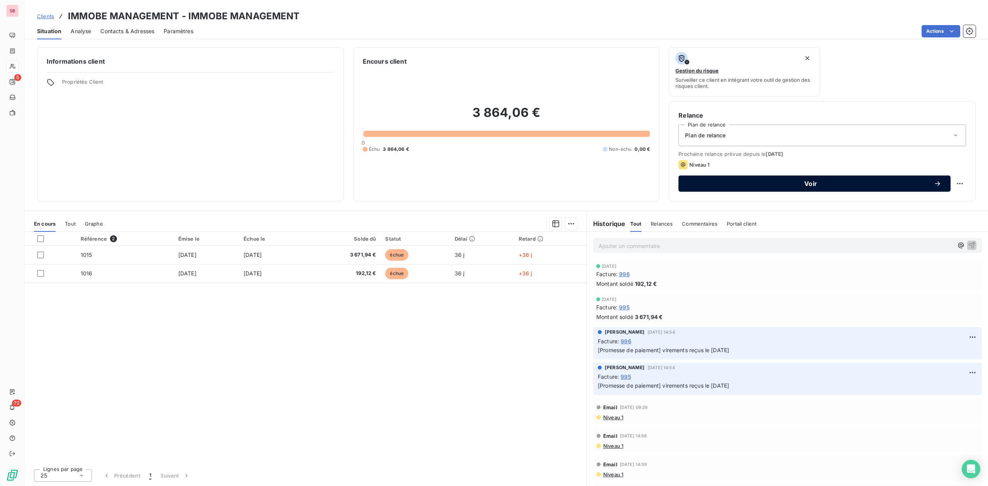
click at [809, 181] on span "Voir" at bounding box center [811, 184] width 246 height 6
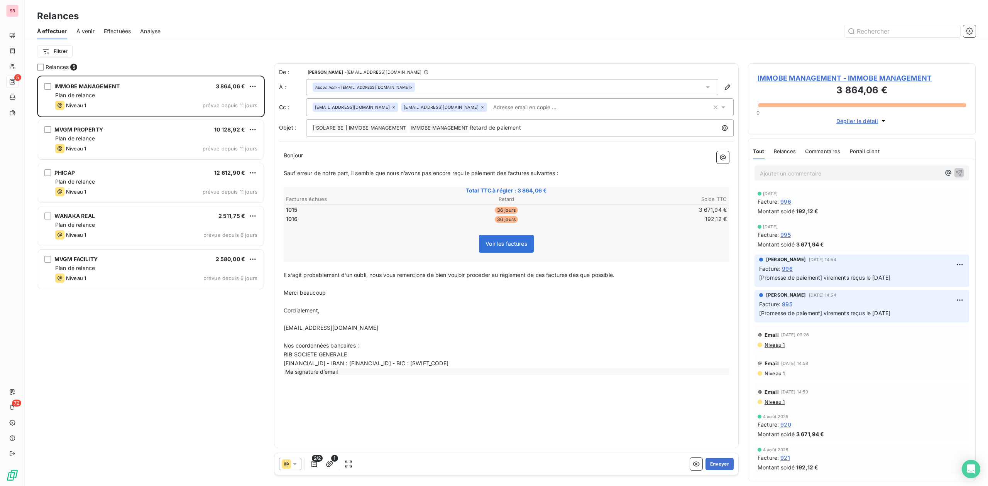
scroll to position [403, 220]
click at [719, 463] on button "Envoyer" at bounding box center [719, 464] width 28 height 12
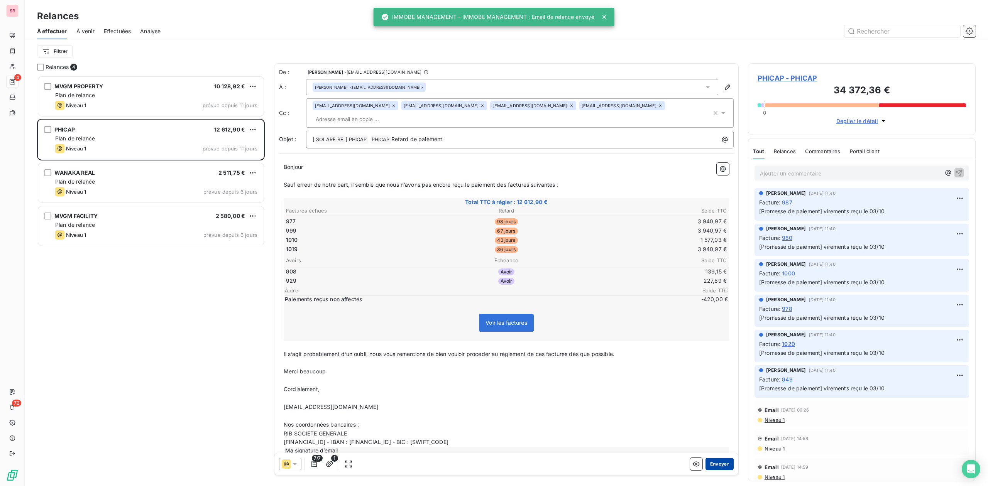
click at [708, 461] on button "Envoyer" at bounding box center [719, 464] width 28 height 12
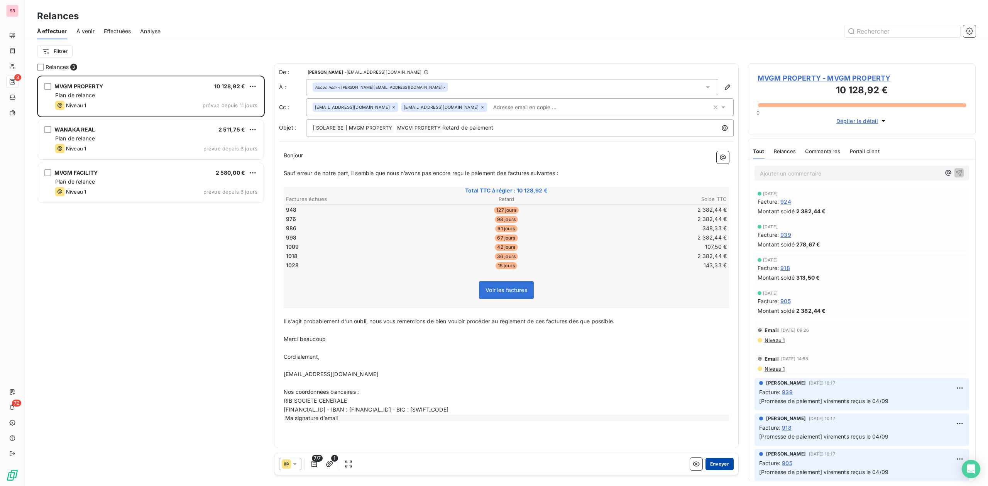
click at [719, 465] on button "Envoyer" at bounding box center [719, 464] width 28 height 12
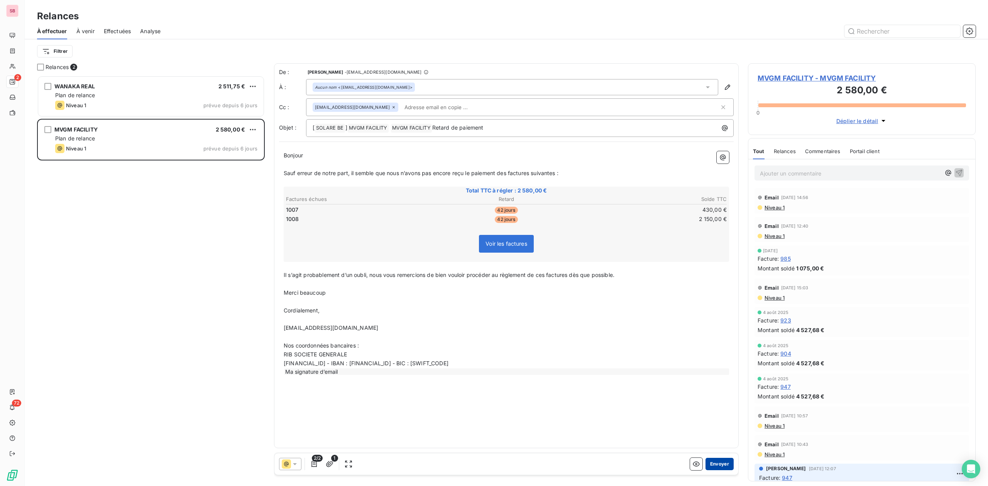
click at [718, 464] on button "Envoyer" at bounding box center [719, 464] width 28 height 12
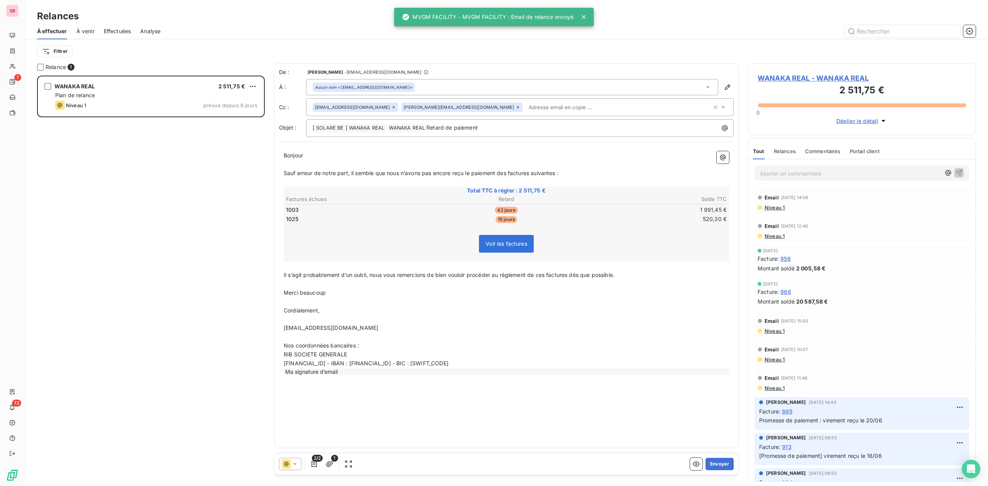
click at [718, 464] on button "Envoyer" at bounding box center [719, 464] width 28 height 12
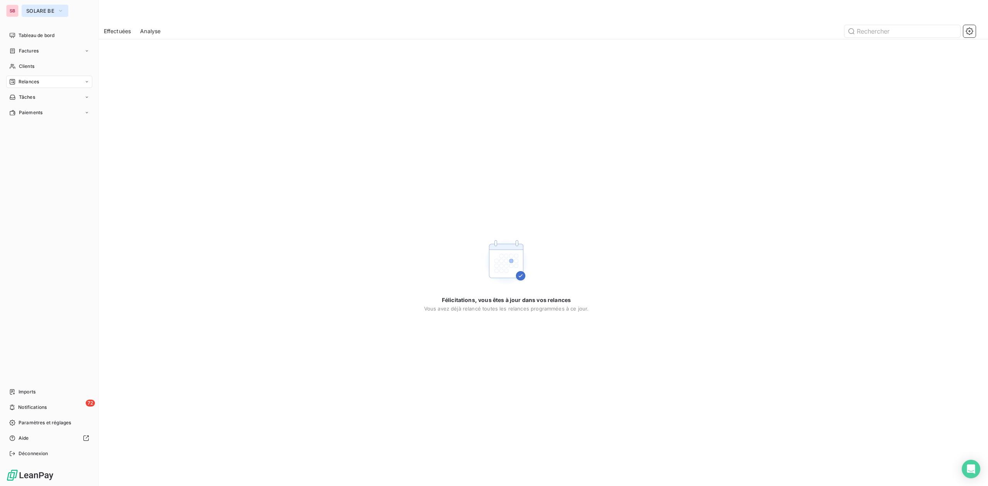
click at [39, 11] on span "SOLARE BE" at bounding box center [40, 11] width 28 height 6
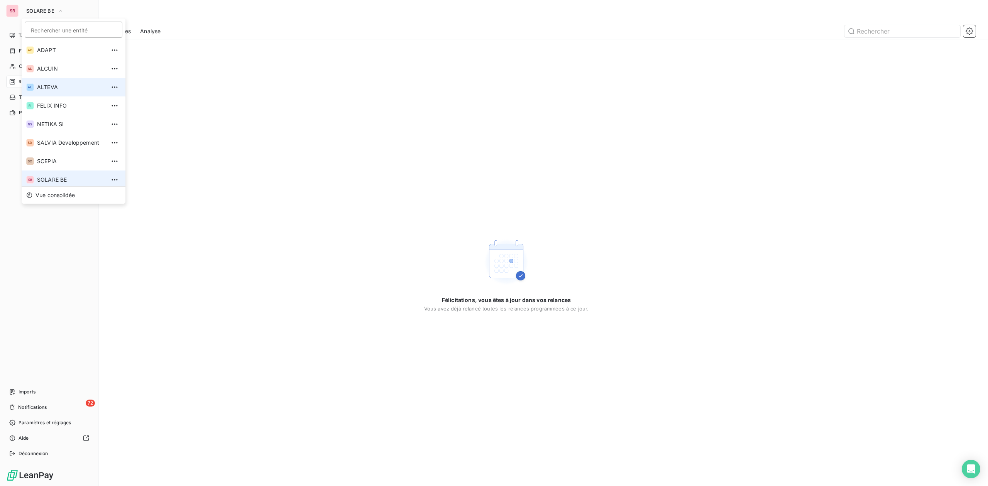
scroll to position [3, 0]
click at [57, 100] on span "FELIX INFO" at bounding box center [71, 103] width 68 height 8
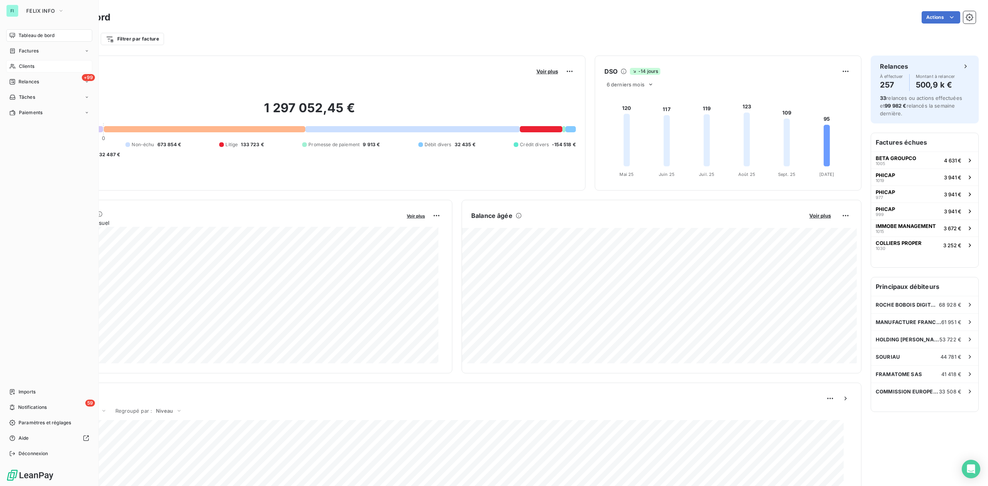
click at [24, 67] on span "Clients" at bounding box center [26, 66] width 15 height 7
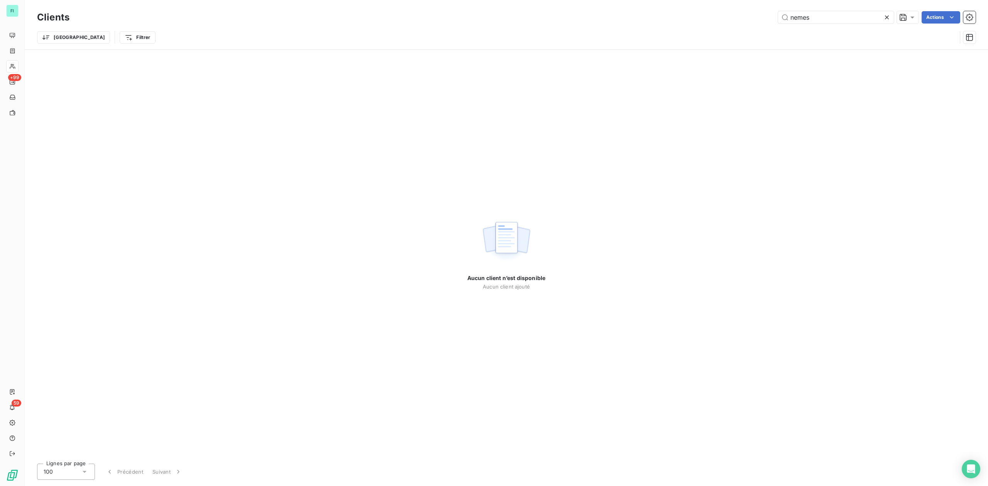
drag, startPoint x: 791, startPoint y: 14, endPoint x: 625, endPoint y: 15, distance: 165.9
click at [718, 14] on div "nemes Actions" at bounding box center [527, 17] width 897 height 12
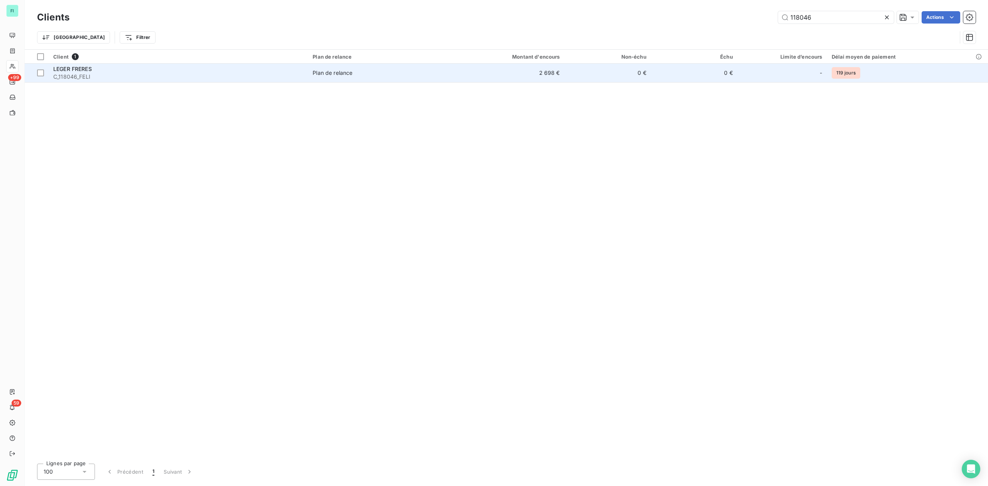
type input "118046"
click at [119, 72] on div "LEGER FRERES" at bounding box center [178, 69] width 250 height 8
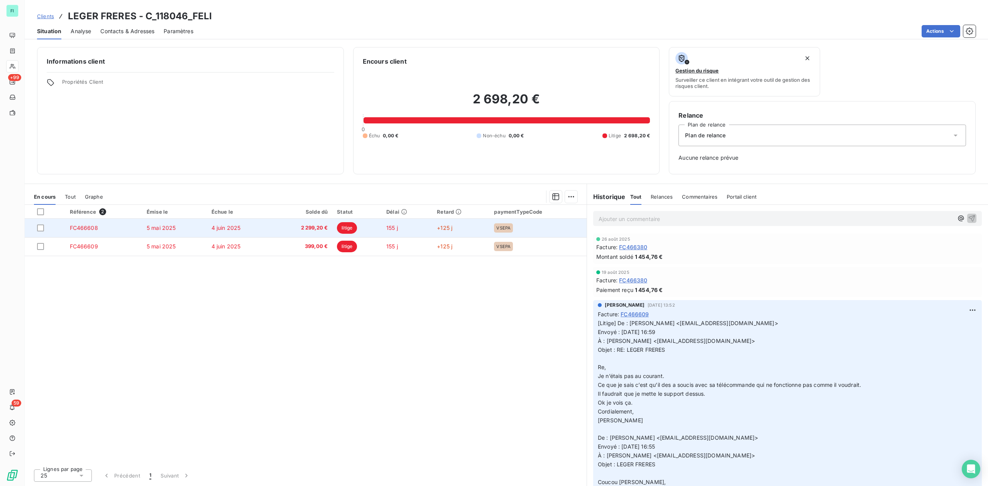
click at [92, 228] on span "FC466608" at bounding box center [84, 228] width 28 height 7
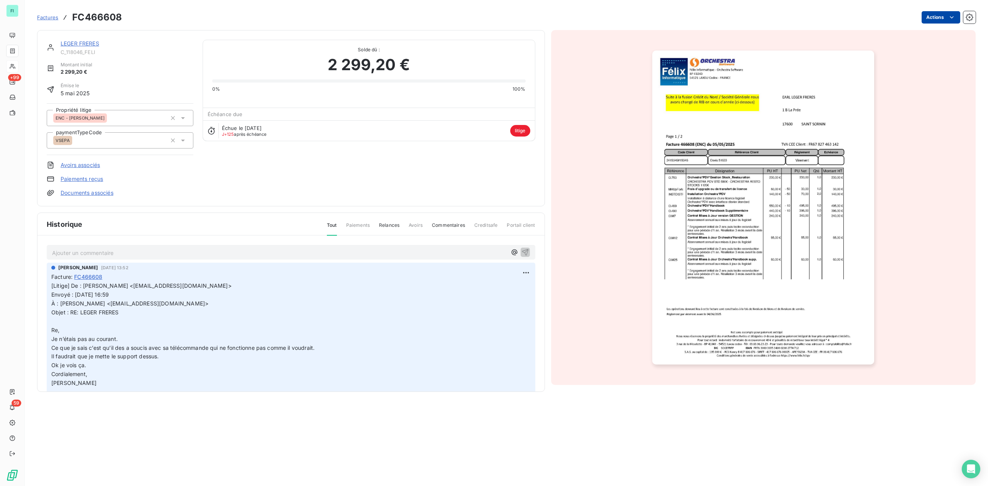
click at [942, 15] on html "FI +99 59 Factures FC466608 Actions LEGER FRERES C_118046_FELI Montant initial …" at bounding box center [494, 243] width 988 height 486
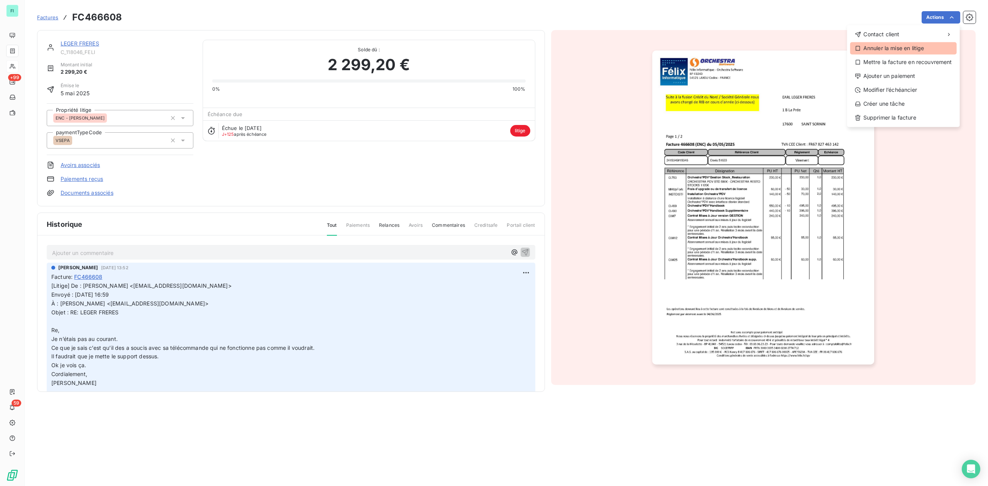
click at [903, 47] on div "Annuler la mise en litige" at bounding box center [903, 48] width 106 height 12
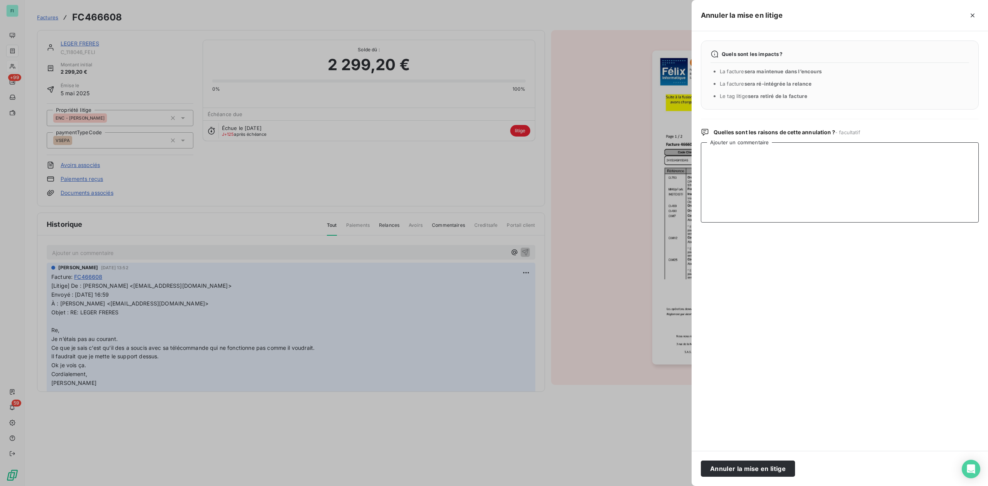
click at [793, 150] on textarea "Ajouter un commentaire" at bounding box center [840, 182] width 278 height 80
paste textarea "Vu avec [PERSON_NAME], tu peux relancer le client. [GEOGRAPHIC_DATA] Cordialeme…"
type textarea "Vu avec [PERSON_NAME], tu peux relancer le client. [GEOGRAPHIC_DATA] Cordialeme…"
click at [736, 466] on button "Annuler la mise en litige" at bounding box center [748, 469] width 94 height 16
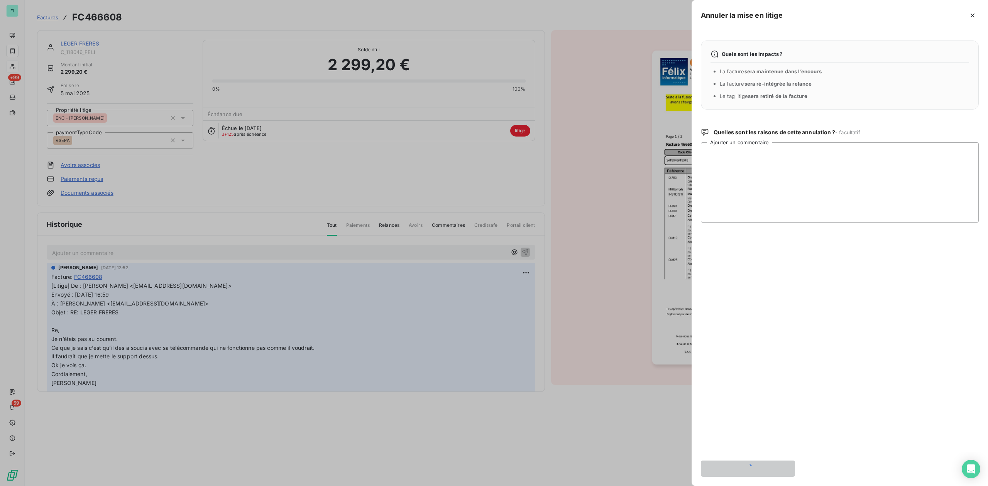
scroll to position [0, 0]
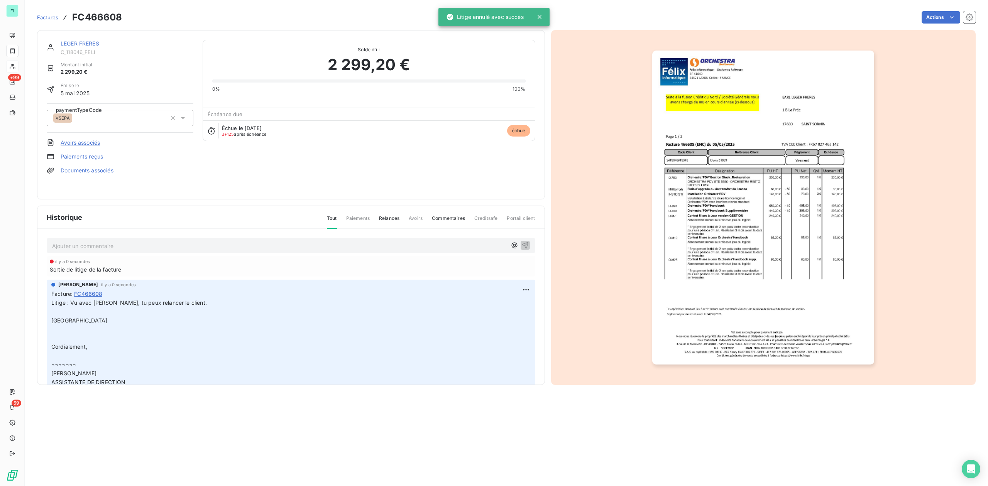
click at [85, 41] on link "LEGER FRERES" at bounding box center [80, 43] width 39 height 7
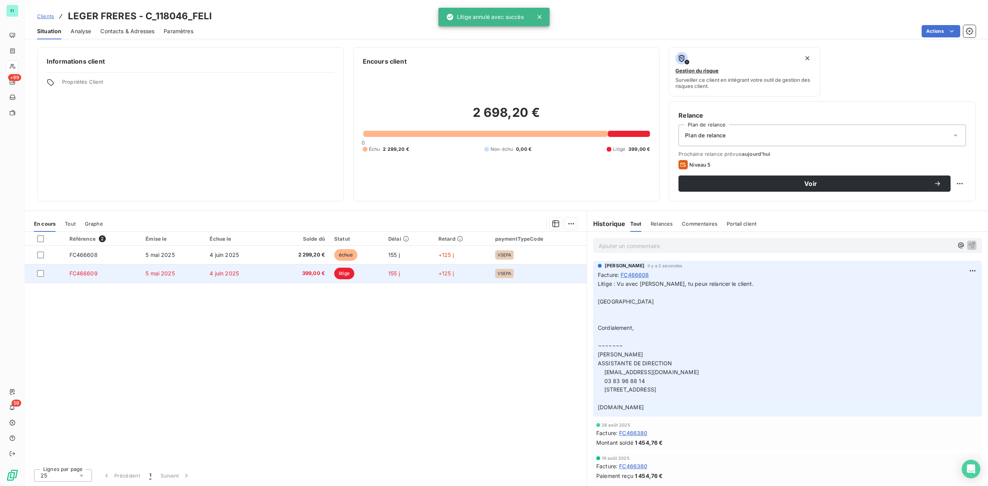
click at [183, 274] on td "5 mai 2025" at bounding box center [173, 273] width 64 height 19
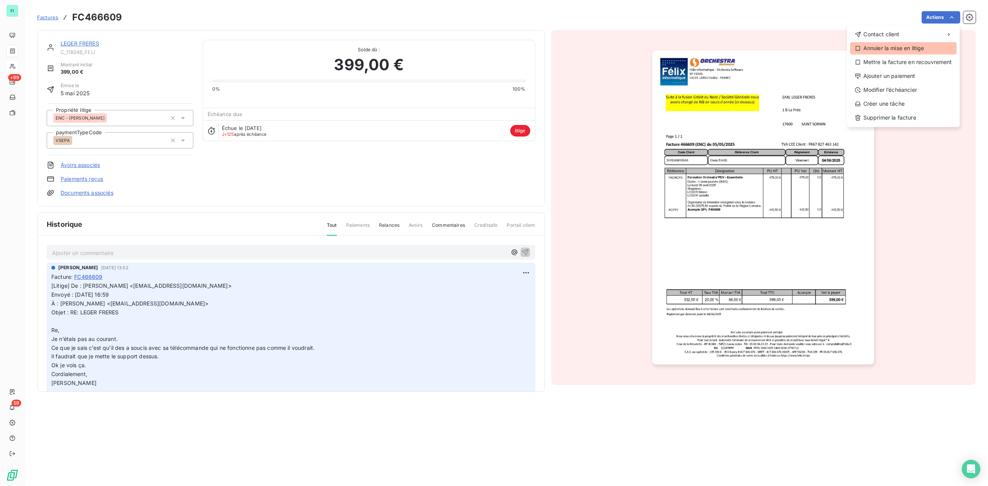
click at [916, 48] on div "Annuler la mise en litige" at bounding box center [903, 48] width 106 height 12
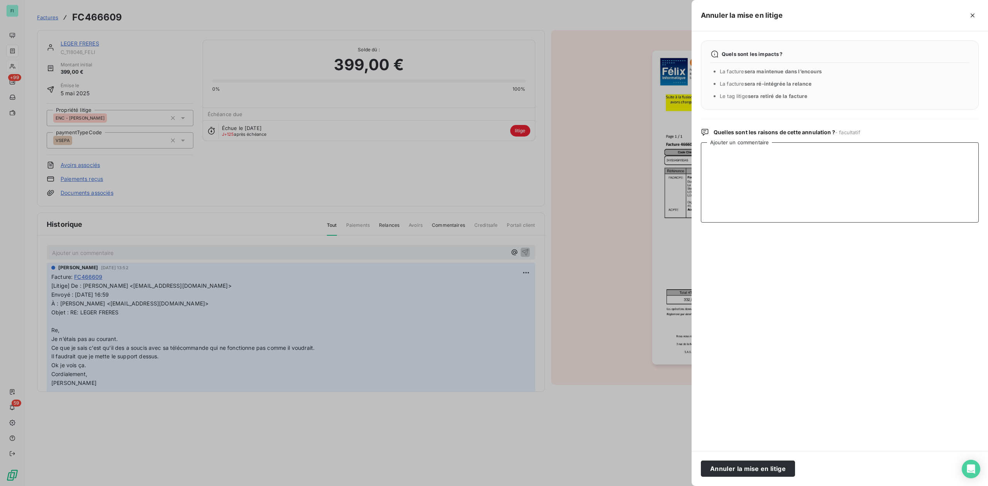
click at [762, 165] on textarea "Ajouter un commentaire" at bounding box center [840, 182] width 278 height 80
paste textarea "Vu avec [PERSON_NAME], tu peux relancer le client. [GEOGRAPHIC_DATA] Cordialeme…"
type textarea "Vu avec [PERSON_NAME], tu peux relancer le client. [GEOGRAPHIC_DATA] Cordialeme…"
click at [735, 471] on button "Annuler la mise en litige" at bounding box center [748, 469] width 94 height 16
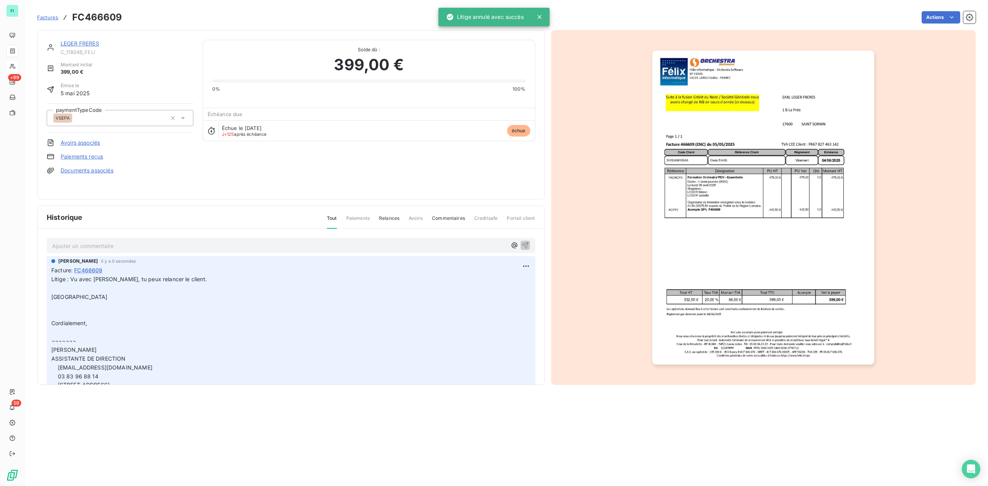
click at [90, 45] on link "LEGER FRERES" at bounding box center [80, 43] width 39 height 7
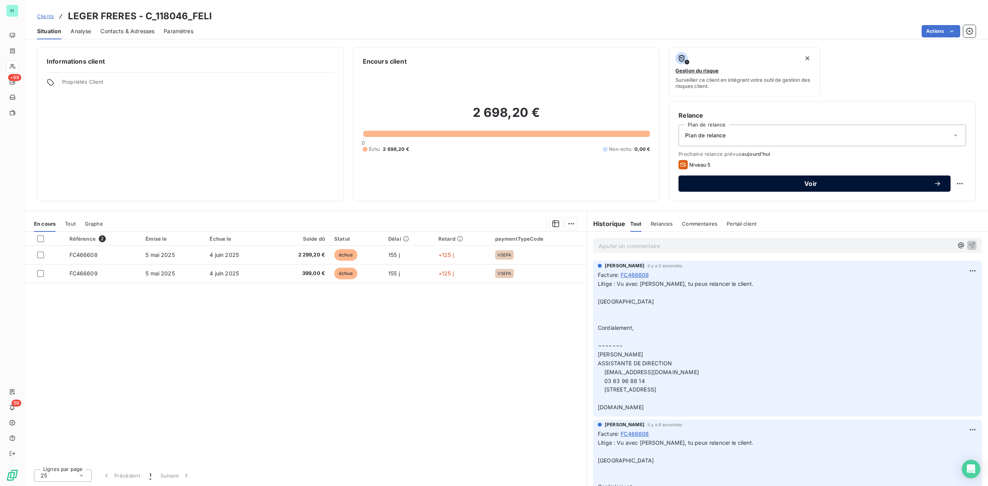
click at [812, 185] on span "Voir" at bounding box center [811, 184] width 246 height 6
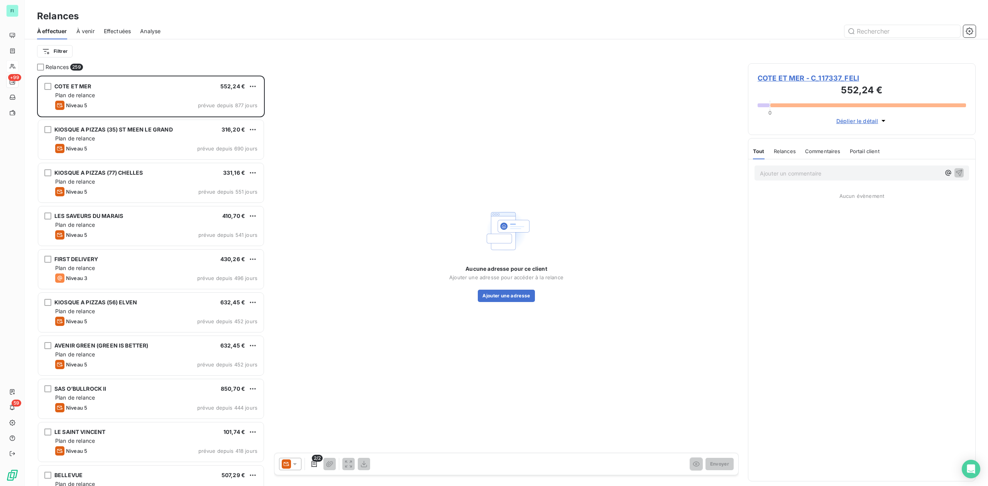
scroll to position [403, 220]
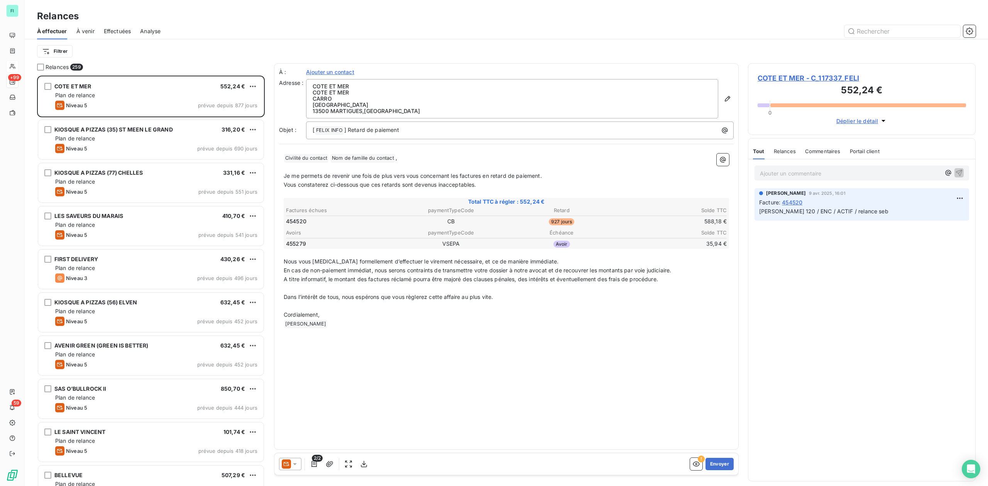
click at [298, 463] on icon at bounding box center [295, 464] width 8 height 8
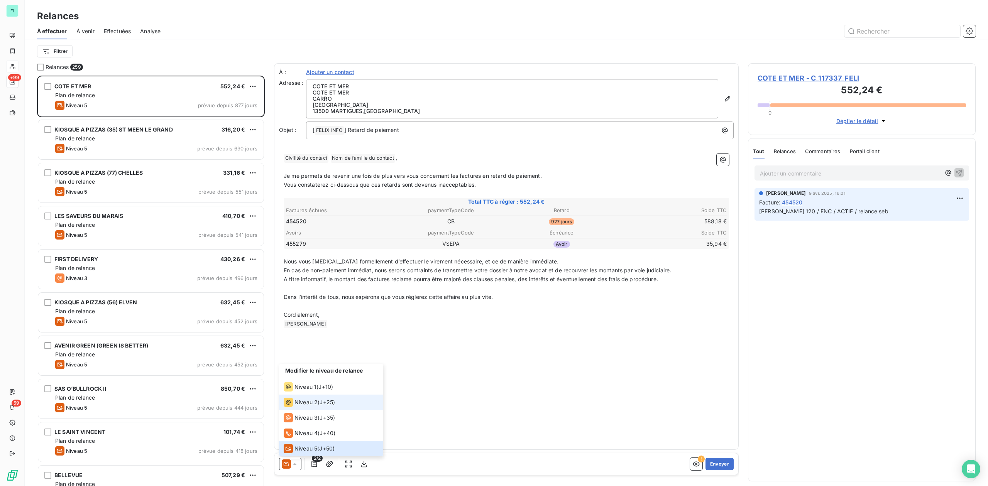
click at [300, 400] on span "Niveau 2" at bounding box center [305, 403] width 23 height 8
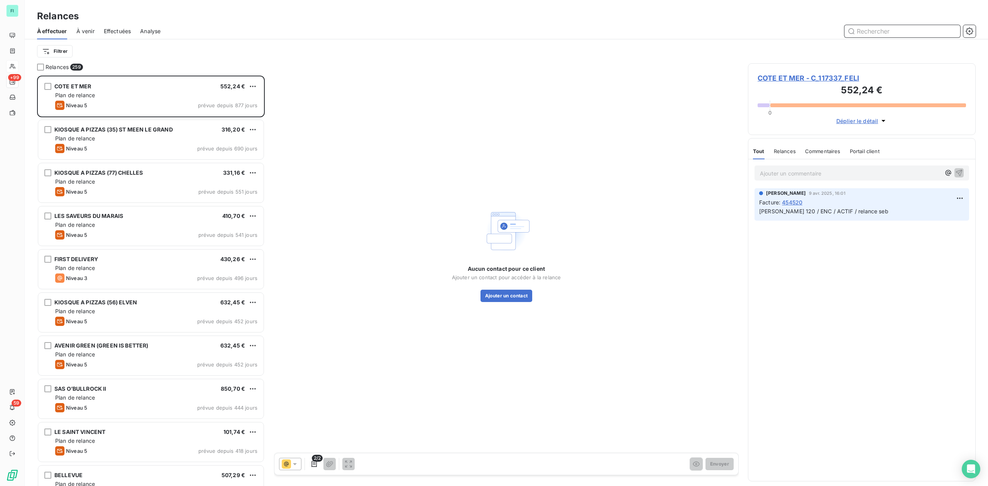
click at [876, 30] on input "text" at bounding box center [902, 31] width 116 height 12
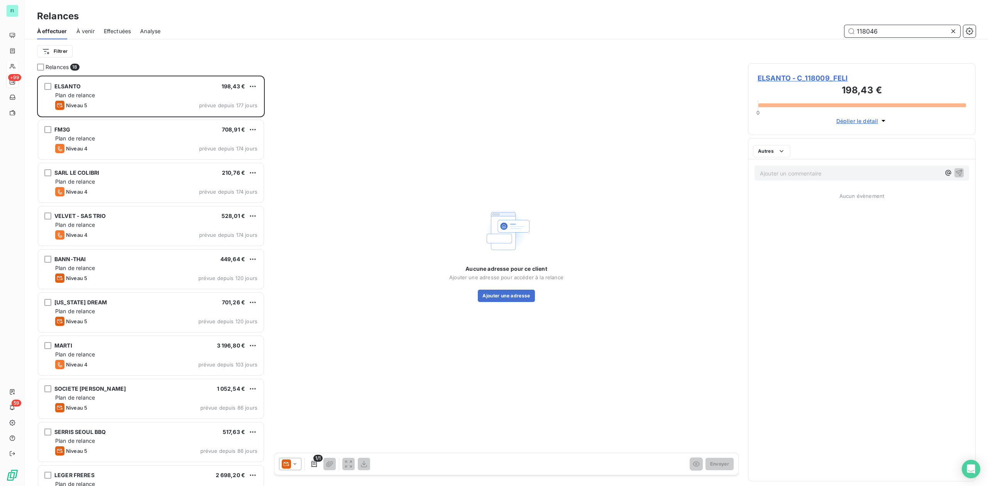
scroll to position [403, 220]
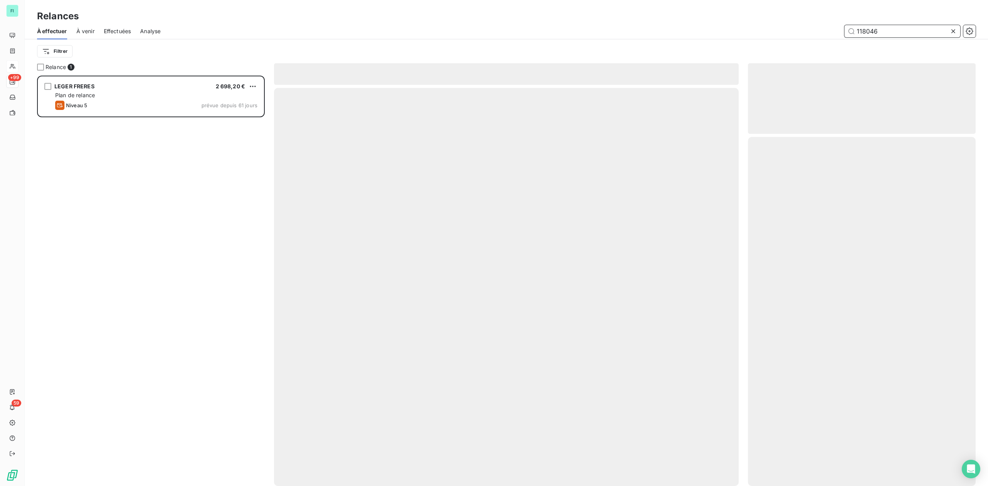
scroll to position [403, 220]
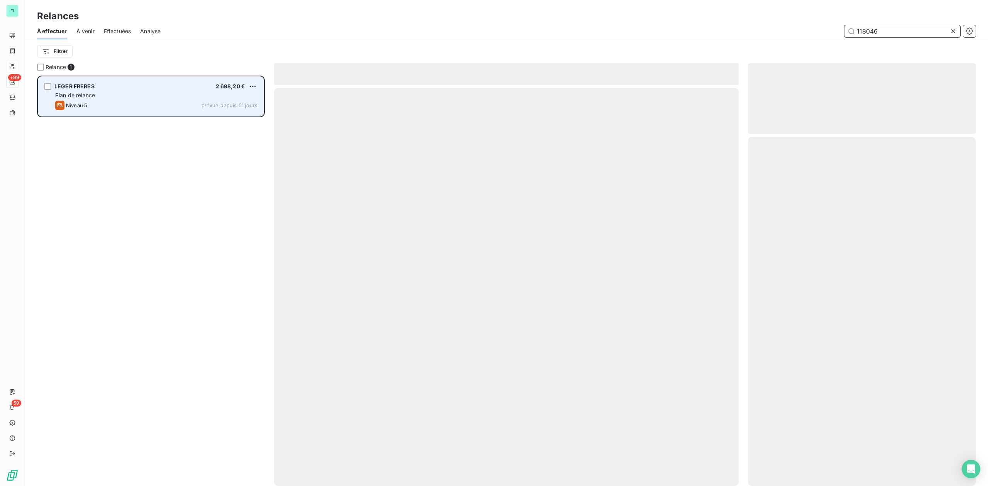
type input "118046"
click at [94, 90] on div "LEGER FRERES 2 698,20 €" at bounding box center [156, 86] width 202 height 7
click at [75, 91] on div "Plan de relance" at bounding box center [156, 95] width 202 height 8
click at [76, 86] on span "LEGER FRERES" at bounding box center [74, 86] width 40 height 7
click at [73, 85] on span "LEGER FRERES" at bounding box center [74, 86] width 40 height 7
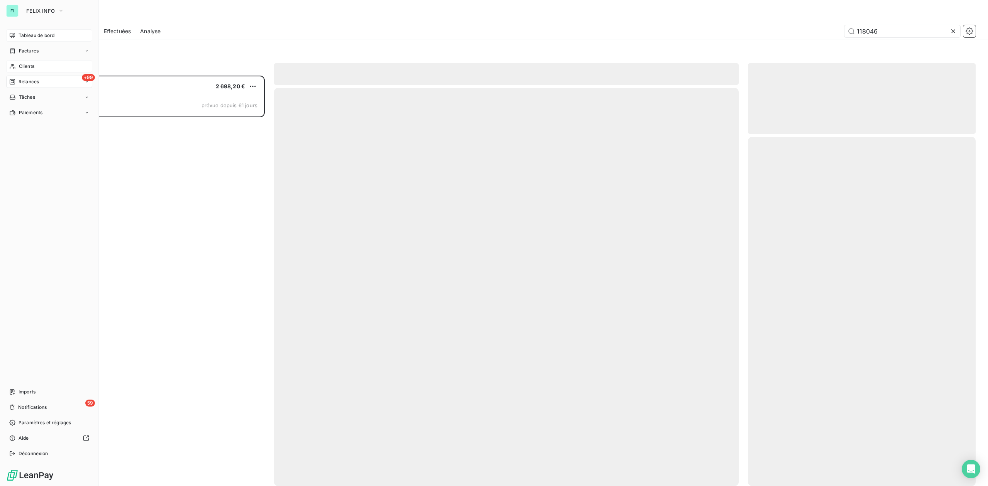
click at [37, 35] on span "Tableau de bord" at bounding box center [37, 35] width 36 height 7
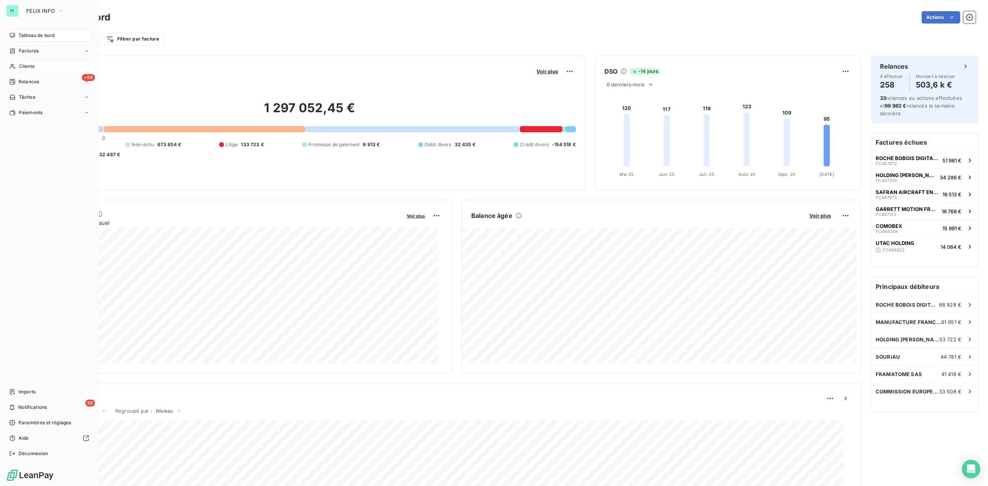
click at [30, 68] on span "Clients" at bounding box center [26, 66] width 15 height 7
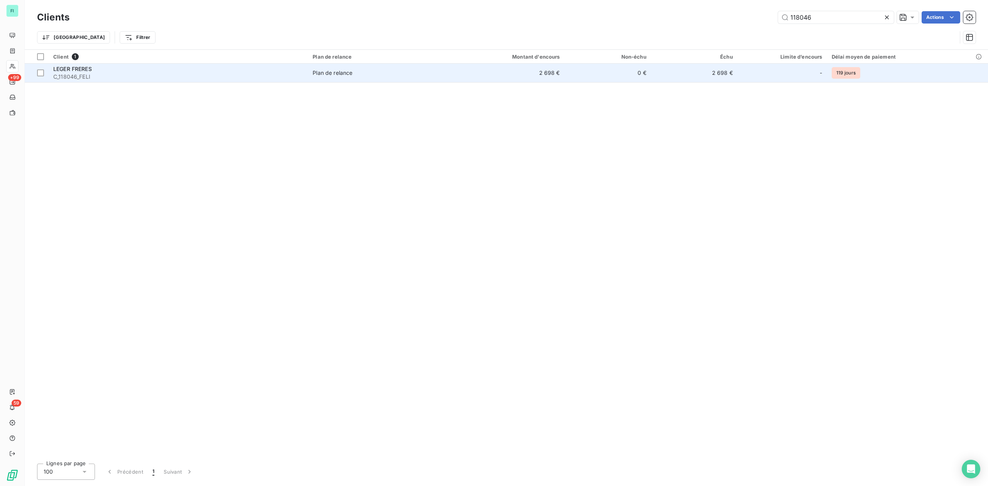
click at [283, 75] on span "C_118046_FELI" at bounding box center [178, 77] width 250 height 8
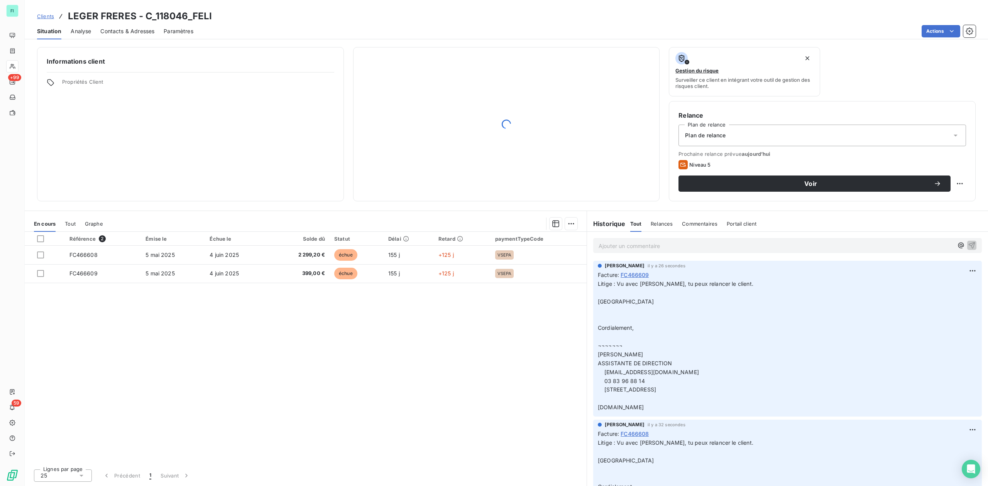
click at [125, 33] on span "Contacts & Adresses" at bounding box center [127, 31] width 54 height 8
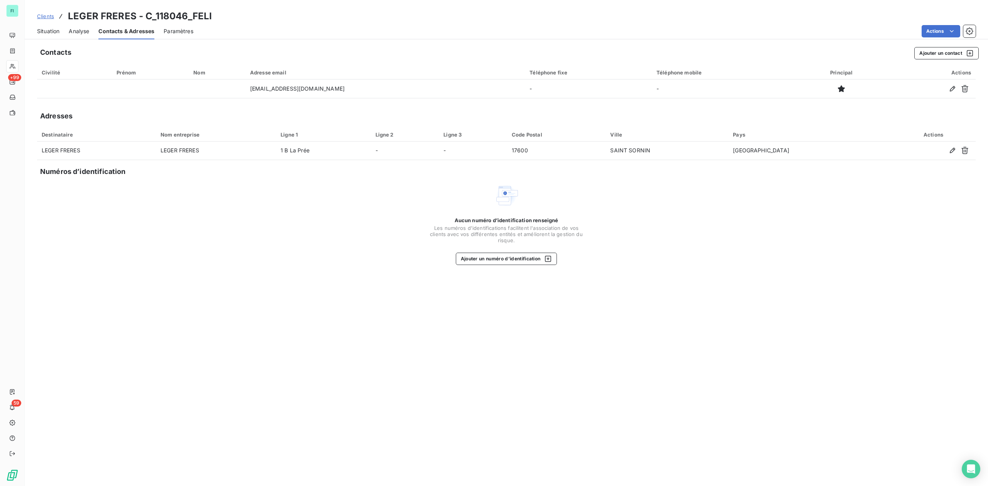
click at [52, 29] on span "Situation" at bounding box center [48, 31] width 22 height 8
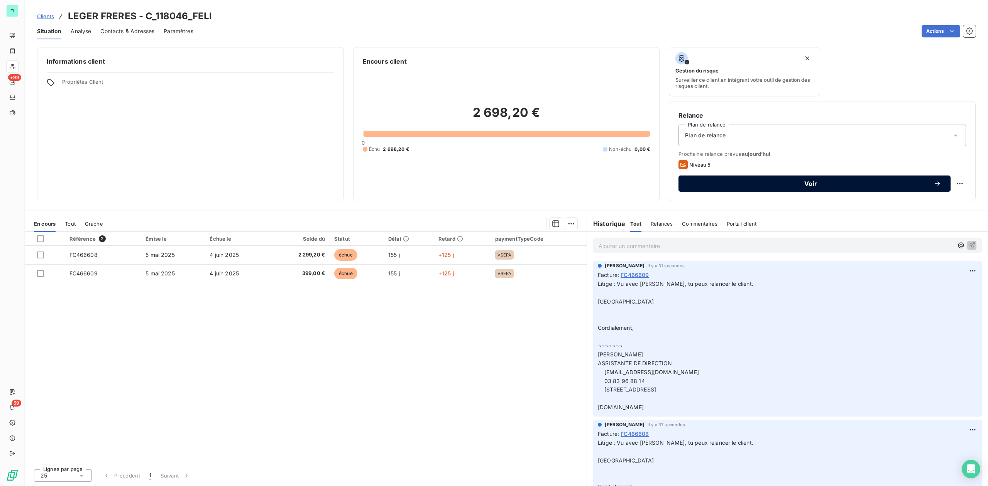
click at [787, 184] on span "Voir" at bounding box center [811, 184] width 246 height 6
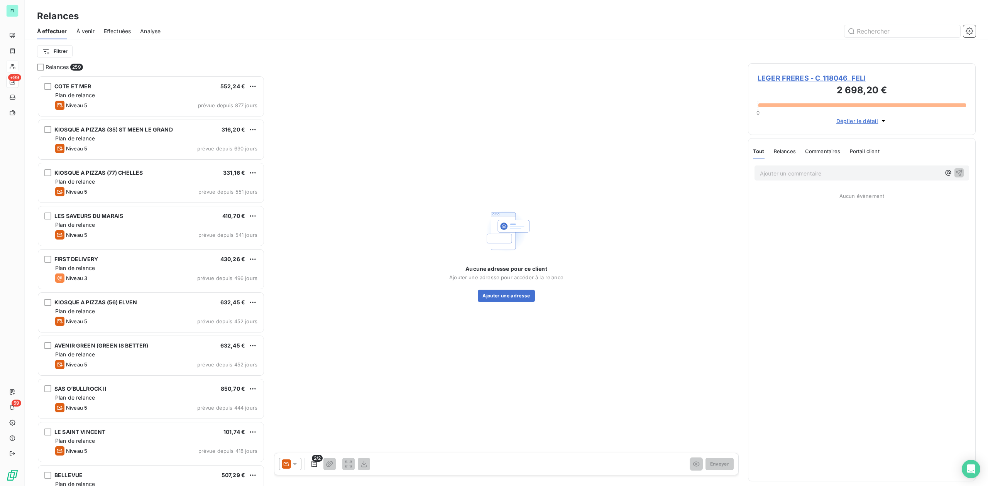
scroll to position [403, 220]
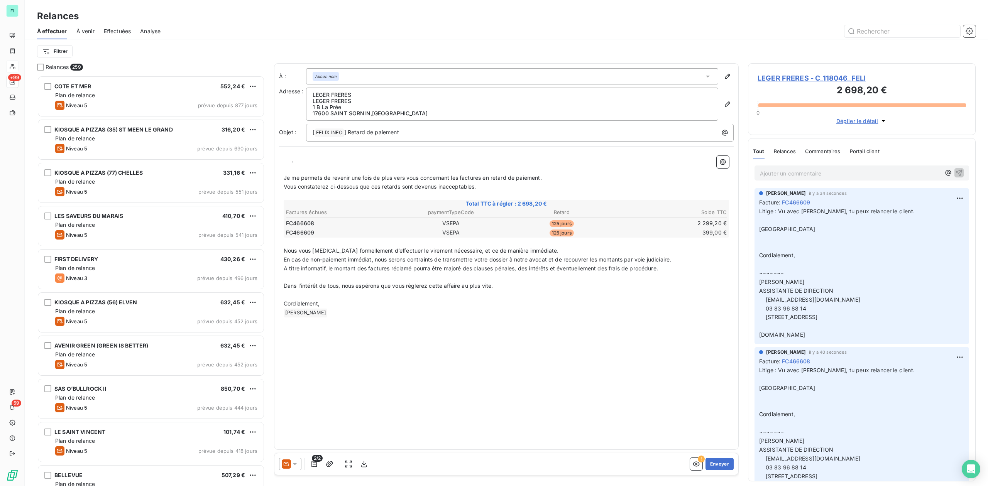
click at [296, 462] on icon at bounding box center [295, 464] width 8 height 8
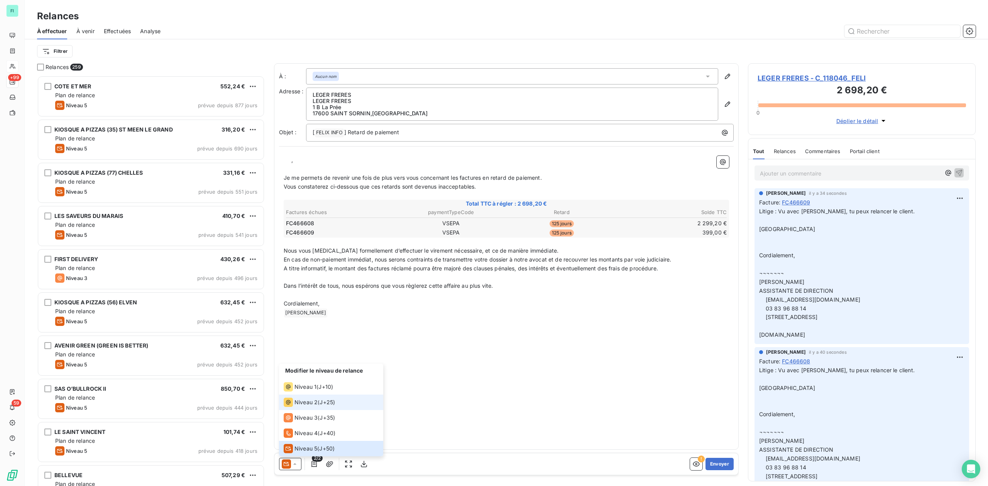
click at [302, 400] on span "Niveau 2" at bounding box center [305, 403] width 23 height 8
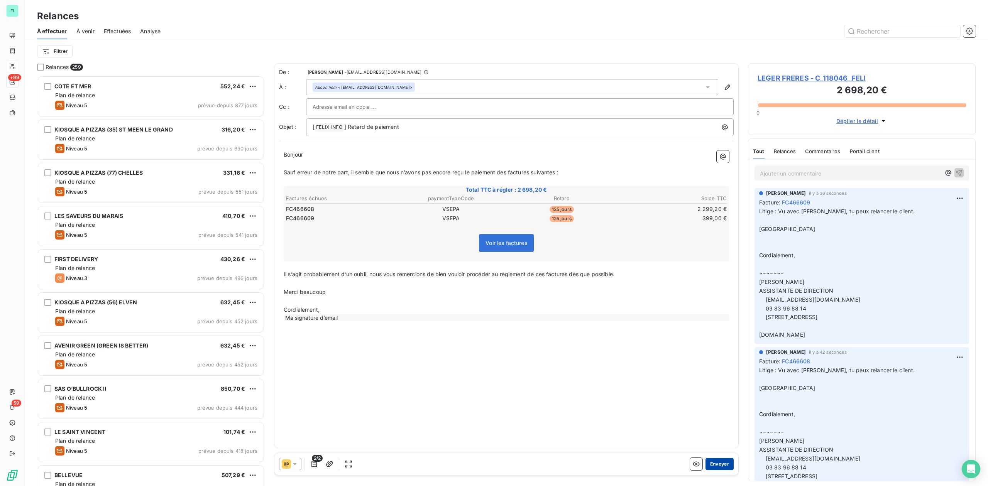
click at [715, 465] on button "Envoyer" at bounding box center [719, 464] width 28 height 12
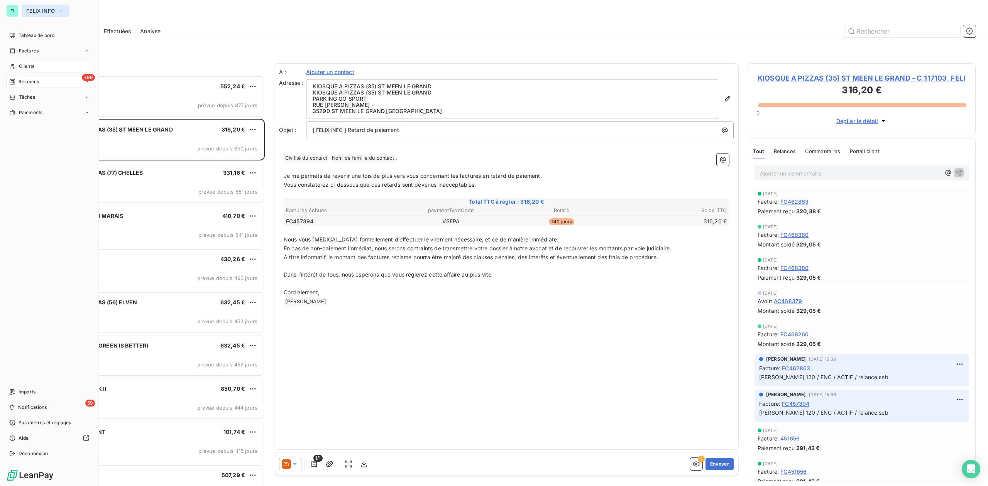
click at [47, 5] on button "FELIX INFO" at bounding box center [45, 11] width 47 height 12
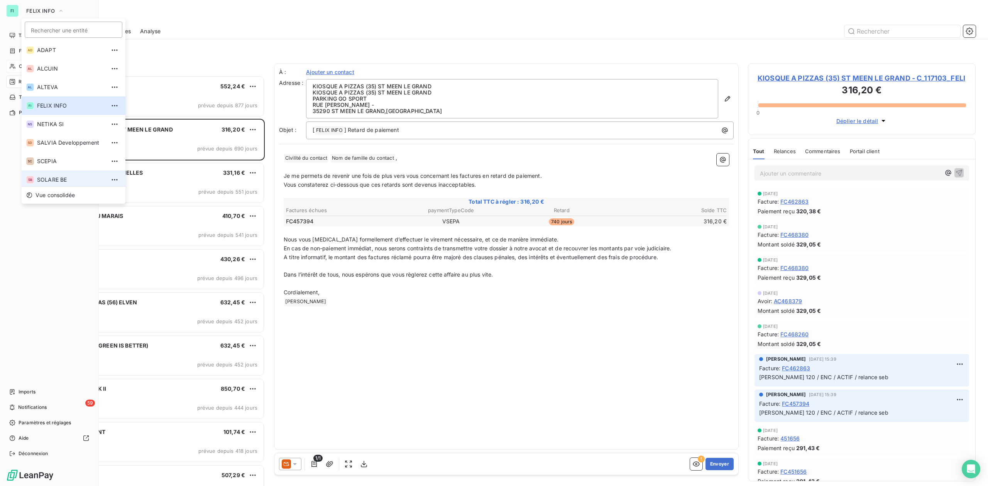
click at [54, 175] on li "SB SOLARE BE" at bounding box center [74, 180] width 104 height 19
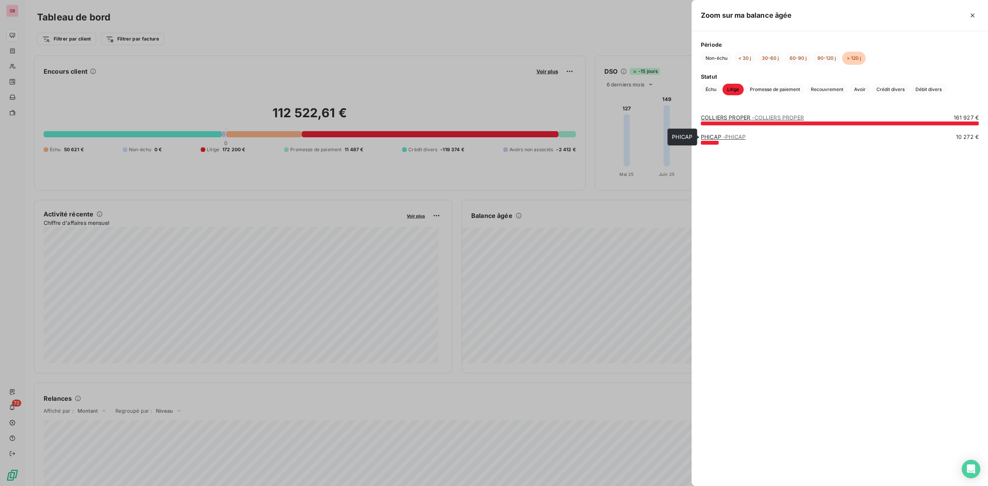
click at [718, 137] on link "PHICAP - PHICAP" at bounding box center [723, 136] width 45 height 7
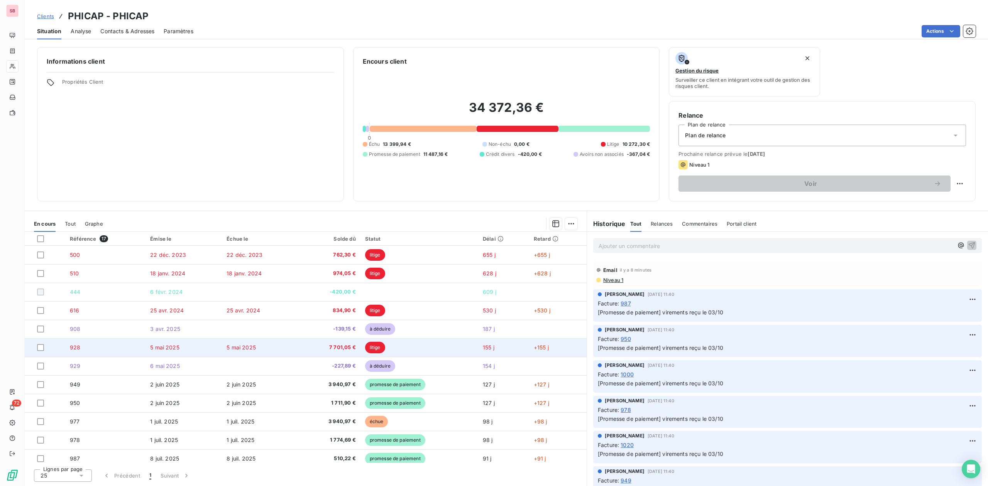
click at [334, 346] on span "7 701,05 €" at bounding box center [329, 348] width 52 height 8
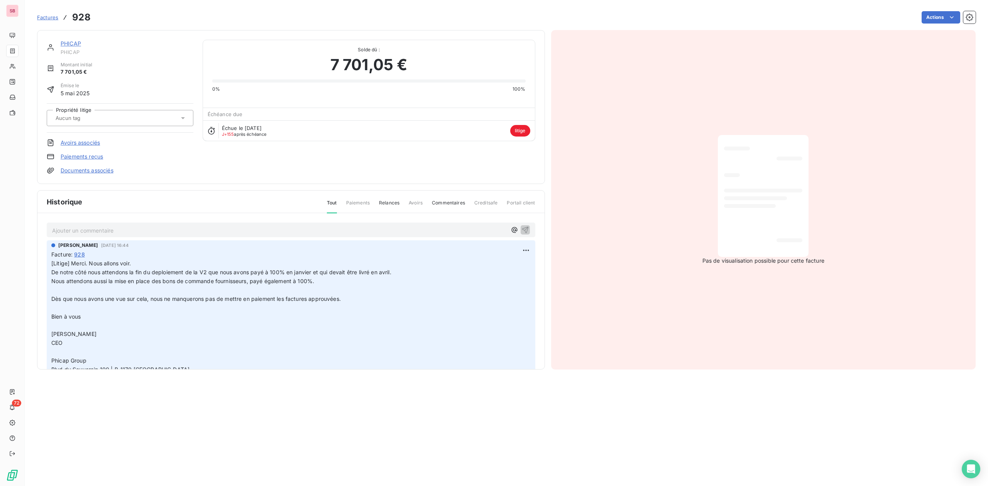
drag, startPoint x: 80, startPoint y: 42, endPoint x: 77, endPoint y: 45, distance: 4.1
click at [79, 43] on div "PHICAP" at bounding box center [127, 44] width 133 height 8
click at [73, 42] on link "PHICAP" at bounding box center [71, 43] width 20 height 7
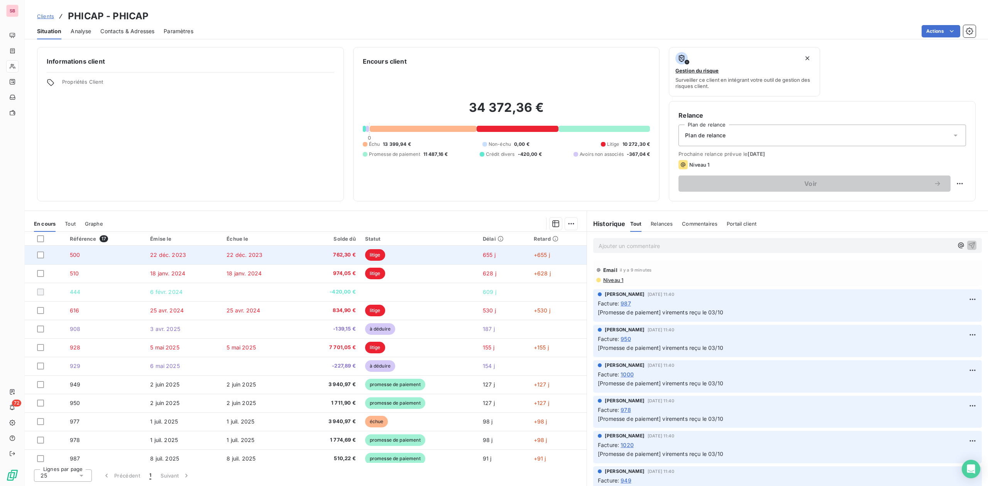
click at [313, 248] on td "762,30 €" at bounding box center [329, 255] width 62 height 19
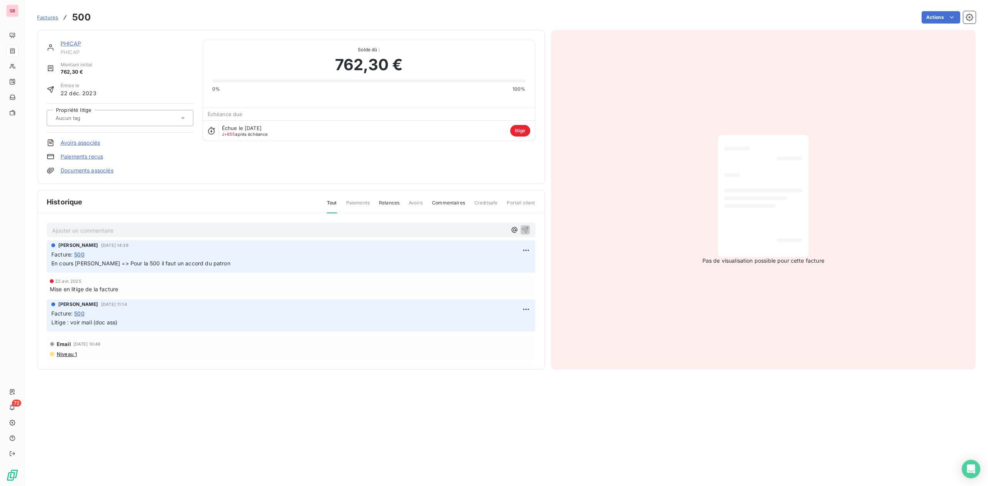
click at [73, 43] on link "PHICAP" at bounding box center [71, 43] width 20 height 7
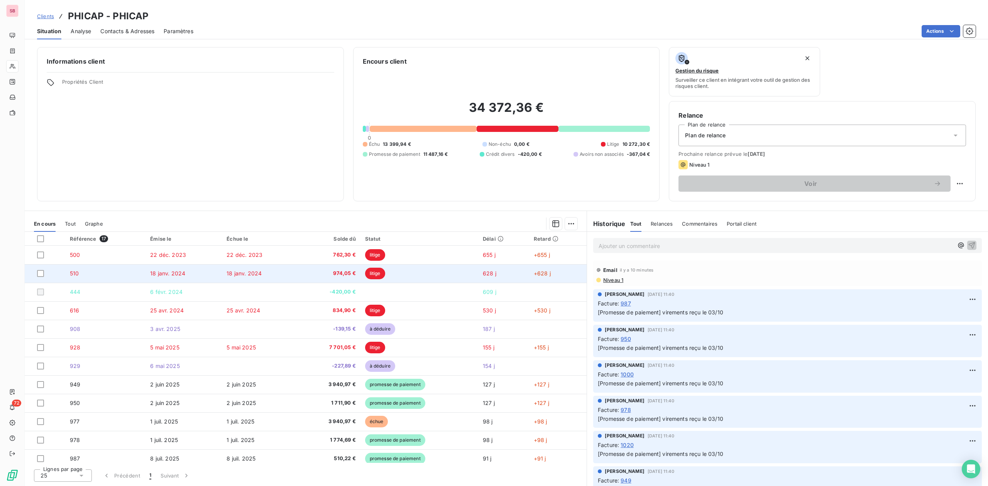
click at [209, 272] on td "18 janv. 2024" at bounding box center [183, 273] width 76 height 19
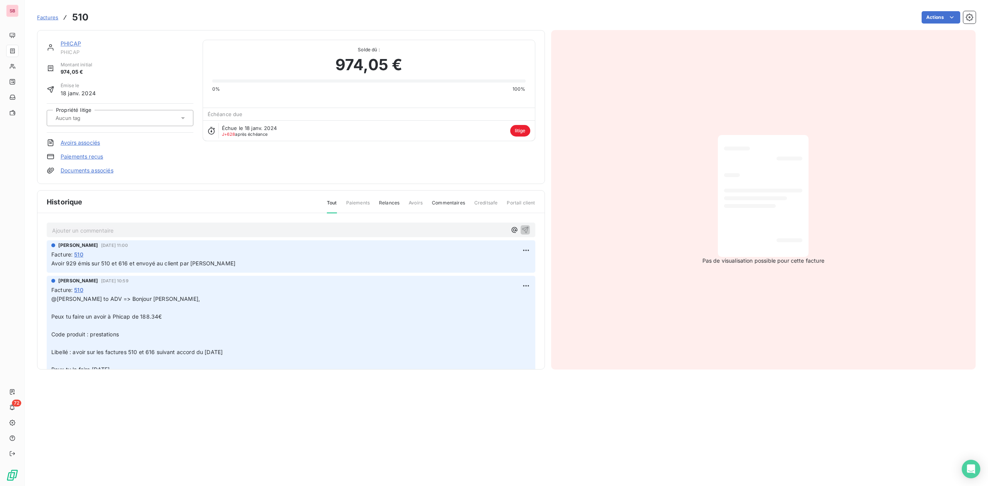
click at [67, 39] on div "PHICAP PHICAP Montant initial 974,05 € Émise le [DATE] Propriété litige Avoirs …" at bounding box center [291, 107] width 508 height 154
click at [67, 42] on link "PHICAP" at bounding box center [71, 43] width 20 height 7
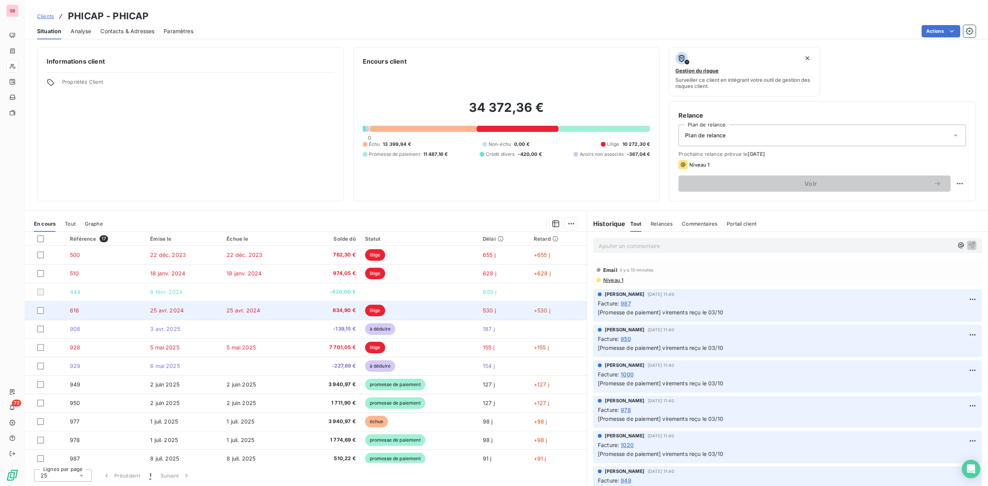
click at [317, 313] on span "834,90 €" at bounding box center [329, 311] width 52 height 8
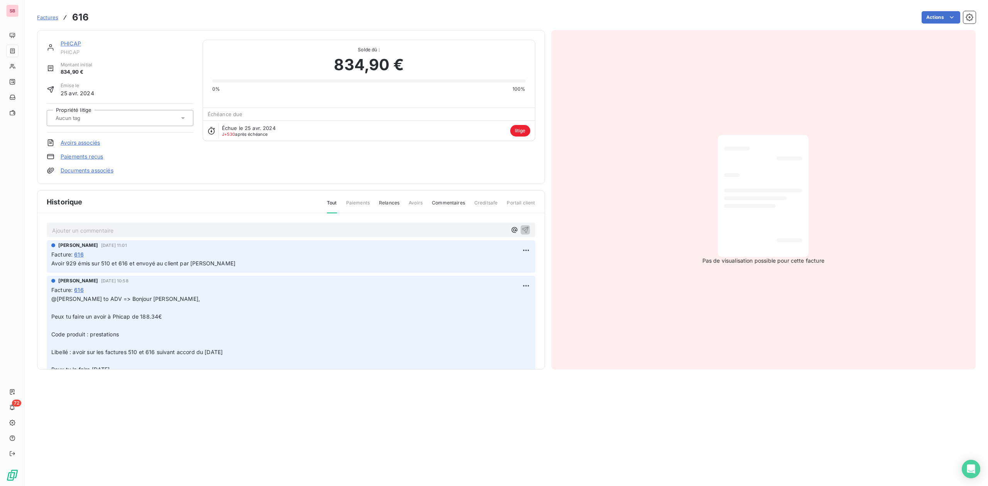
click at [70, 41] on link "PHICAP" at bounding box center [71, 43] width 20 height 7
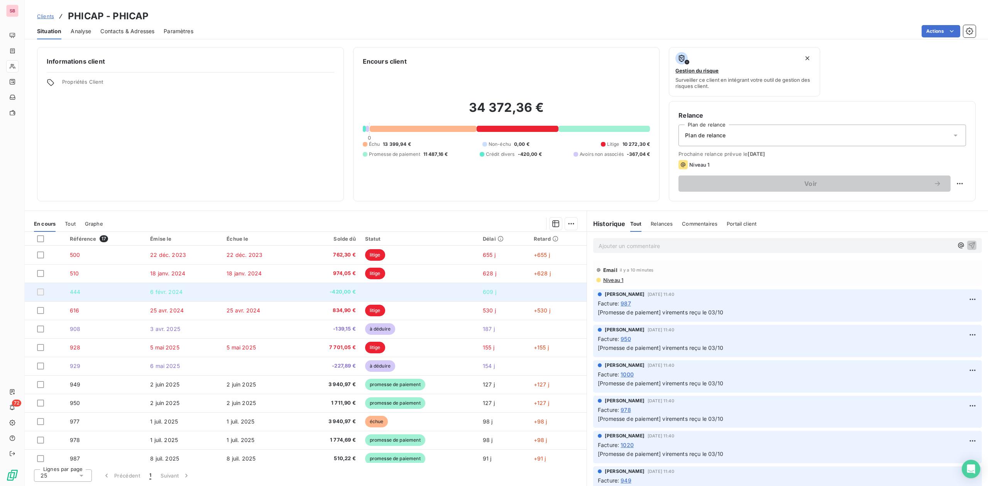
click at [113, 292] on td "444" at bounding box center [105, 292] width 80 height 19
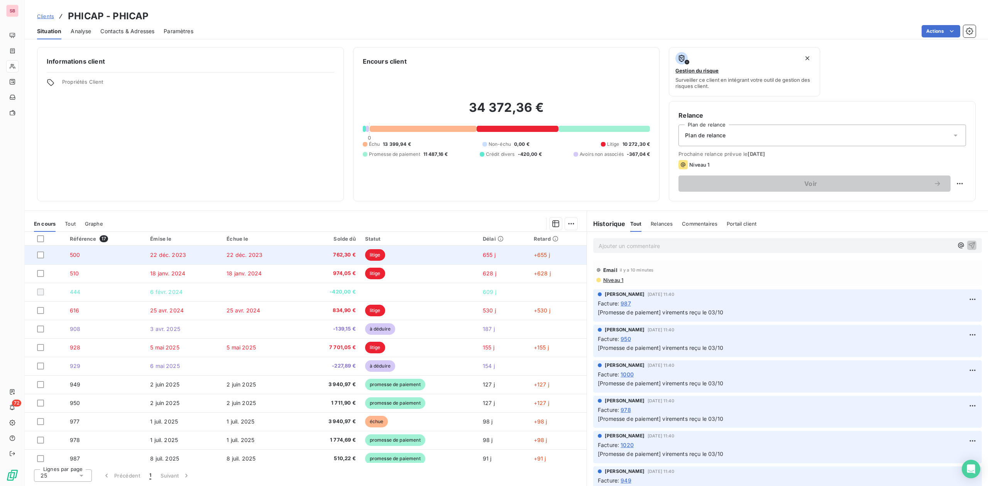
click at [88, 251] on td "500" at bounding box center [105, 255] width 80 height 19
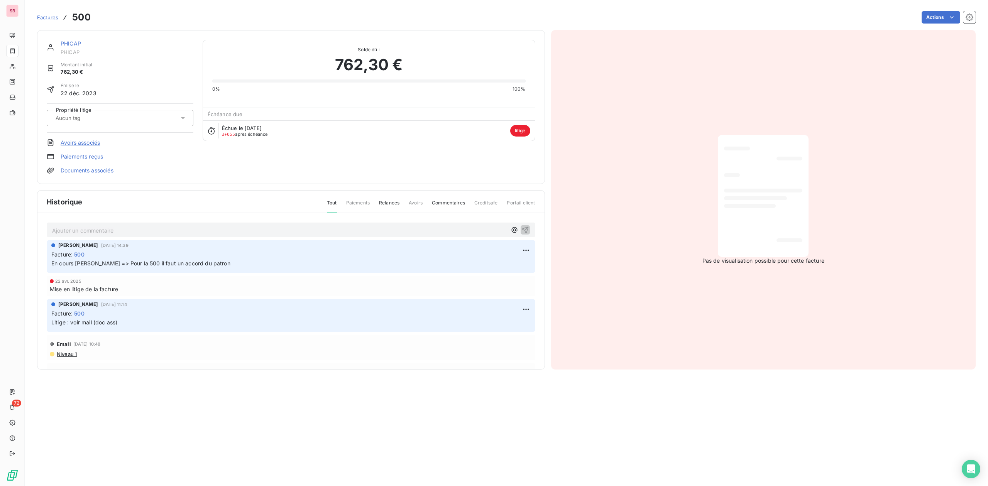
click at [71, 43] on link "PHICAP" at bounding box center [71, 43] width 20 height 7
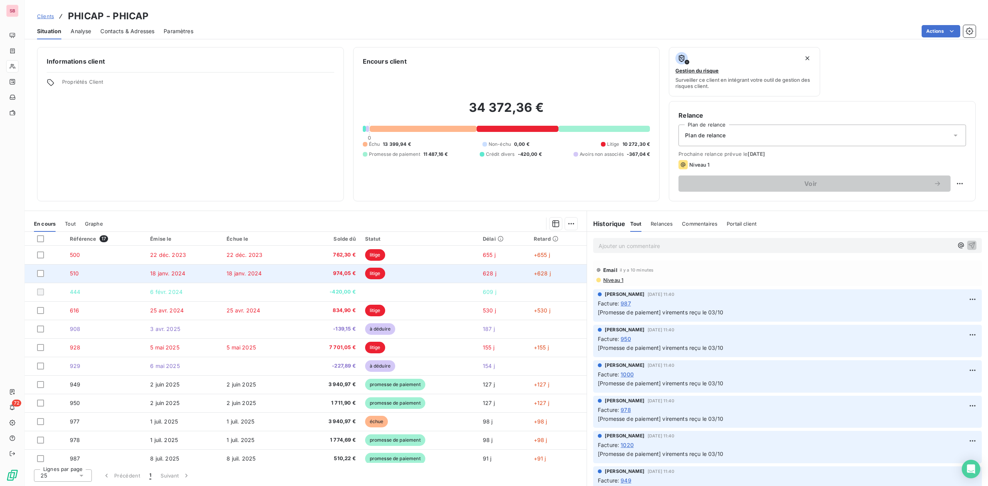
click at [156, 267] on td "18 janv. 2024" at bounding box center [183, 273] width 76 height 19
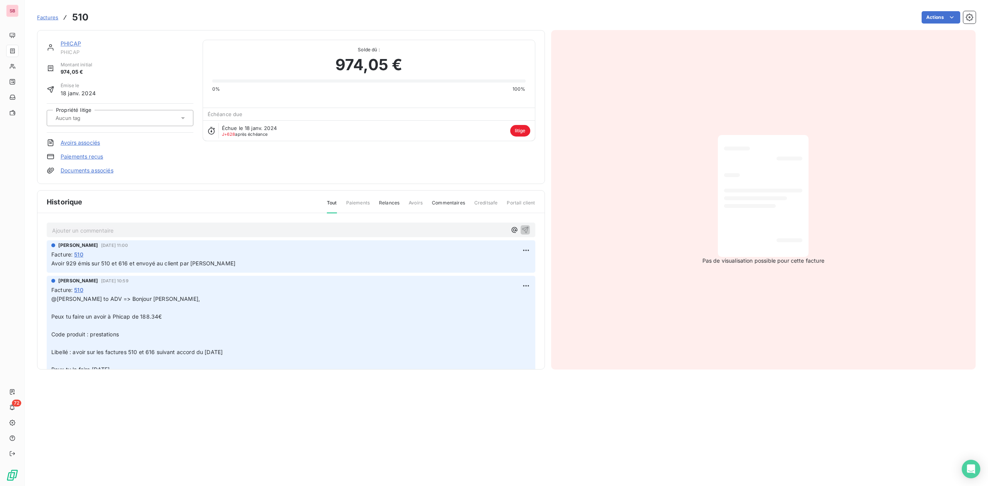
click at [66, 44] on link "PHICAP" at bounding box center [71, 43] width 20 height 7
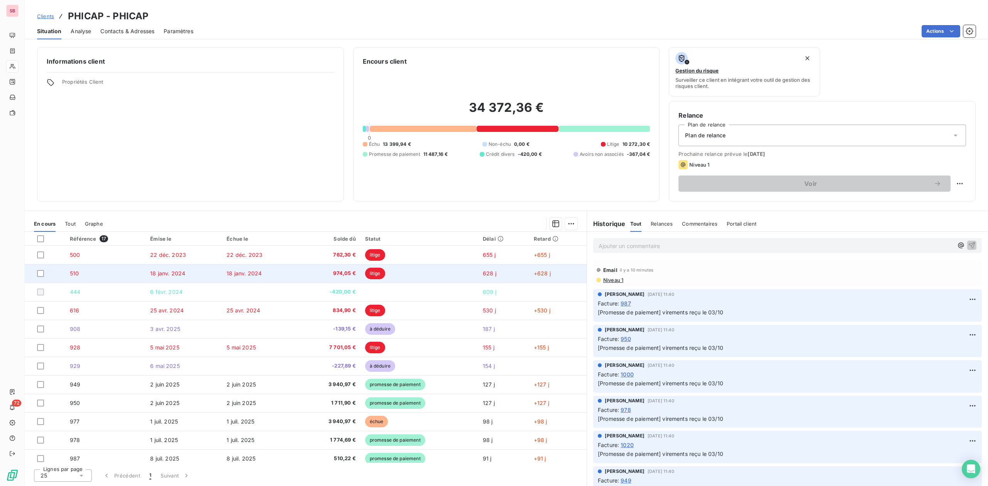
click at [115, 275] on td "510" at bounding box center [105, 273] width 80 height 19
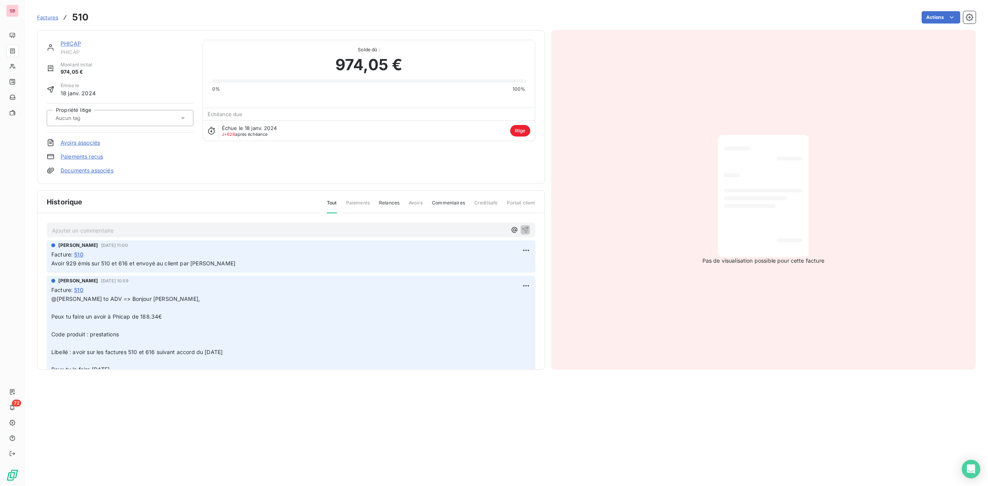
click at [70, 42] on link "PHICAP" at bounding box center [71, 43] width 20 height 7
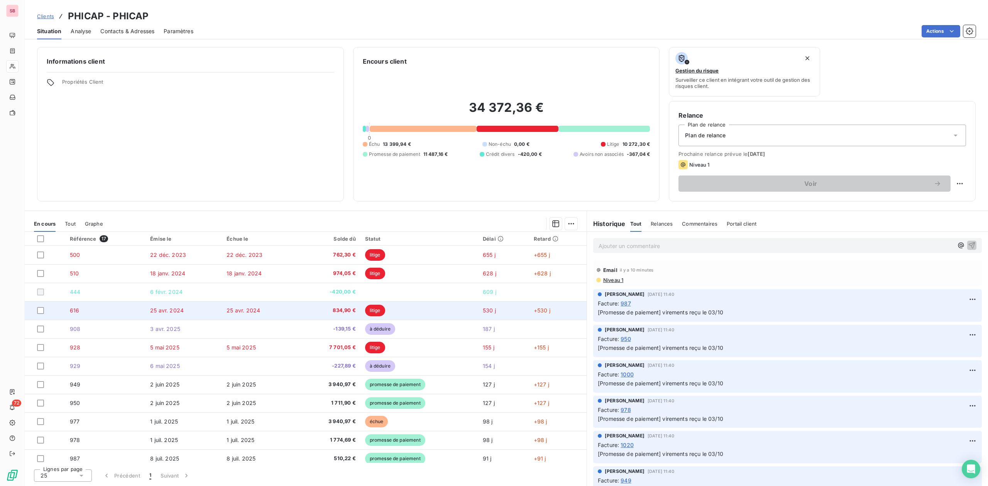
click at [124, 310] on td "616" at bounding box center [105, 310] width 80 height 19
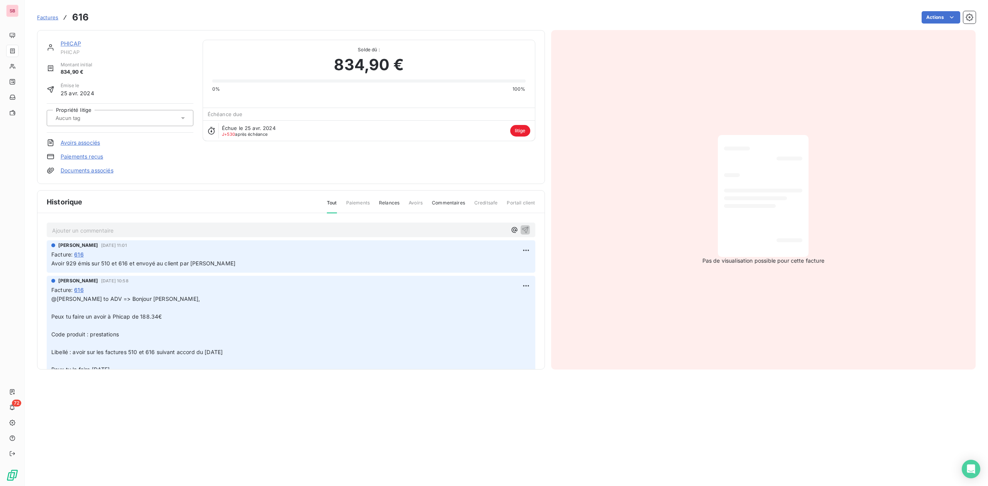
click at [75, 42] on link "PHICAP" at bounding box center [71, 43] width 20 height 7
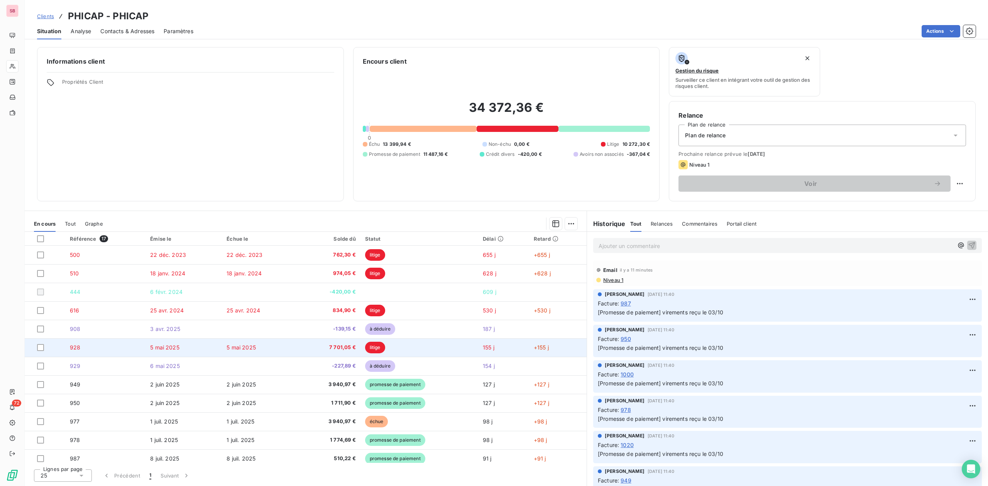
click at [161, 346] on span "5 mai 2025" at bounding box center [164, 347] width 29 height 7
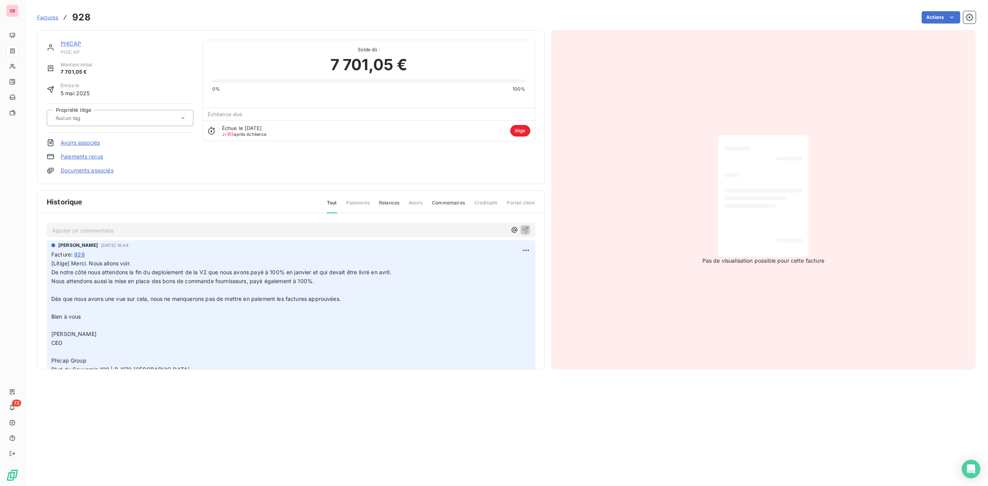
click at [70, 41] on link "PHICAP" at bounding box center [71, 43] width 20 height 7
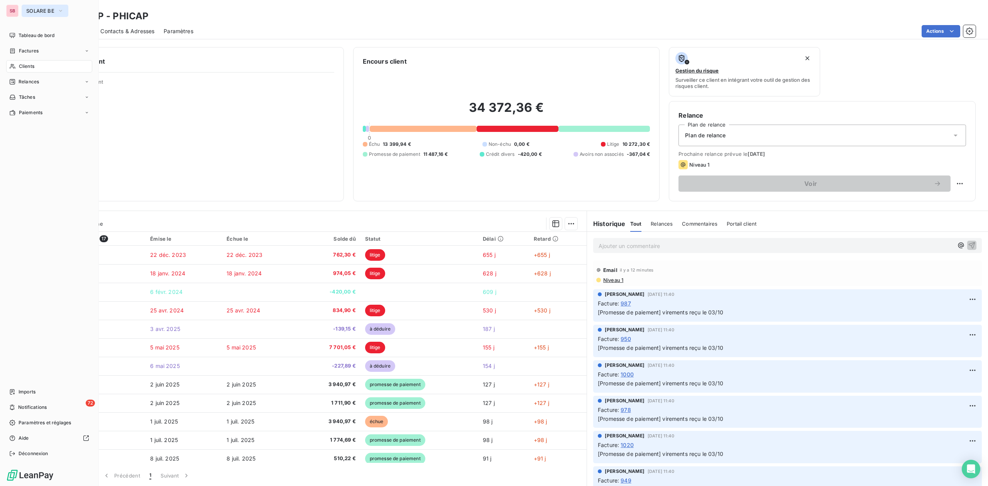
drag, startPoint x: 38, startPoint y: 9, endPoint x: 39, endPoint y: 14, distance: 5.2
click at [38, 8] on span "SOLARE BE" at bounding box center [40, 11] width 28 height 6
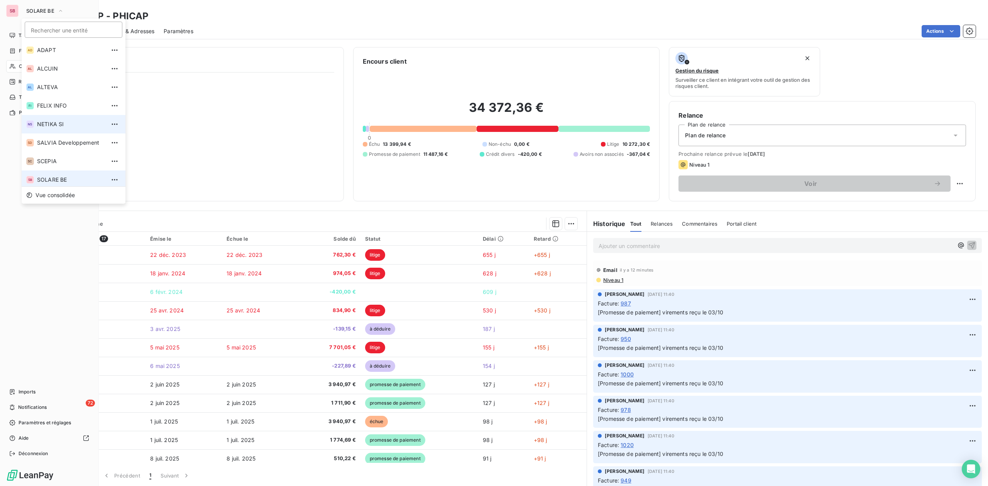
scroll to position [3, 0]
click at [45, 102] on span "FELIX INFO" at bounding box center [71, 103] width 68 height 8
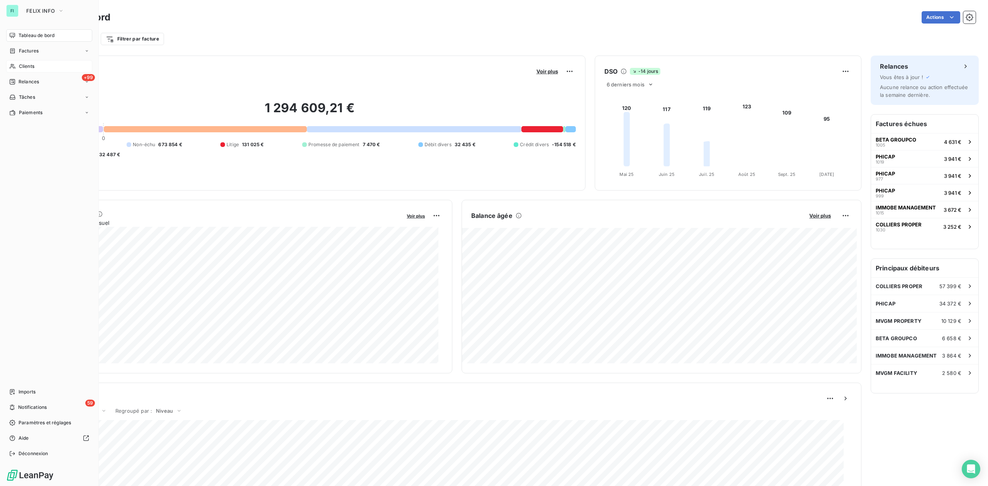
click at [24, 63] on span "Clients" at bounding box center [26, 66] width 15 height 7
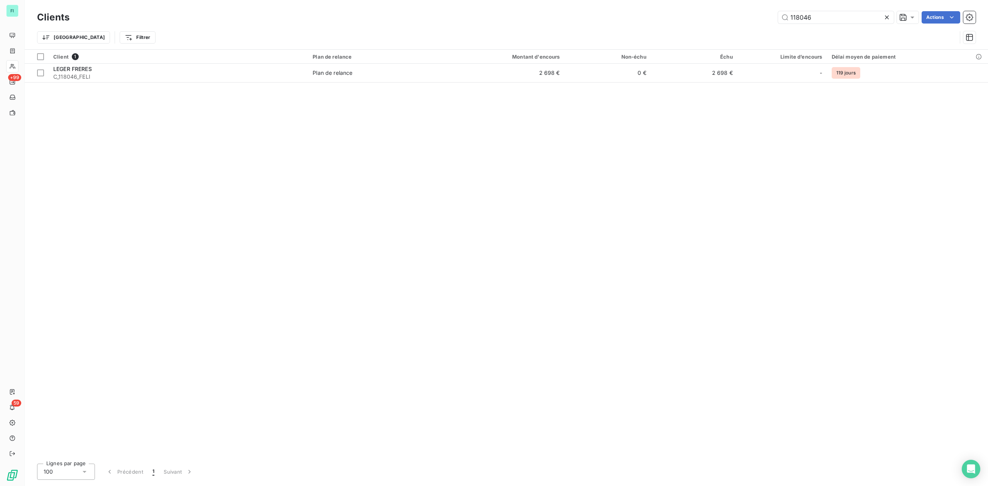
click at [692, 20] on div "118046 Actions" at bounding box center [527, 17] width 897 height 12
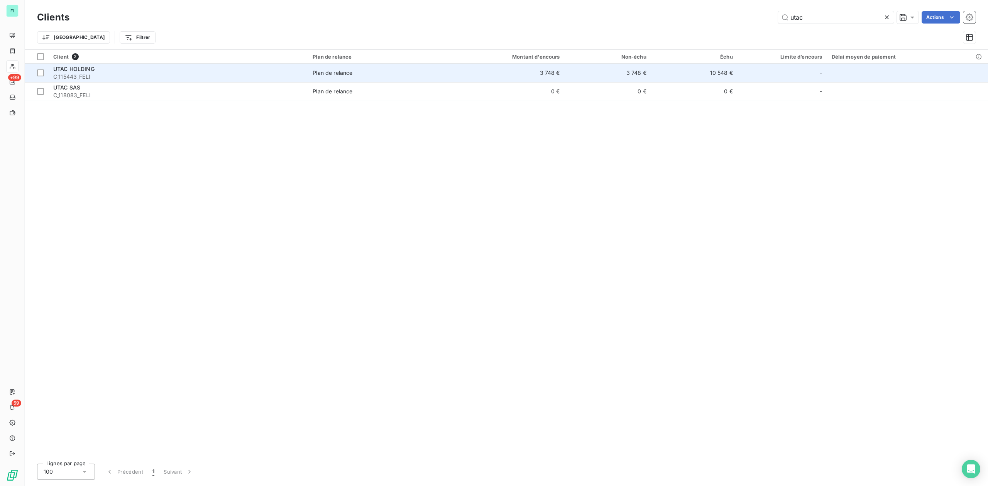
type input "utac"
click at [204, 73] on span "C_115443_FELI" at bounding box center [178, 77] width 250 height 8
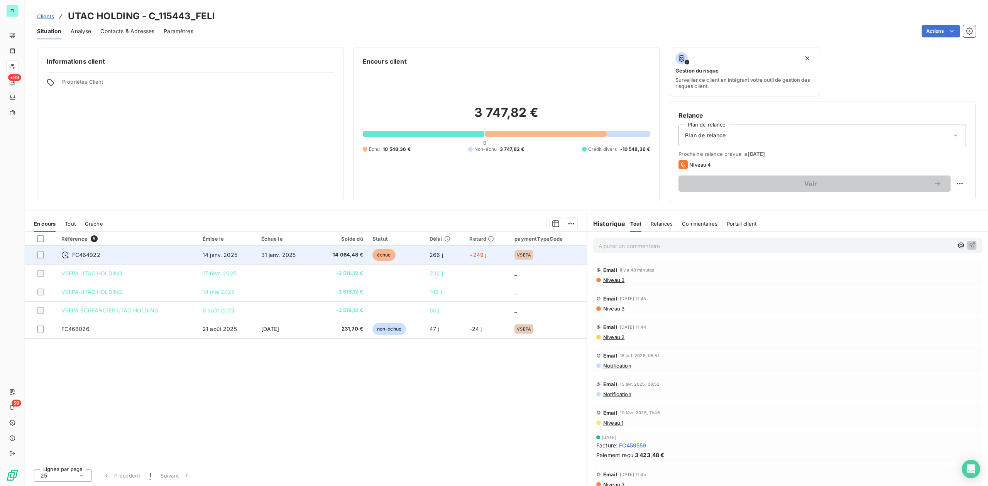
click at [234, 257] on span "14 janv. 2025" at bounding box center [220, 255] width 35 height 7
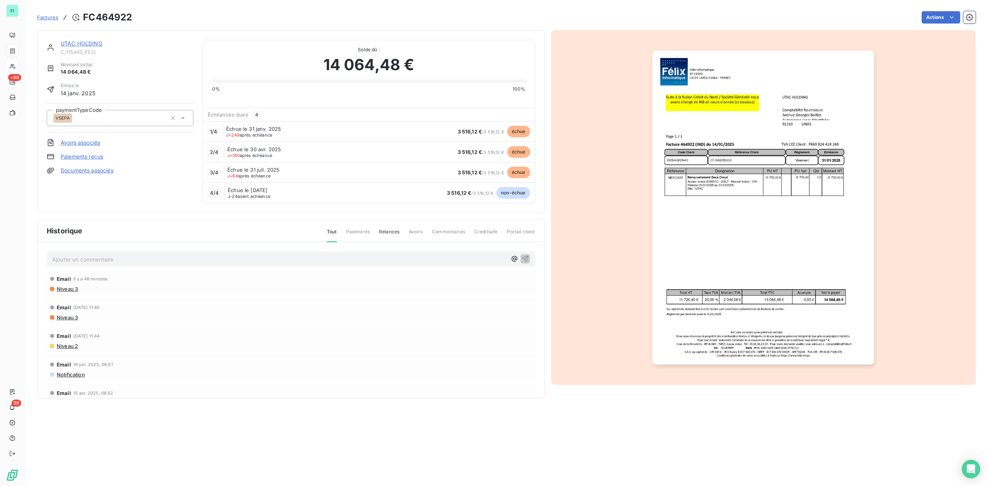
click at [90, 42] on link "UTAC HOLDING" at bounding box center [82, 43] width 42 height 7
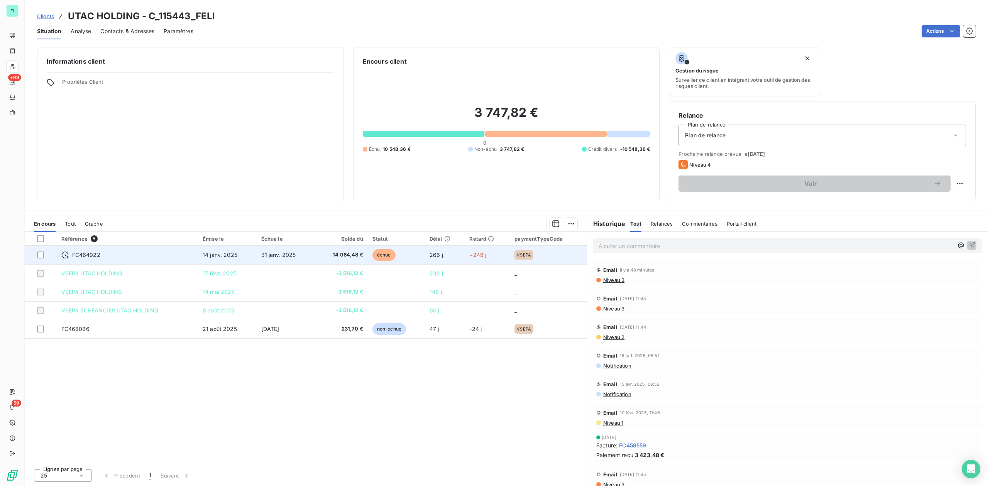
click at [237, 253] on span "14 janv. 2025" at bounding box center [220, 255] width 35 height 7
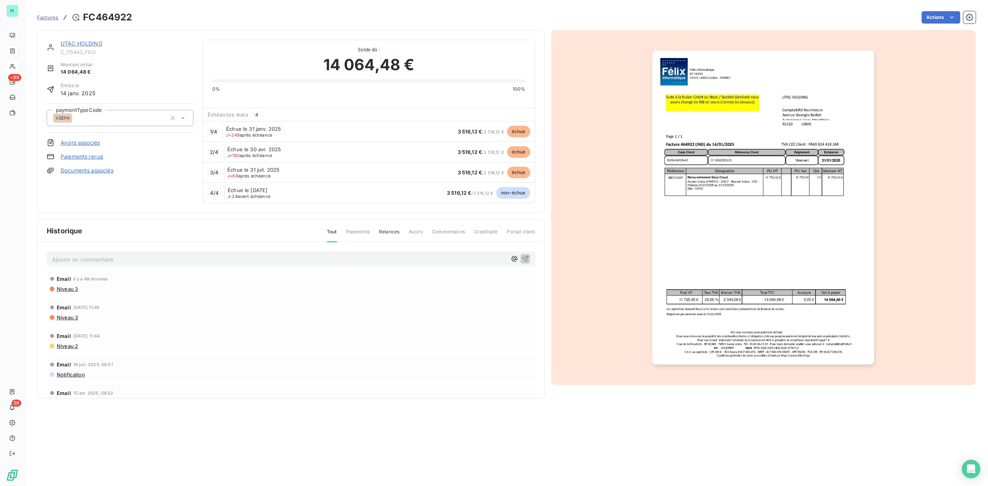
click at [92, 44] on link "UTAC HOLDING" at bounding box center [82, 43] width 42 height 7
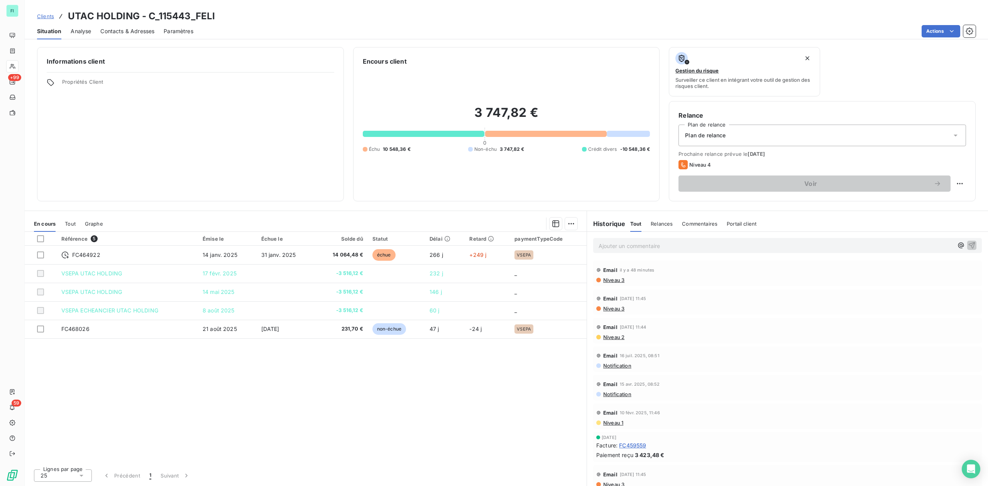
click at [607, 281] on span "Niveau 3" at bounding box center [613, 280] width 22 height 6
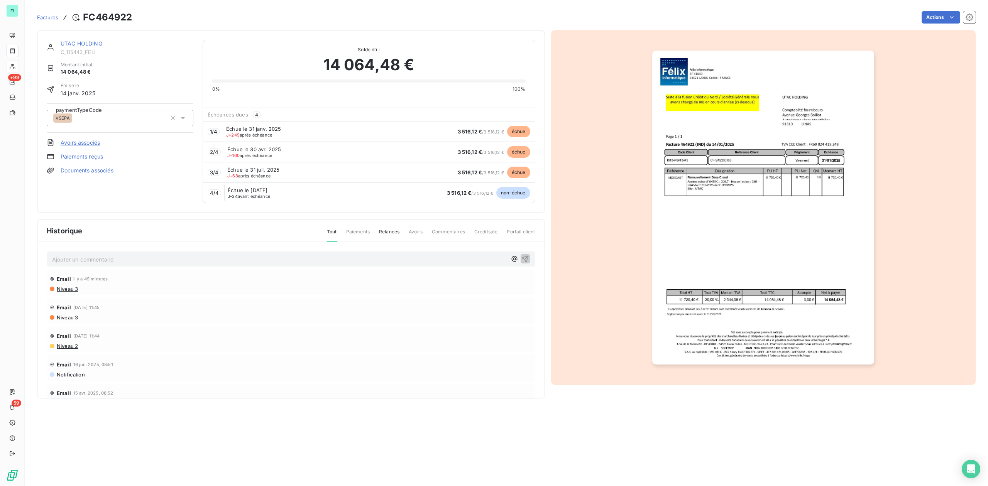
click at [78, 41] on link "UTAC HOLDING" at bounding box center [82, 43] width 42 height 7
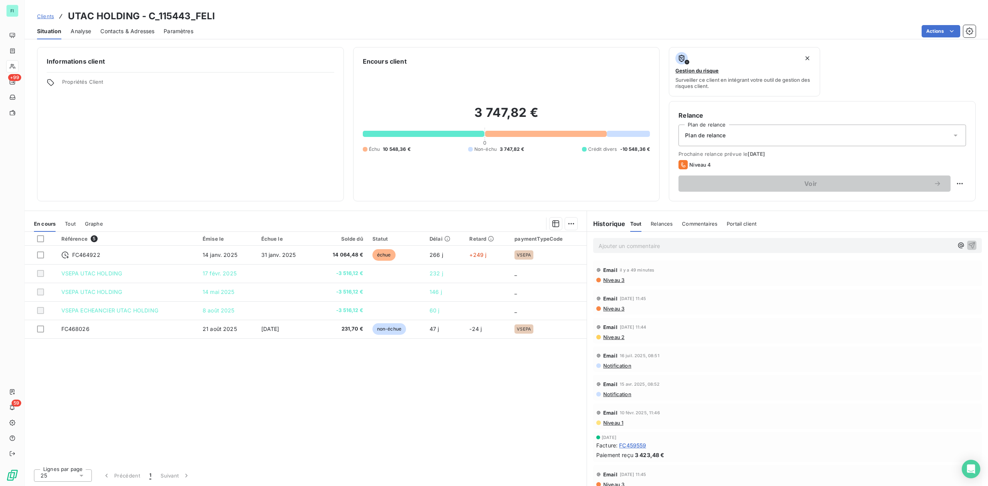
click at [614, 281] on span "Niveau 3" at bounding box center [613, 280] width 22 height 6
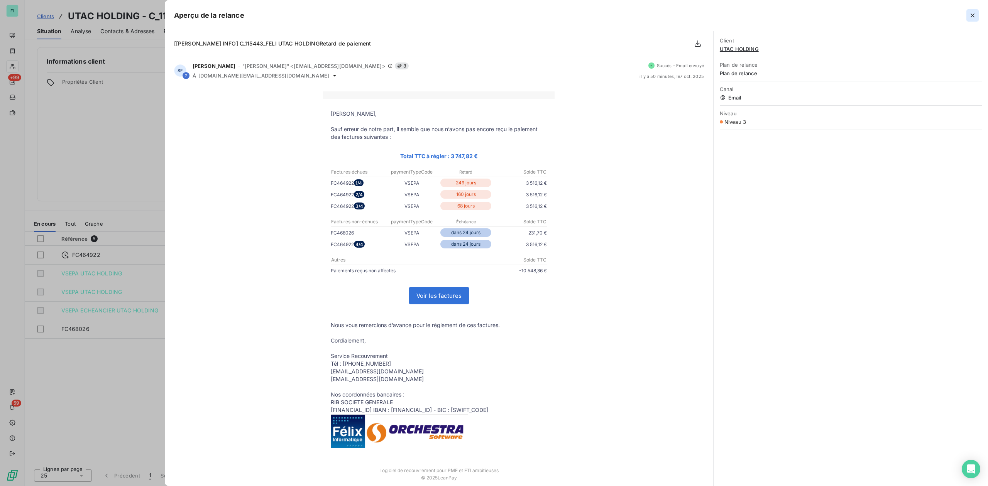
click at [972, 14] on icon "button" at bounding box center [972, 16] width 8 height 8
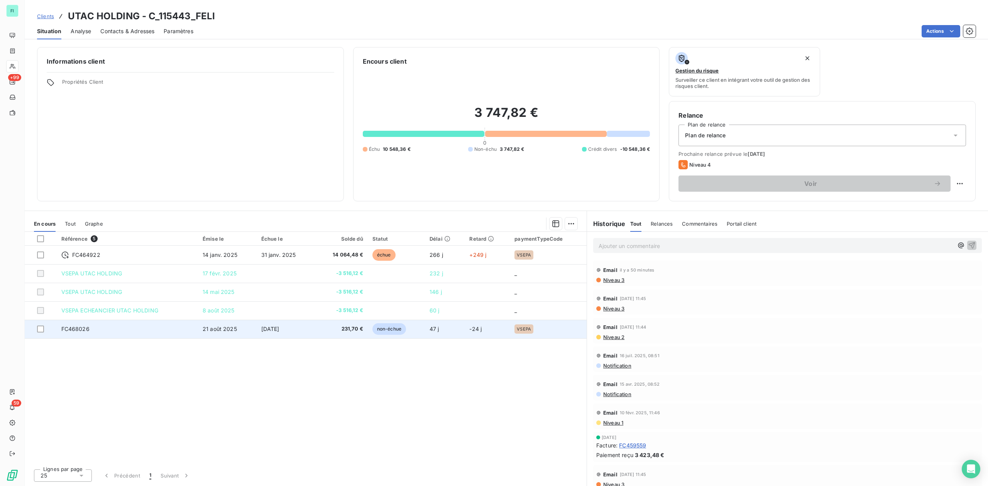
click at [351, 325] on td "231,70 €" at bounding box center [341, 329] width 53 height 19
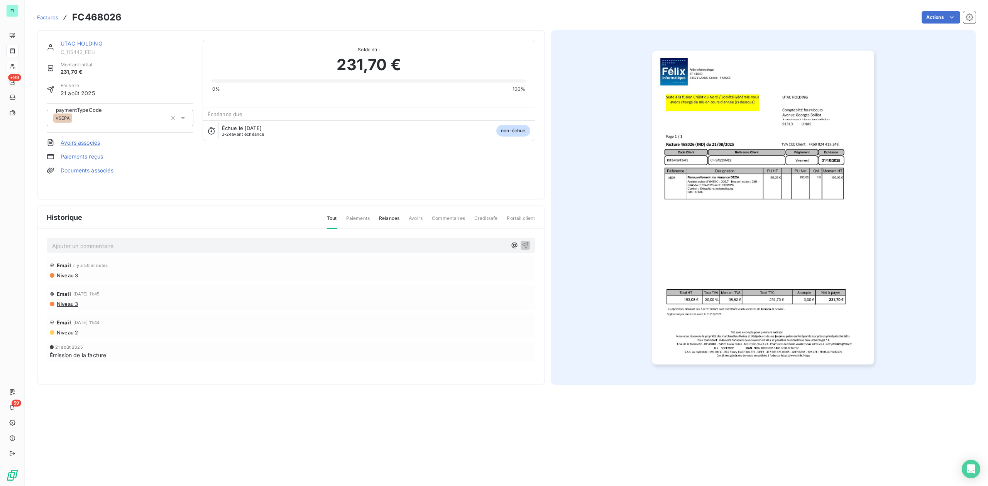
click at [88, 44] on link "UTAC HOLDING" at bounding box center [82, 43] width 42 height 7
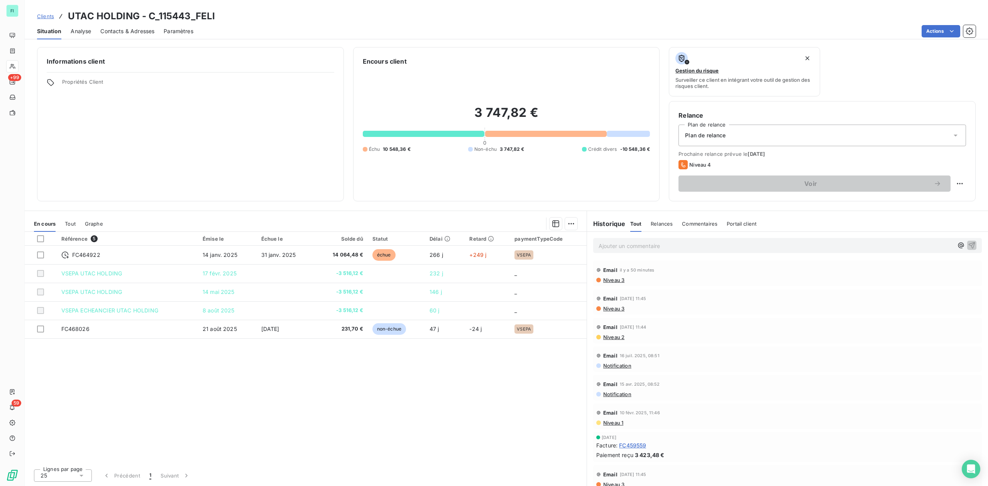
click at [611, 281] on span "Niveau 3" at bounding box center [613, 280] width 22 height 6
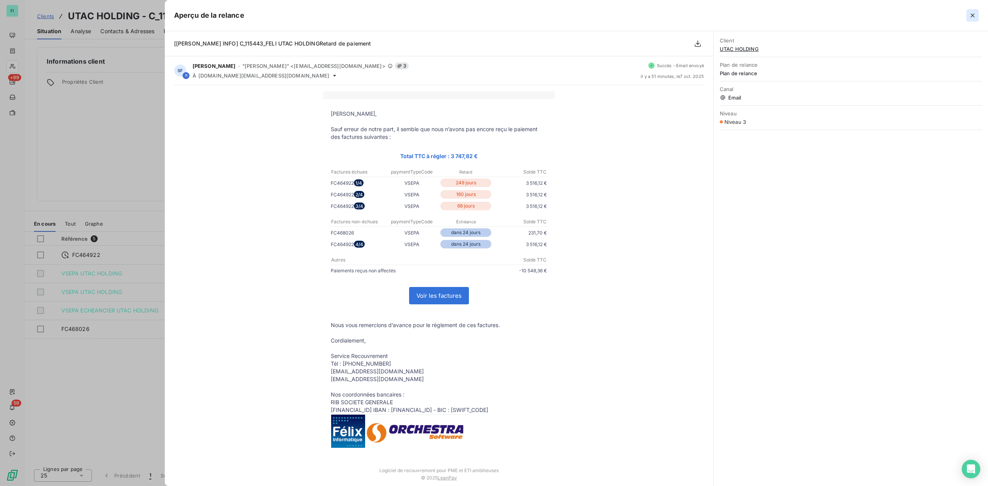
click at [971, 15] on icon "button" at bounding box center [972, 16] width 8 height 8
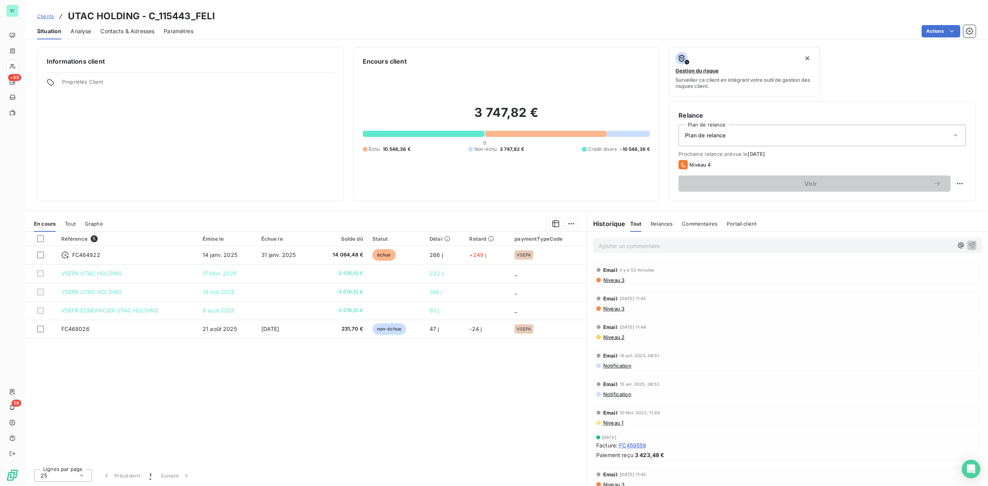
click at [618, 281] on span "Niveau 3" at bounding box center [613, 280] width 22 height 6
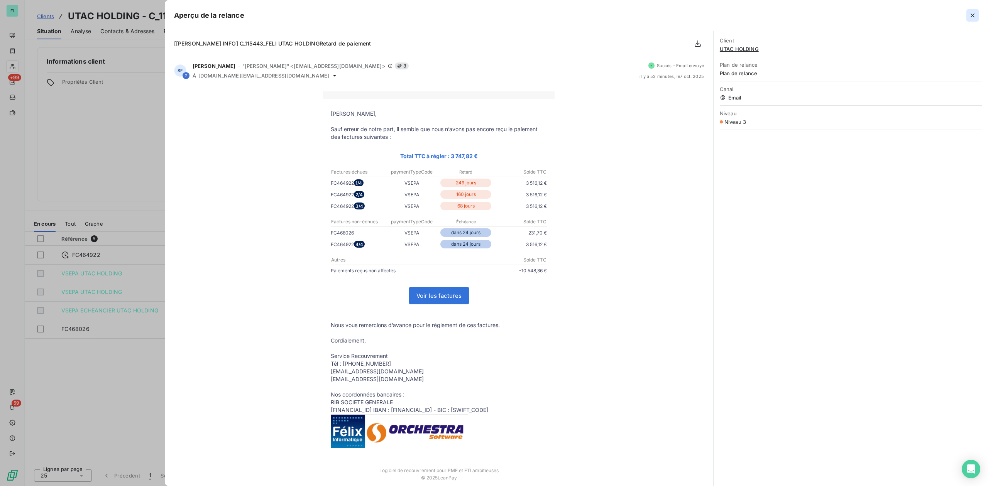
click at [974, 14] on icon "button" at bounding box center [972, 16] width 8 height 8
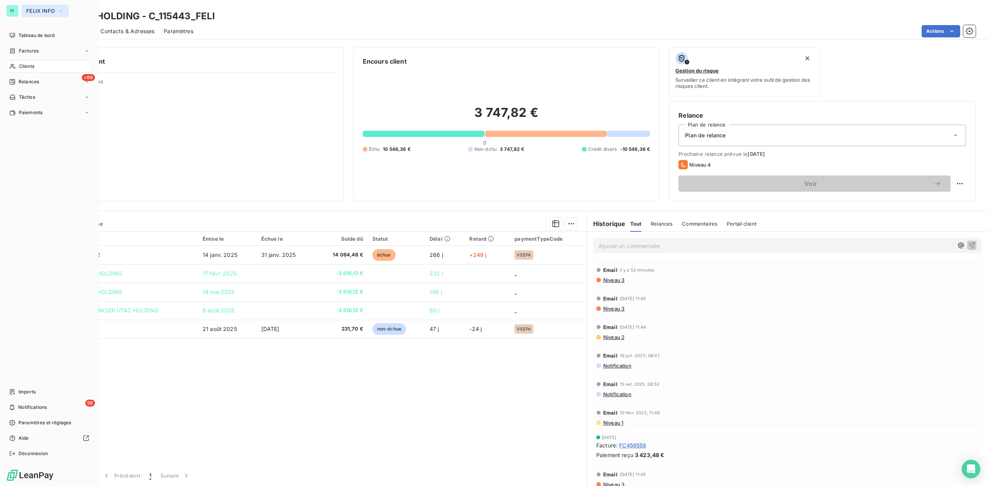
click at [42, 10] on span "FELIX INFO" at bounding box center [40, 11] width 29 height 6
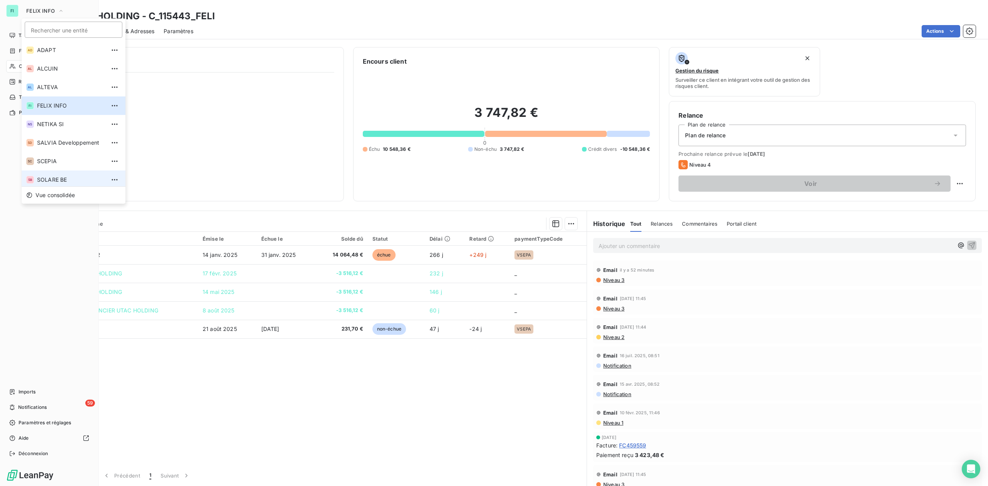
scroll to position [3, 0]
click at [63, 177] on span "SOLARE BE" at bounding box center [71, 177] width 68 height 8
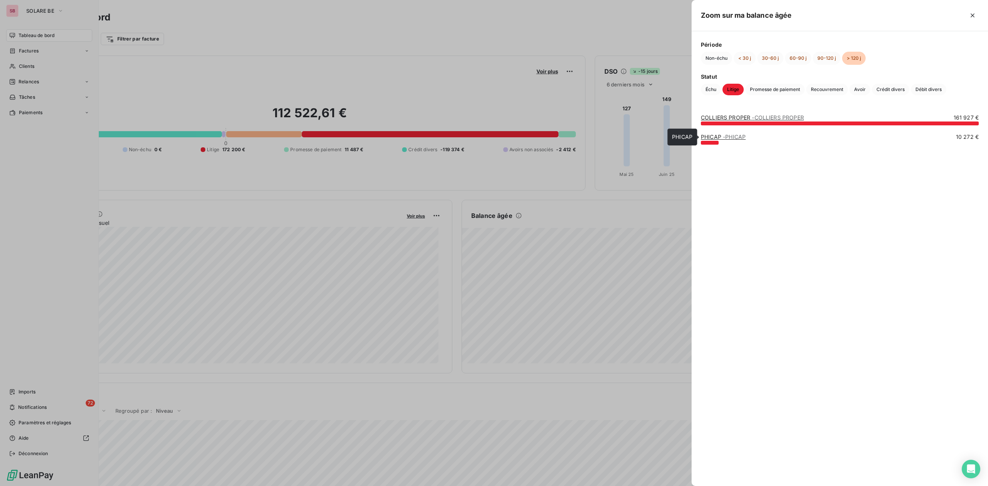
click at [715, 134] on link "PHICAP - PHICAP" at bounding box center [723, 136] width 45 height 7
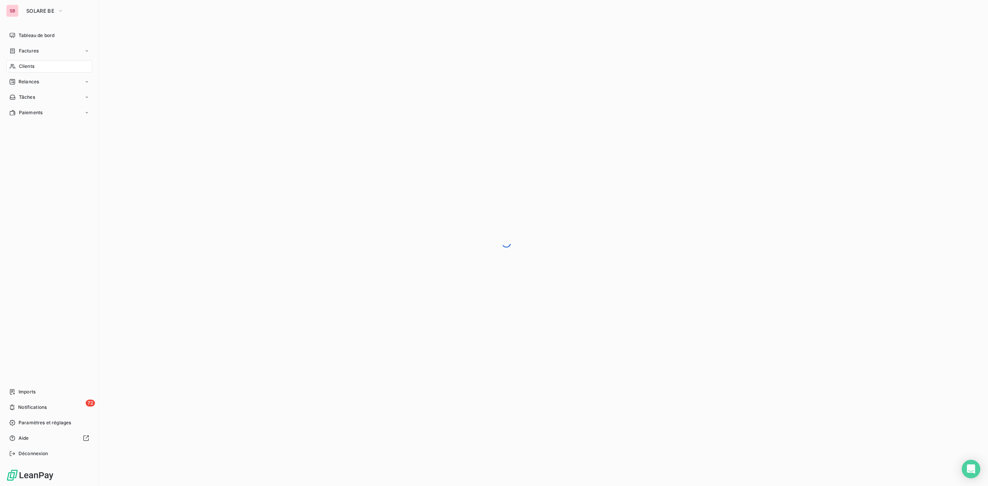
click at [31, 65] on span "Clients" at bounding box center [26, 66] width 15 height 7
click at [32, 64] on span "Clients" at bounding box center [26, 66] width 15 height 7
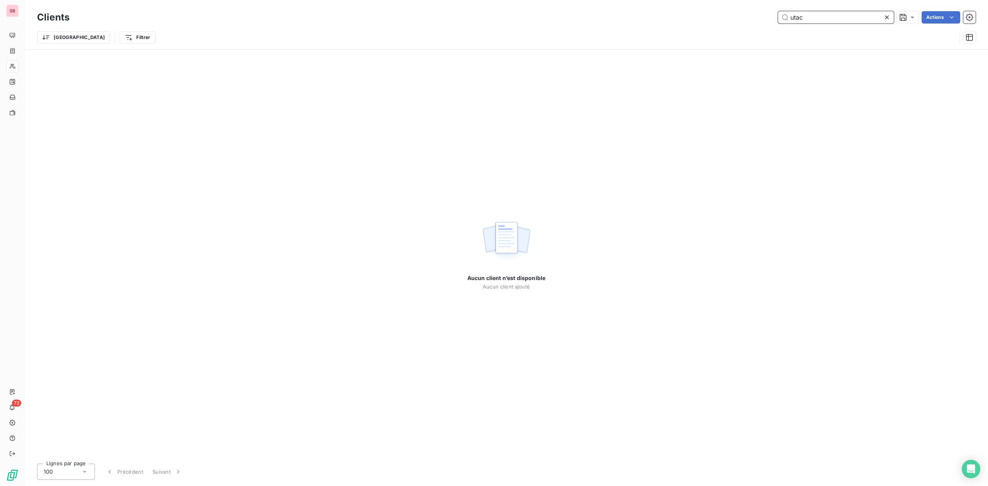
drag, startPoint x: 806, startPoint y: 15, endPoint x: 601, endPoint y: 2, distance: 204.9
click at [723, 15] on div "utac Actions" at bounding box center [527, 17] width 897 height 12
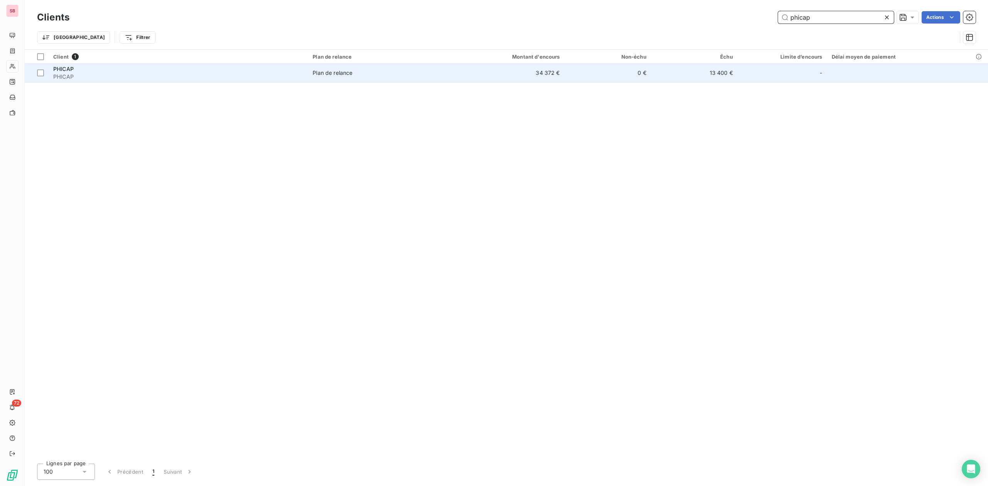
type input "phicap"
click at [99, 76] on span "PHICAP" at bounding box center [178, 77] width 250 height 8
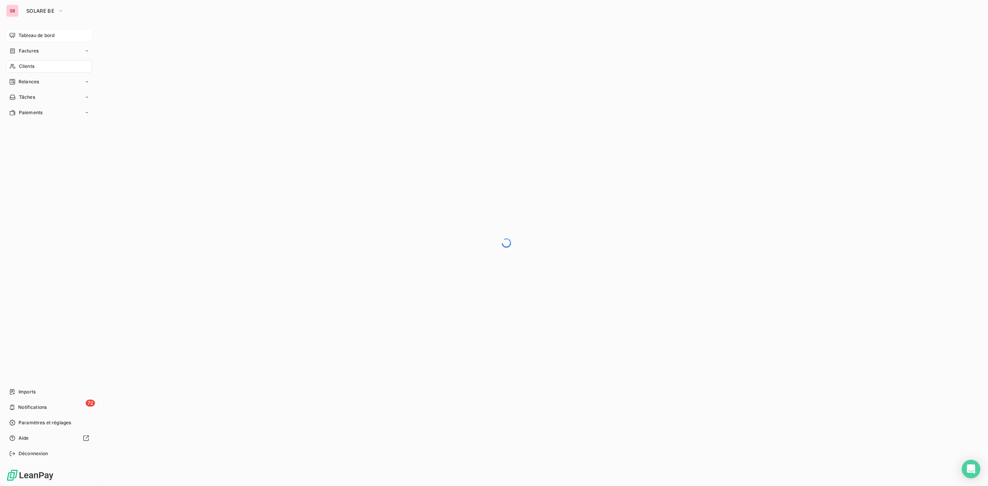
click at [25, 34] on span "Tableau de bord" at bounding box center [37, 35] width 36 height 7
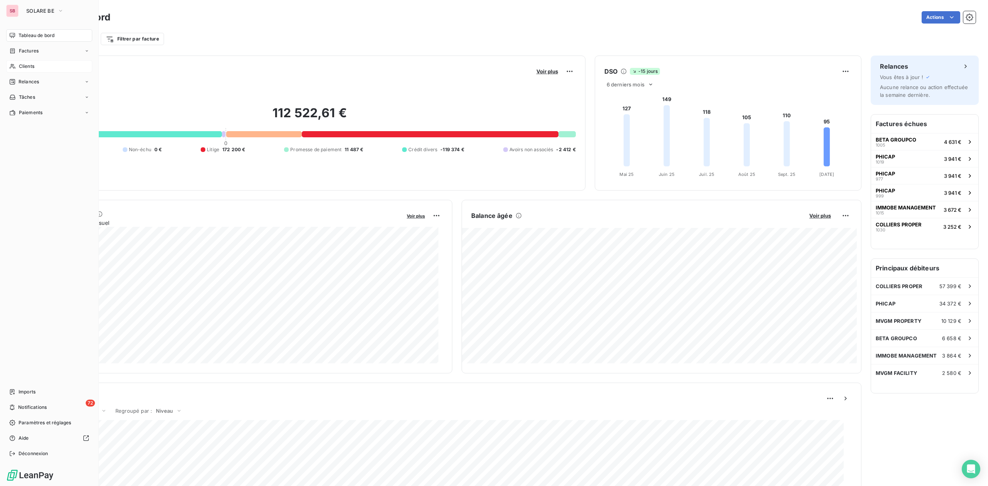
click at [39, 37] on span "Tableau de bord" at bounding box center [37, 35] width 36 height 7
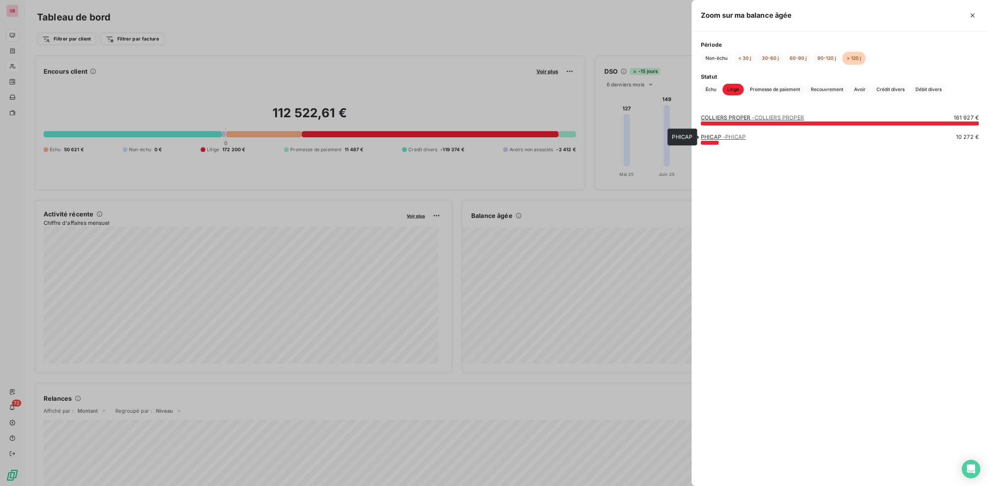
click at [715, 134] on link "PHICAP - PHICAP" at bounding box center [723, 136] width 45 height 7
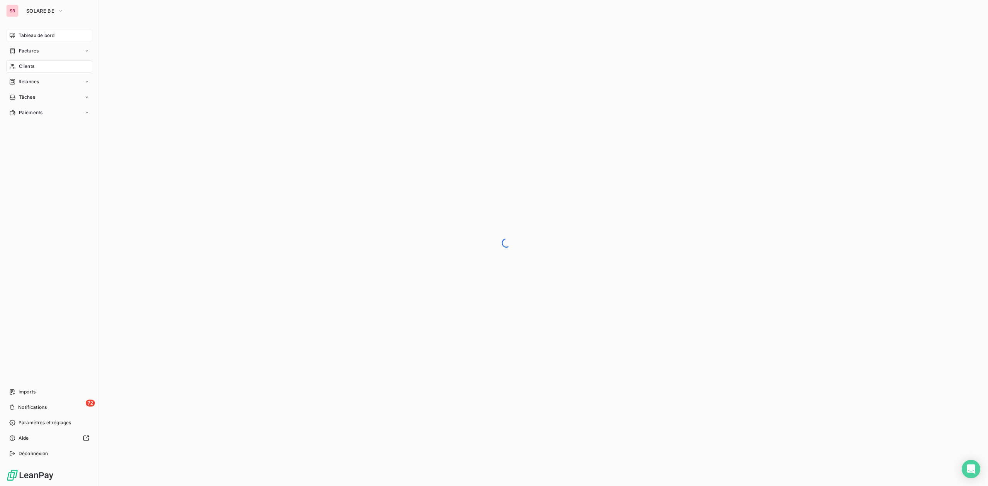
click at [34, 34] on span "Tableau de bord" at bounding box center [37, 35] width 36 height 7
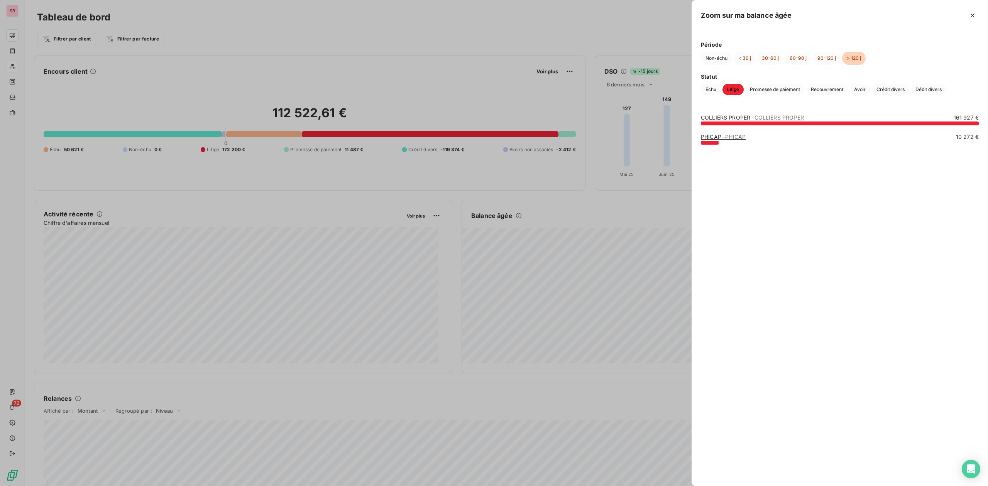
click at [711, 138] on link "PHICAP - PHICAP" at bounding box center [723, 136] width 45 height 7
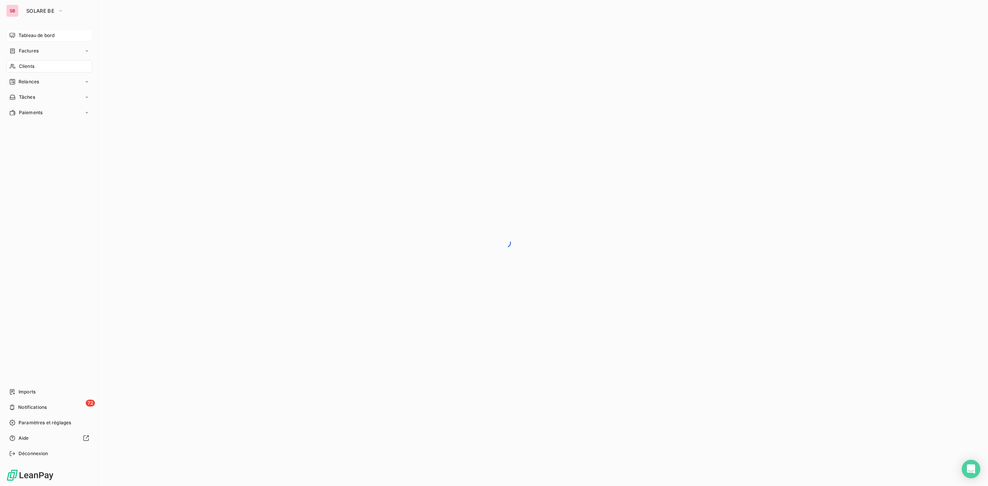
click at [27, 32] on span "Tableau de bord" at bounding box center [37, 35] width 36 height 7
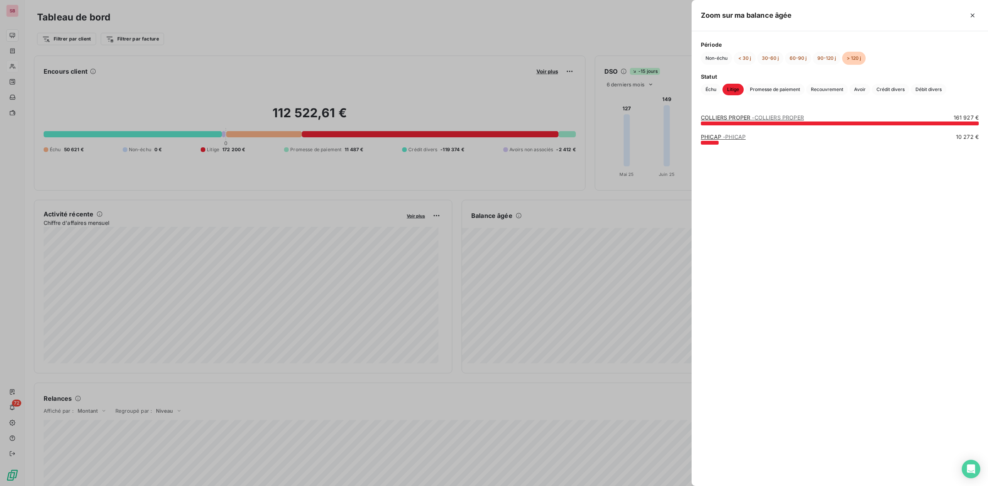
click at [715, 137] on link "PHICAP - PHICAP" at bounding box center [723, 136] width 45 height 7
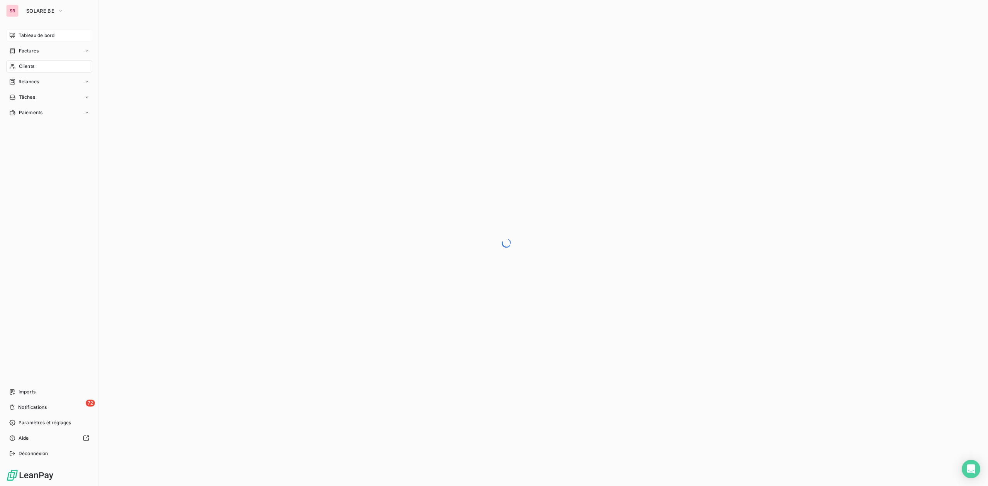
click at [29, 65] on span "Clients" at bounding box center [26, 66] width 15 height 7
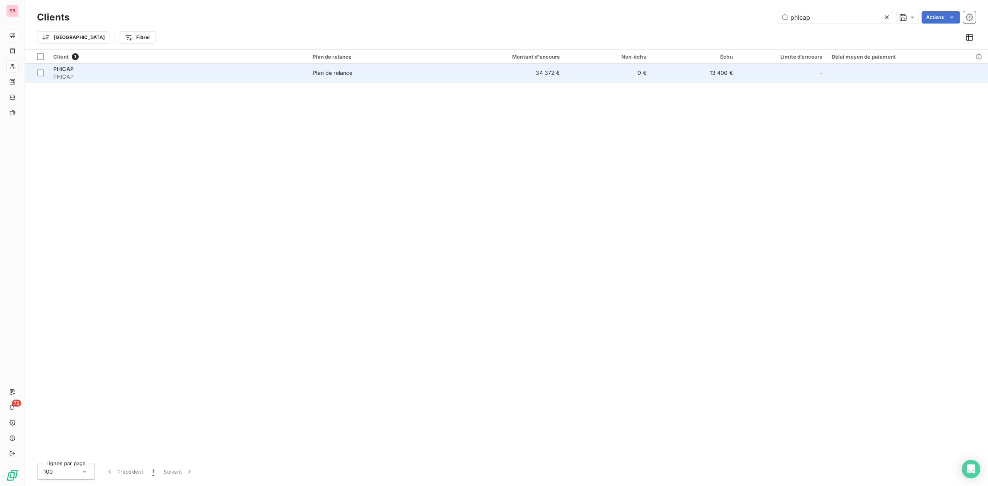
click at [308, 73] on td "PHICAP PHICAP" at bounding box center [178, 73] width 259 height 19
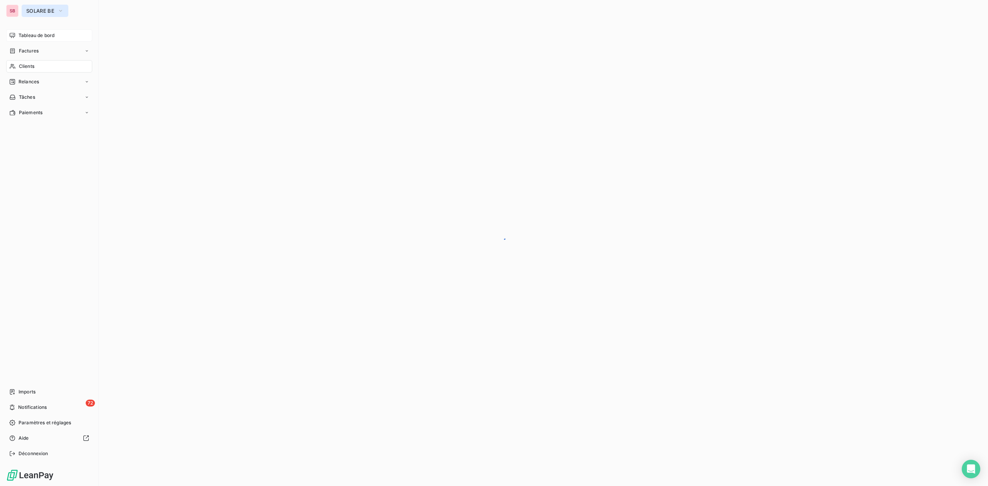
click at [34, 7] on button "SOLARE BE" at bounding box center [45, 11] width 47 height 12
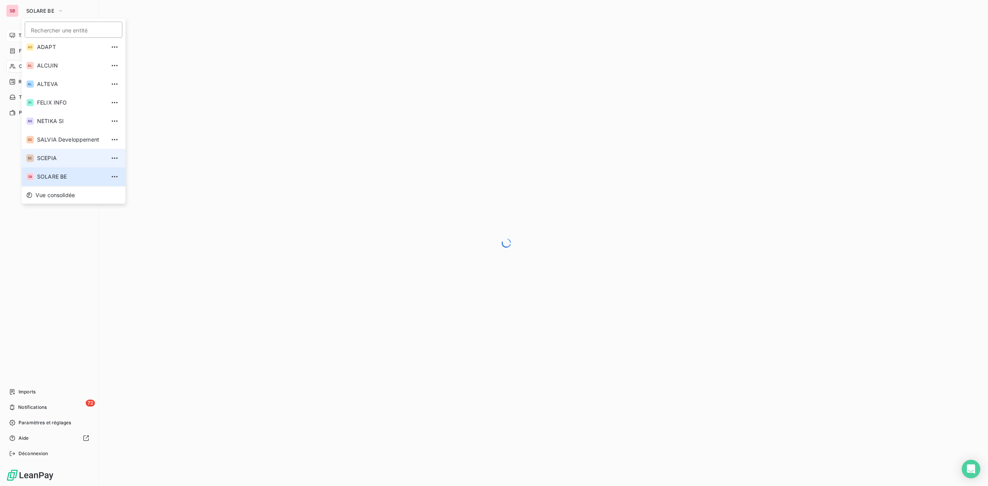
click at [64, 156] on span "SCEPIA" at bounding box center [71, 158] width 68 height 8
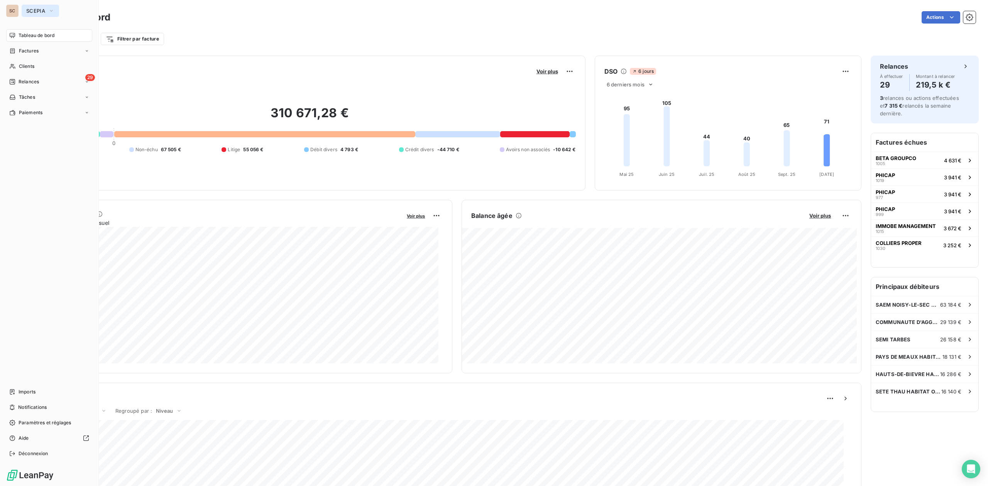
click at [34, 12] on span "SCEPIA" at bounding box center [35, 11] width 19 height 6
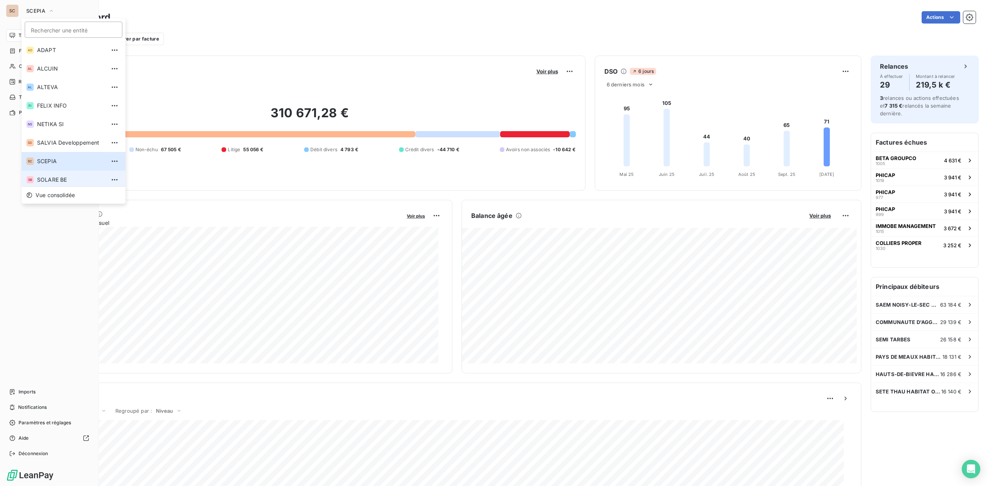
click at [55, 177] on span "SOLARE BE" at bounding box center [71, 180] width 68 height 8
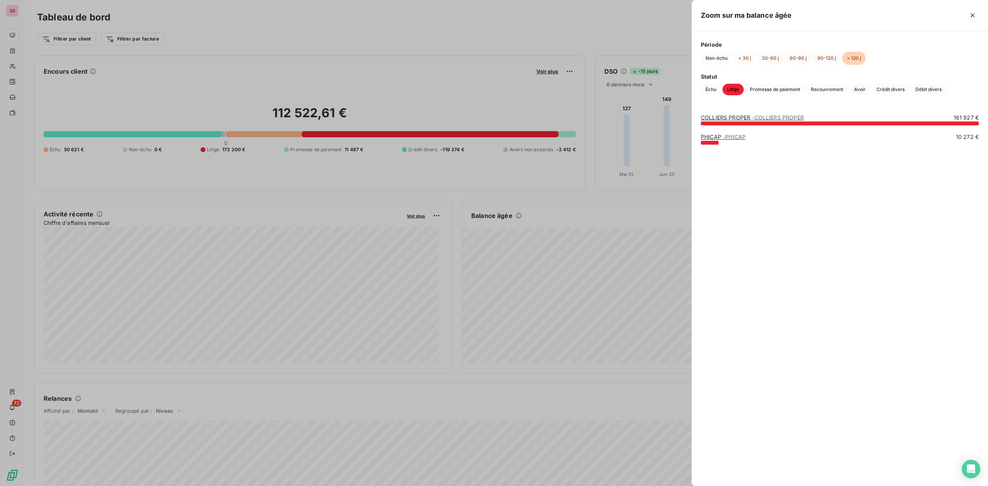
click at [707, 136] on link "PHICAP - PHICAP" at bounding box center [723, 136] width 45 height 7
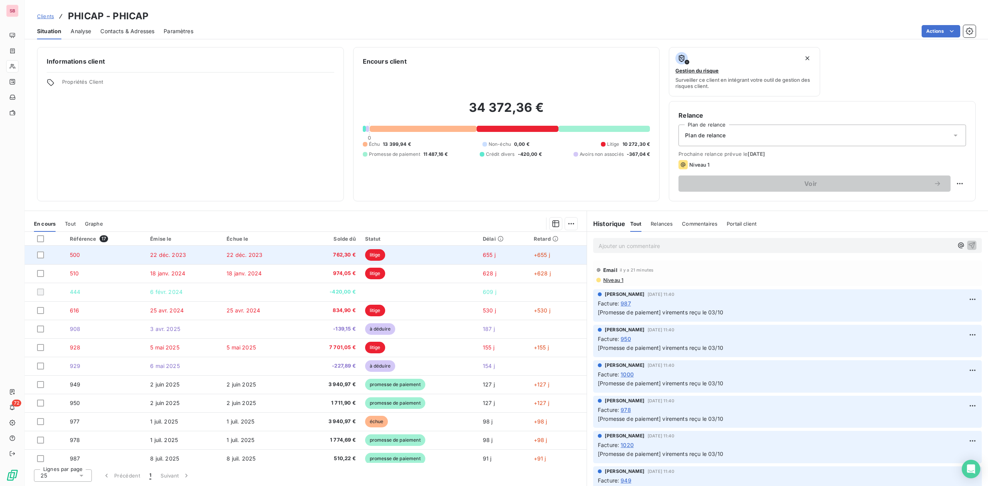
click at [127, 253] on td "500" at bounding box center [105, 255] width 80 height 19
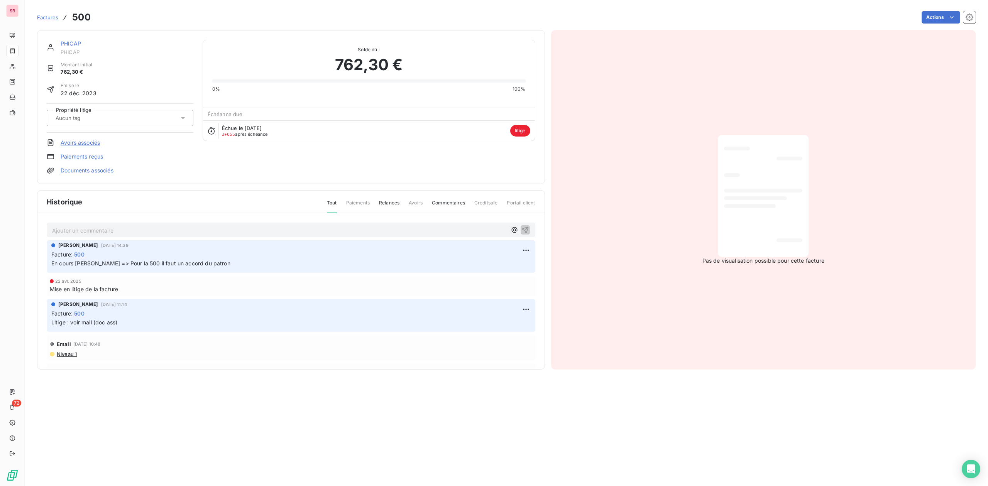
click at [67, 44] on link "PHICAP" at bounding box center [71, 43] width 20 height 7
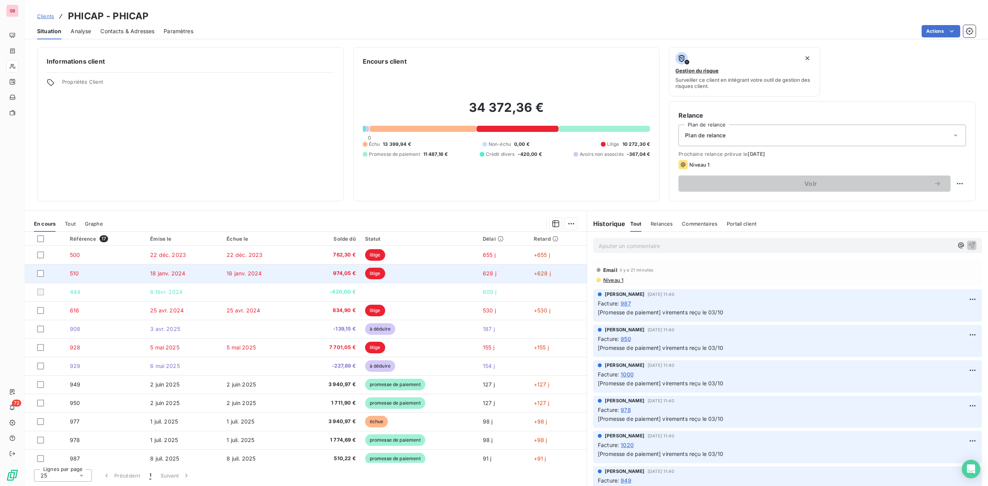
click at [89, 275] on td "510" at bounding box center [105, 273] width 80 height 19
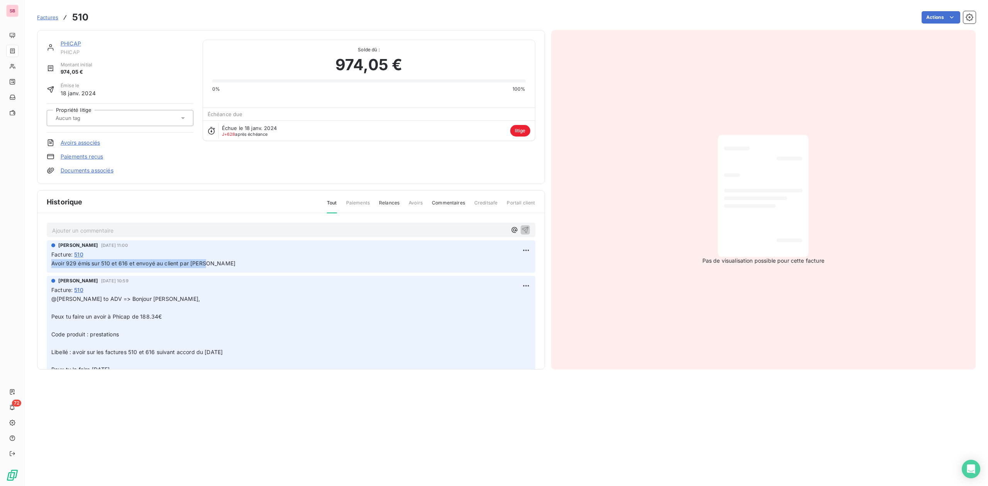
drag, startPoint x: 52, startPoint y: 263, endPoint x: 214, endPoint y: 264, distance: 161.3
click at [214, 264] on p "Avoir 929 émis sur 510 et 616 et envoyé au client par [PERSON_NAME]" at bounding box center [290, 263] width 479 height 9
copy span "Avoir 929 émis sur 510 et 616 et envoyé au client par [PERSON_NAME]"
click at [72, 44] on link "PHICAP" at bounding box center [71, 43] width 20 height 7
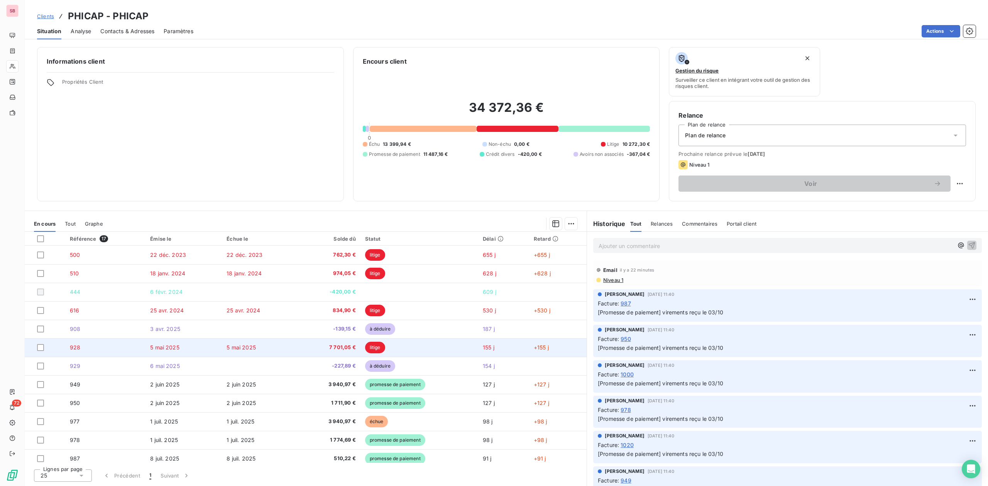
click at [85, 345] on td "928" at bounding box center [105, 347] width 80 height 19
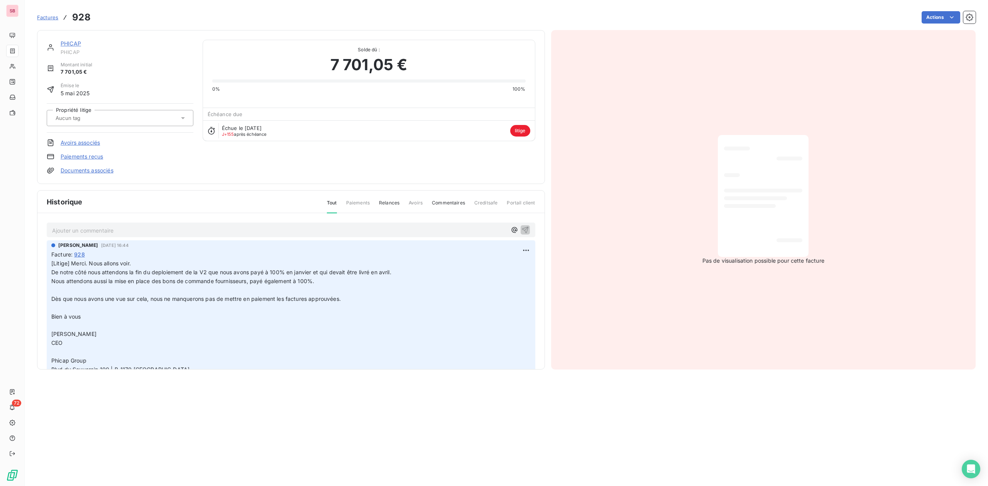
click at [73, 46] on link "PHICAP" at bounding box center [71, 43] width 20 height 7
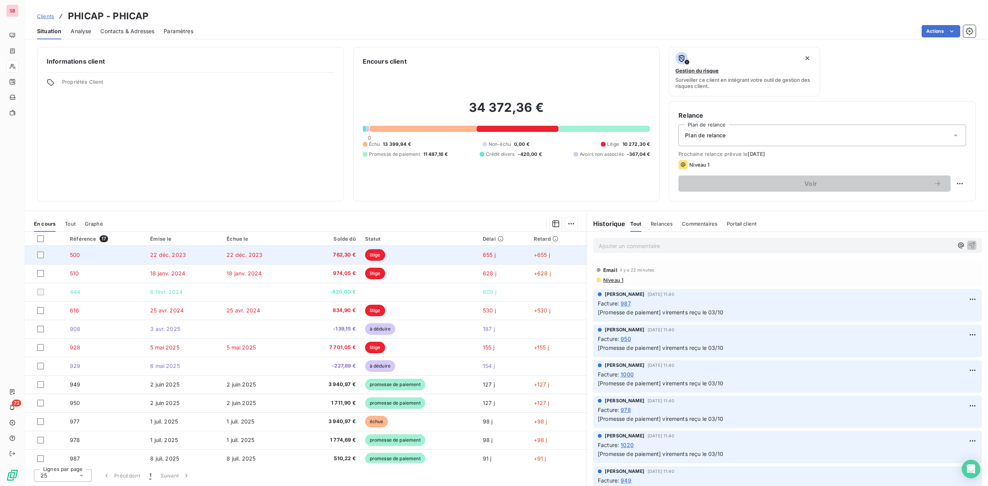
click at [96, 253] on td "500" at bounding box center [105, 255] width 80 height 19
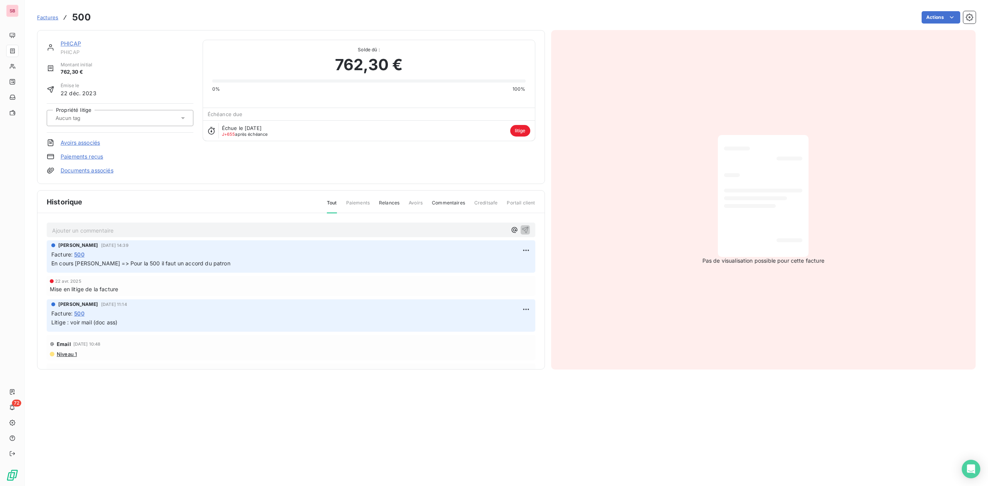
click at [82, 44] on div "PHICAP" at bounding box center [127, 44] width 133 height 8
click at [73, 44] on link "PHICAP" at bounding box center [71, 43] width 20 height 7
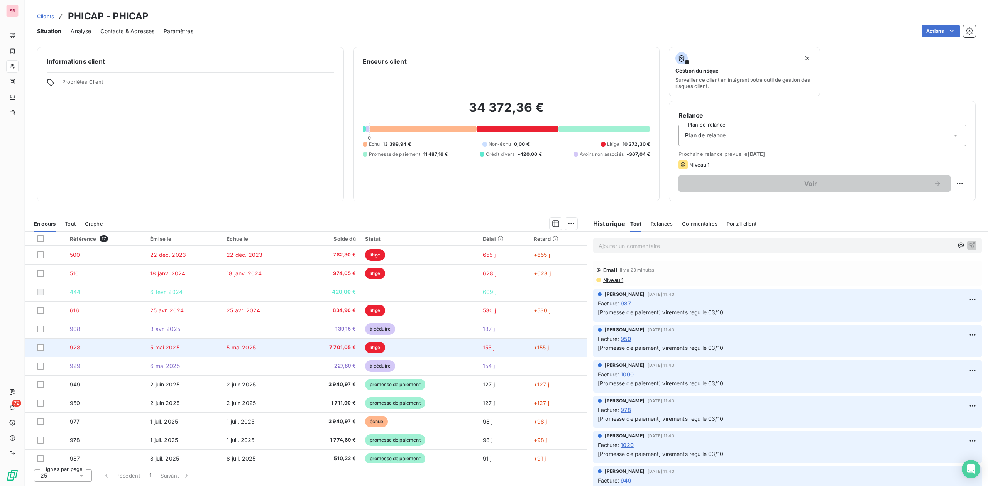
click at [101, 346] on td "928" at bounding box center [105, 347] width 80 height 19
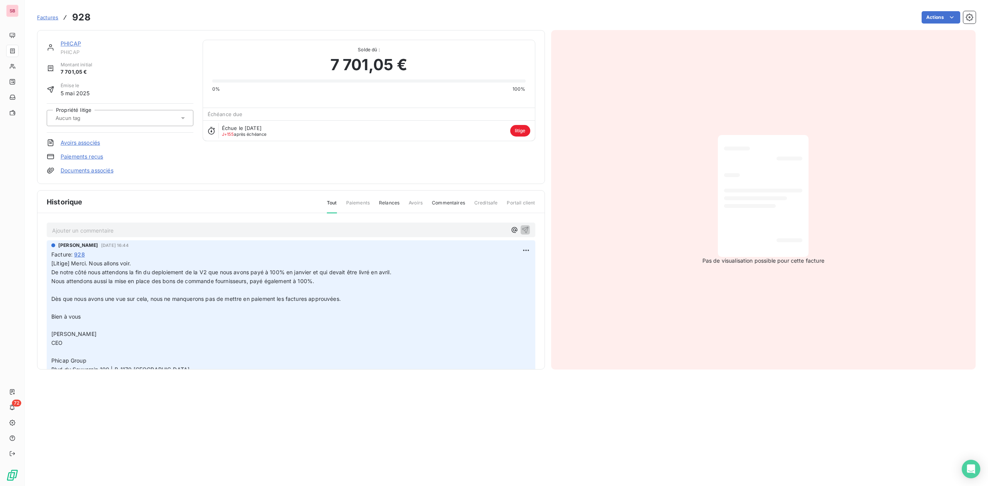
click at [70, 44] on link "PHICAP" at bounding box center [71, 43] width 20 height 7
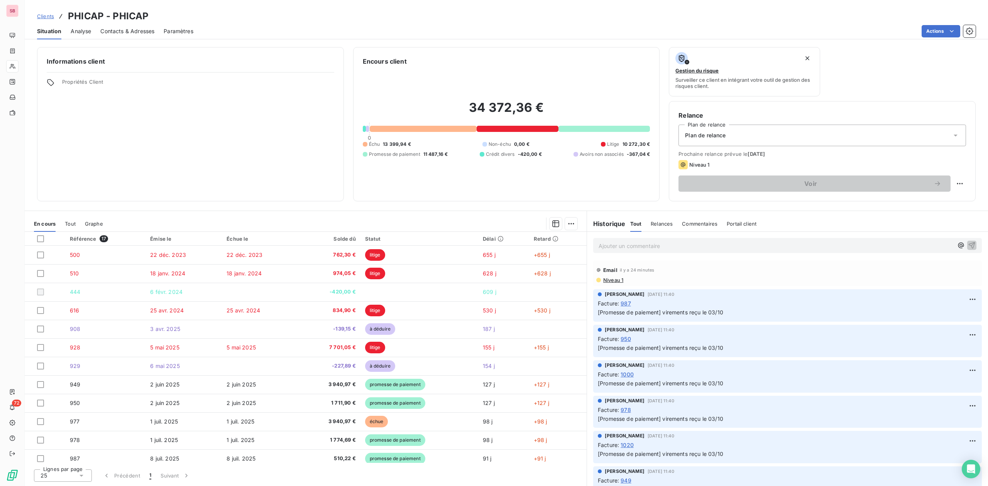
click at [73, 222] on span "Tout" at bounding box center [70, 224] width 11 height 6
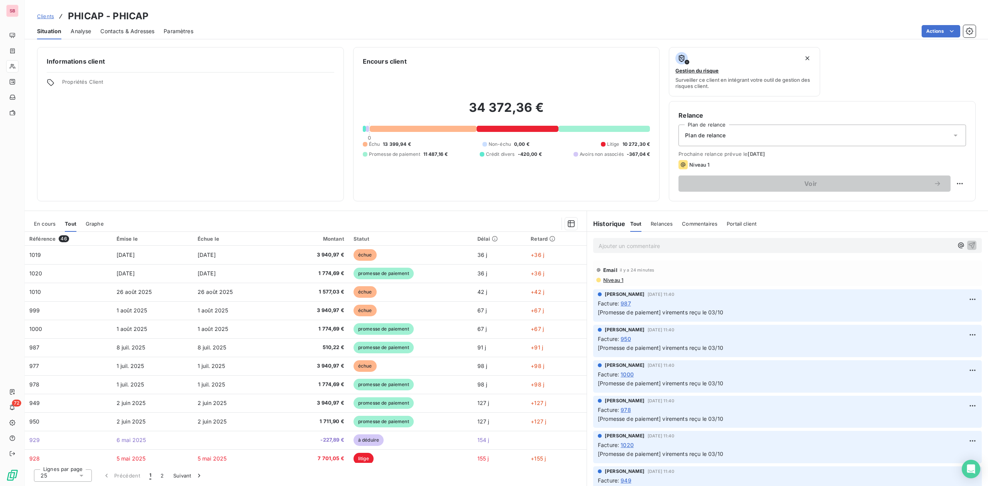
click at [39, 221] on span "En cours" at bounding box center [45, 224] width 22 height 6
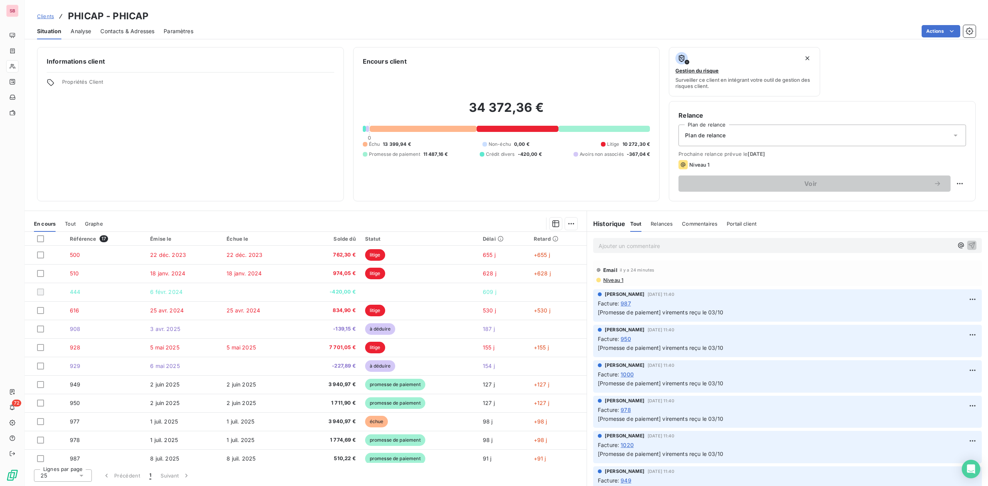
click at [394, 237] on div "Statut" at bounding box center [419, 239] width 108 height 6
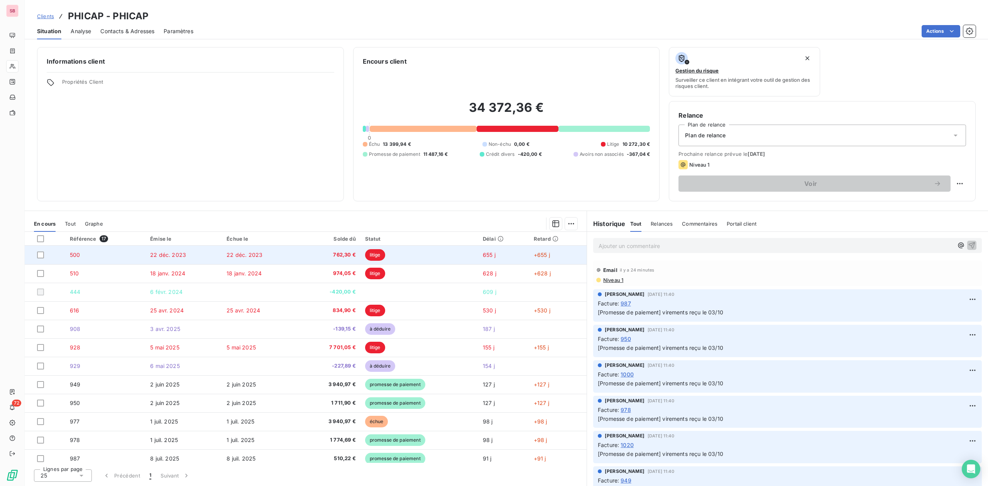
click at [340, 253] on span "762,30 €" at bounding box center [329, 255] width 52 height 8
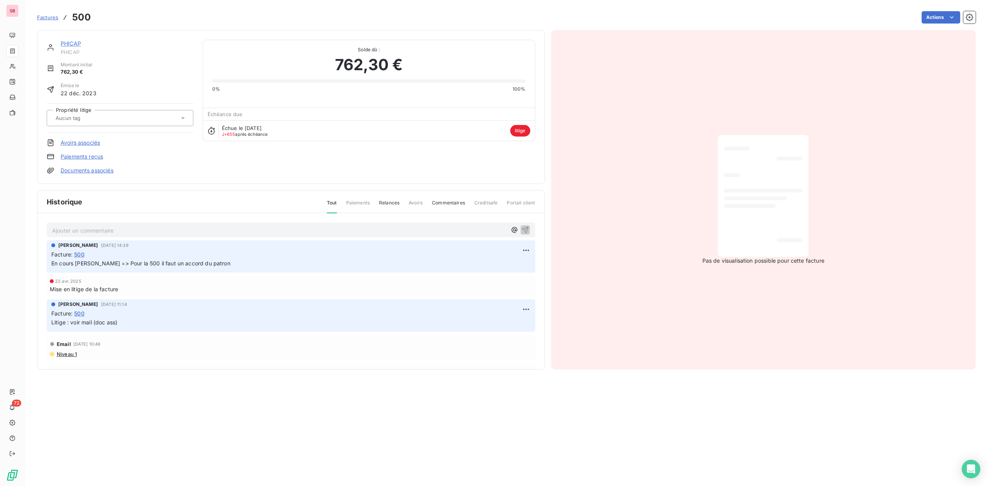
click at [114, 230] on p "Ajouter un commentaire ﻿" at bounding box center [279, 231] width 454 height 10
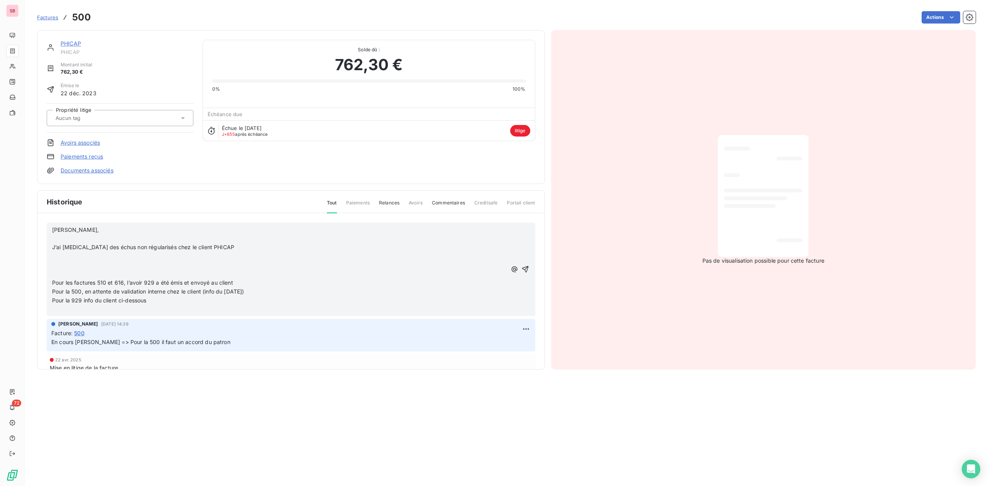
click at [76, 275] on p "﻿" at bounding box center [279, 274] width 454 height 9
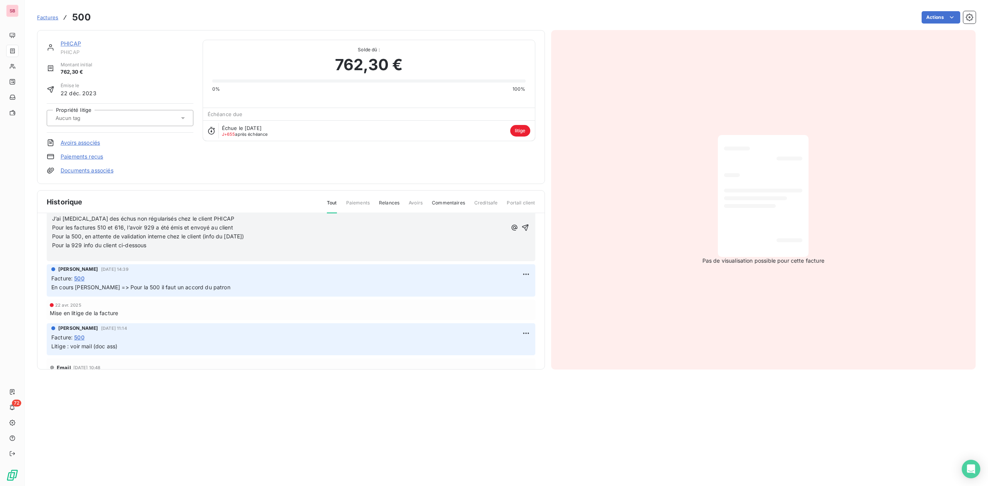
scroll to position [51, 0]
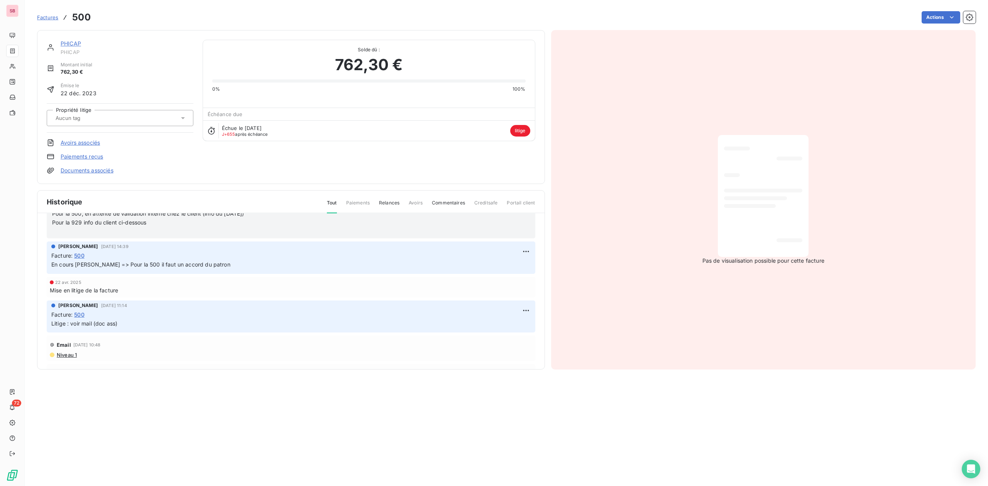
click at [151, 234] on p "﻿" at bounding box center [279, 231] width 454 height 9
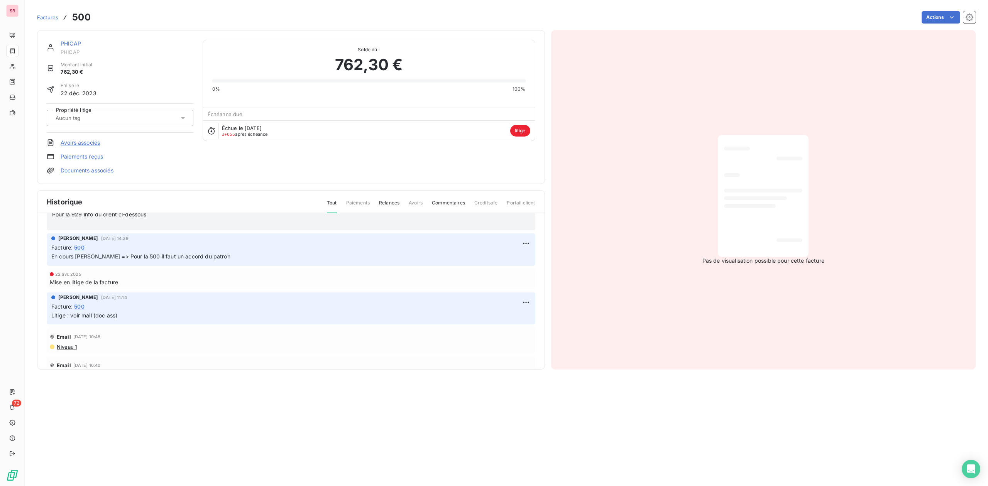
scroll to position [0, 0]
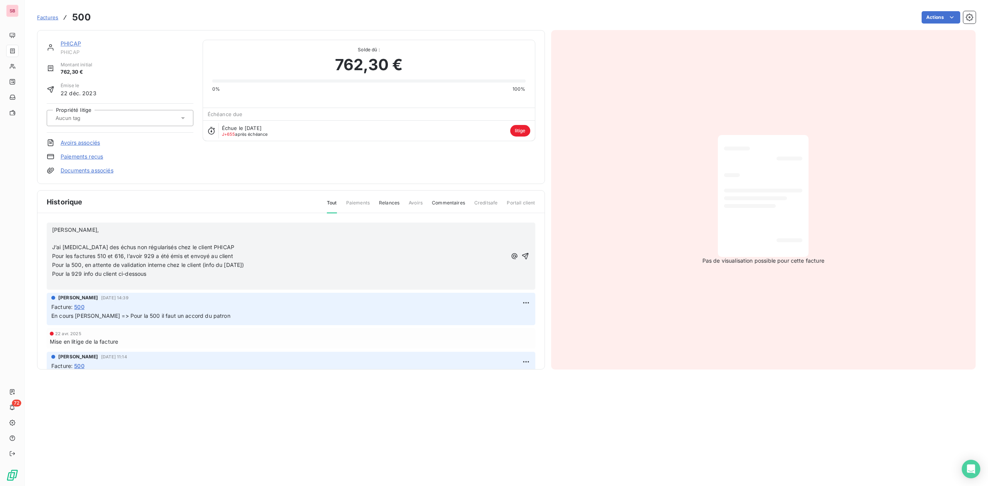
click at [158, 275] on p "Pour la 929 info du client ci-dessous" at bounding box center [279, 274] width 454 height 9
click at [150, 274] on span "Pour la 929 info du client ci-dessous Je relance ou pas ou tu gères ?" at bounding box center [140, 273] width 177 height 7
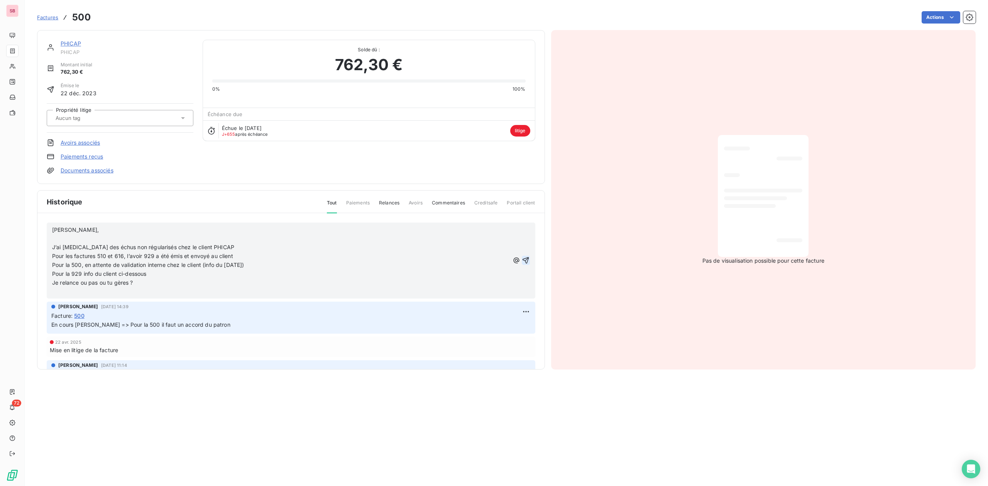
click at [522, 260] on icon "button" at bounding box center [526, 261] width 8 height 8
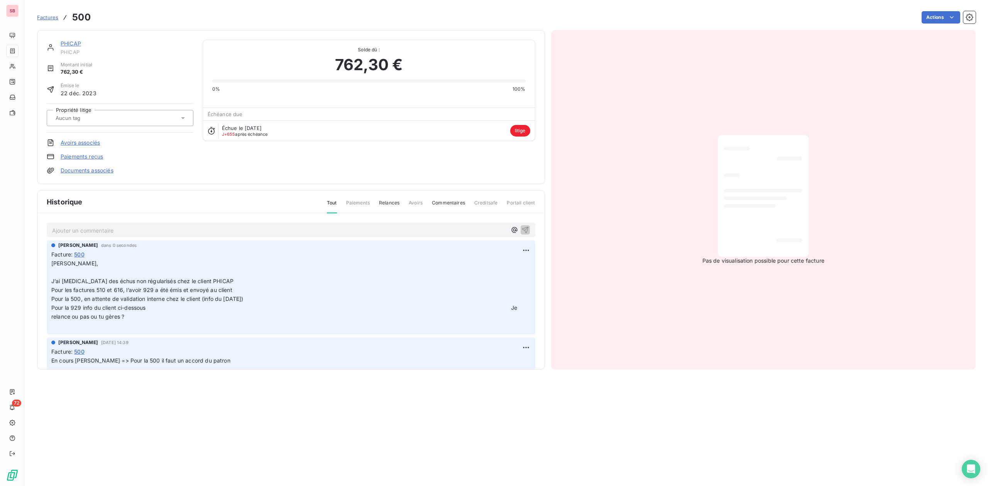
click at [72, 40] on div "PHICAP" at bounding box center [127, 44] width 133 height 8
click at [73, 42] on link "PHICAP" at bounding box center [71, 43] width 20 height 7
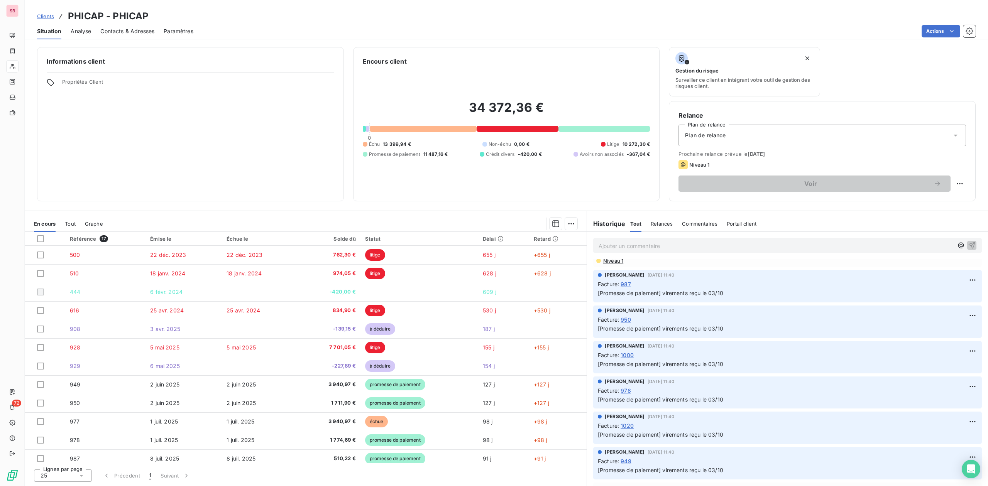
scroll to position [154, 0]
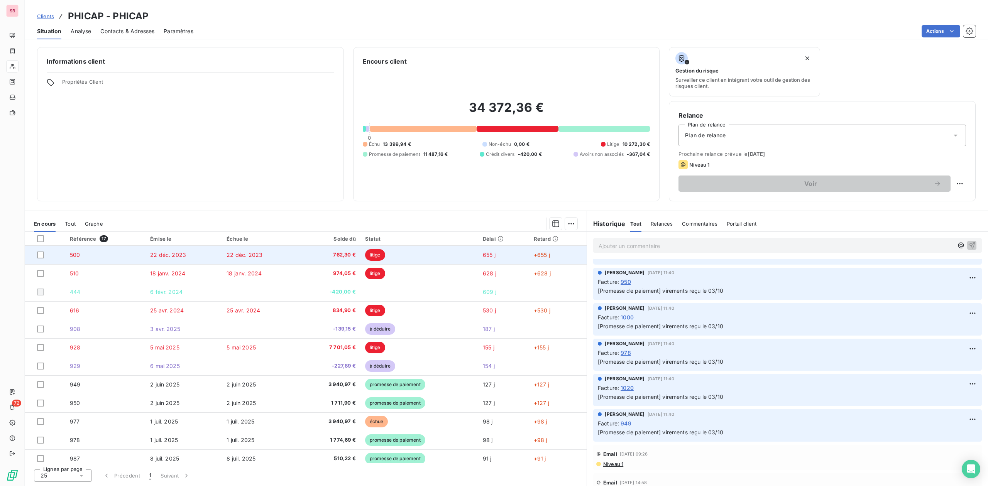
click at [215, 257] on td "22 déc. 2023" at bounding box center [183, 255] width 76 height 19
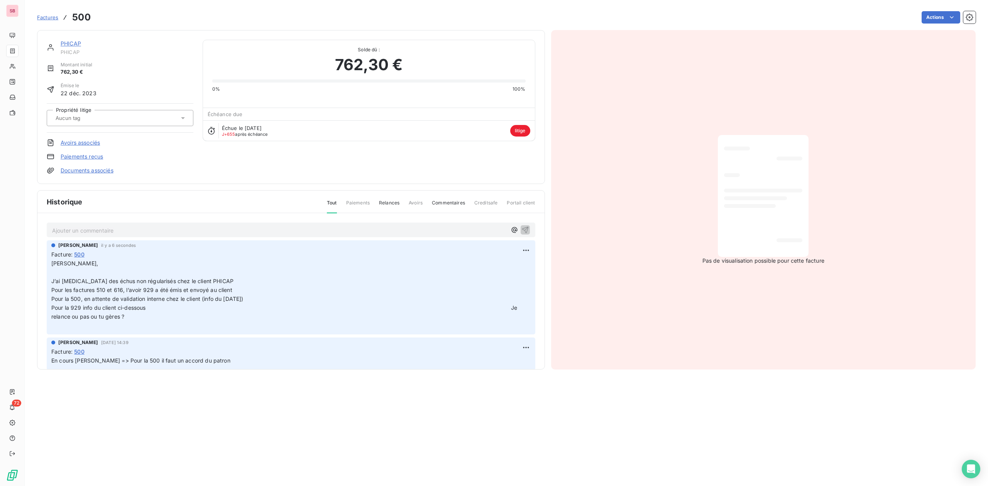
click at [67, 40] on link "PHICAP" at bounding box center [71, 43] width 20 height 7
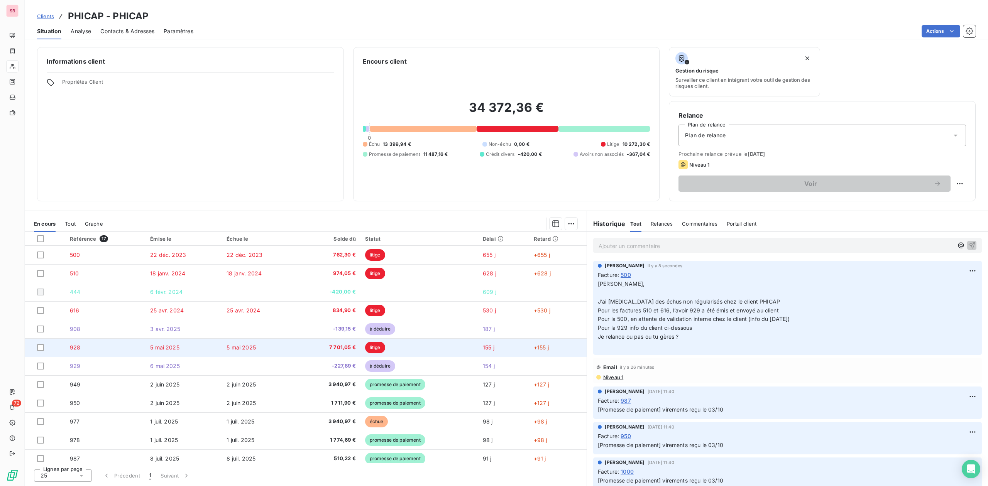
click at [106, 343] on td "928" at bounding box center [105, 347] width 80 height 19
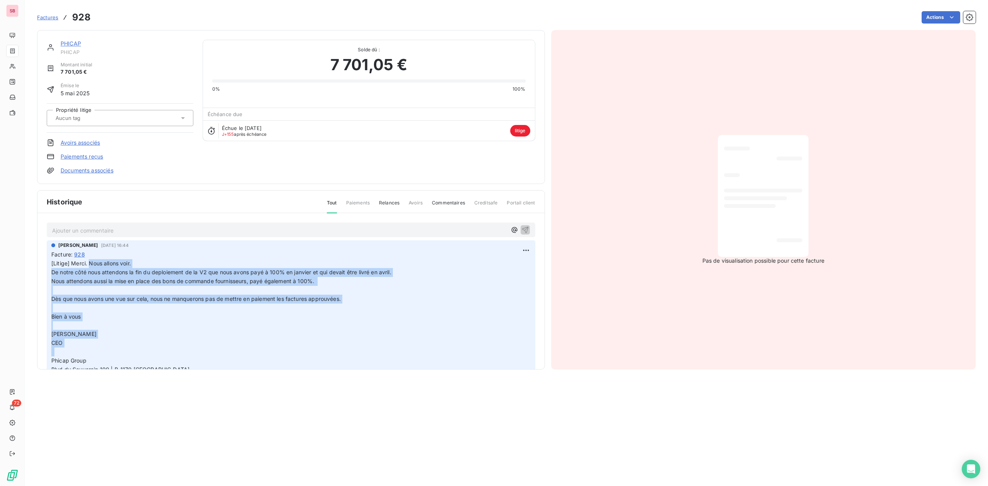
drag, startPoint x: 89, startPoint y: 264, endPoint x: 222, endPoint y: 342, distance: 154.4
click at [222, 342] on p "[Litige] Merci. Nous allons voir. De notre côté nous attendons la fin du deploi…" at bounding box center [290, 329] width 479 height 141
copy span "Nous allons voir. De notre côté nous attendons la fin du deploiement de la V2 q…"
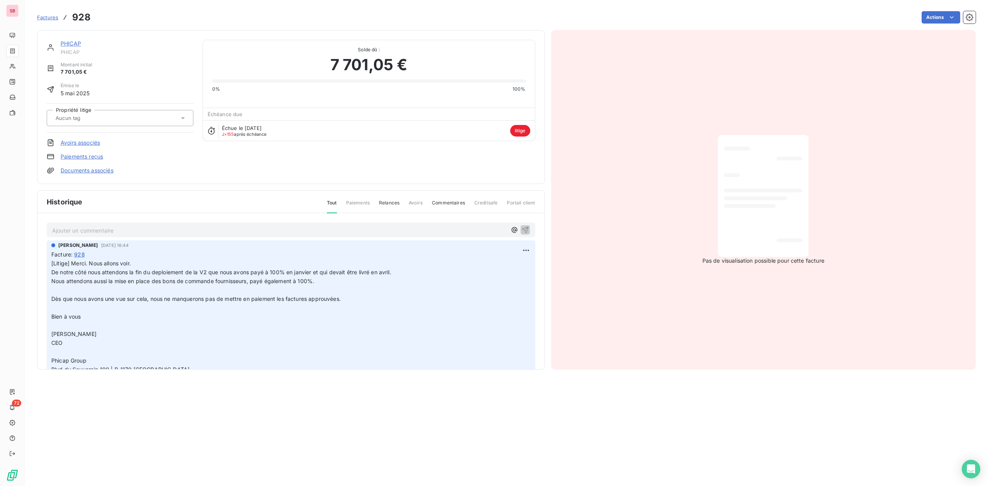
click at [72, 42] on link "PHICAP" at bounding box center [71, 43] width 20 height 7
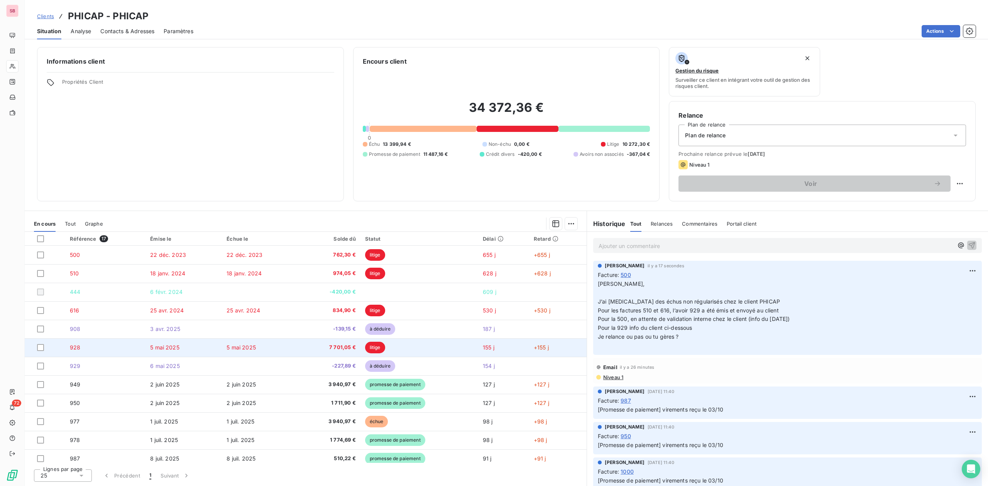
click at [347, 343] on td "7 701,05 €" at bounding box center [329, 347] width 62 height 19
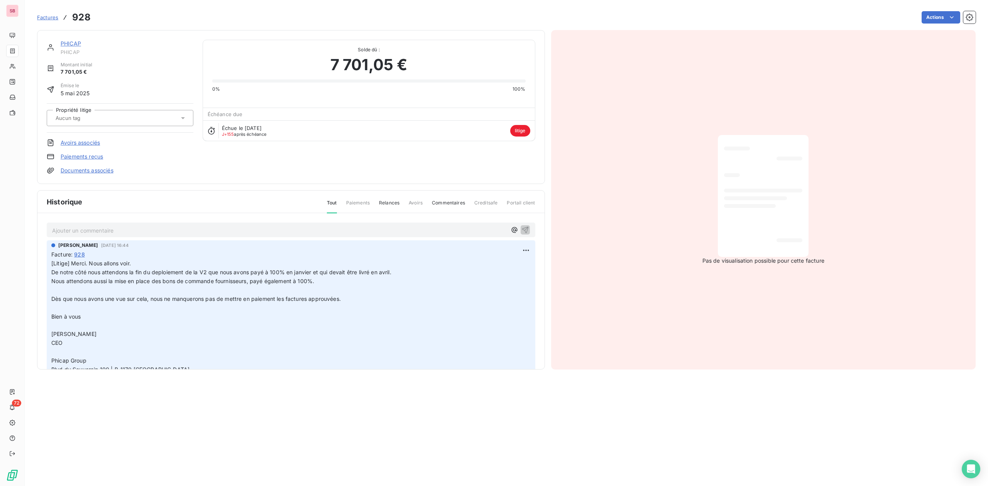
click at [72, 45] on link "PHICAP" at bounding box center [71, 43] width 20 height 7
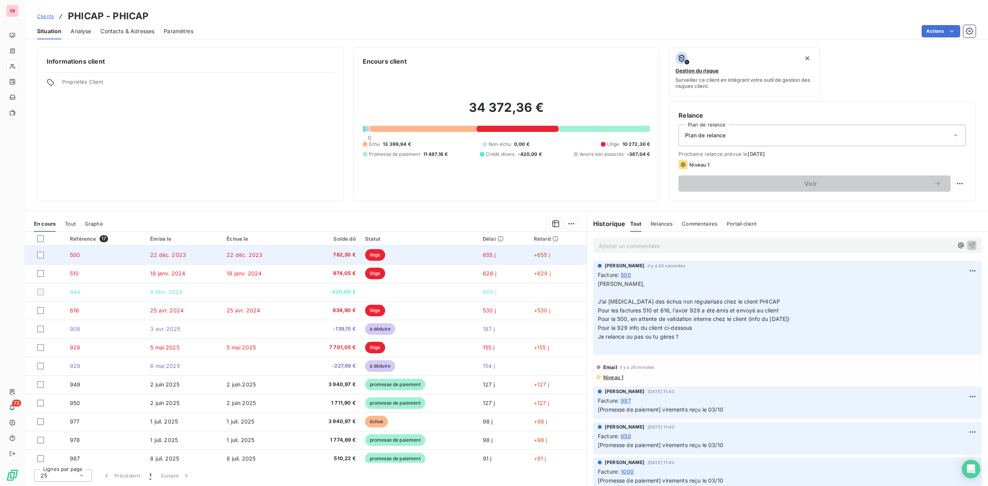
click at [314, 253] on span "762,30 €" at bounding box center [329, 255] width 52 height 8
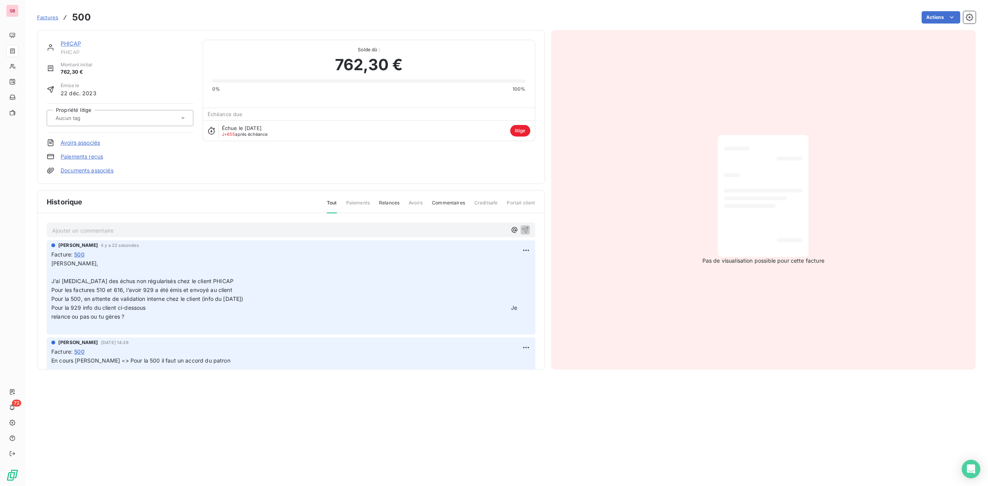
click at [166, 306] on span "Pour la 929 info du client ci-dessous Je relance ou pas ou tu gères ?" at bounding box center [284, 311] width 467 height 15
click at [148, 307] on span "Pour la 929 info du client ci-dessous Je relance ou pas ou tu gères ?" at bounding box center [284, 311] width 467 height 15
click at [519, 249] on html "SB 72 Factures 500 Actions PHICAP PHICAP Montant initial 762,30 € Émise le [DAT…" at bounding box center [494, 243] width 988 height 486
drag, startPoint x: 496, startPoint y: 267, endPoint x: 314, endPoint y: 275, distance: 181.9
click at [495, 267] on div "Editer" at bounding box center [499, 268] width 43 height 12
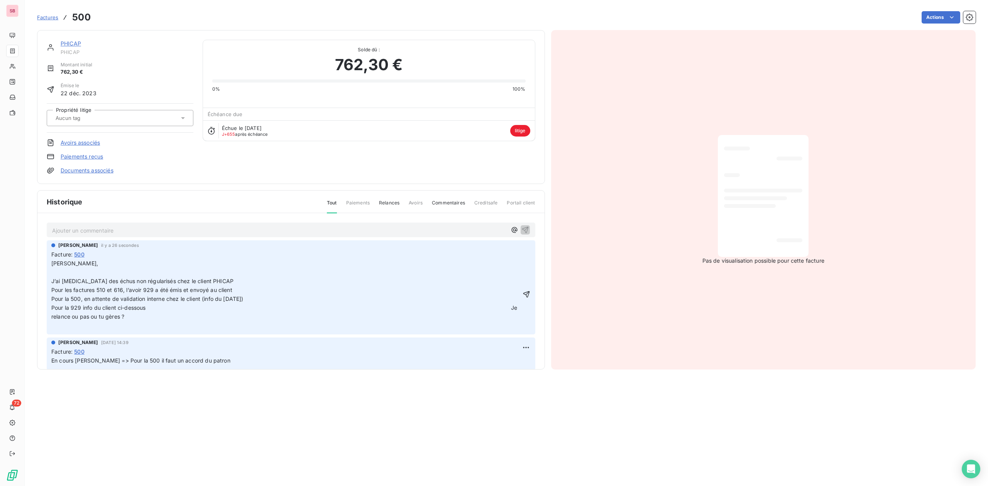
click at [150, 307] on span "Pour la 929 info du client ci-dessous Je relance ou pas ou tu gères ?" at bounding box center [284, 311] width 467 height 15
click at [147, 307] on span "Pour la 929 info du client ci-dessous Je relance ou pas ou tu gères ?" at bounding box center [284, 311] width 467 height 15
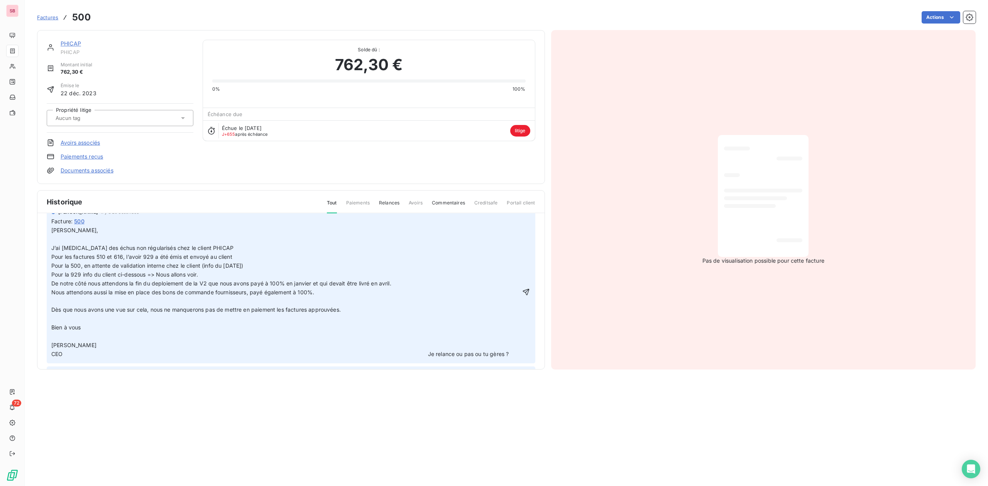
scroll to position [51, 0]
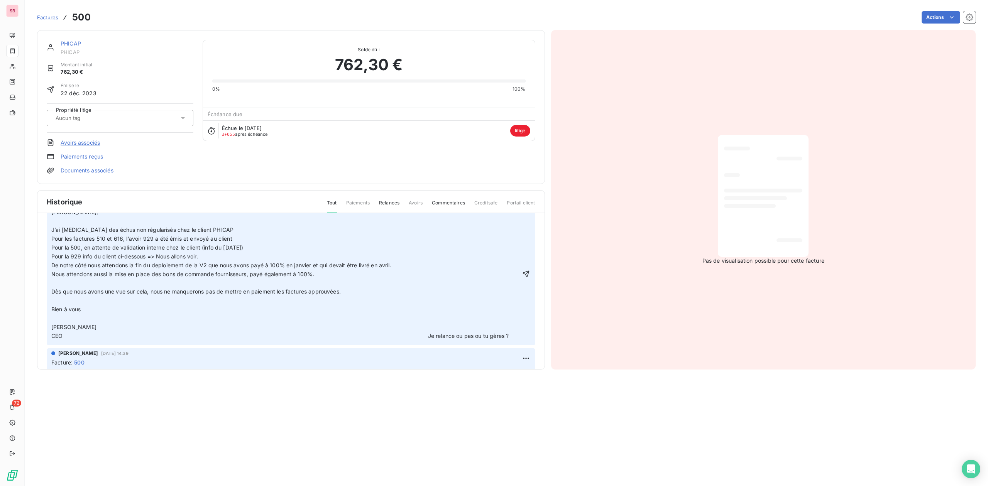
click at [416, 336] on span "CEO Je relance ou pas ou tu gères ?" at bounding box center [279, 336] width 457 height 7
click at [523, 281] on icon "button" at bounding box center [527, 278] width 8 height 8
click at [73, 45] on link "PHICAP" at bounding box center [71, 43] width 20 height 7
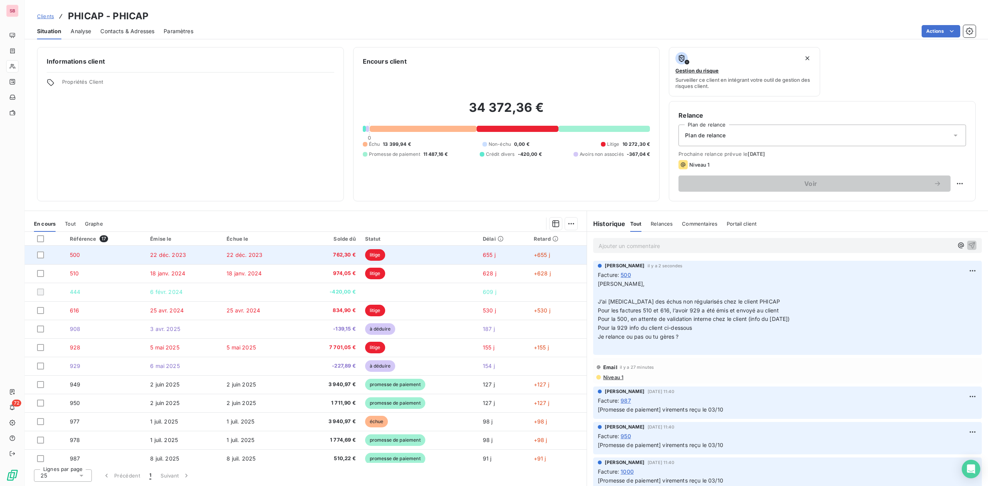
click at [136, 253] on td "500" at bounding box center [105, 255] width 80 height 19
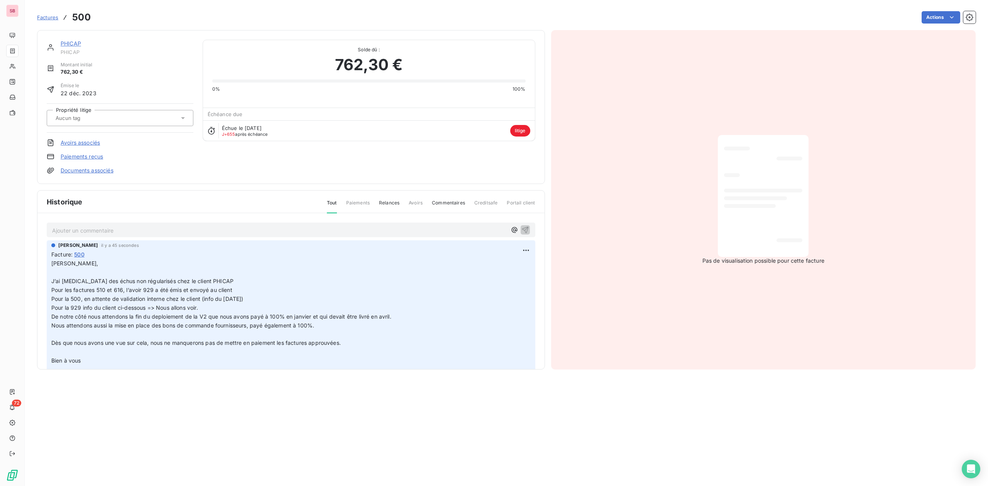
click at [74, 44] on link "PHICAP" at bounding box center [71, 43] width 20 height 7
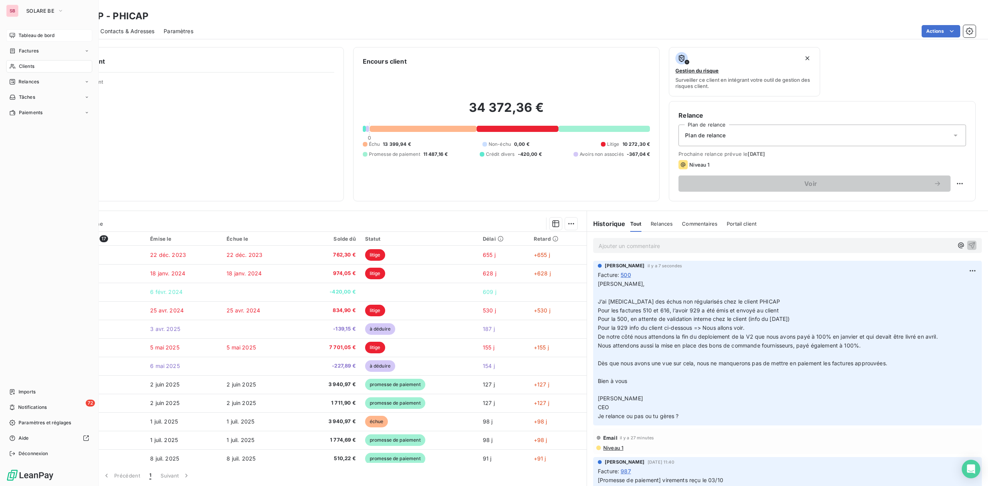
click at [35, 34] on span "Tableau de bord" at bounding box center [37, 35] width 36 height 7
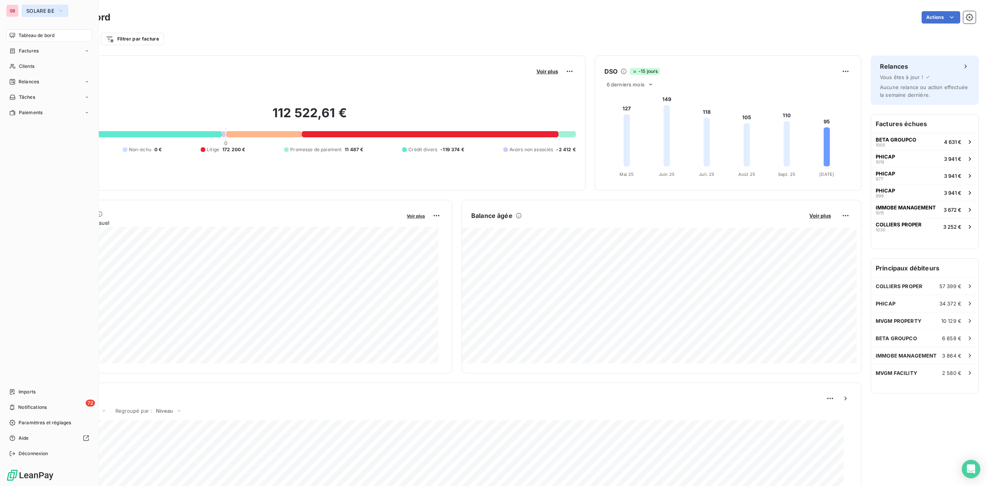
click at [30, 11] on span "SOLARE BE" at bounding box center [40, 11] width 28 height 6
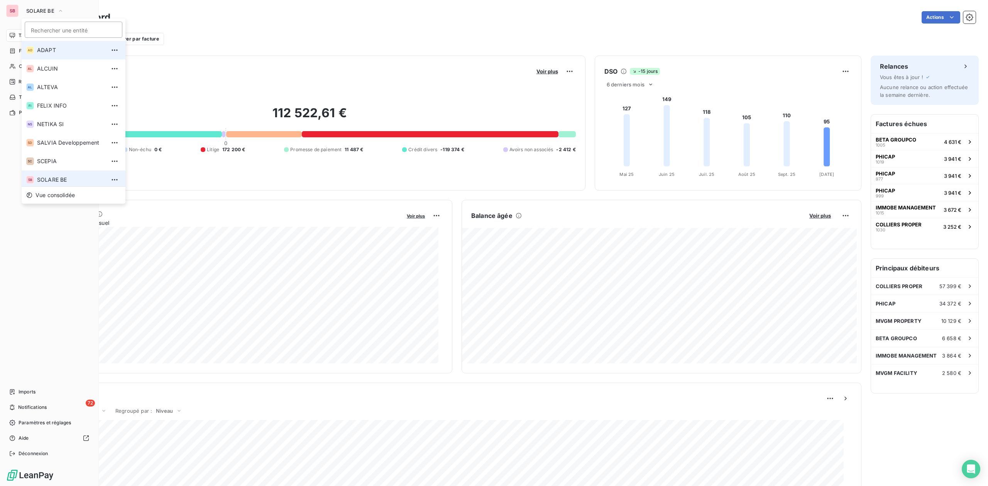
scroll to position [3, 0]
click at [48, 122] on span "NETIKA SI" at bounding box center [71, 121] width 68 height 8
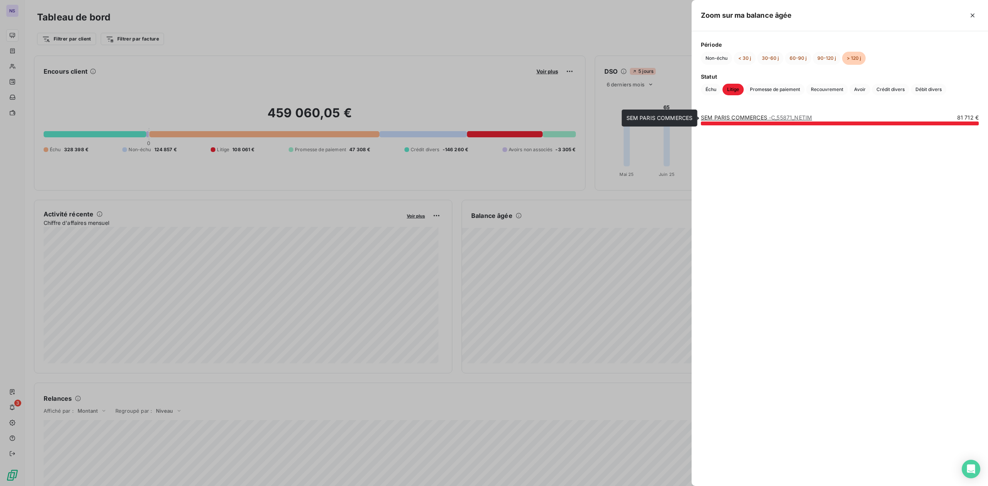
click at [731, 117] on link "SEM PARIS COMMERCES - C_55871_NETIM" at bounding box center [756, 117] width 111 height 7
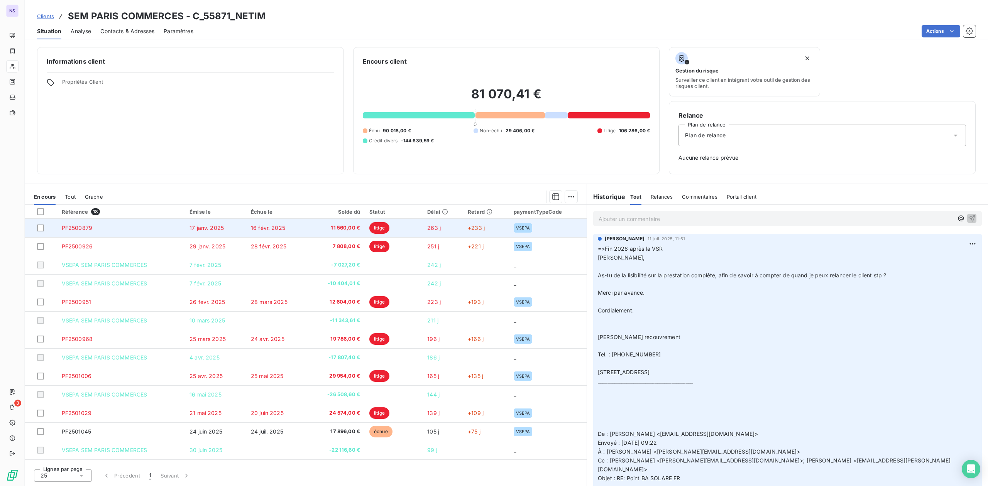
click at [314, 227] on span "11 560,00 €" at bounding box center [336, 228] width 47 height 8
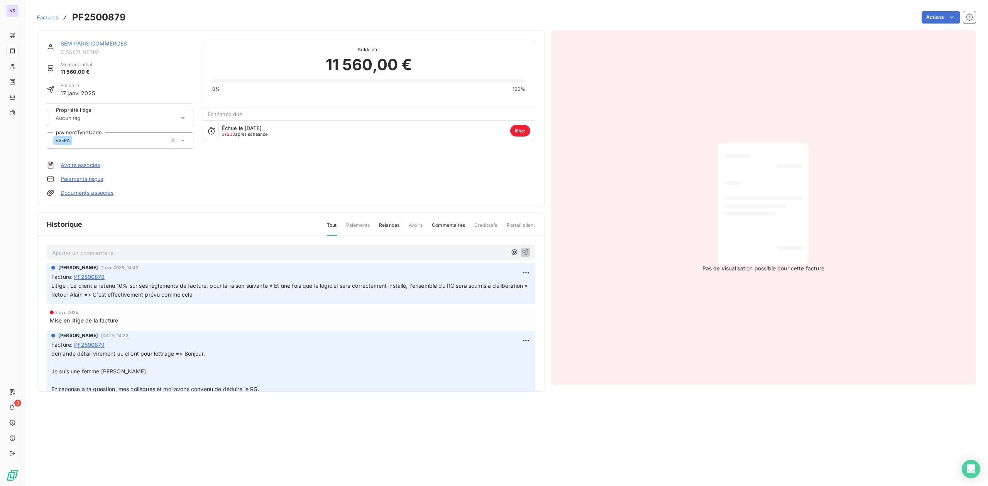
click at [93, 42] on link "SEM PARIS COMMERCES" at bounding box center [94, 43] width 66 height 7
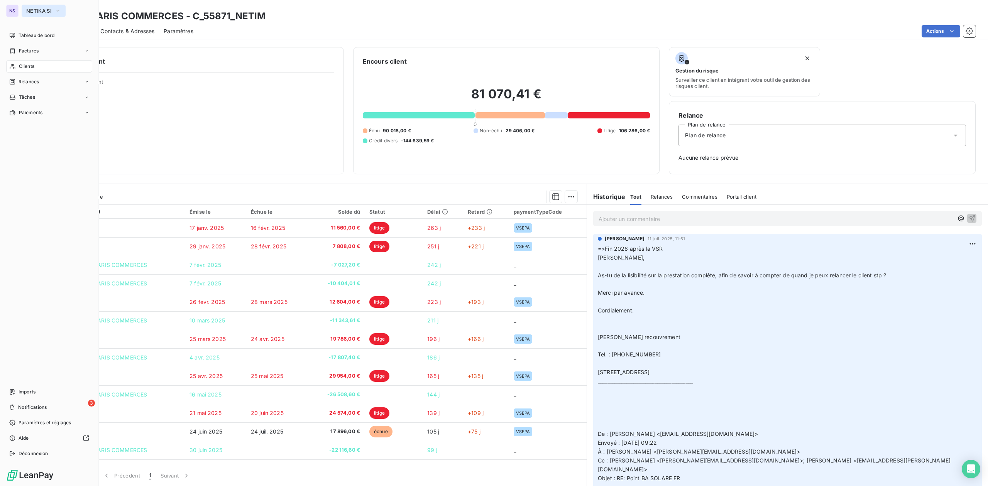
click at [30, 10] on span "NETIKA SI" at bounding box center [38, 11] width 25 height 6
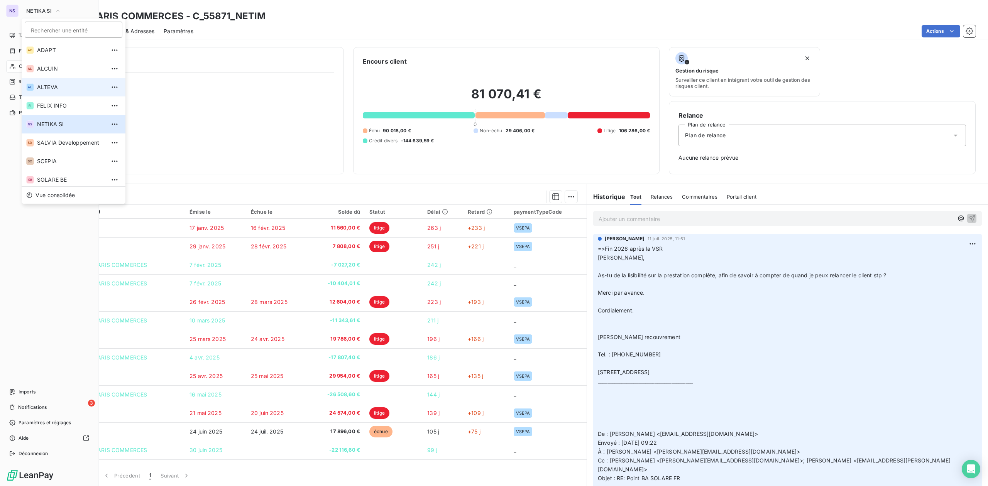
click at [41, 82] on li "AL ALTEVA" at bounding box center [74, 87] width 104 height 19
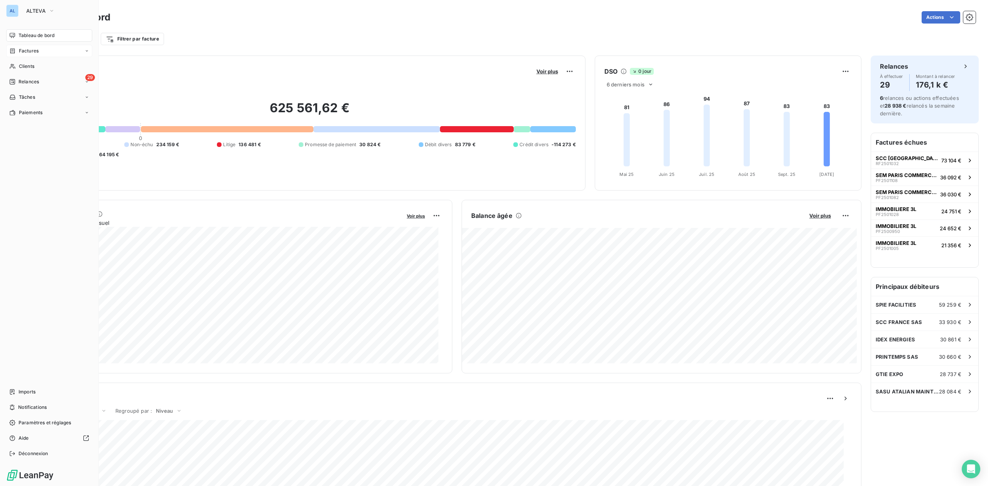
click at [29, 50] on span "Factures" at bounding box center [29, 50] width 20 height 7
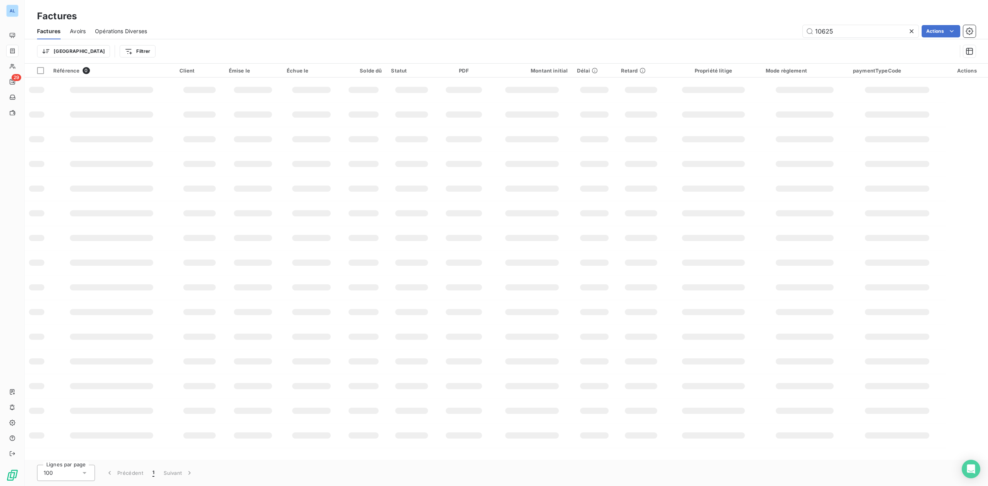
drag, startPoint x: 846, startPoint y: 30, endPoint x: 407, endPoint y: 33, distance: 439.4
click at [667, 34] on div "10625 Actions" at bounding box center [565, 31] width 819 height 12
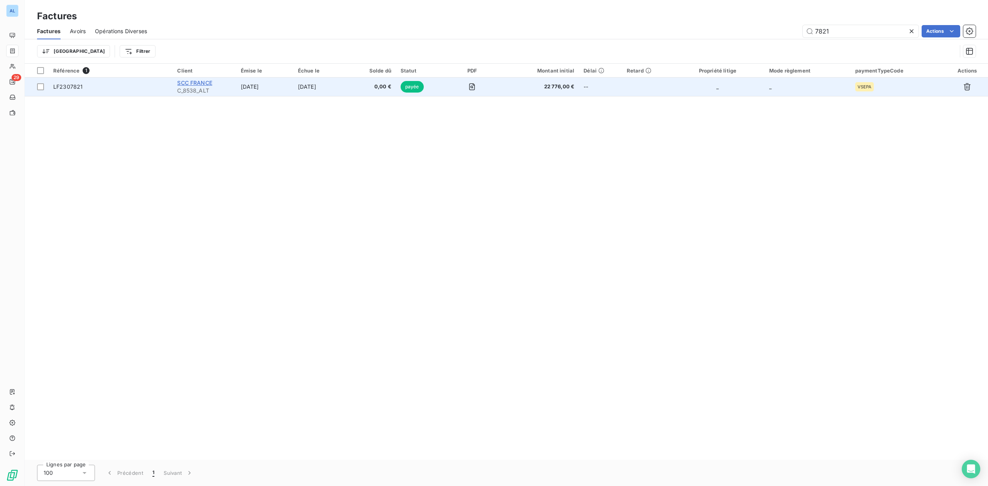
type input "7821"
click at [193, 84] on span "SCC FRANCE" at bounding box center [194, 82] width 35 height 7
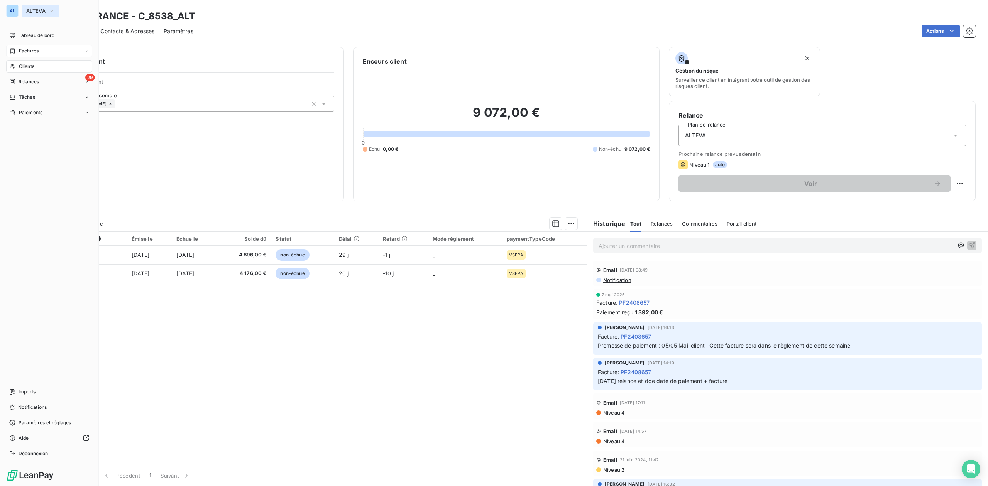
click at [29, 8] on span "ALTEVA" at bounding box center [35, 11] width 19 height 6
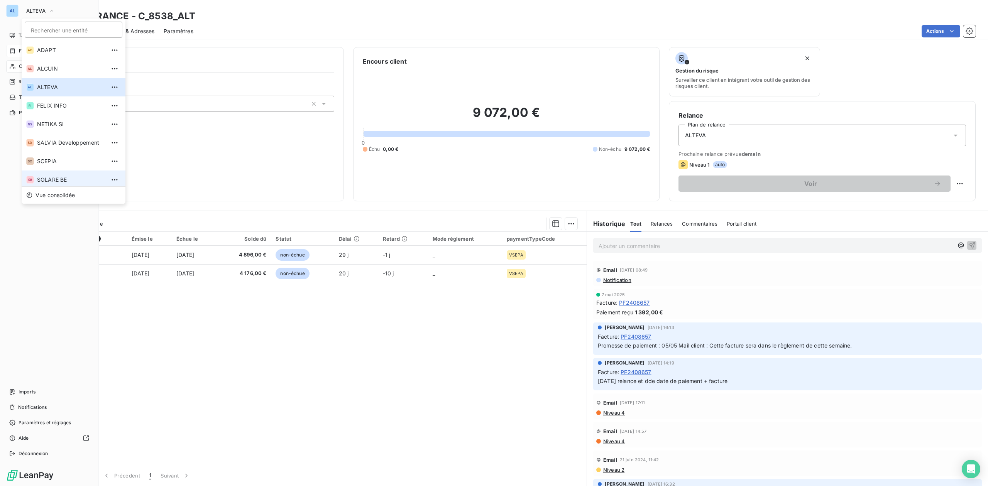
click at [69, 174] on li "SB SOLARE BE" at bounding box center [74, 180] width 104 height 19
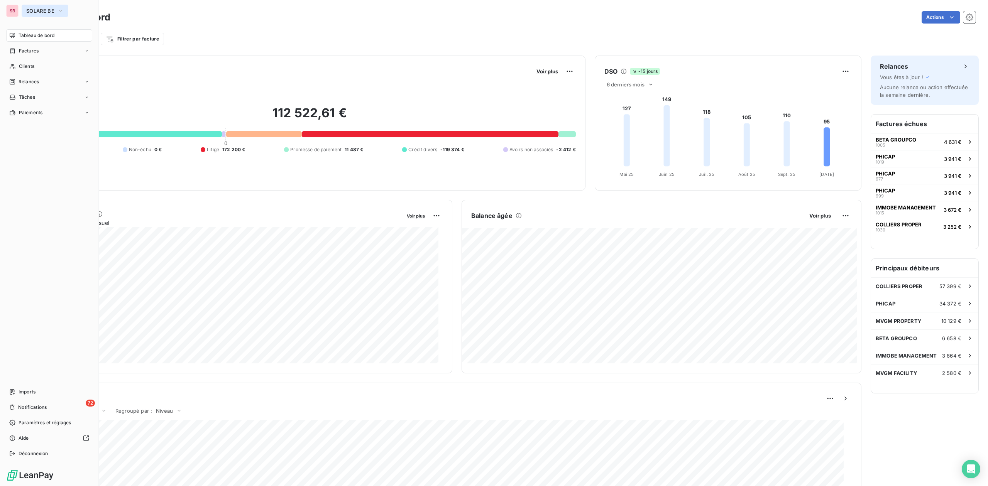
click at [45, 10] on span "SOLARE BE" at bounding box center [40, 11] width 28 height 6
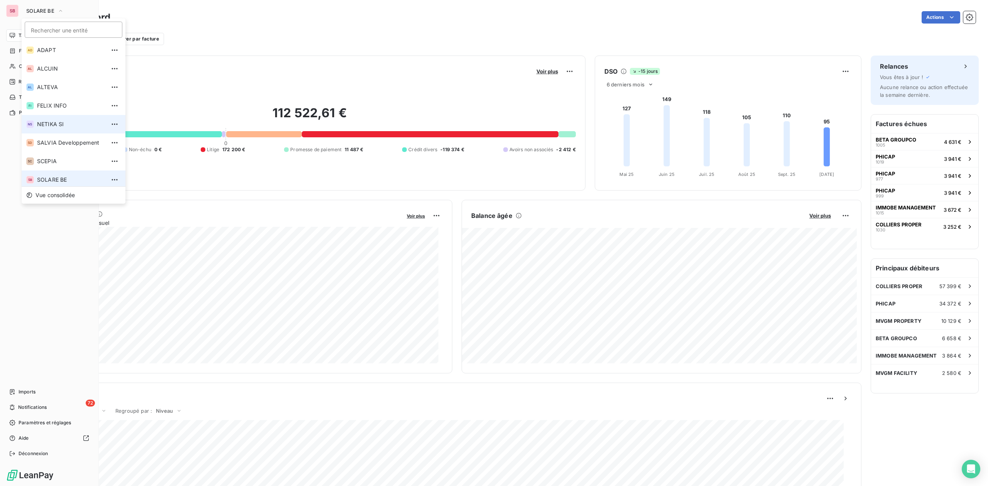
scroll to position [3, 0]
click at [51, 119] on span "NETIKA SI" at bounding box center [71, 121] width 68 height 8
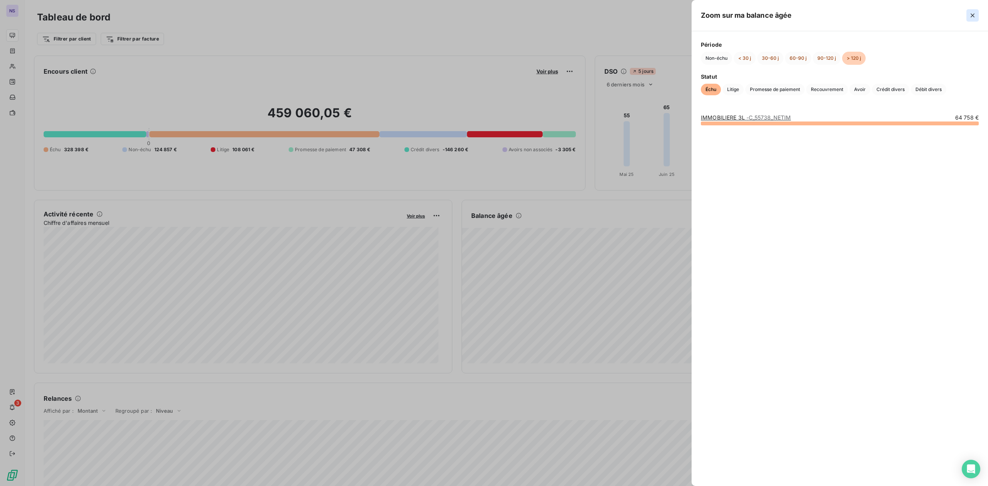
click at [974, 14] on icon "button" at bounding box center [972, 16] width 8 height 8
click at [770, 118] on span "- C_55871_NETIM" at bounding box center [790, 117] width 43 height 7
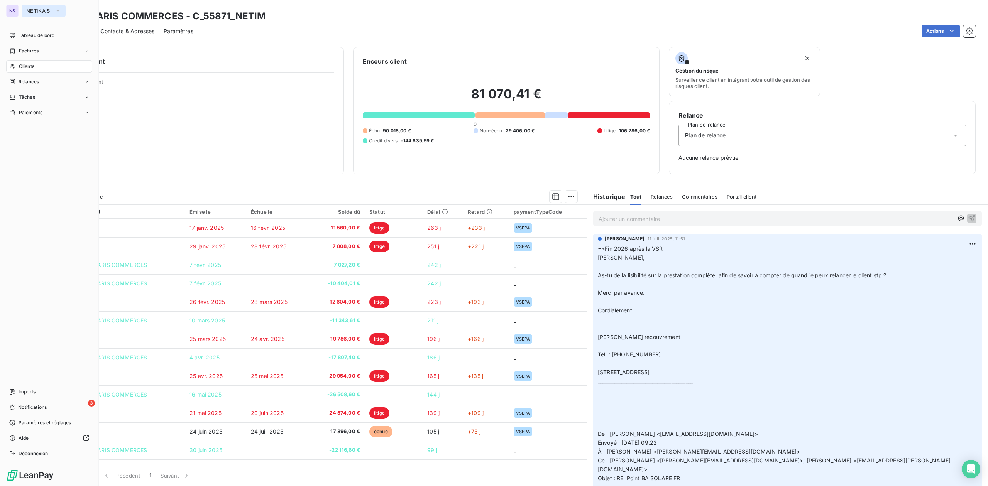
drag, startPoint x: 33, startPoint y: 8, endPoint x: 36, endPoint y: 15, distance: 6.9
click at [34, 8] on span "NETIKA SI" at bounding box center [38, 11] width 25 height 6
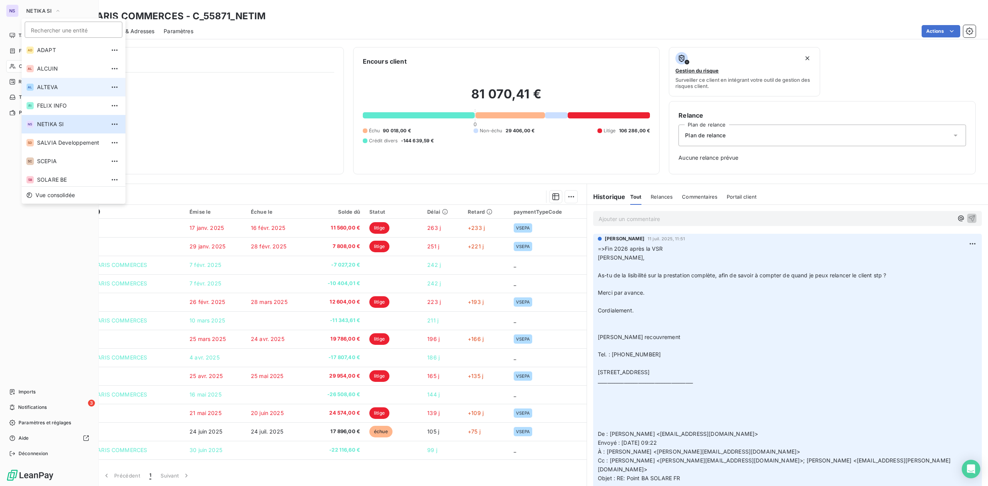
click at [59, 83] on span "ALTEVA" at bounding box center [71, 87] width 68 height 8
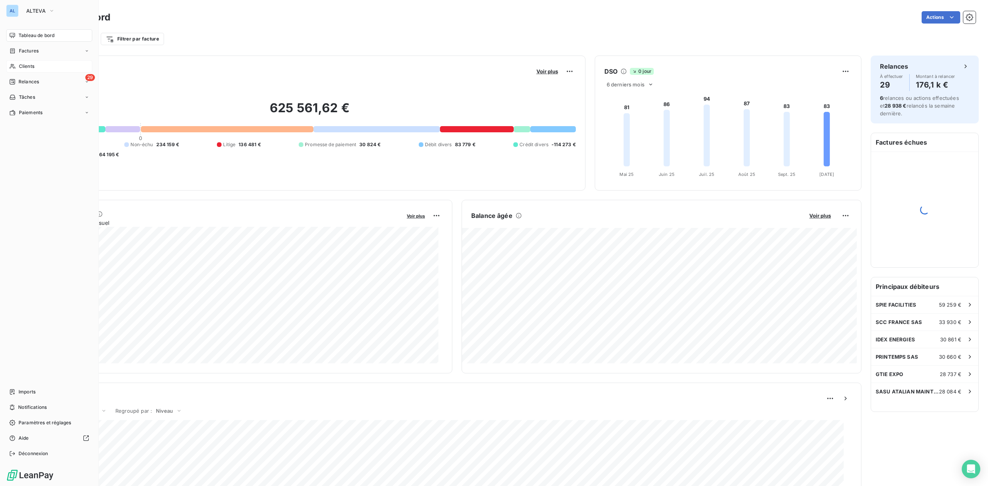
click at [25, 65] on span "Clients" at bounding box center [26, 66] width 15 height 7
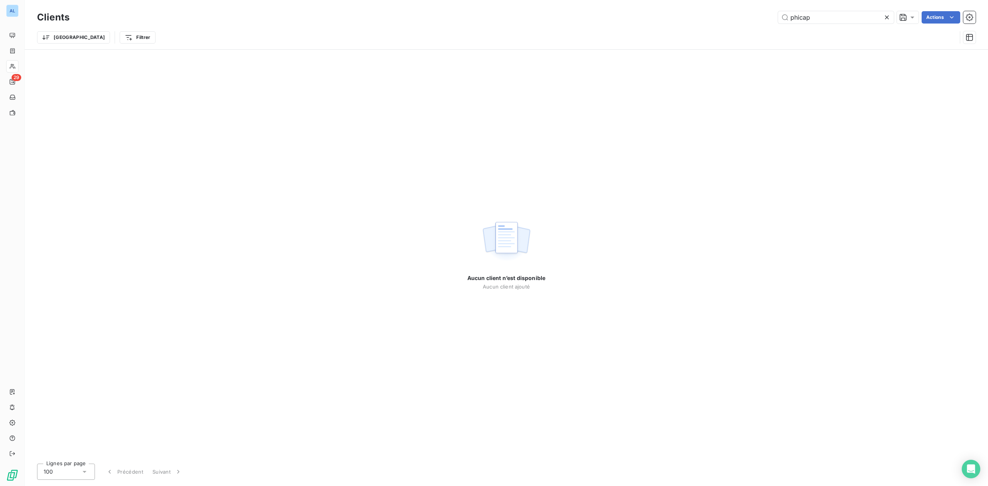
drag, startPoint x: 821, startPoint y: 20, endPoint x: 605, endPoint y: 22, distance: 215.7
click at [677, 20] on div "phicap Actions" at bounding box center [527, 17] width 897 height 12
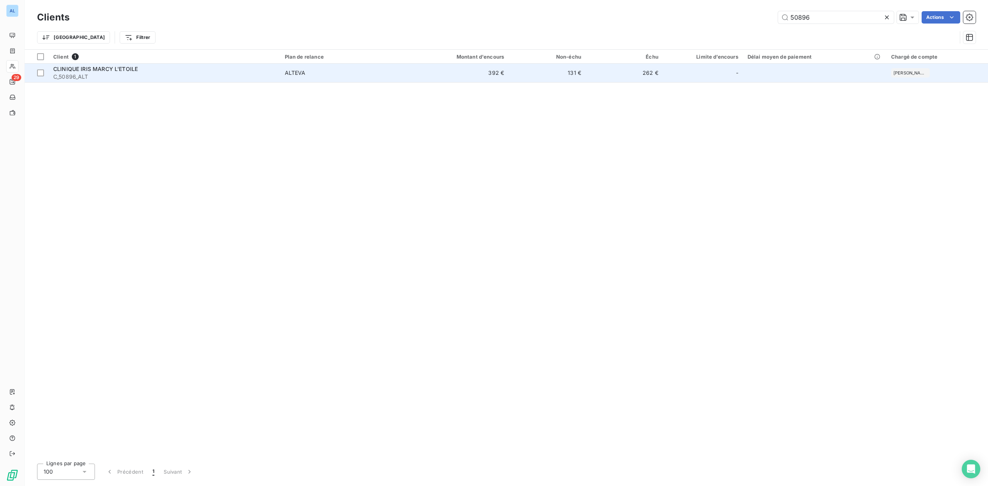
type input "50896"
click at [91, 73] on span "C_50896_ALT" at bounding box center [164, 77] width 222 height 8
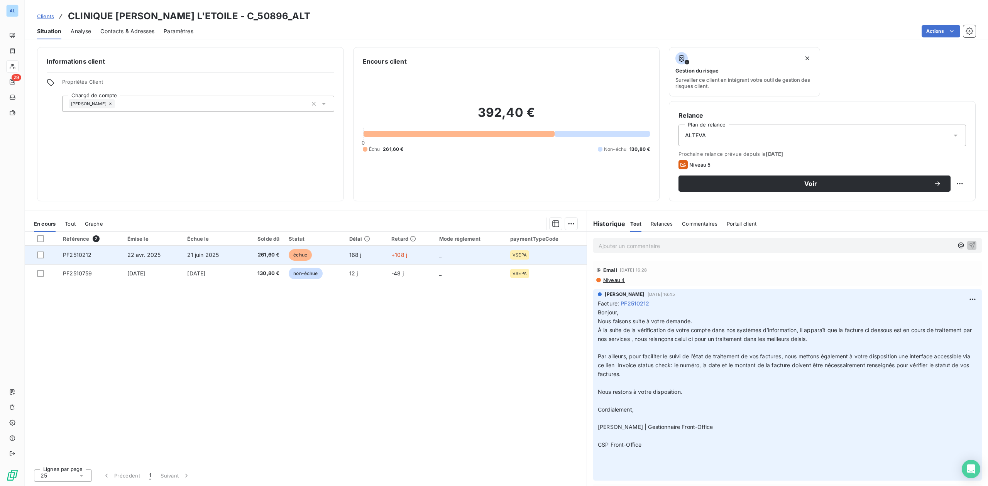
click at [82, 256] on span "PF2510212" at bounding box center [77, 255] width 29 height 7
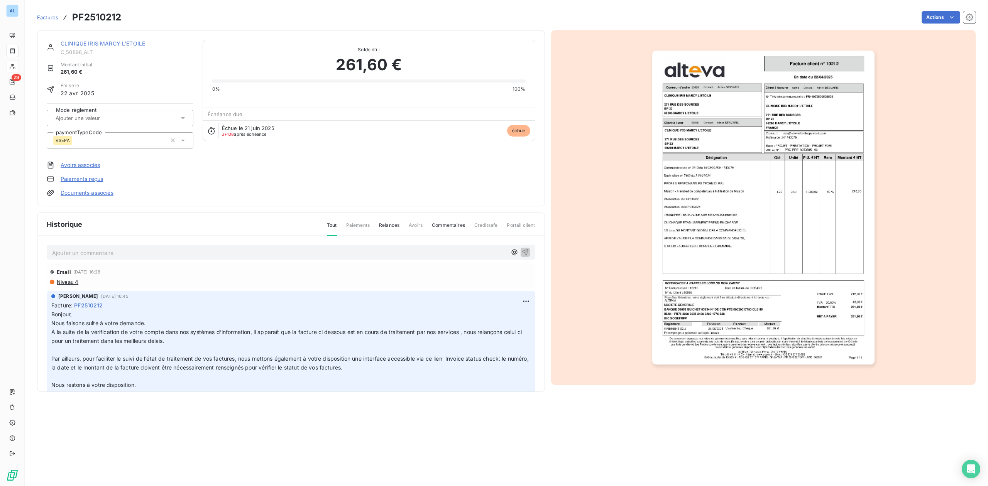
click at [76, 252] on p "Ajouter un commentaire ﻿" at bounding box center [279, 253] width 454 height 10
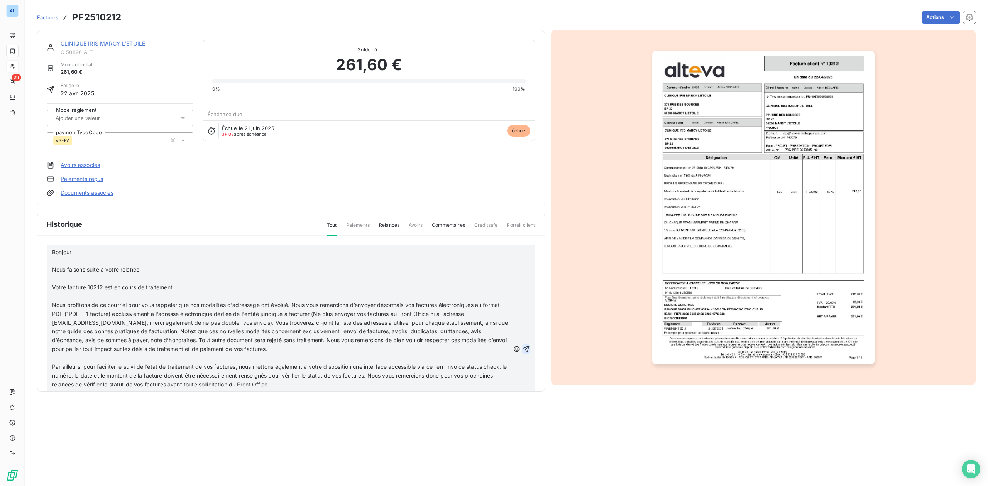
click at [522, 345] on icon "button" at bounding box center [526, 349] width 8 height 8
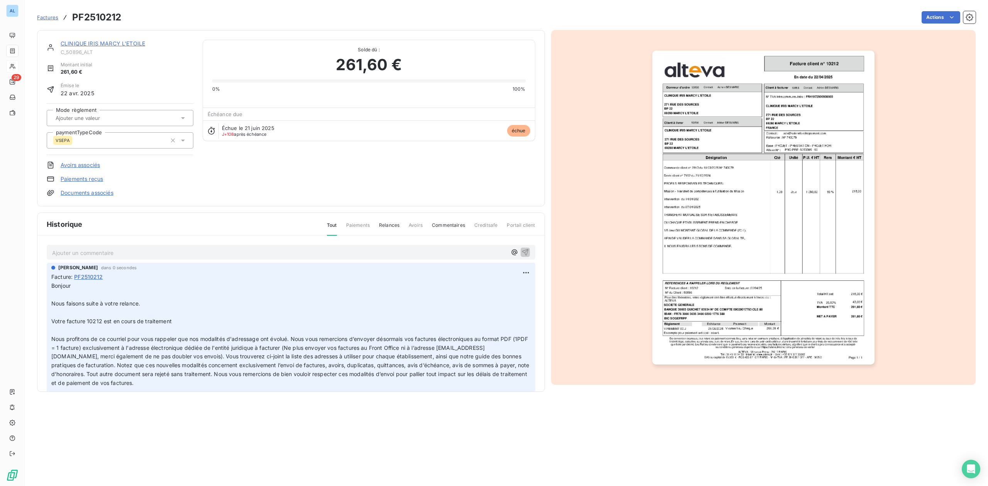
click at [92, 42] on link "CLINIQUE IRIS MARCY L'ETOILE" at bounding box center [103, 43] width 84 height 7
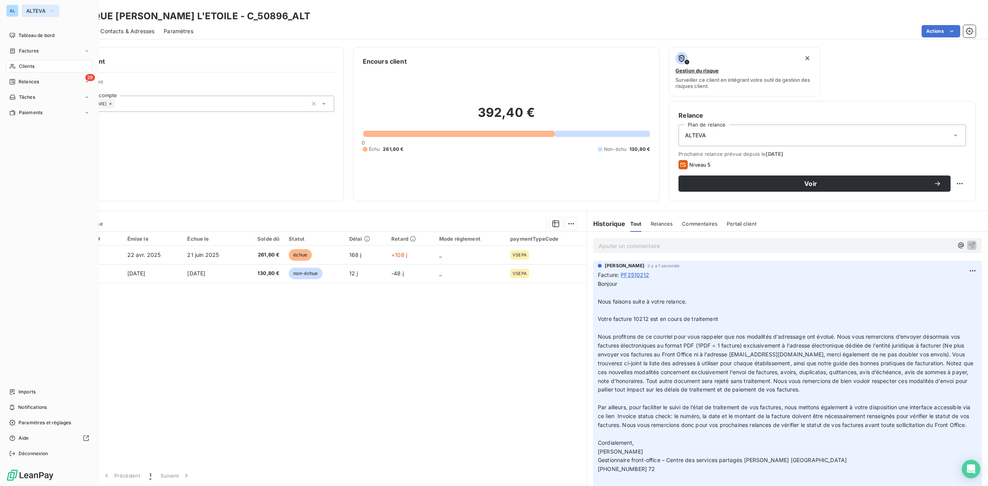
click at [32, 8] on span "ALTEVA" at bounding box center [35, 11] width 19 height 6
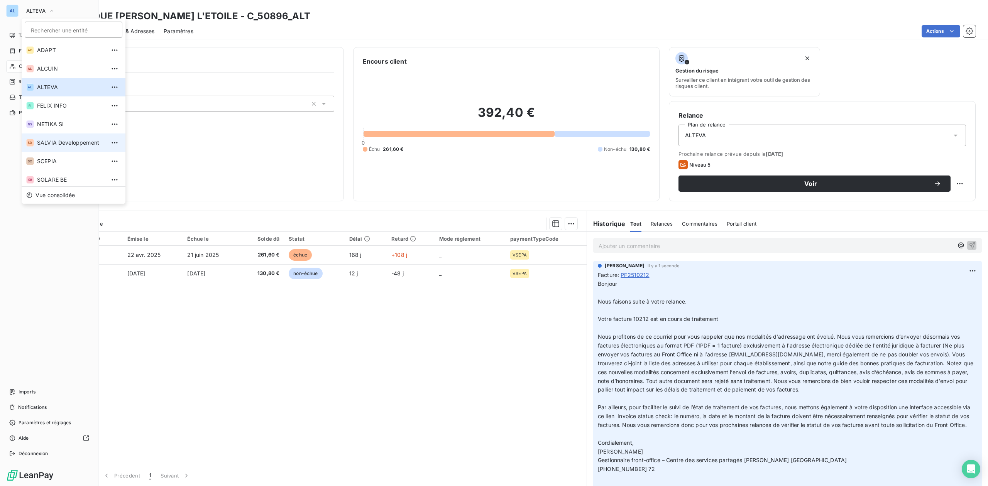
click at [49, 139] on li "SD SALVIA Developpement" at bounding box center [74, 142] width 104 height 19
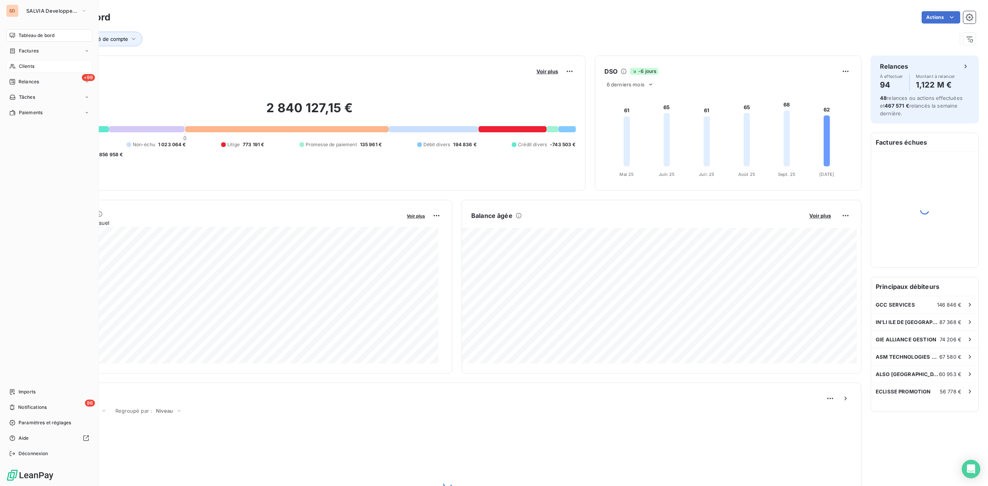
click at [31, 63] on span "Clients" at bounding box center [26, 66] width 15 height 7
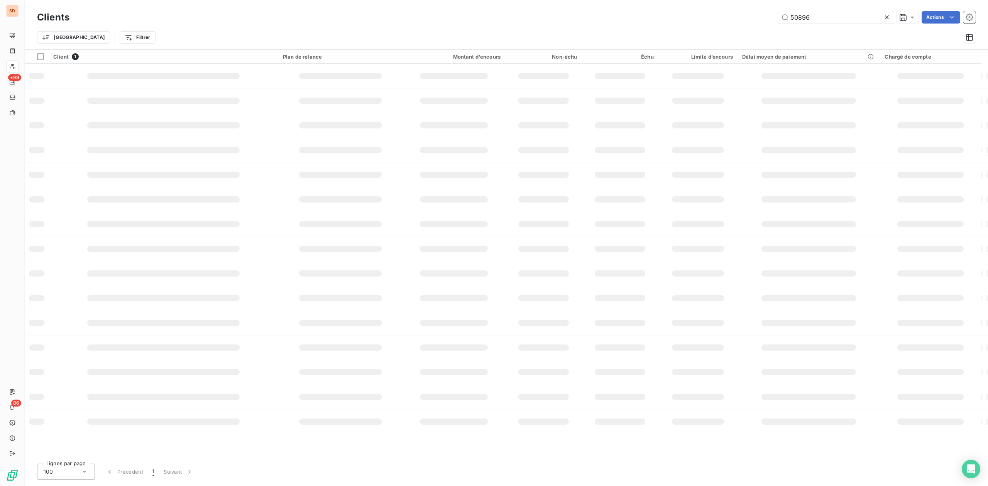
click at [701, 16] on div "50896 Actions" at bounding box center [527, 17] width 897 height 12
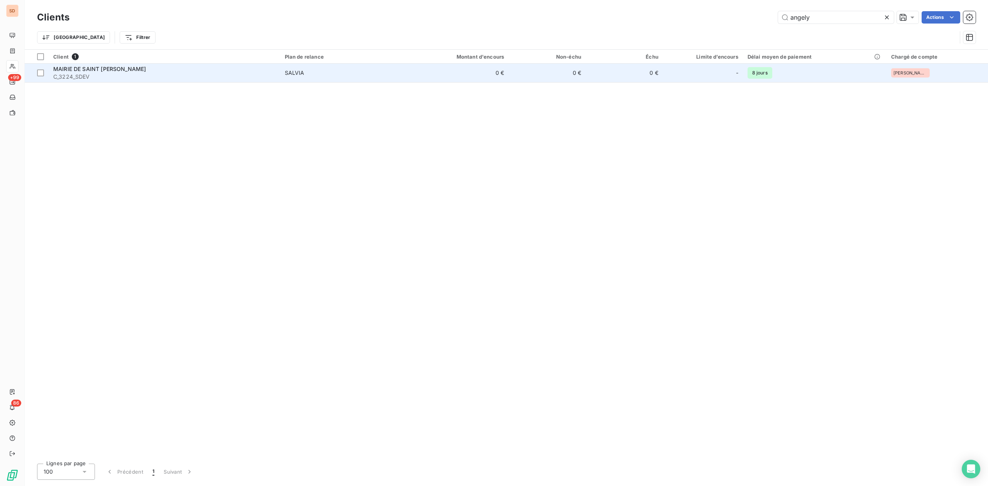
type input "angely"
click at [130, 71] on span "MAIRIE DE SAINT [PERSON_NAME]" at bounding box center [99, 69] width 93 height 7
